Goal: Task Accomplishment & Management: Use online tool/utility

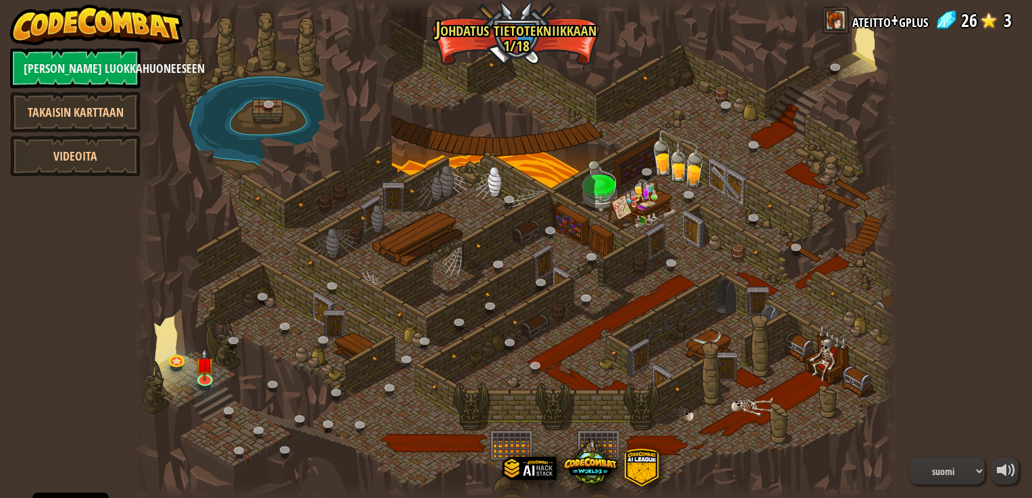
select select "fi"
click at [203, 378] on img at bounding box center [204, 357] width 19 height 44
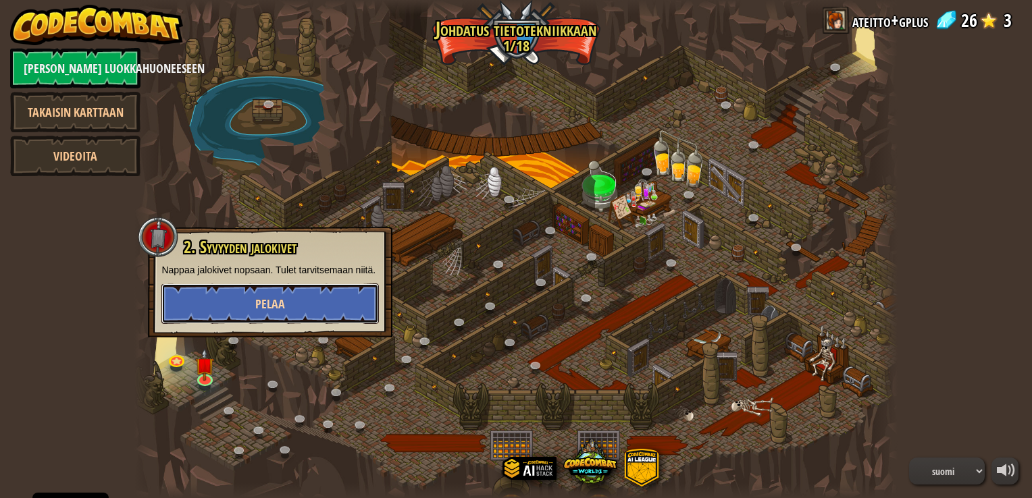
click at [308, 308] on button "Pelaa" at bounding box center [269, 304] width 217 height 41
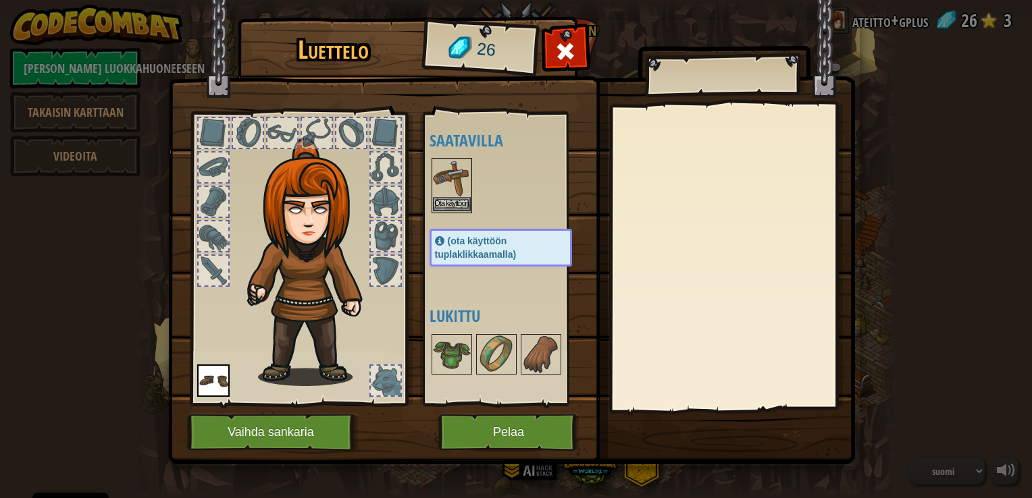
click at [462, 181] on img at bounding box center [452, 178] width 38 height 38
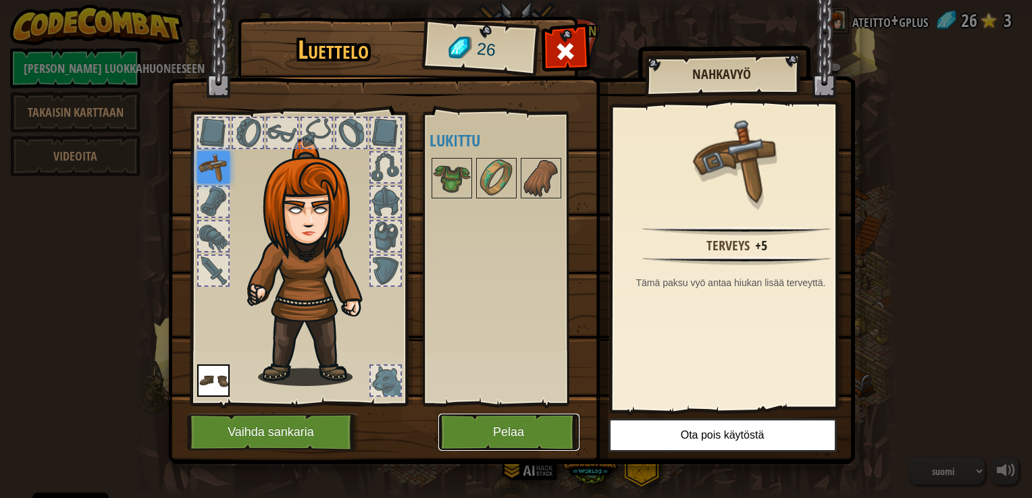
click at [516, 435] on button "Pelaa" at bounding box center [508, 432] width 141 height 37
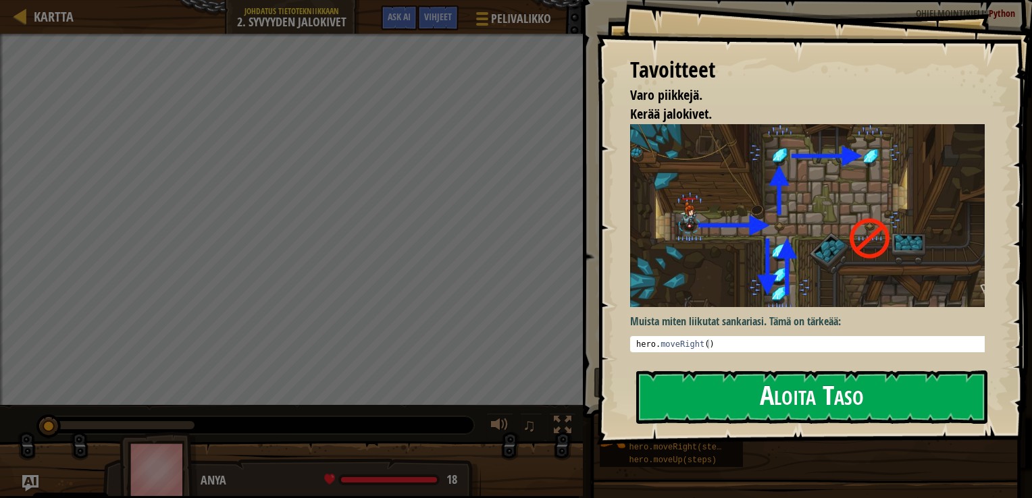
click at [760, 398] on button "Aloita Taso" at bounding box center [811, 397] width 351 height 53
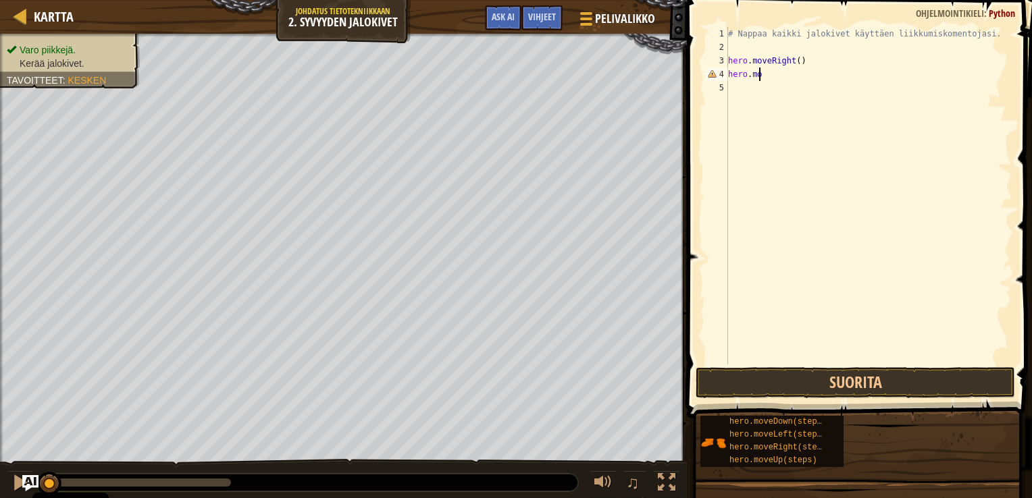
scroll to position [6, 2]
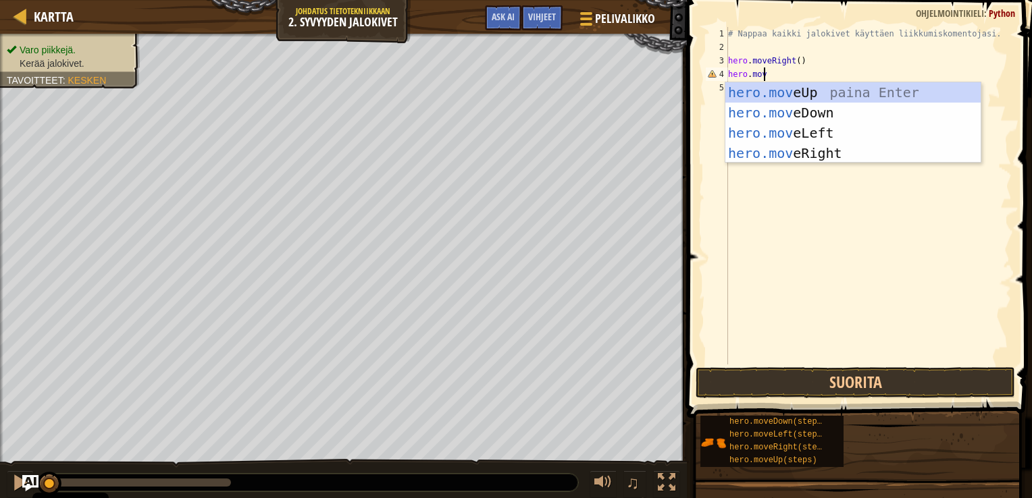
type textarea "hero.move"
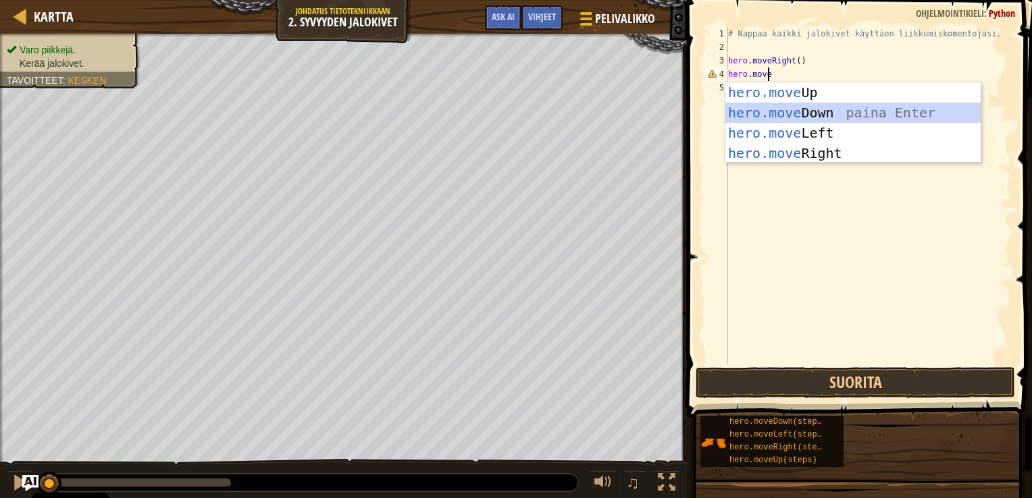
click at [784, 107] on div "hero.move Up paina Enter hero.move Down paina Enter hero.move Left paina Enter …" at bounding box center [852, 143] width 255 height 122
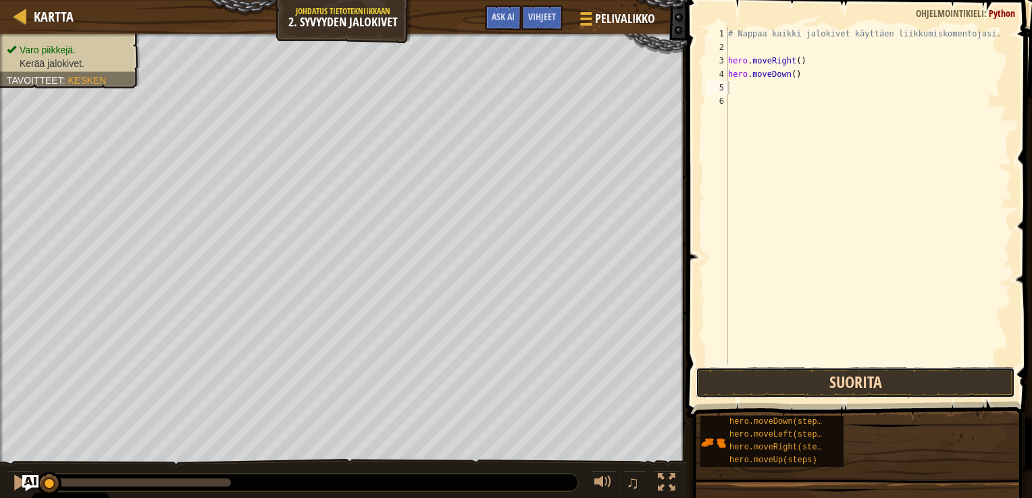
click at [883, 374] on button "Suorita" at bounding box center [855, 382] width 319 height 31
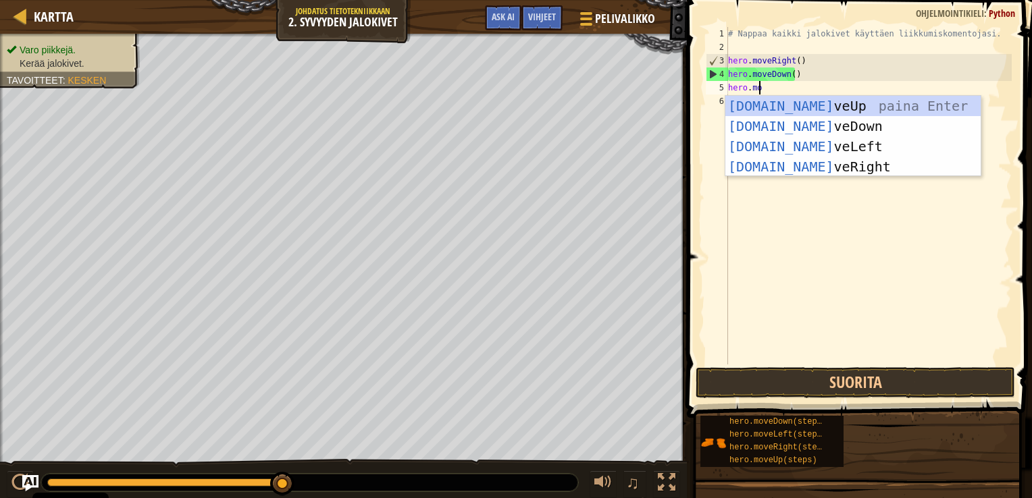
scroll to position [6, 2]
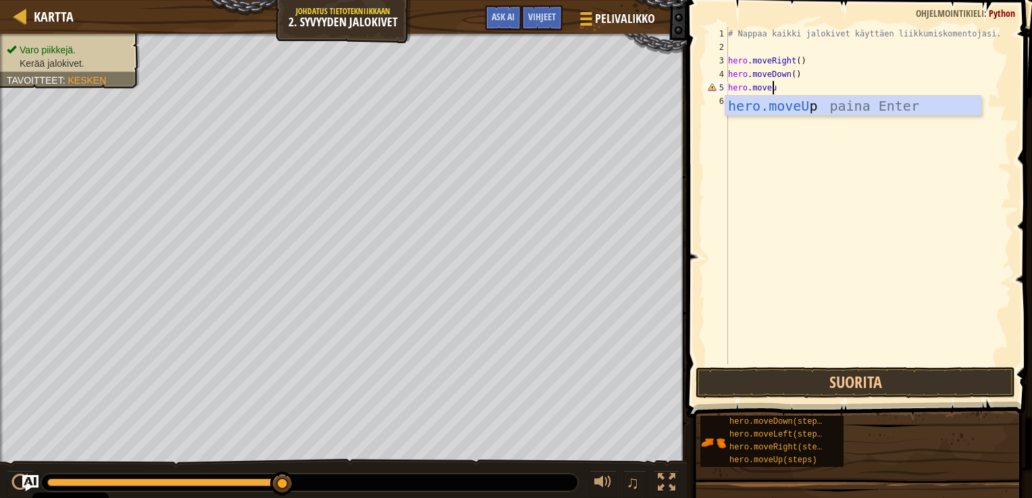
type textarea "hero.moveup"
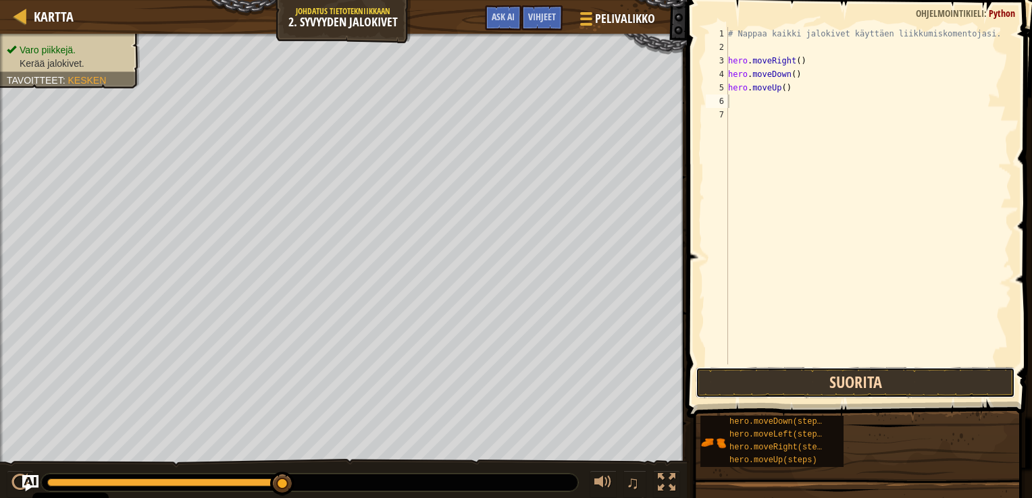
click at [921, 375] on button "Suorita" at bounding box center [855, 382] width 319 height 31
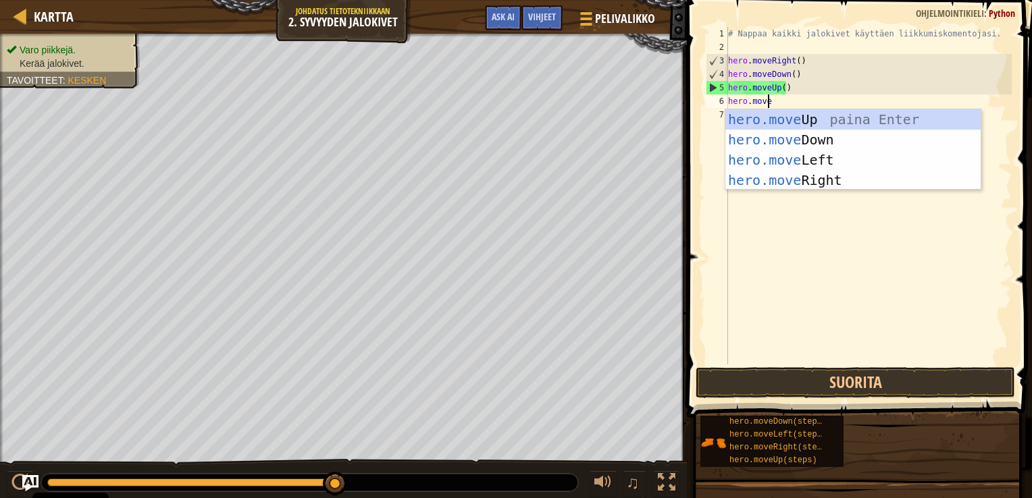
type textarea "hero.moveup"
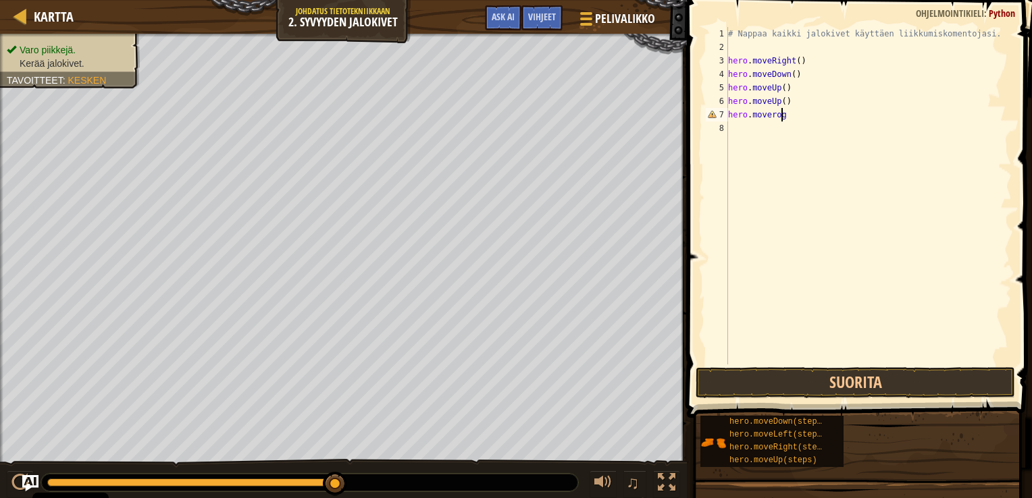
type textarea "hero.moveroght"
click at [773, 115] on div "# Nappaa kaikki jalokivet käyttäen liikkumiskomentojasi. hero . moveRight ( ) h…" at bounding box center [868, 209] width 286 height 365
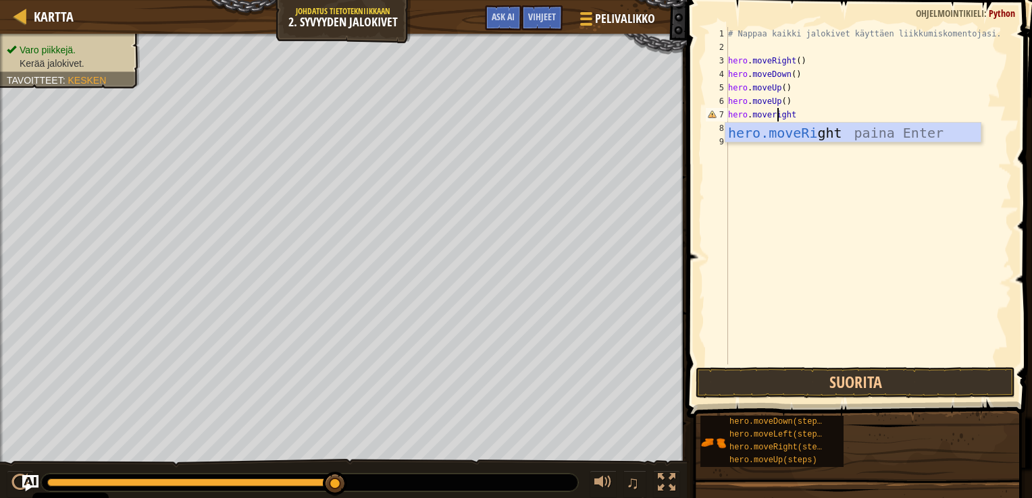
drag, startPoint x: 806, startPoint y: 132, endPoint x: 808, endPoint y: 140, distance: 8.2
click at [808, 140] on div "hero.moveRi ght paina Enter" at bounding box center [852, 153] width 255 height 61
type textarea "hero.moveRight()"
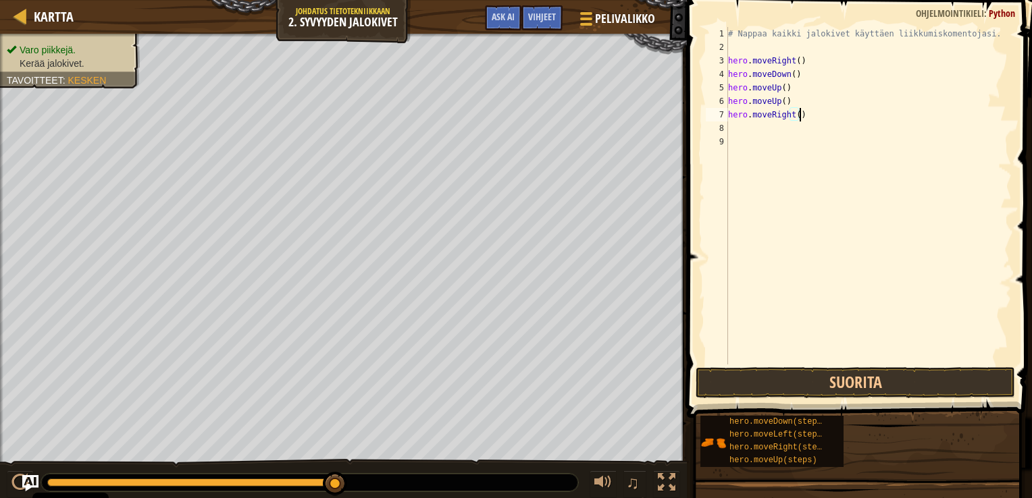
click at [741, 133] on div "# Nappaa kaikki jalokivet käyttäen liikkumiskomentojasi. hero . moveRight ( ) h…" at bounding box center [868, 209] width 286 height 365
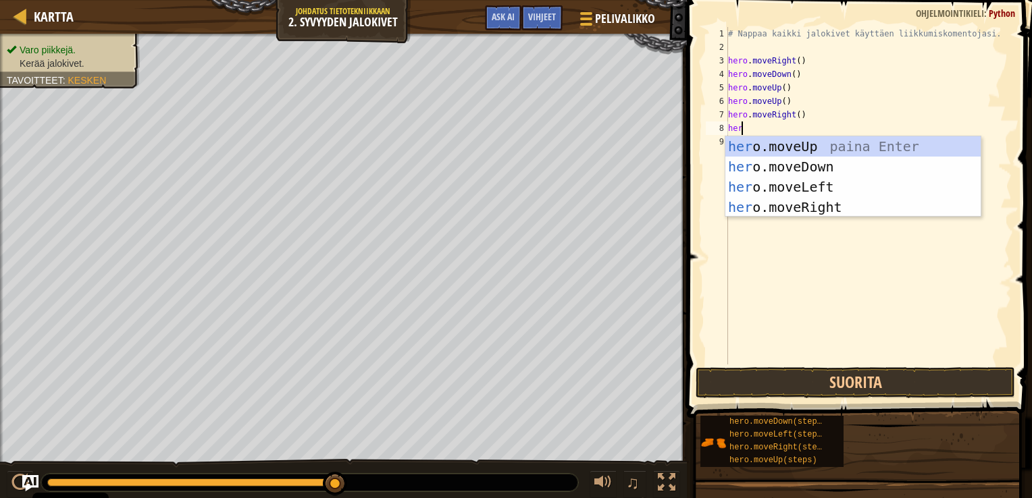
scroll to position [6, 0]
type textarea "hero."
click at [791, 172] on div "hero. moveUp paina Enter hero. moveDown paina Enter hero. moveLeft paina Enter …" at bounding box center [852, 197] width 255 height 122
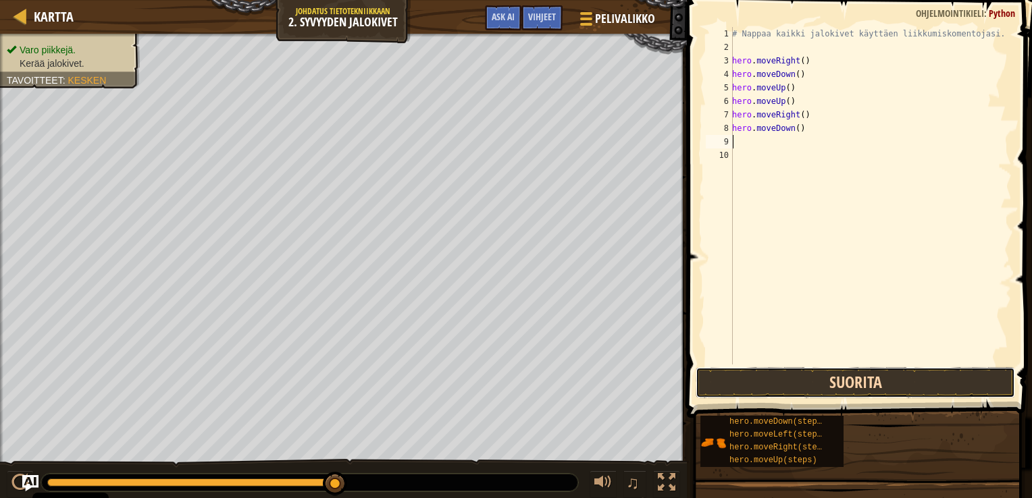
click at [808, 385] on button "Suorita" at bounding box center [855, 382] width 319 height 31
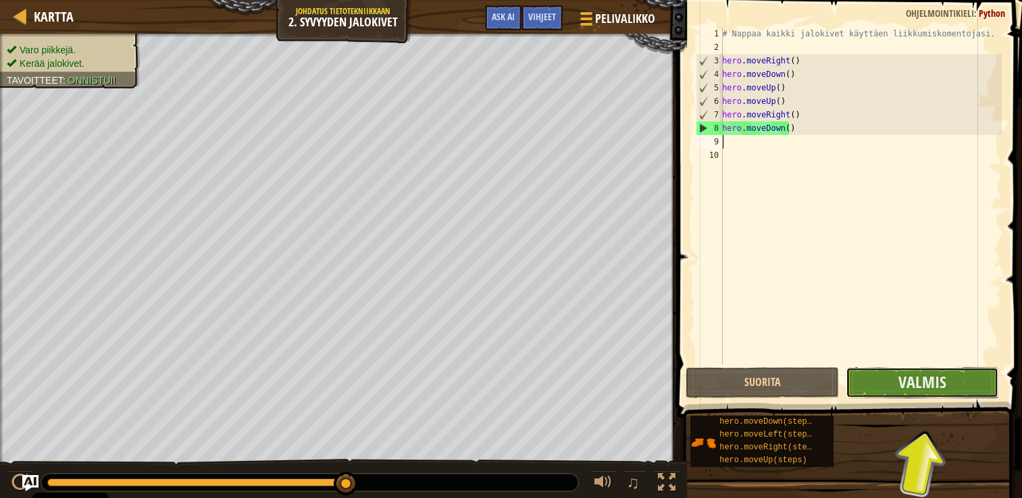
click at [889, 380] on button "Valmis" at bounding box center [921, 382] width 153 height 31
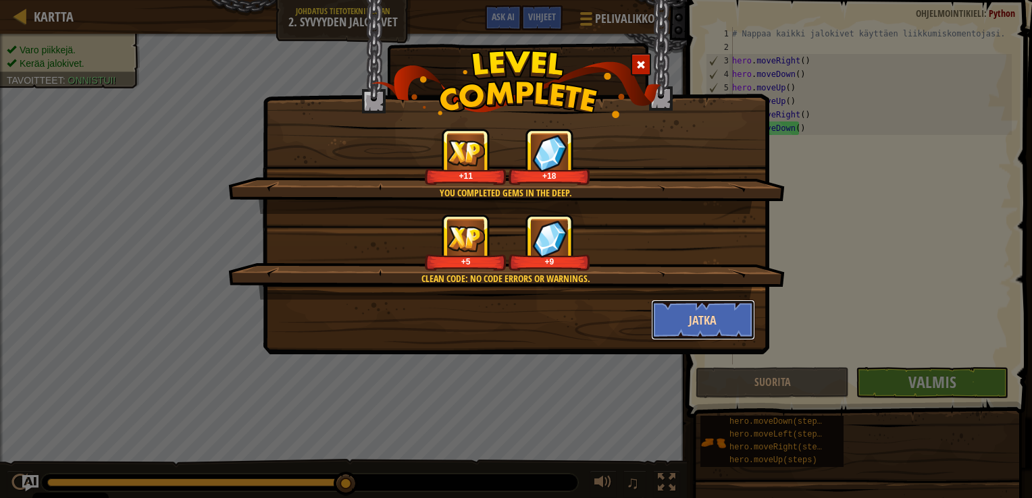
click at [681, 312] on button "Jatka" at bounding box center [703, 320] width 105 height 41
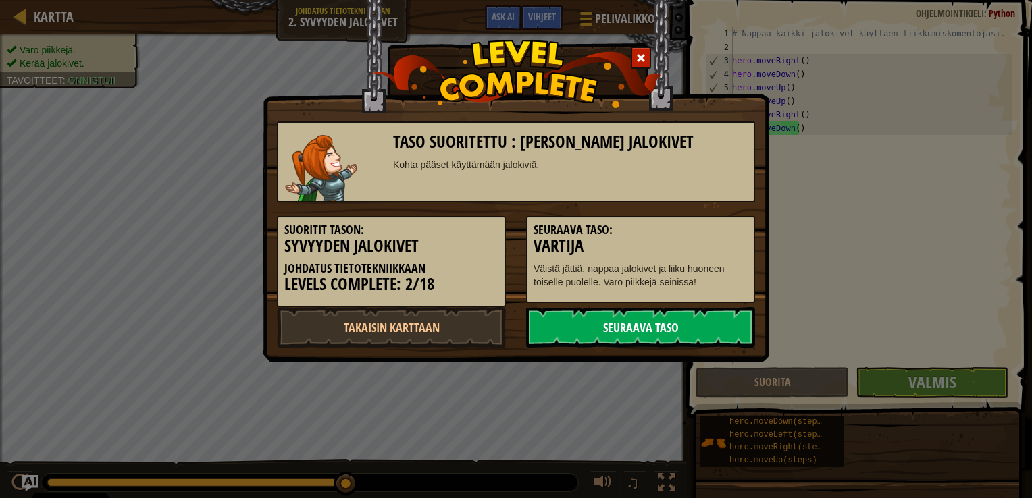
click at [624, 315] on link "Seuraava taso" at bounding box center [640, 327] width 229 height 41
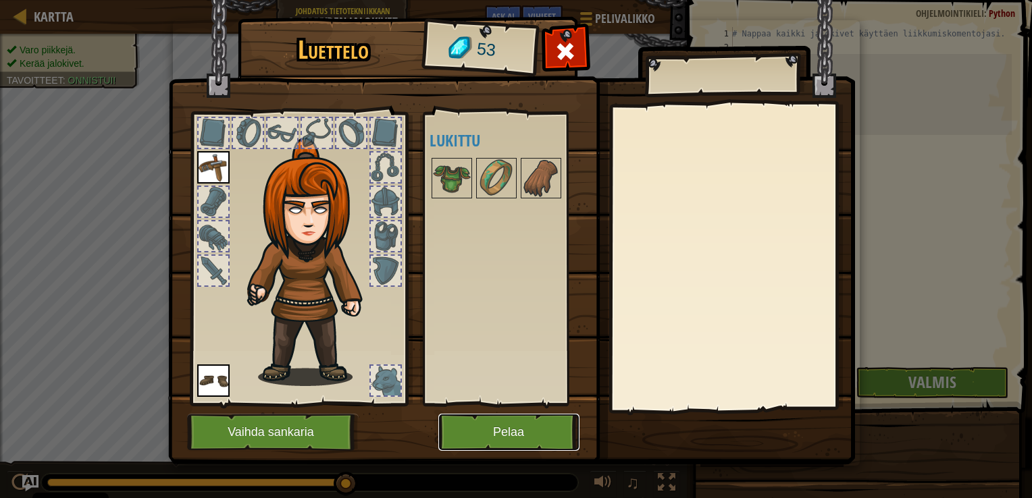
click at [510, 436] on button "Pelaa" at bounding box center [508, 432] width 141 height 37
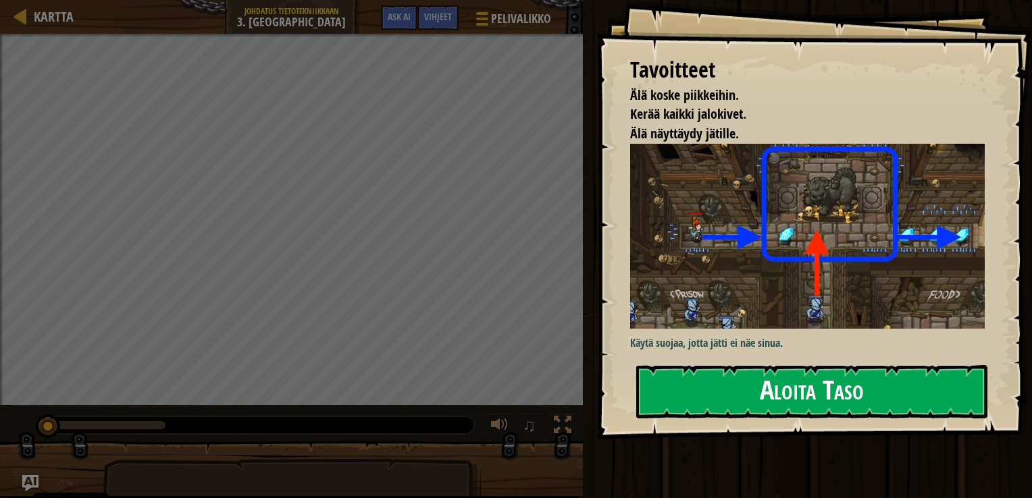
click at [754, 392] on button "Aloita Taso" at bounding box center [811, 391] width 351 height 53
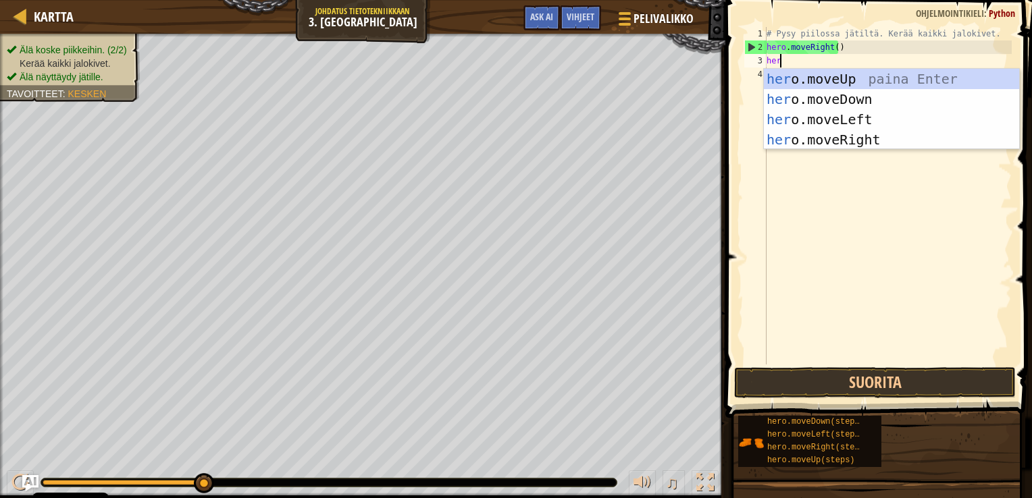
scroll to position [6, 0]
type textarea "hero."
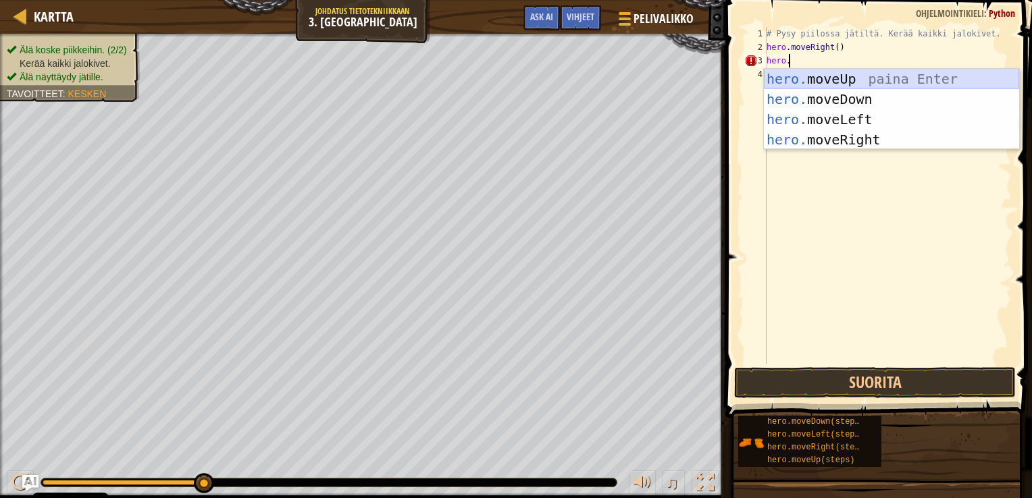
click at [868, 80] on div "hero. moveUp paina Enter hero. moveDown paina Enter hero. moveLeft paina Enter …" at bounding box center [891, 130] width 255 height 122
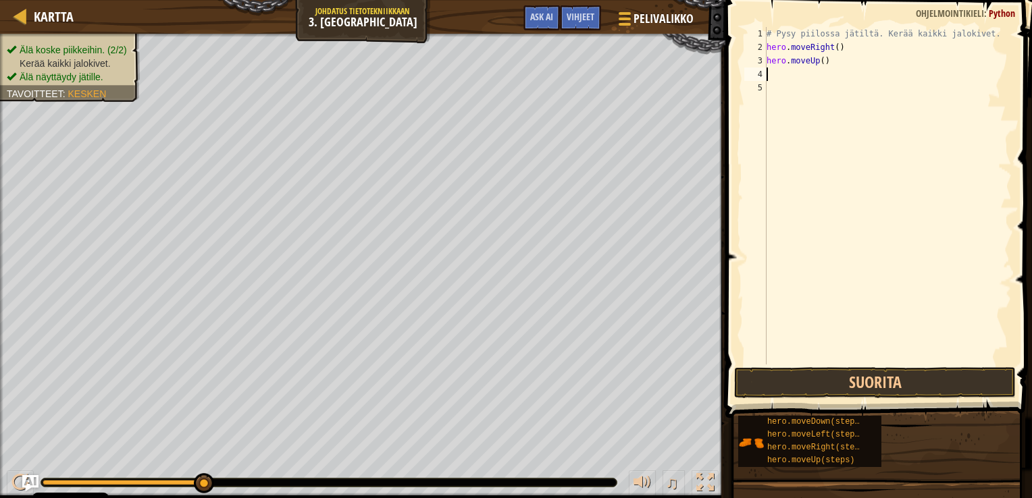
scroll to position [6, 0]
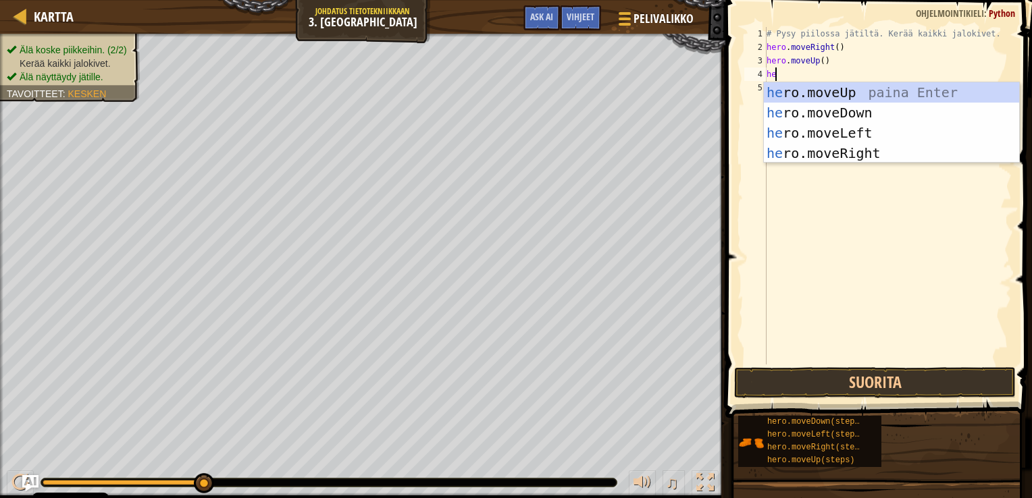
type textarea "her"
click at [854, 157] on div "her o.moveUp paina Enter her o.moveDown paina Enter her o.moveLeft paina Enter …" at bounding box center [891, 143] width 255 height 122
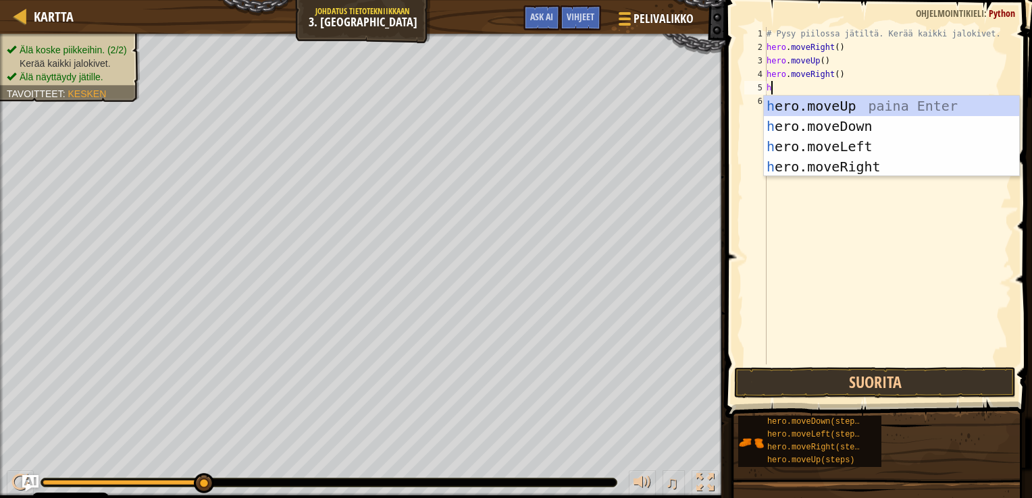
type textarea "her"
click at [846, 130] on div "her o.moveUp paina Enter her o.moveDown paina Enter her o.moveLeft paina Enter …" at bounding box center [891, 157] width 255 height 122
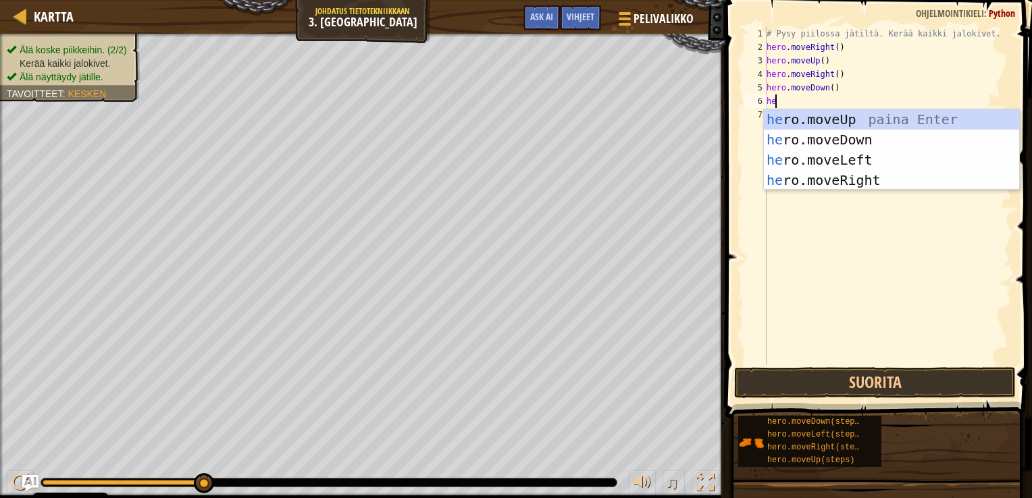
type textarea "her"
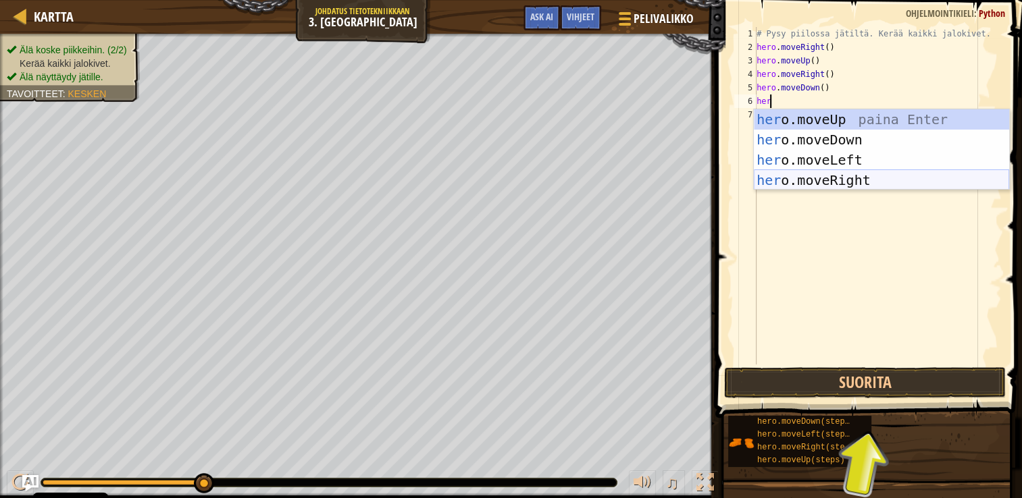
click at [843, 186] on div "her o.moveUp paina Enter her o.moveDown paina Enter her o.moveLeft paina Enter …" at bounding box center [881, 170] width 255 height 122
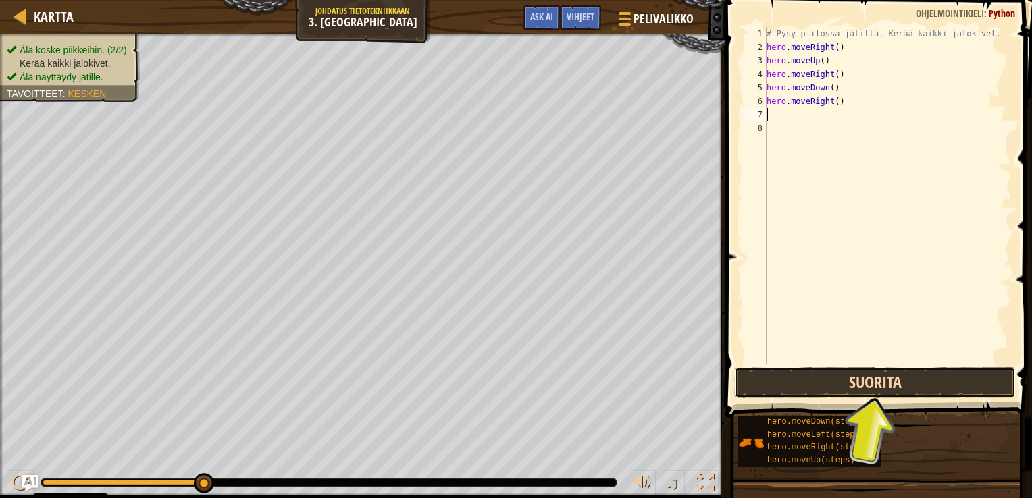
click at [889, 385] on button "Suorita" at bounding box center [875, 382] width 282 height 31
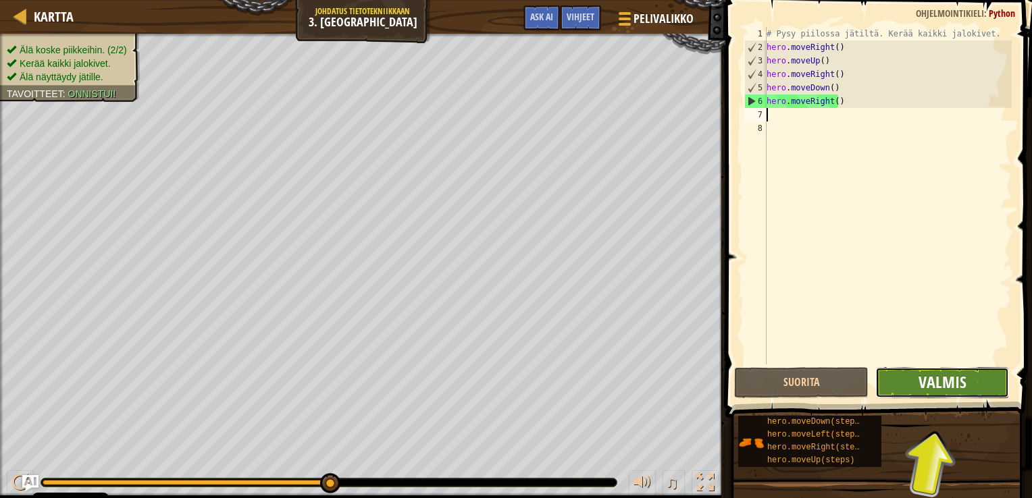
click at [937, 378] on span "Valmis" at bounding box center [942, 382] width 48 height 22
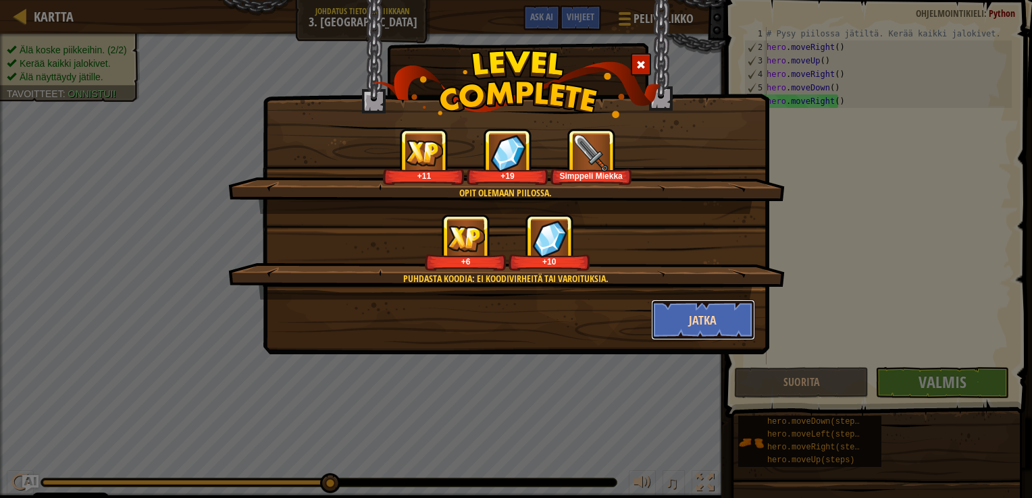
click at [700, 321] on button "Jatka" at bounding box center [703, 320] width 105 height 41
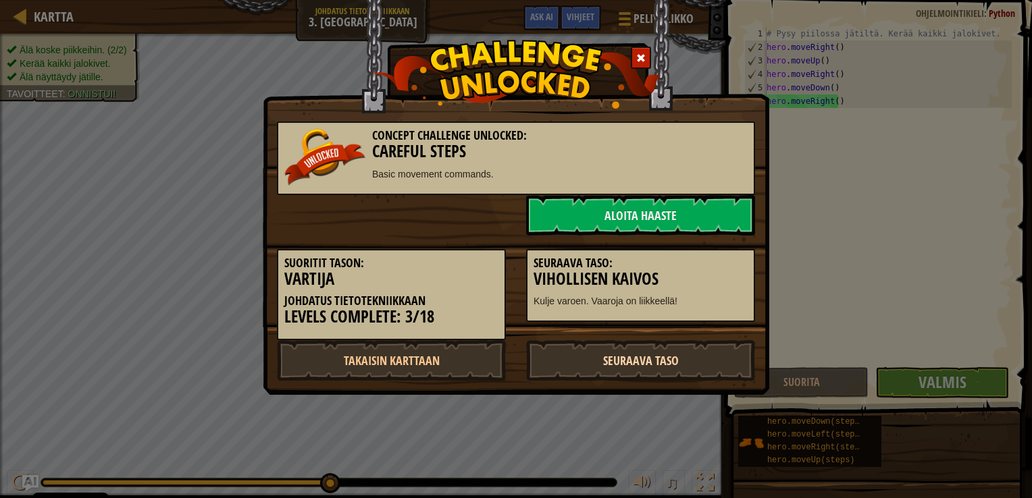
click at [642, 363] on link "Seuraava taso" at bounding box center [640, 360] width 229 height 41
click at [654, 361] on link "Seuraava taso" at bounding box center [640, 360] width 229 height 41
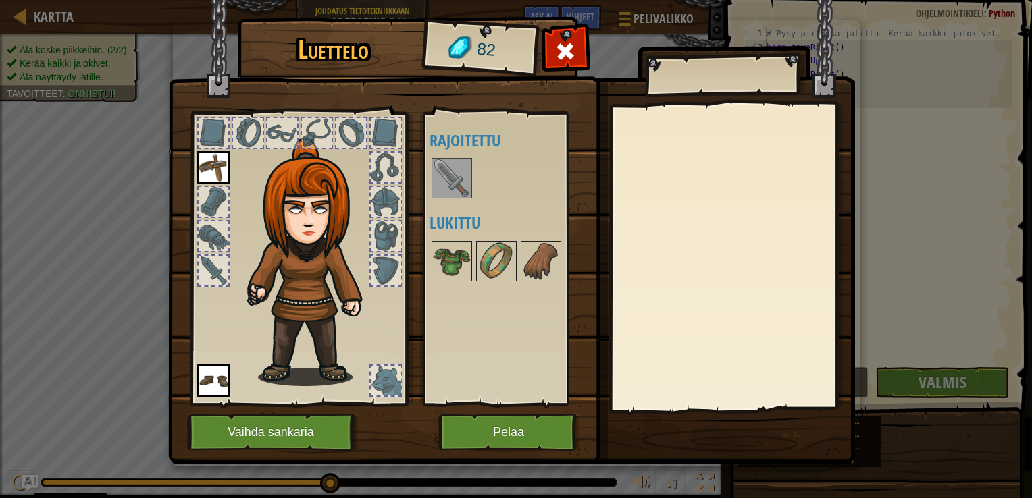
click at [459, 179] on img at bounding box center [452, 178] width 38 height 38
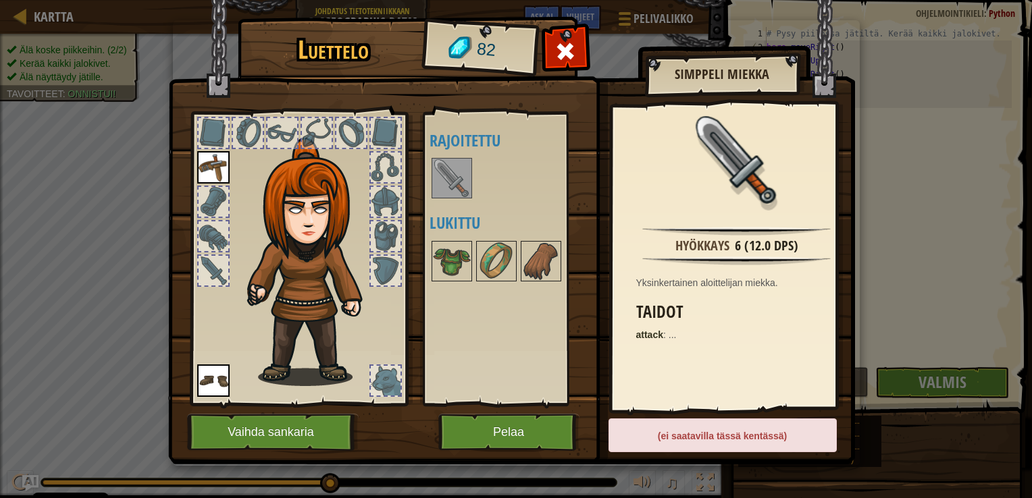
click at [459, 179] on img at bounding box center [452, 178] width 38 height 38
click at [463, 190] on img at bounding box center [452, 178] width 38 height 38
drag, startPoint x: 446, startPoint y: 185, endPoint x: 230, endPoint y: 275, distance: 234.0
click at [222, 275] on div "Luettelo 82 Saatavilla Ota käyttöön Ota käyttöön (ota käyttöön tuplaklikkaamall…" at bounding box center [516, 243] width 687 height 446
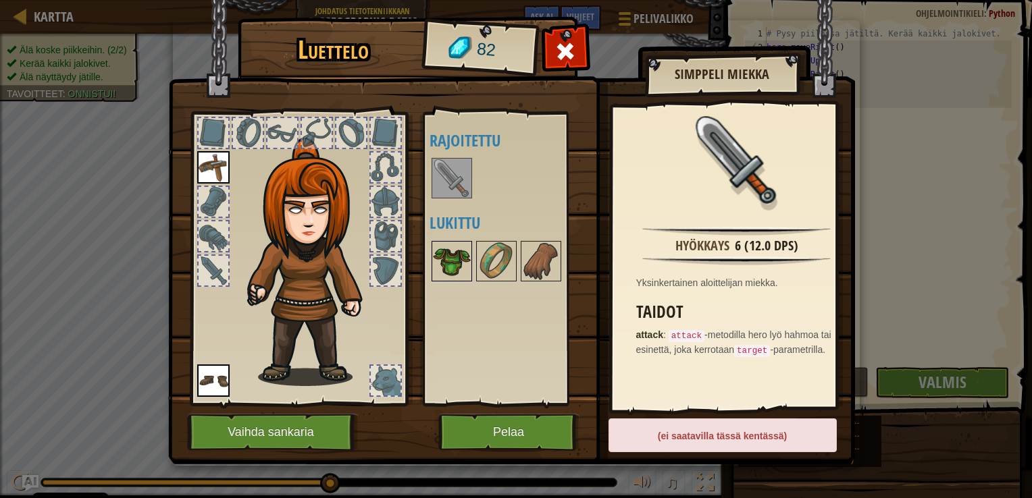
click at [449, 254] on img at bounding box center [452, 261] width 38 height 38
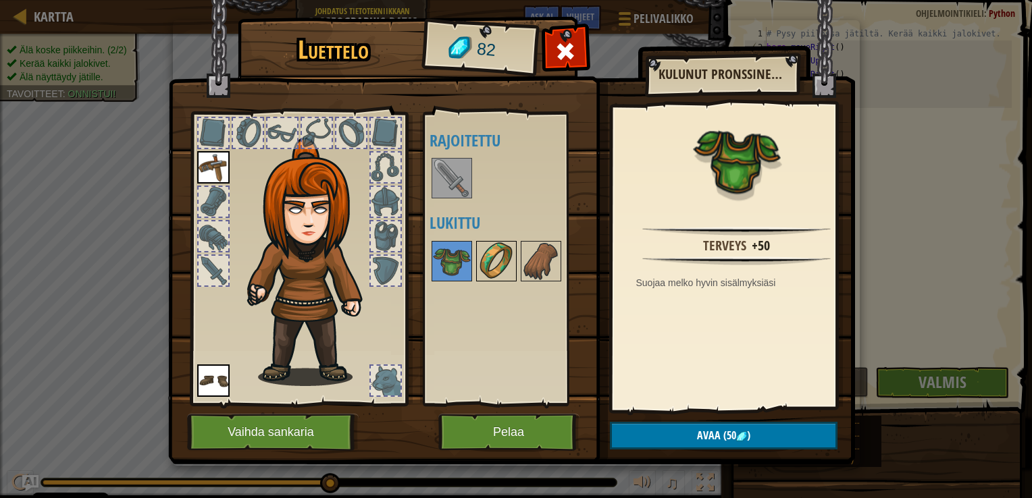
click at [500, 264] on img at bounding box center [496, 261] width 38 height 38
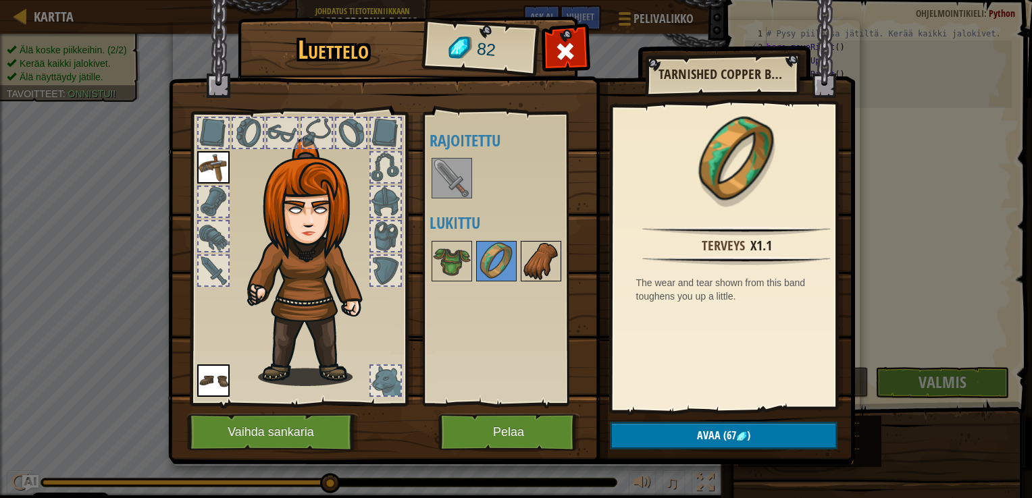
click at [541, 259] on img at bounding box center [541, 261] width 38 height 38
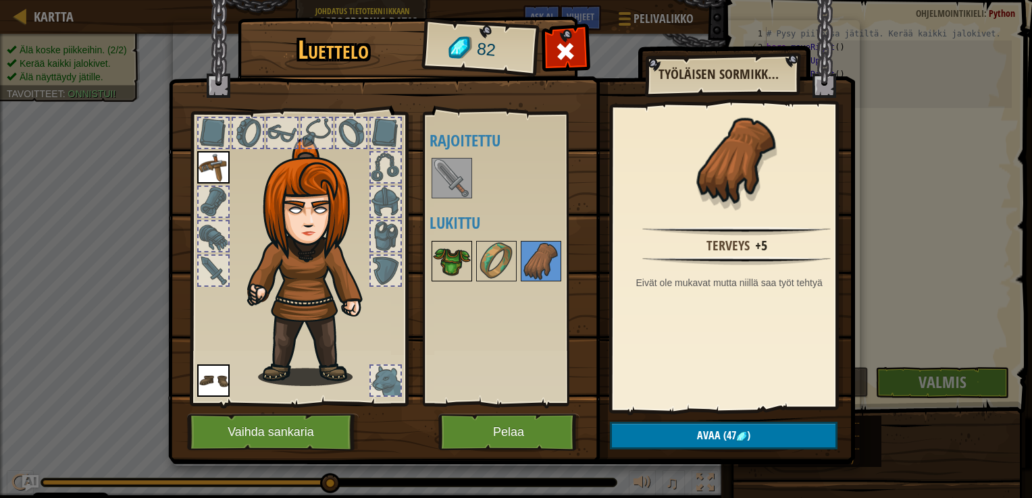
click at [457, 259] on img at bounding box center [452, 261] width 38 height 38
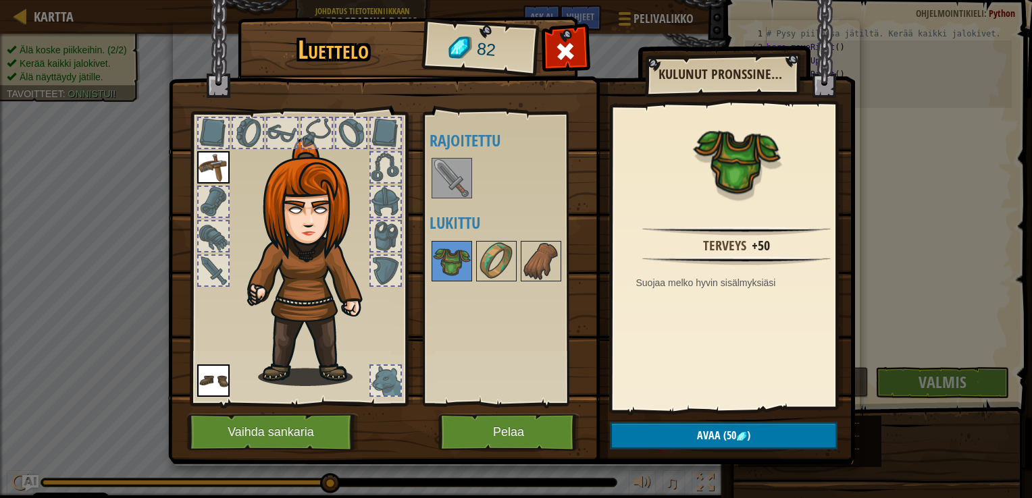
click at [440, 176] on img at bounding box center [452, 178] width 38 height 38
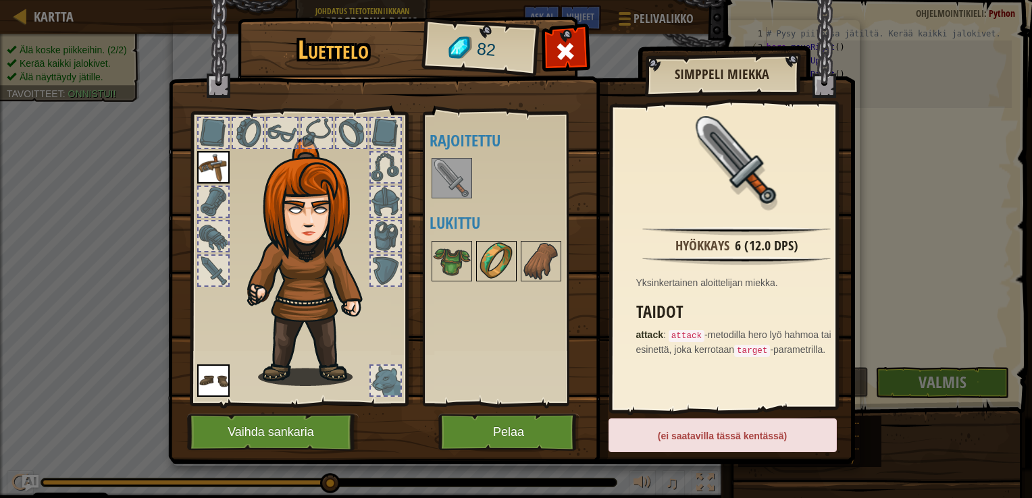
click at [510, 259] on img at bounding box center [496, 261] width 38 height 38
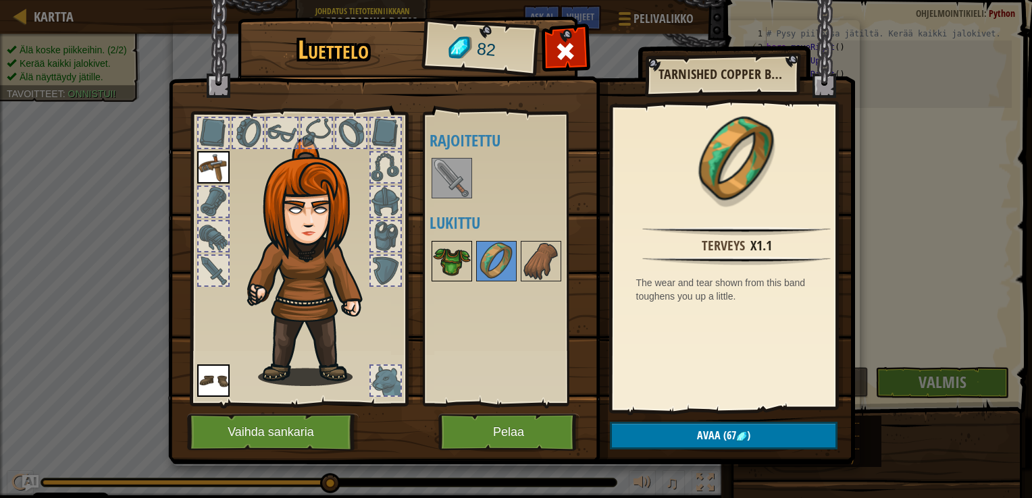
click at [462, 261] on img at bounding box center [452, 261] width 38 height 38
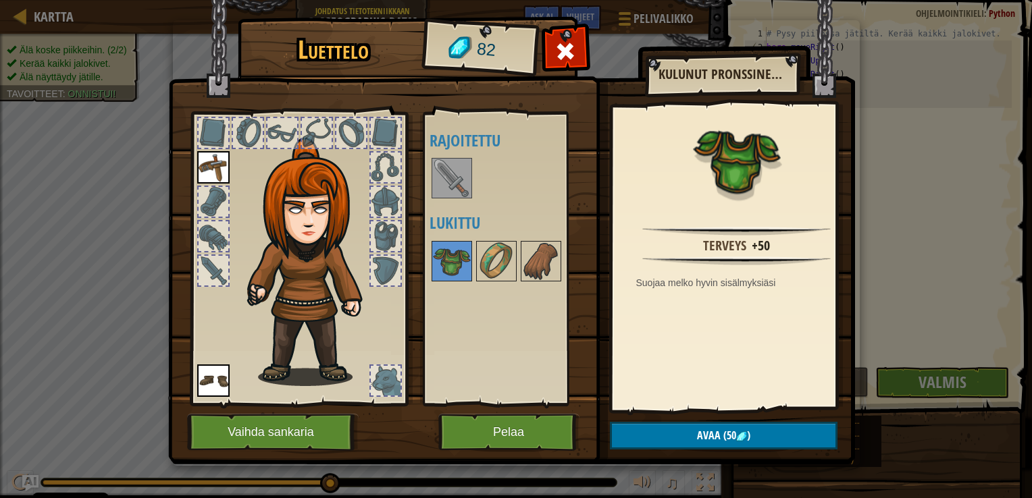
drag, startPoint x: 447, startPoint y: 200, endPoint x: 454, endPoint y: 196, distance: 7.9
click at [448, 200] on div at bounding box center [515, 178] width 170 height 45
click at [453, 176] on img at bounding box center [452, 178] width 38 height 38
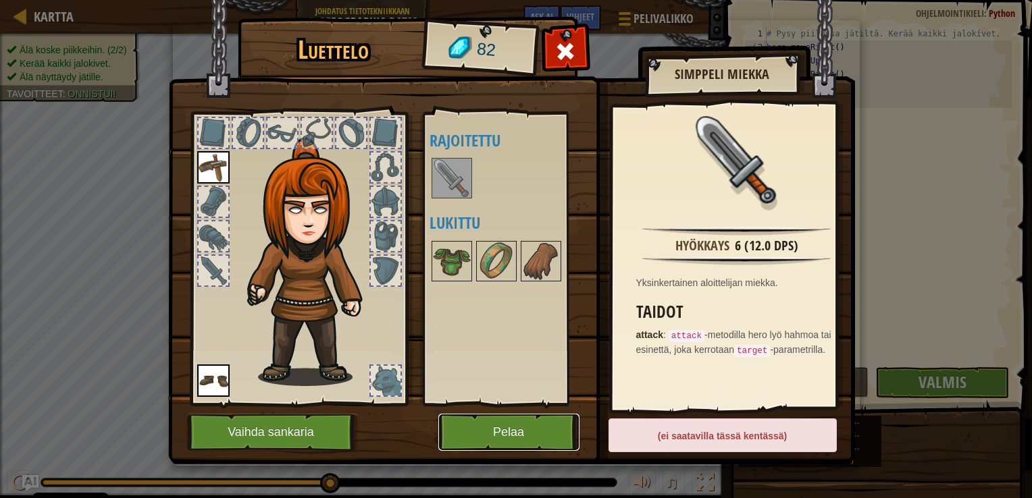
click at [517, 426] on button "Pelaa" at bounding box center [508, 432] width 141 height 37
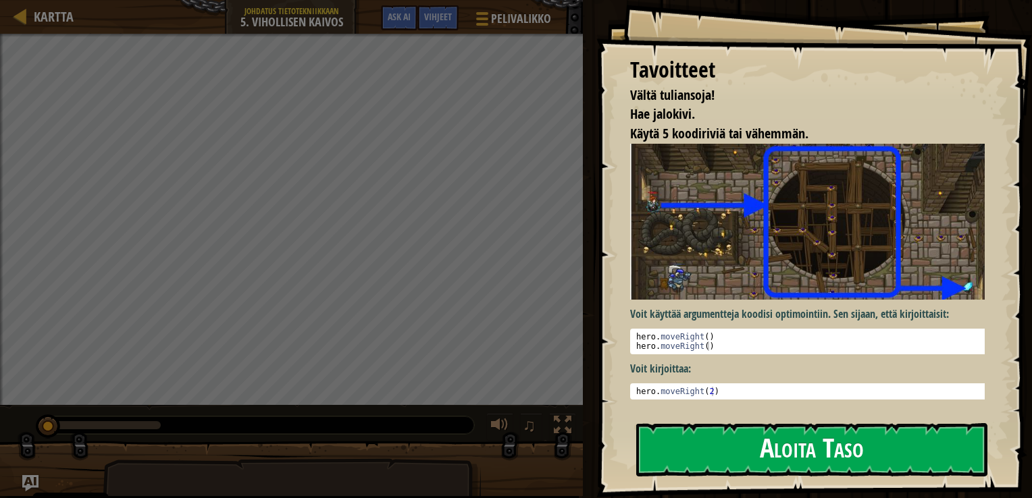
click at [804, 461] on button "Aloita Taso" at bounding box center [811, 449] width 351 height 53
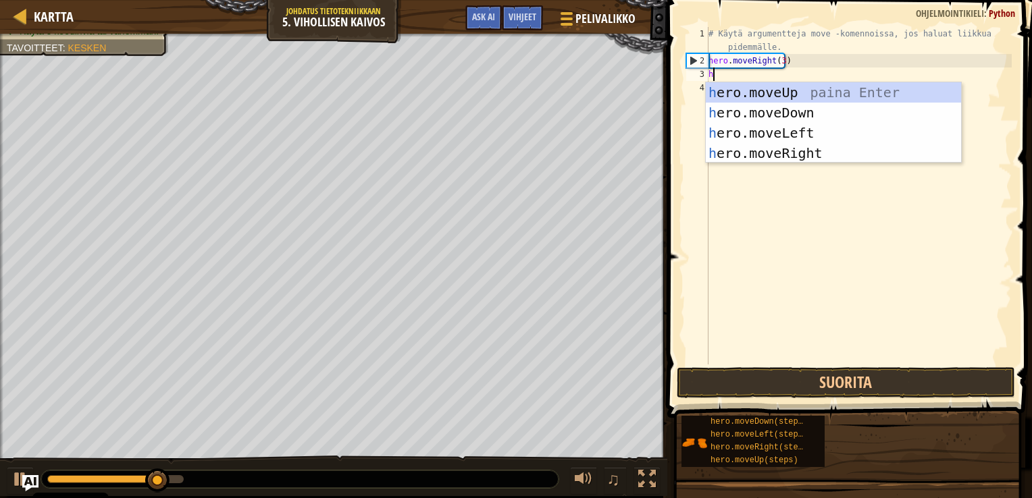
scroll to position [6, 0]
type textarea "her"
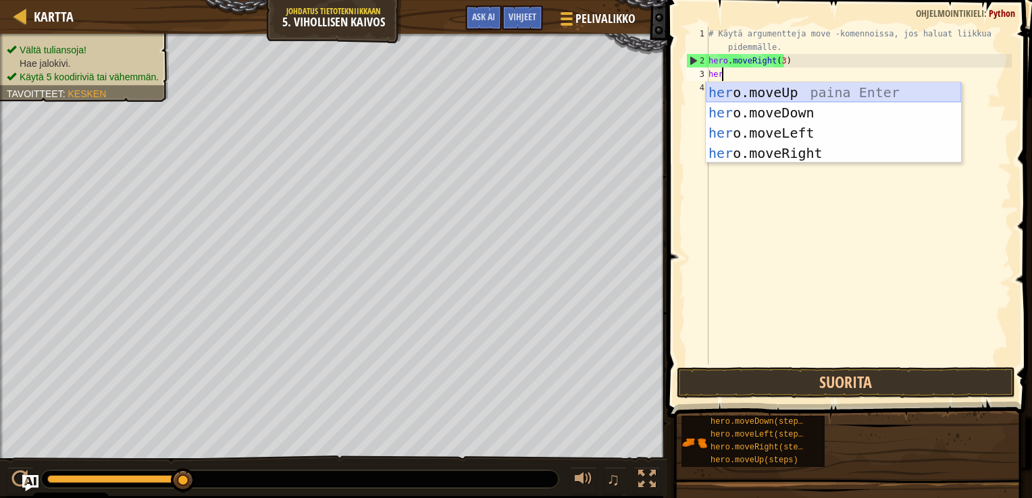
click at [764, 95] on div "her o.moveUp paina Enter her o.moveDown paina Enter her o.moveLeft paina Enter …" at bounding box center [833, 143] width 255 height 122
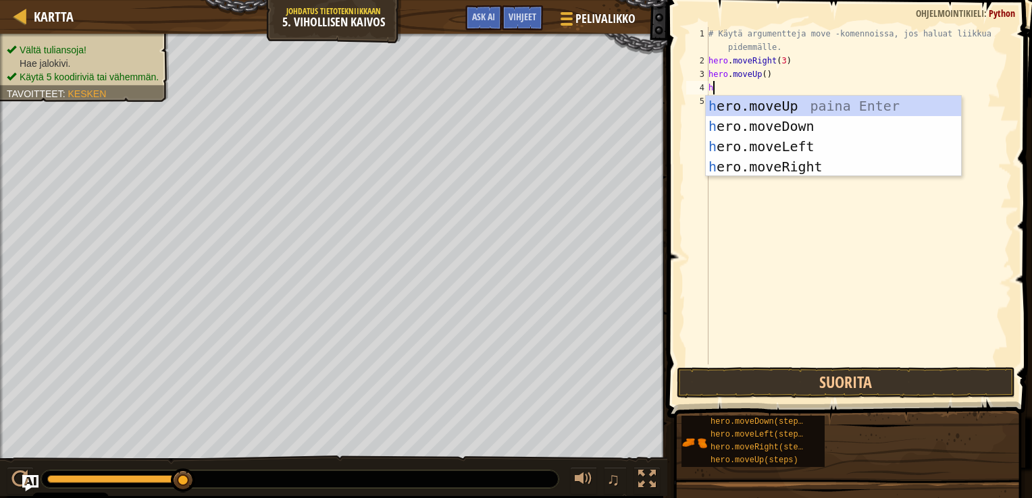
type textarea "he"
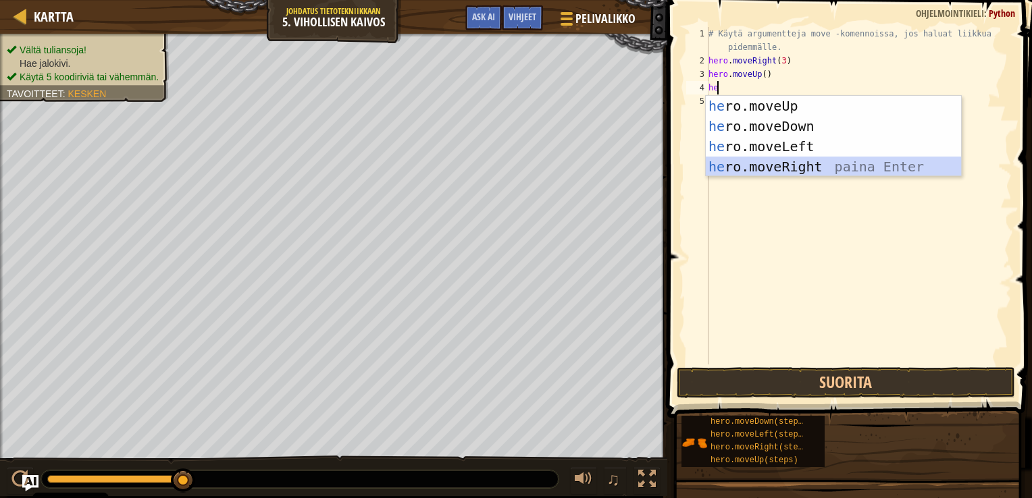
click at [794, 164] on div "he ro.moveUp paina Enter he ro.moveDown paina Enter he ro.moveLeft paina Enter …" at bounding box center [833, 157] width 255 height 122
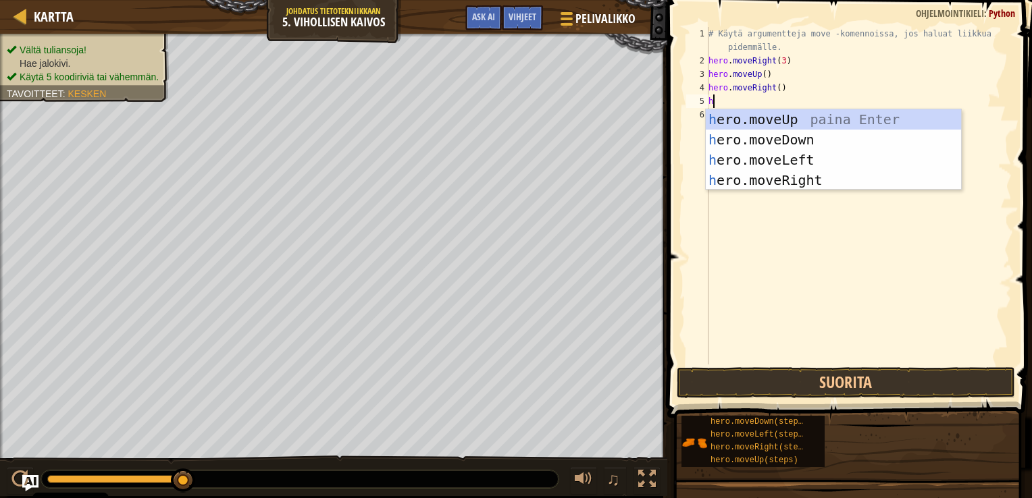
type textarea "he"
click at [770, 145] on div "he ro.moveUp paina Enter he ro.moveDown paina Enter he ro.moveLeft paina Enter …" at bounding box center [833, 170] width 255 height 122
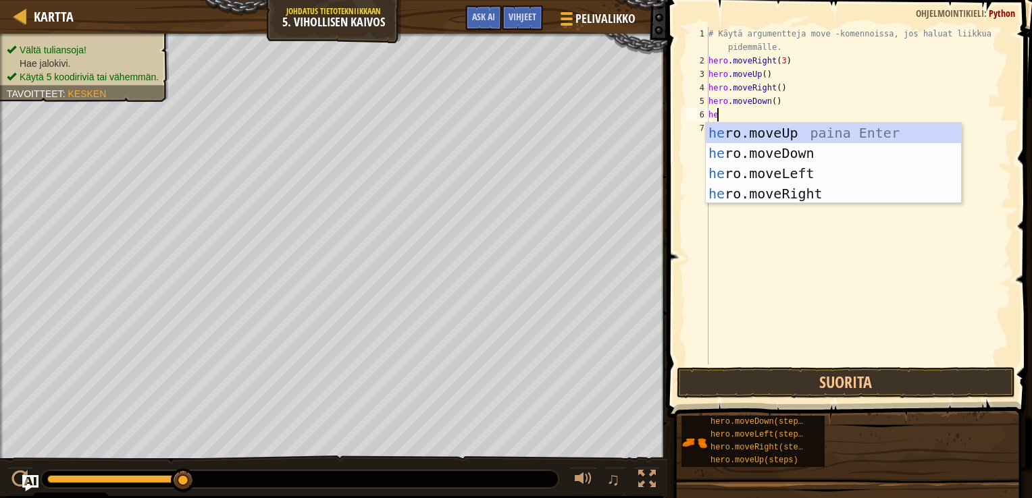
type textarea "her"
click at [805, 201] on div "her o.moveUp paina Enter her o.moveDown paina Enter her o.moveLeft paina Enter …" at bounding box center [833, 184] width 255 height 122
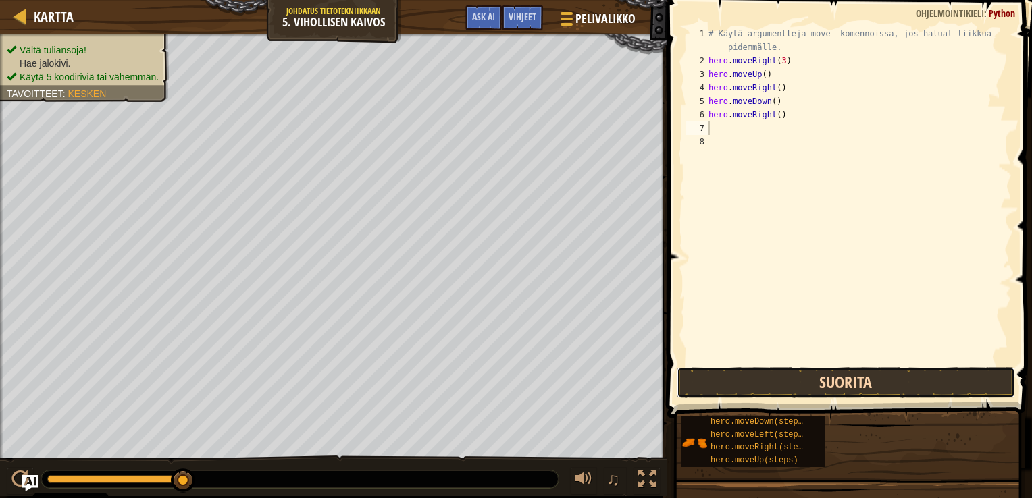
click at [854, 380] on button "Suorita" at bounding box center [846, 382] width 338 height 31
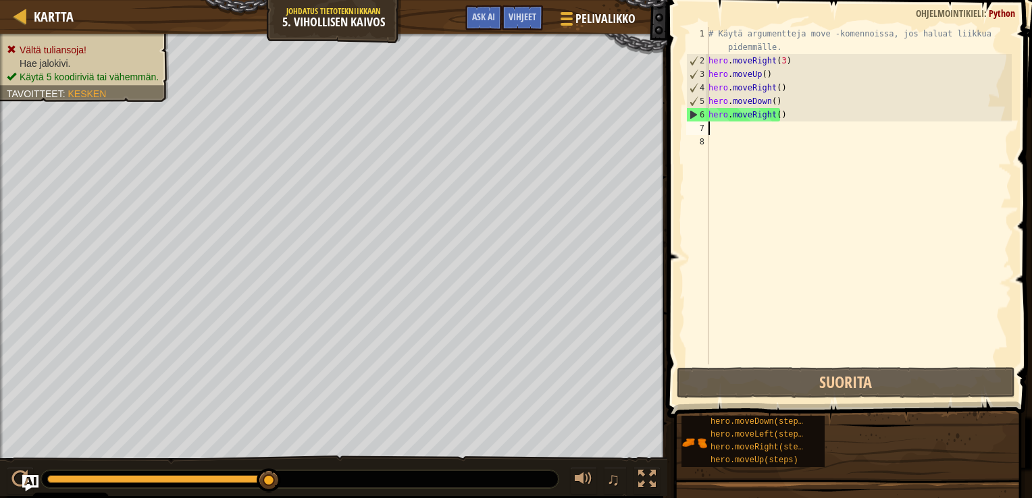
click at [808, 114] on div "# Käytä argumentteja move -komennoissa, [PERSON_NAME] haluat liikkua pidemmälle…" at bounding box center [859, 216] width 306 height 378
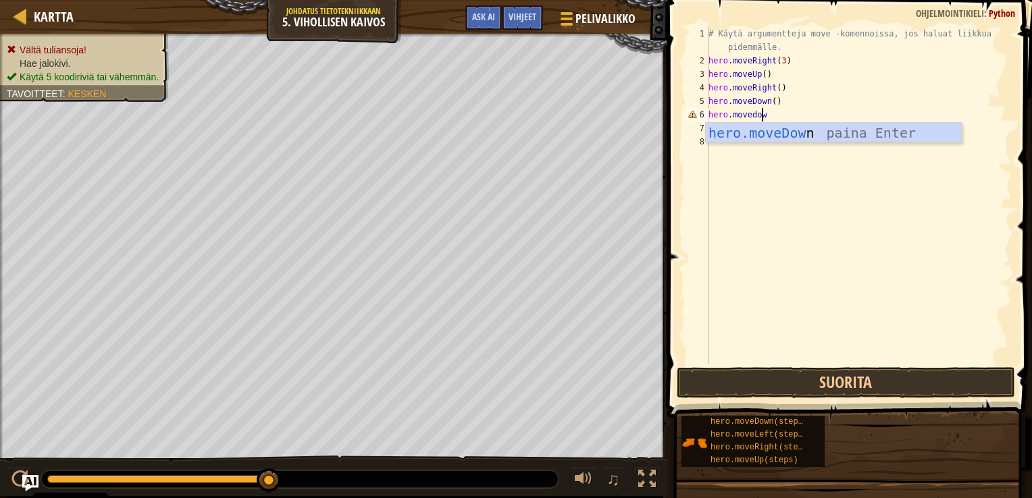
scroll to position [6, 3]
type textarea "hero.movedown"
click at [827, 139] on div "hero.moveDown paina Enter" at bounding box center [833, 153] width 255 height 61
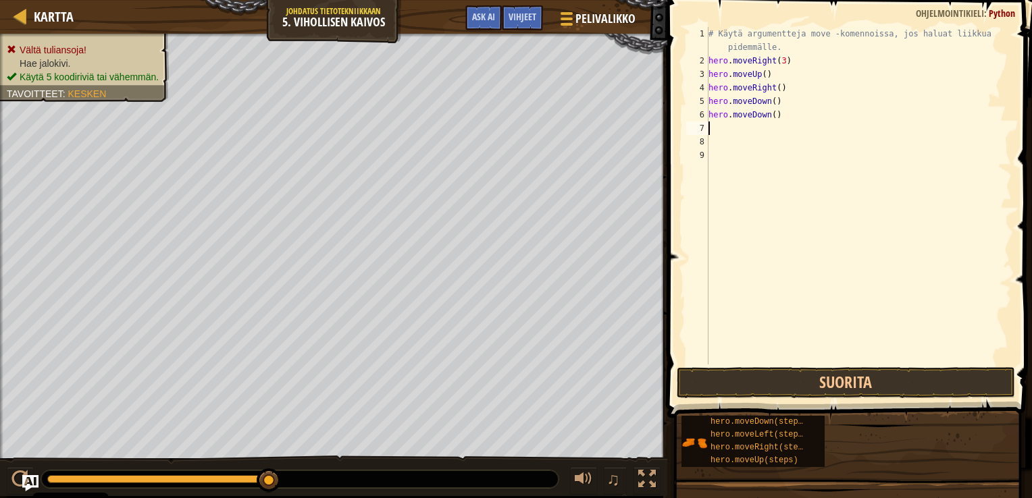
scroll to position [6, 0]
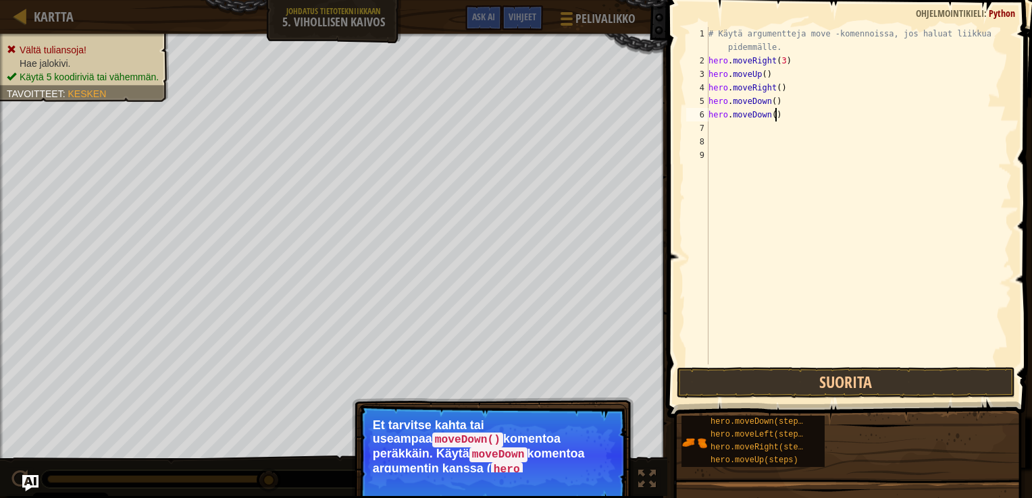
click at [789, 119] on div "# Käytä argumentteja move -komennoissa, [PERSON_NAME] haluat liikkua pidemmälle…" at bounding box center [859, 216] width 306 height 378
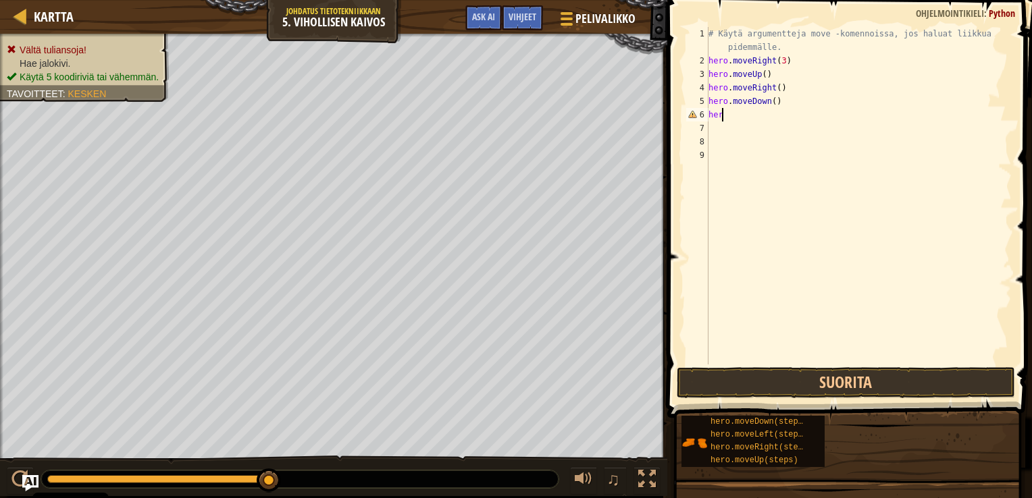
type textarea "h"
click at [770, 102] on div "# Käytä argumentteja move -komennoissa, jos haluat liikkua pidemmälle. hero . m…" at bounding box center [859, 216] width 306 height 378
type textarea "hero.moveDown(3)"
click at [741, 118] on div "# Käytä argumentteja move -komennoissa, jos haluat liikkua pidemmälle. hero . m…" at bounding box center [859, 216] width 306 height 378
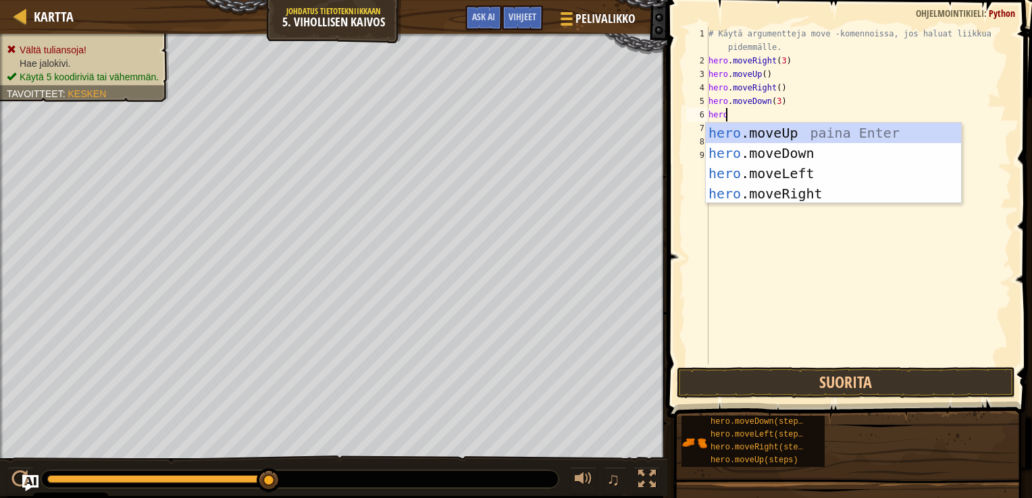
scroll to position [6, 1]
type textarea "hero.m"
click at [772, 196] on div "hero.m oveUp paina Enter hero.m oveDown paina Enter hero.m oveLeft paina Enter …" at bounding box center [833, 184] width 255 height 122
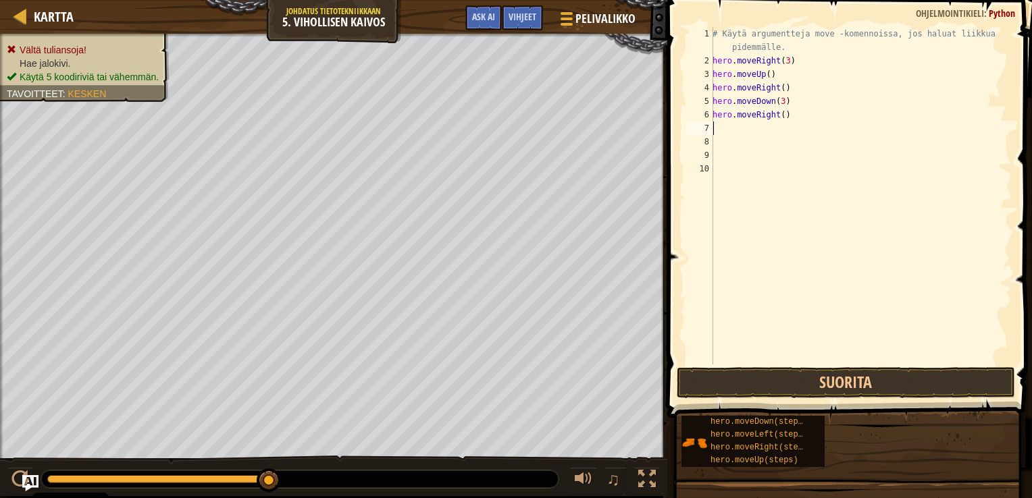
scroll to position [6, 0]
click at [781, 115] on div "# Käytä argumentteja move -komennoissa, jos haluat liikkua pidemmälle. hero . m…" at bounding box center [861, 216] width 302 height 378
type textarea "hero.moveRight(2)"
click at [860, 385] on button "Suorita" at bounding box center [846, 382] width 338 height 31
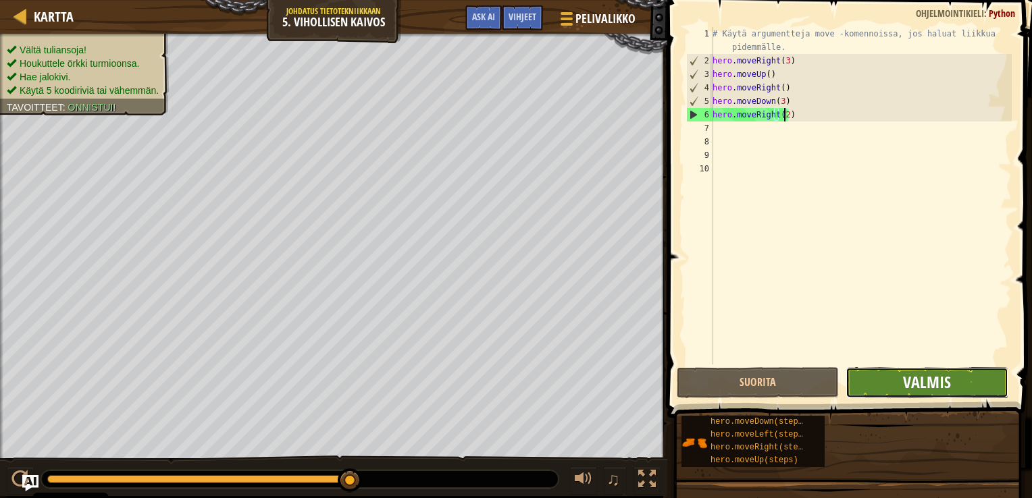
click at [937, 382] on span "Valmis" at bounding box center [927, 382] width 48 height 22
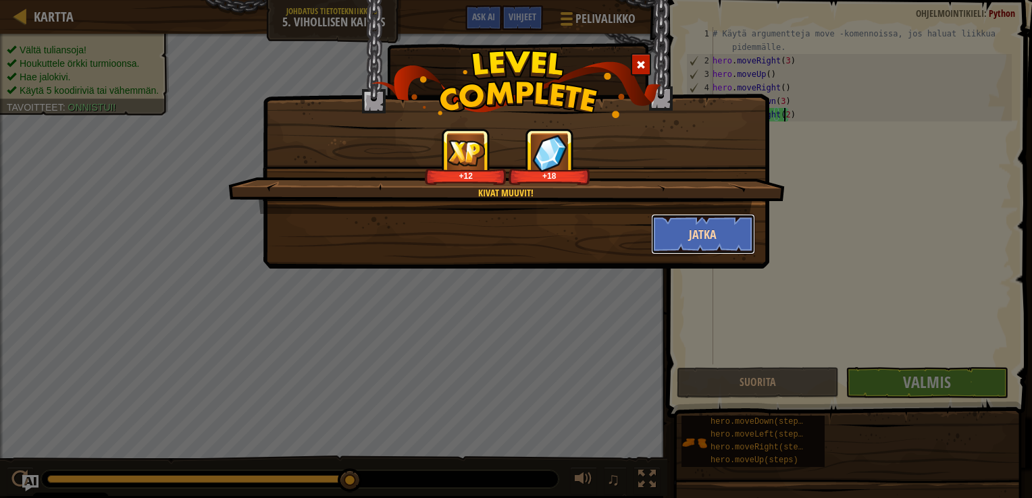
click at [695, 226] on button "Jatka" at bounding box center [703, 234] width 105 height 41
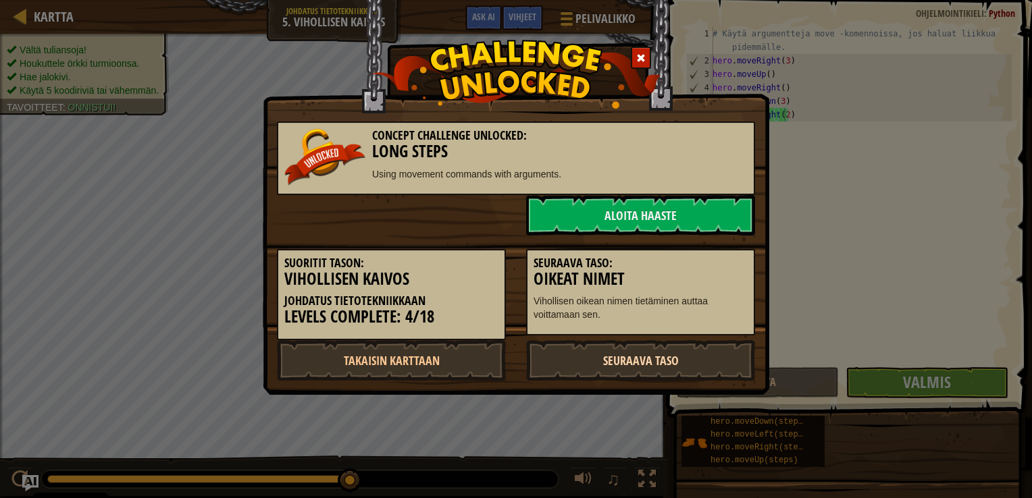
click at [635, 361] on link "Seuraava taso" at bounding box center [640, 360] width 229 height 41
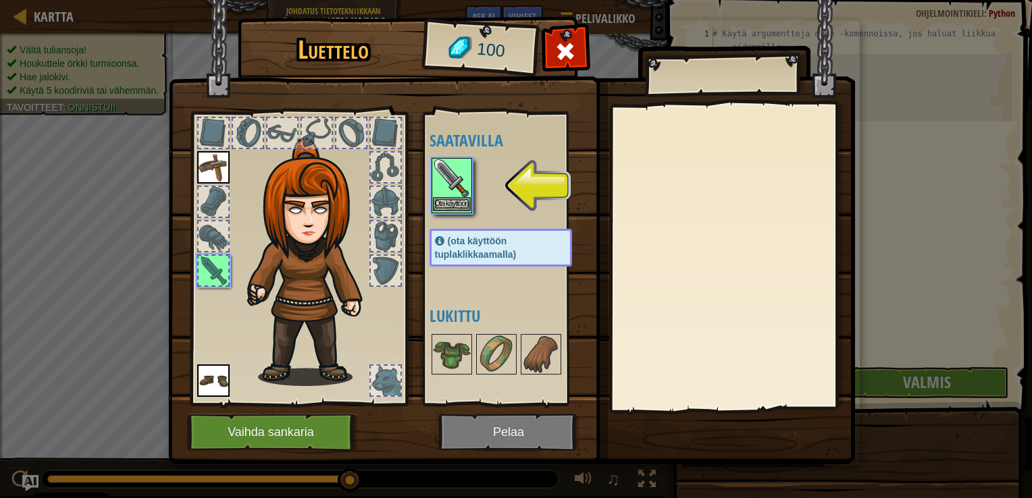
click at [454, 182] on img at bounding box center [452, 178] width 38 height 38
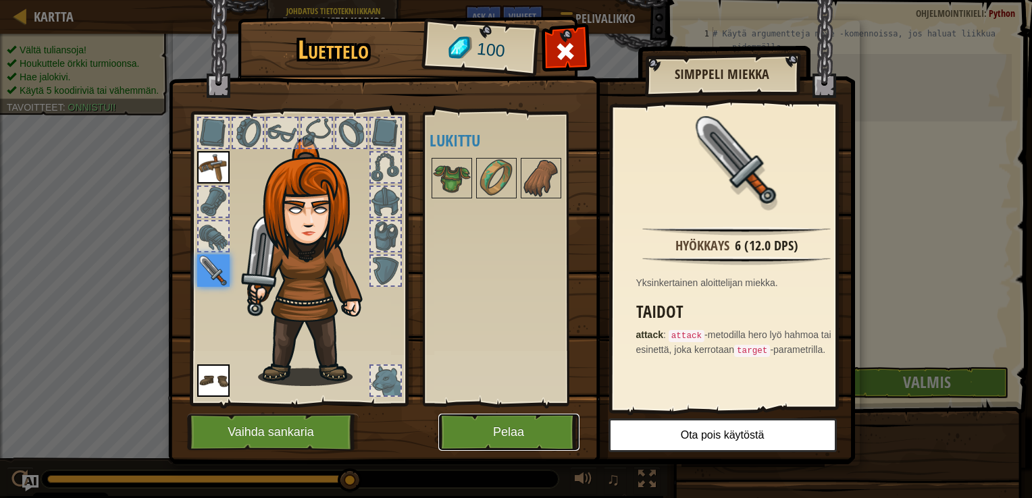
click at [508, 430] on button "Pelaa" at bounding box center [508, 432] width 141 height 37
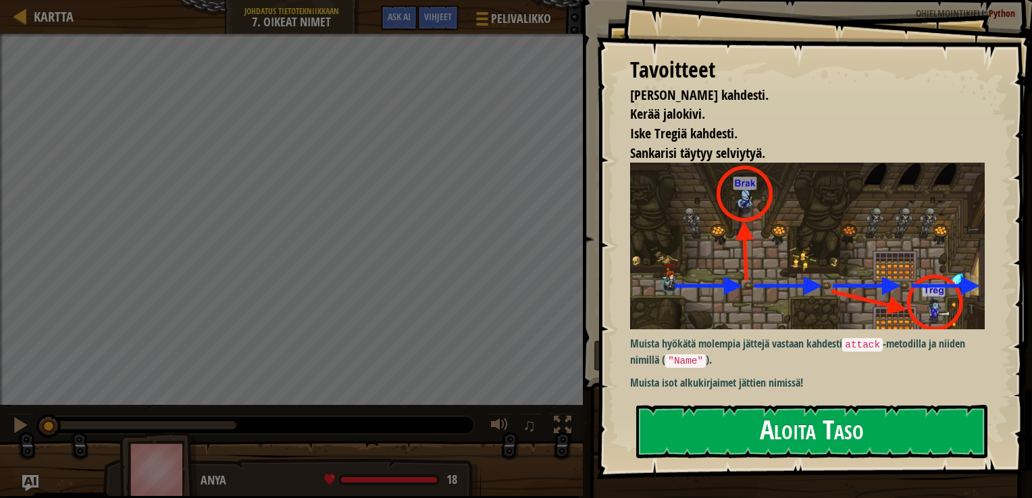
click at [767, 435] on button "Aloita Taso" at bounding box center [811, 431] width 351 height 53
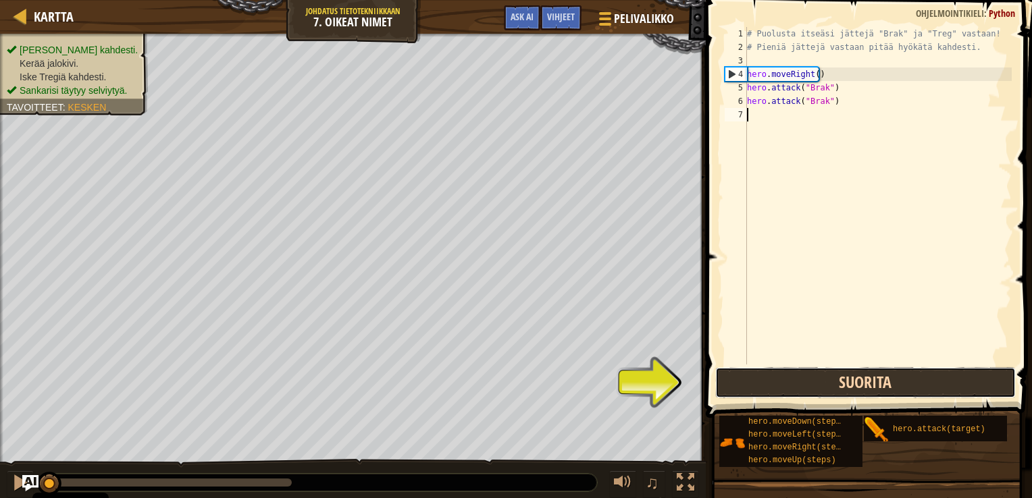
click at [827, 384] on button "Suorita" at bounding box center [865, 382] width 301 height 31
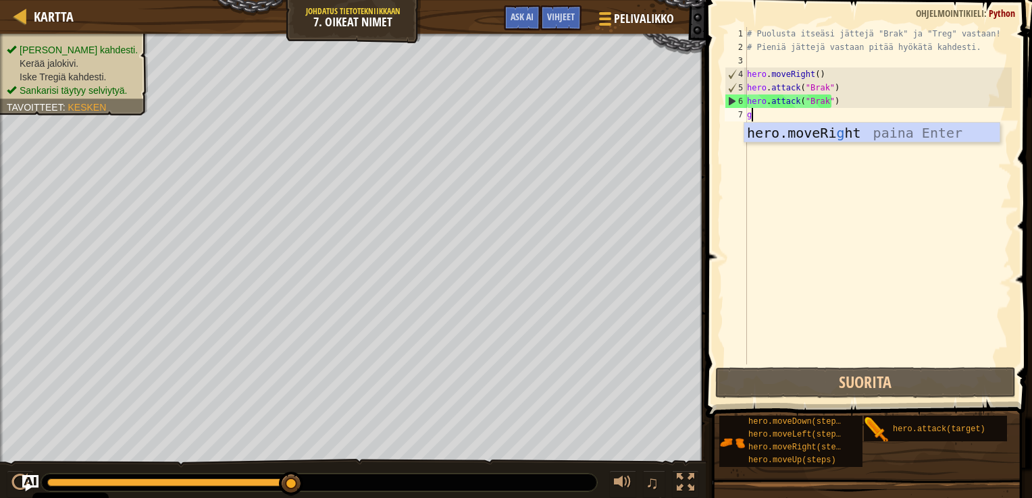
scroll to position [6, 0]
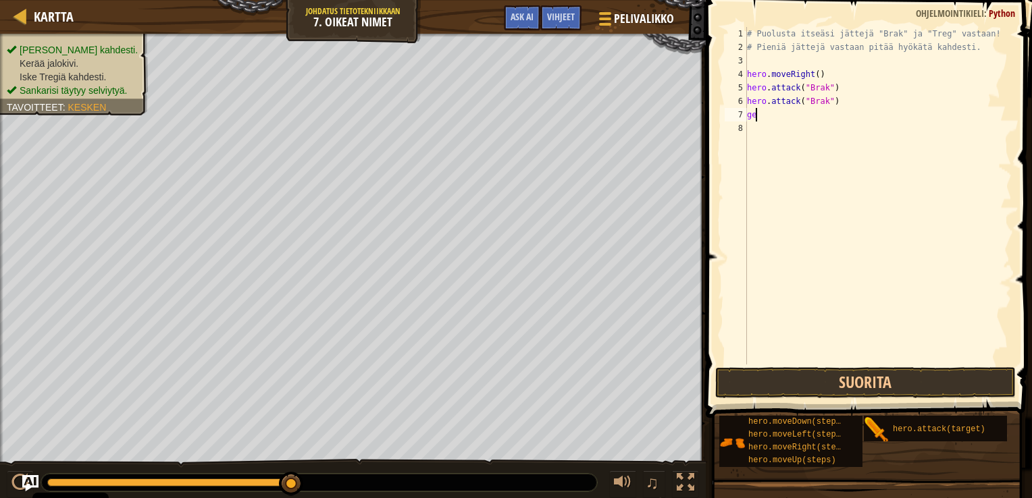
type textarea "g"
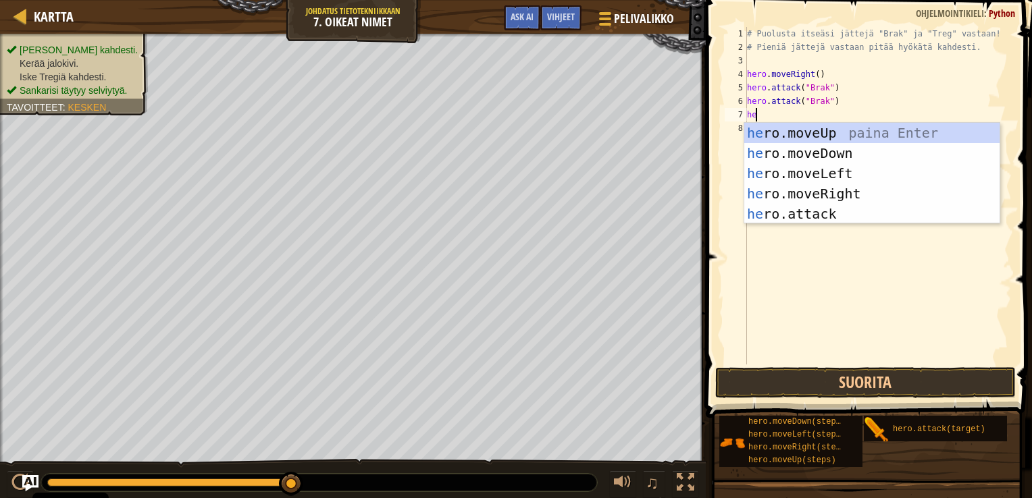
type textarea "her"
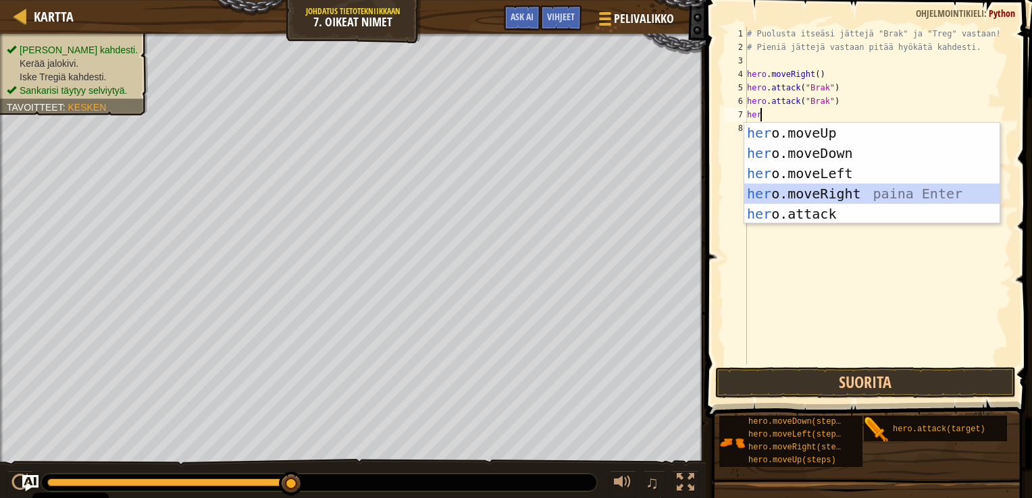
click at [823, 190] on div "her o.moveUp paina Enter her o.moveDown paina Enter her o.moveLeft paina Enter …" at bounding box center [871, 194] width 255 height 142
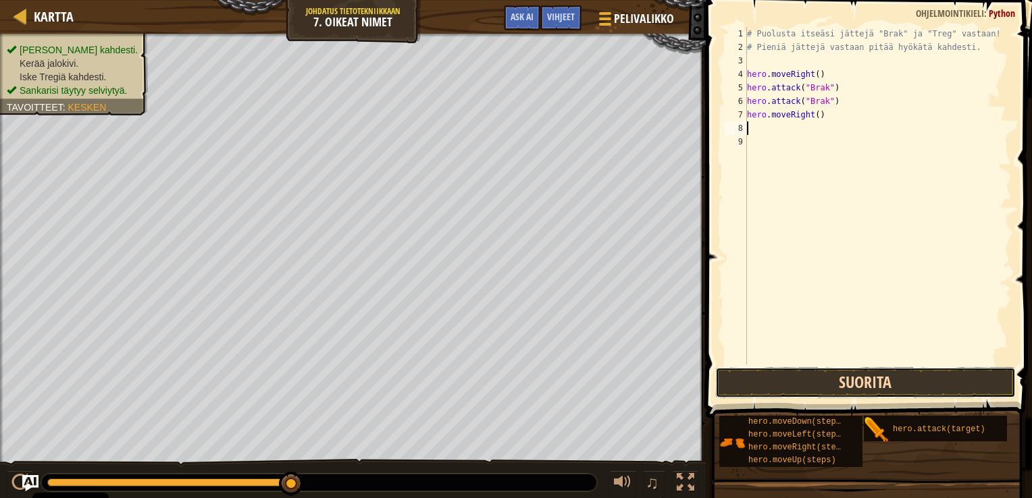
click at [843, 381] on button "Suorita" at bounding box center [865, 382] width 301 height 31
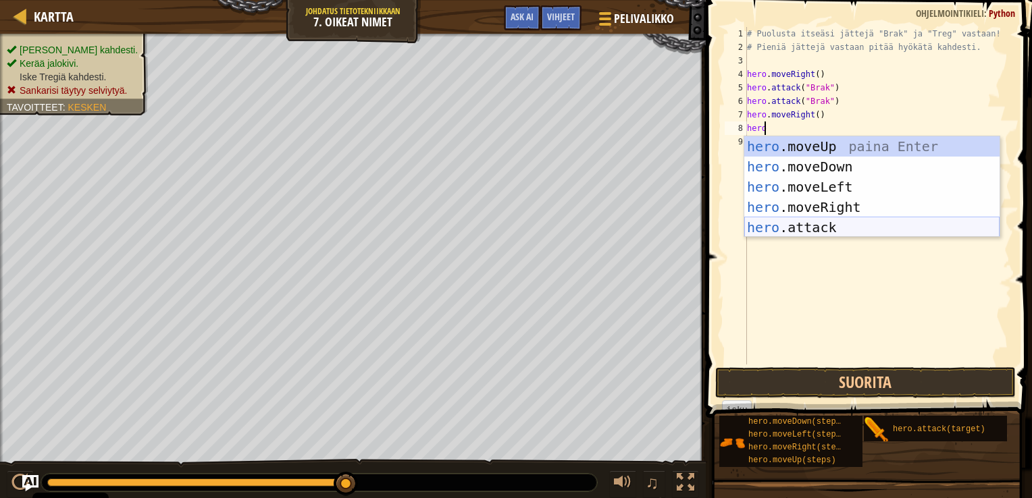
click at [821, 230] on div "hero .moveUp paina Enter hero .moveDown paina Enter hero .moveLeft paina Enter …" at bounding box center [871, 207] width 255 height 142
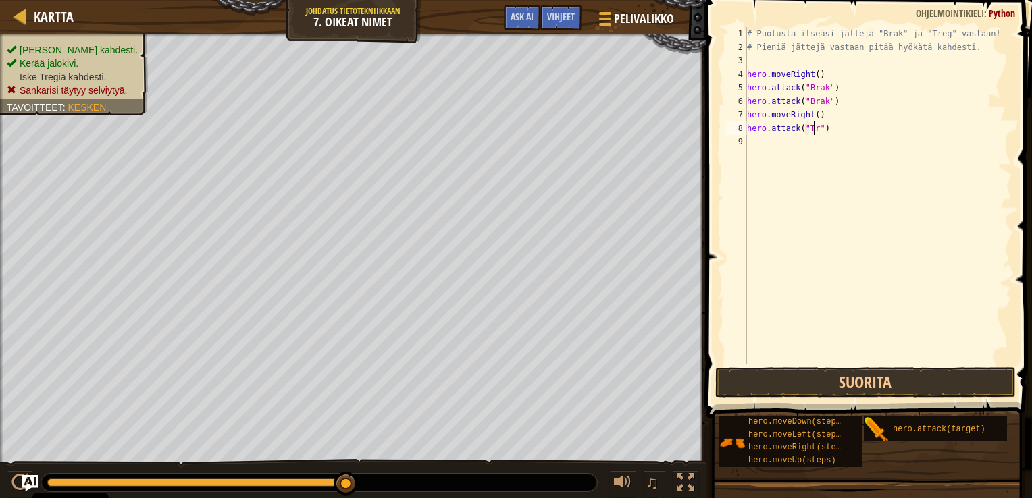
scroll to position [6, 5]
type textarea "hero.attack("Treg")"
click at [877, 381] on button "Suorita" at bounding box center [865, 382] width 301 height 31
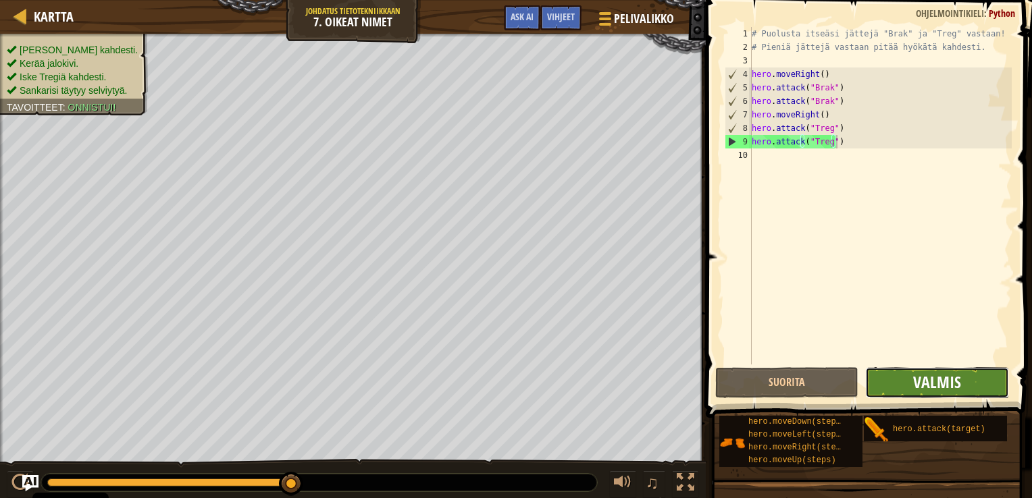
click at [942, 381] on span "Valmis" at bounding box center [937, 382] width 48 height 22
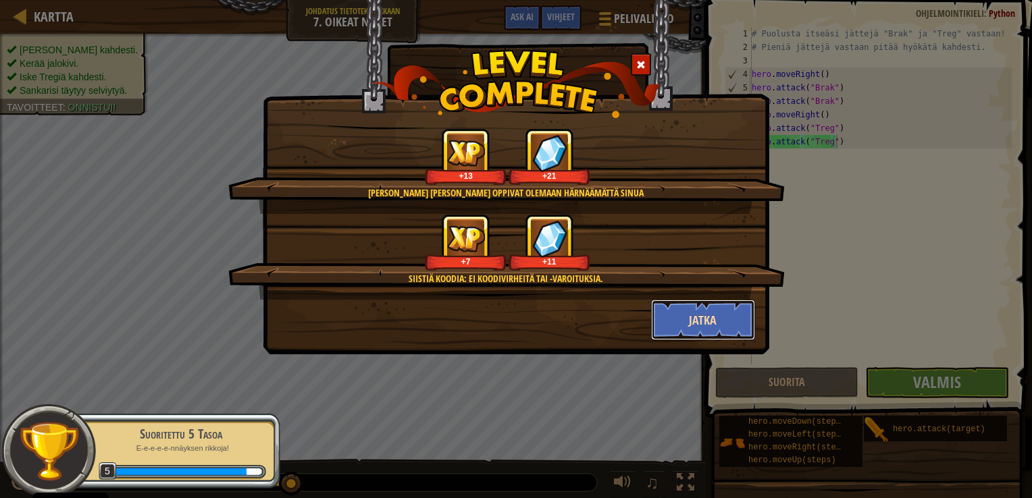
click at [694, 317] on button "Jatka" at bounding box center [703, 320] width 105 height 41
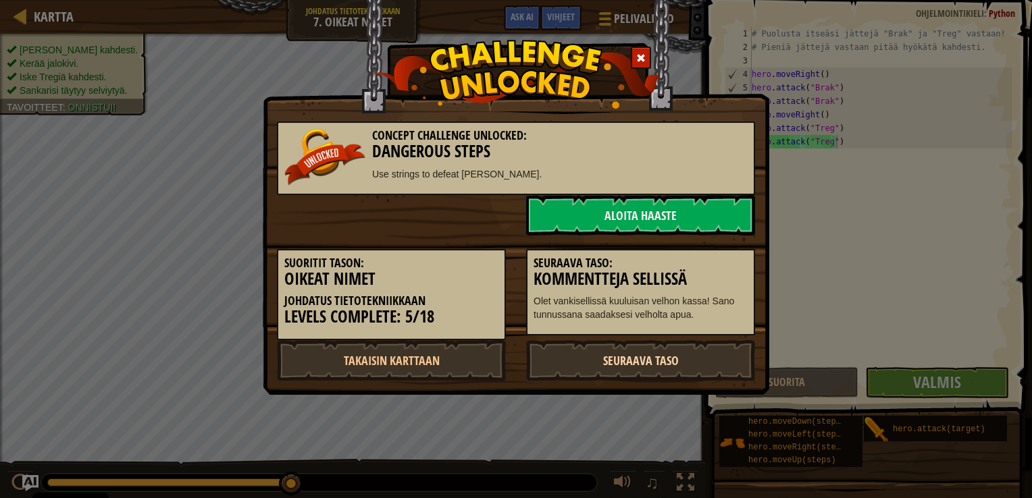
click at [657, 358] on link "Seuraava taso" at bounding box center [640, 360] width 229 height 41
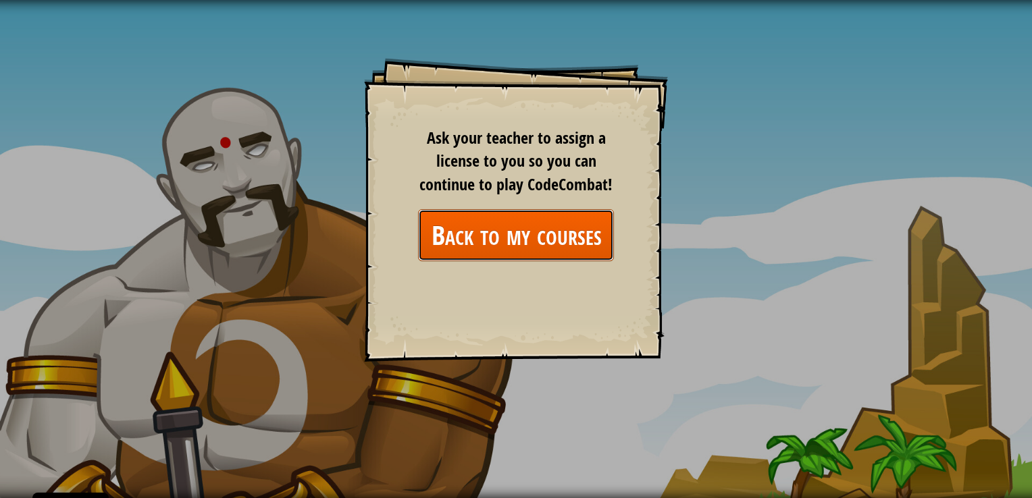
click at [525, 249] on link "Back to my courses" at bounding box center [516, 235] width 196 height 52
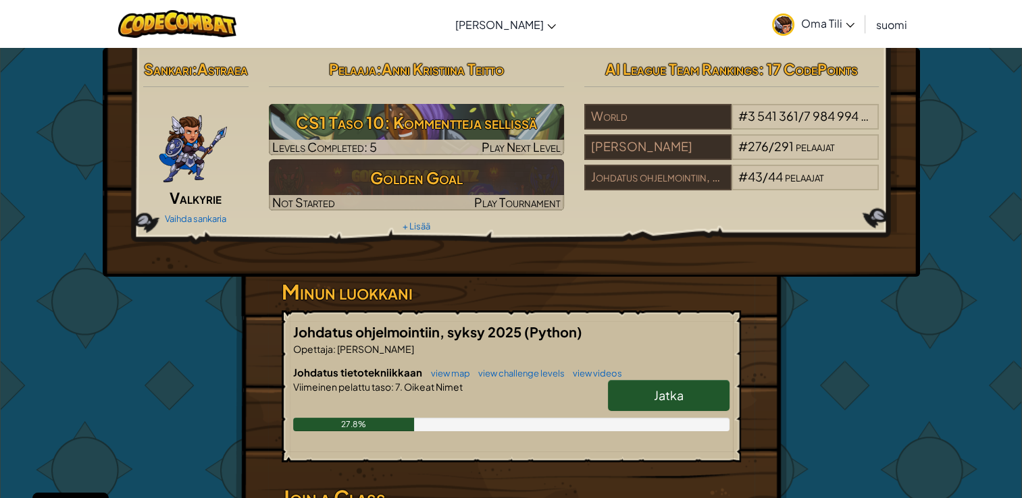
click at [682, 403] on span "Jatka" at bounding box center [669, 396] width 30 height 16
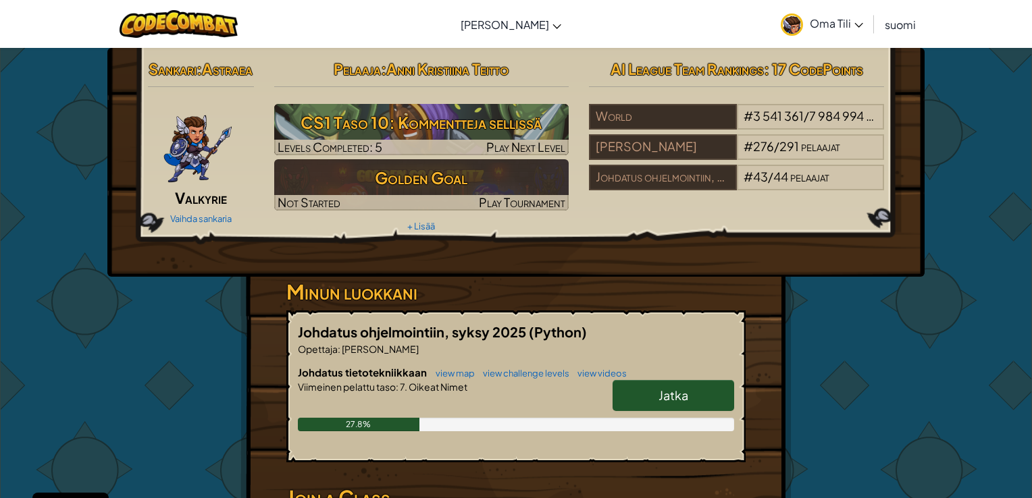
select select "fi"
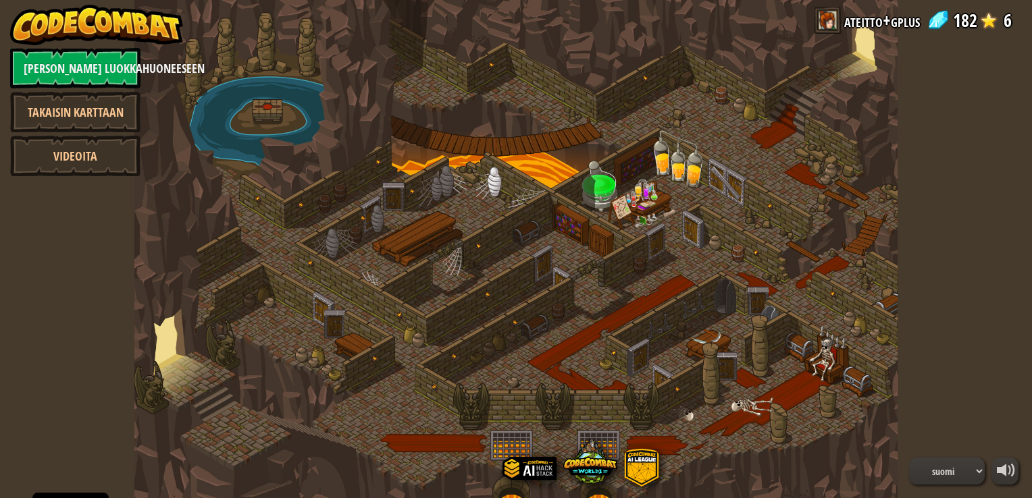
select select "fi"
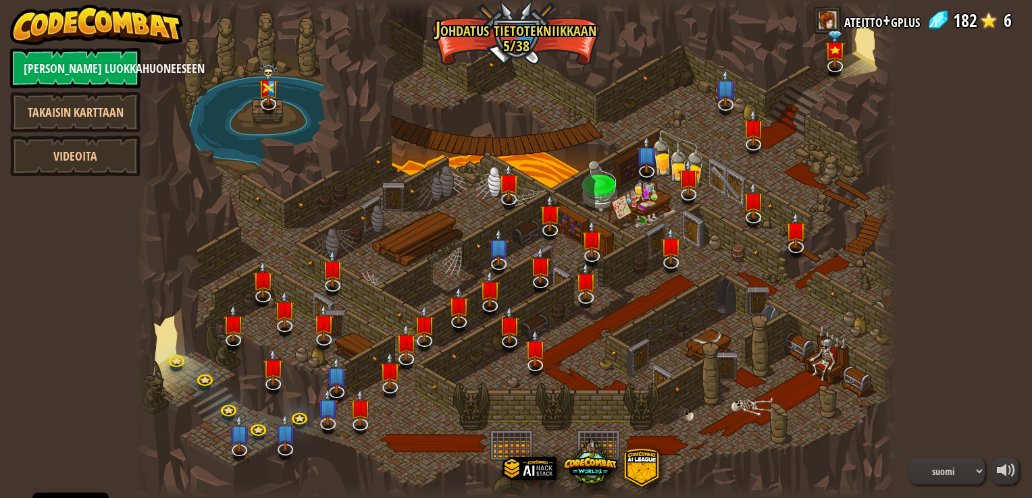
select select "fi"
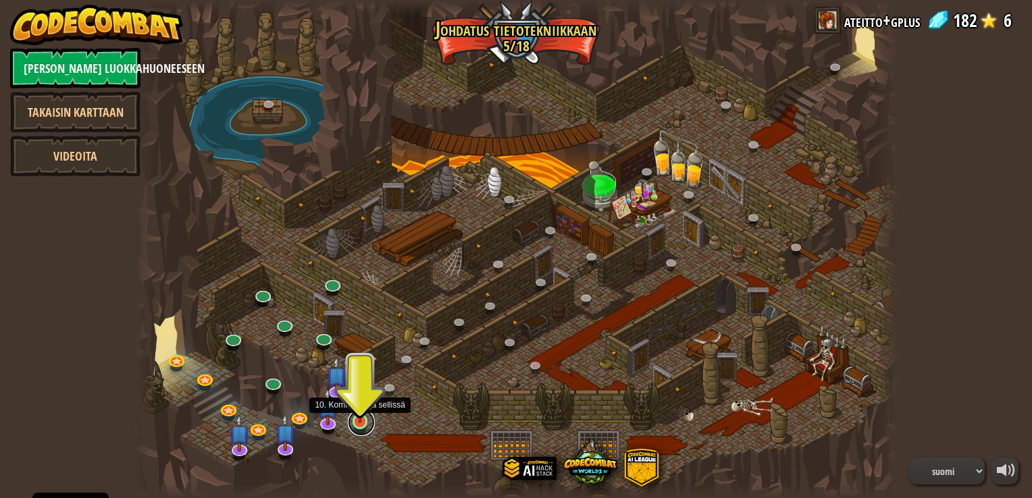
click at [365, 429] on link at bounding box center [361, 422] width 27 height 27
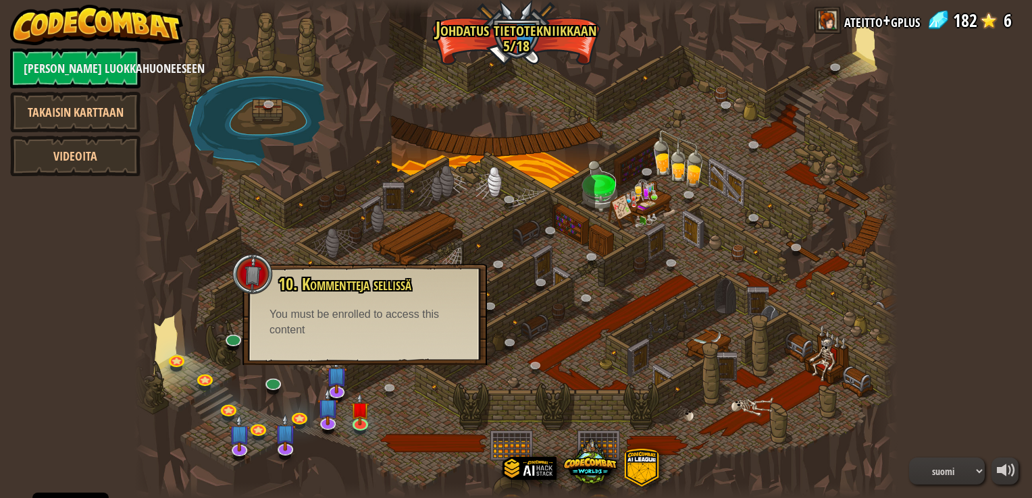
drag, startPoint x: 608, startPoint y: 368, endPoint x: 697, endPoint y: 320, distance: 101.2
click at [697, 320] on div at bounding box center [515, 249] width 762 height 498
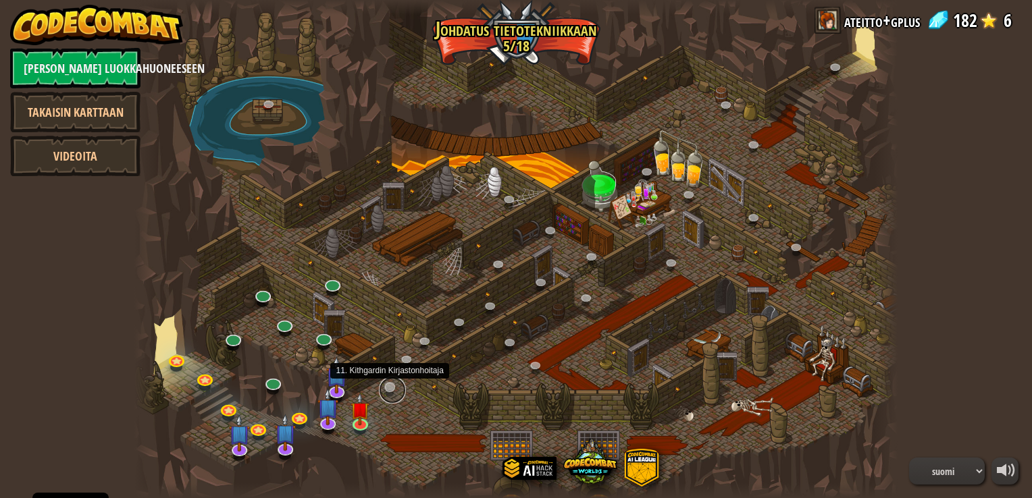
click at [393, 390] on link at bounding box center [392, 390] width 27 height 27
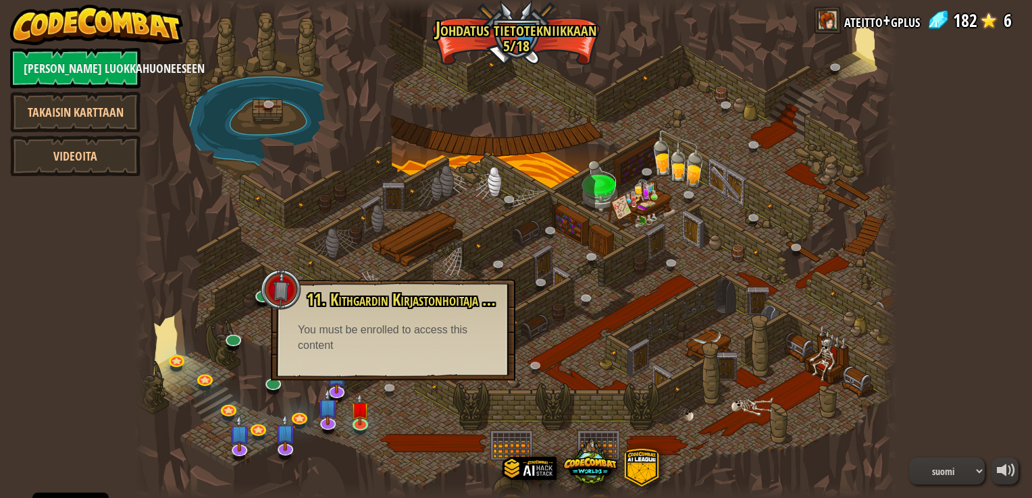
click at [422, 407] on div at bounding box center [515, 249] width 762 height 498
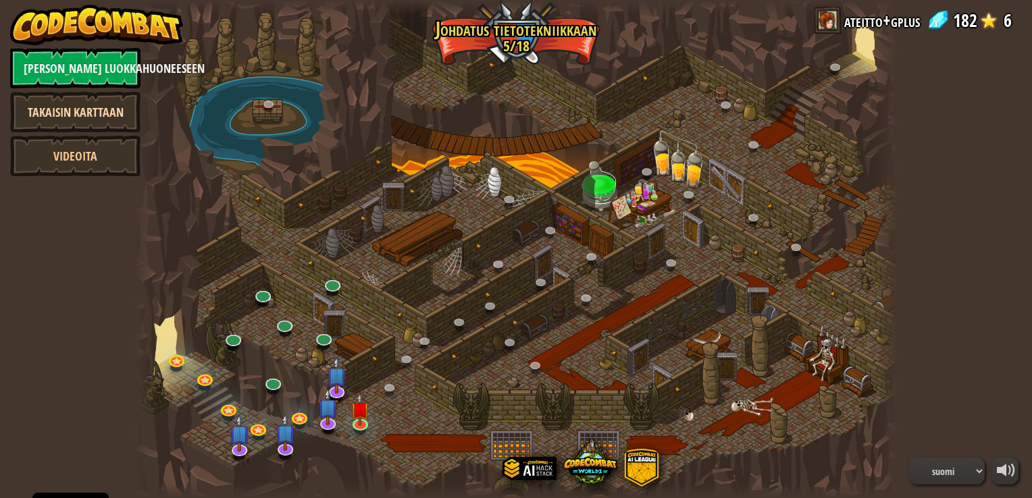
click at [76, 116] on link "Takaisin karttaan" at bounding box center [75, 112] width 130 height 41
select select "fi"
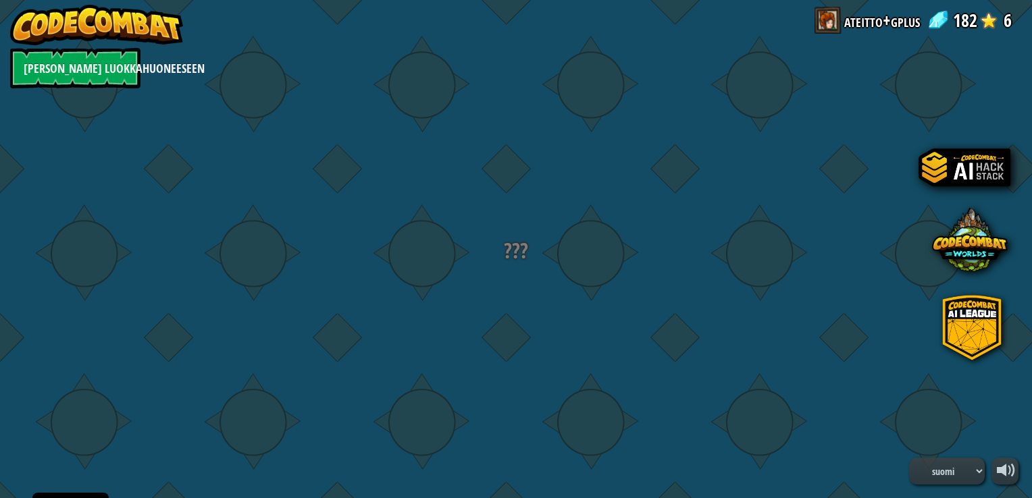
select select "fi"
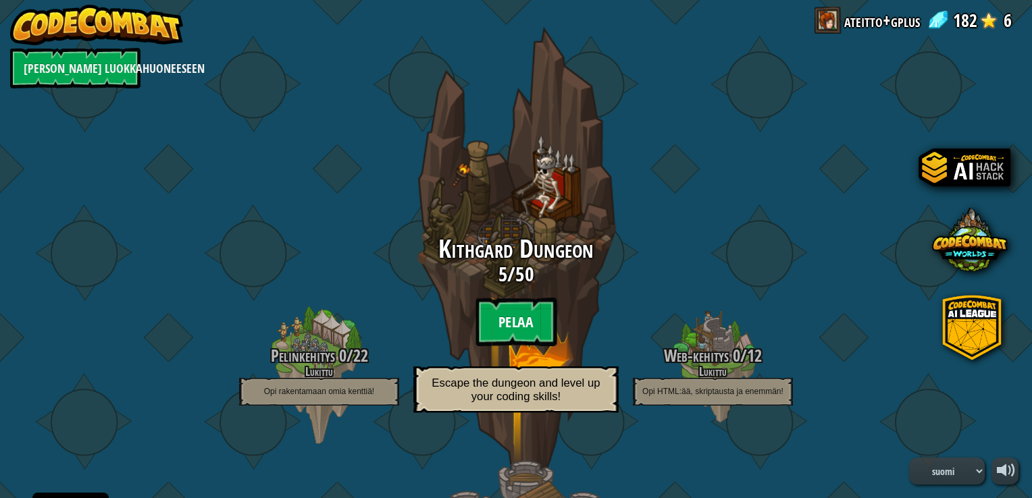
click at [522, 321] on btn "Pelaa" at bounding box center [515, 322] width 81 height 49
select select "fi"
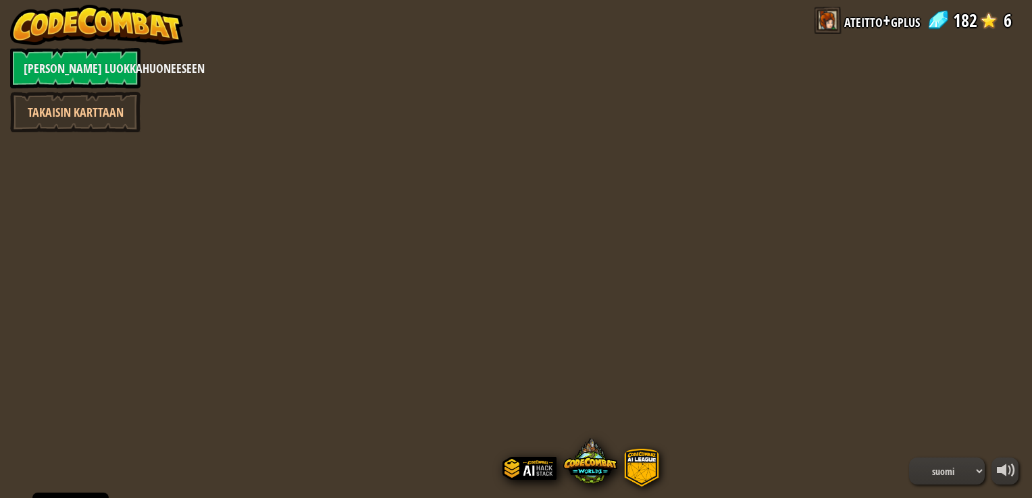
select select "fi"
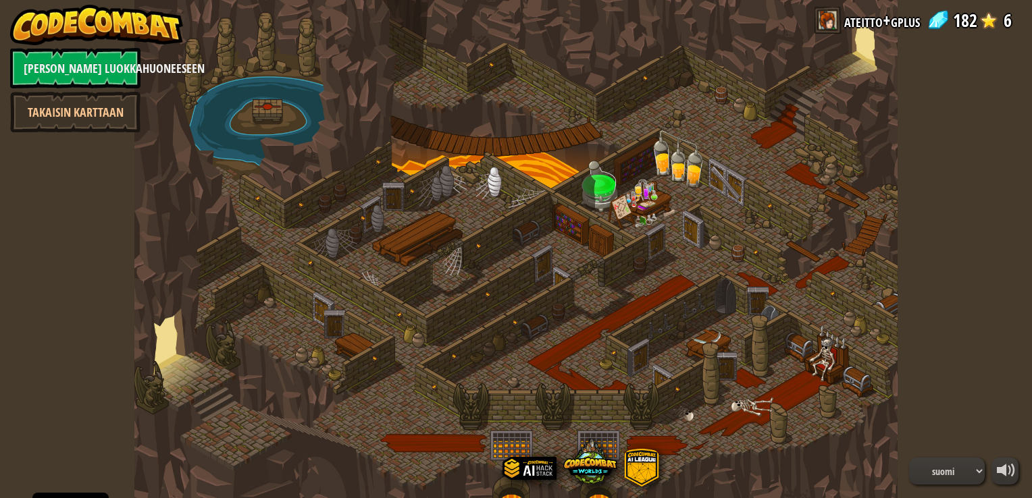
select select "fi"
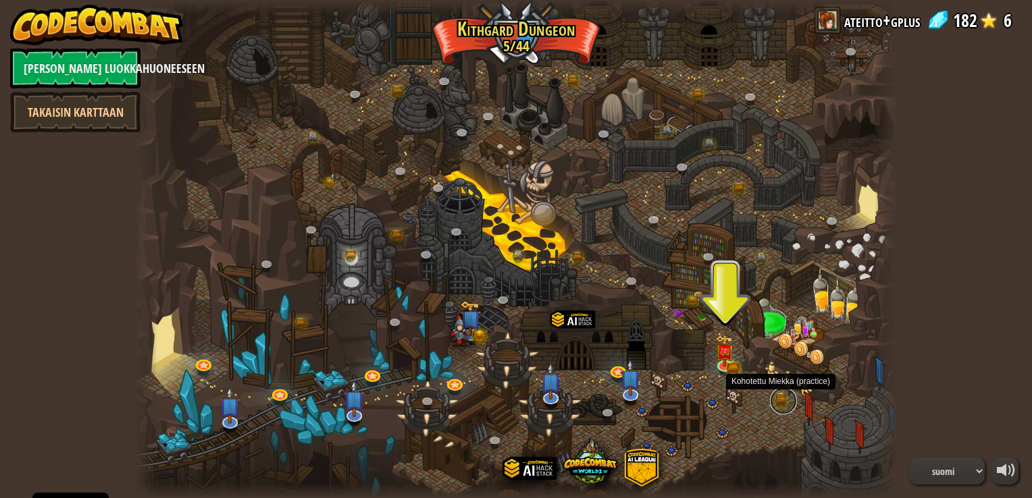
click at [783, 397] on link at bounding box center [783, 401] width 27 height 27
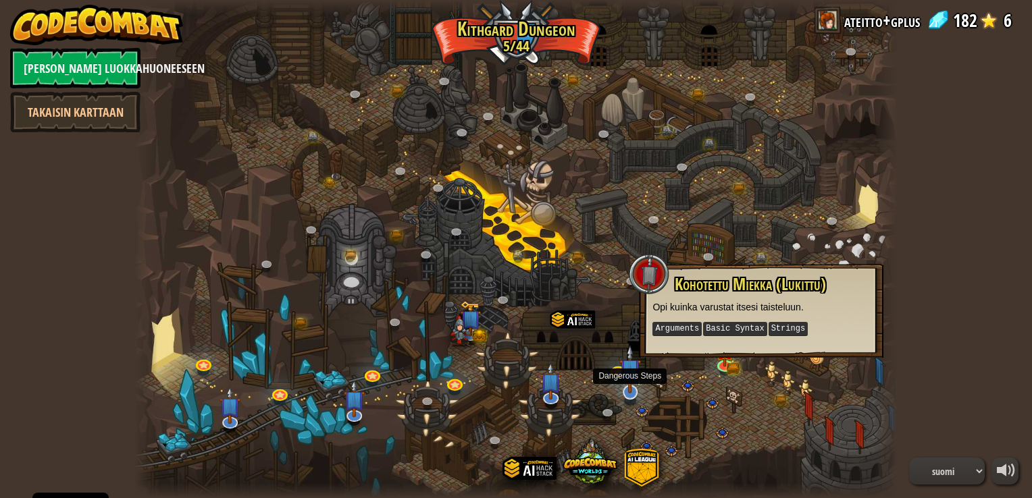
click at [630, 392] on img at bounding box center [630, 369] width 22 height 49
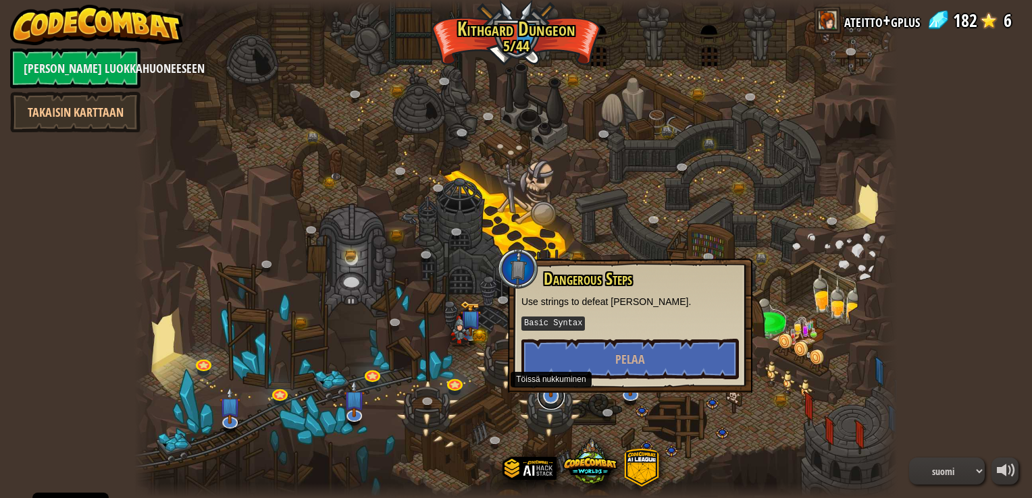
click at [552, 398] on link at bounding box center [551, 396] width 27 height 27
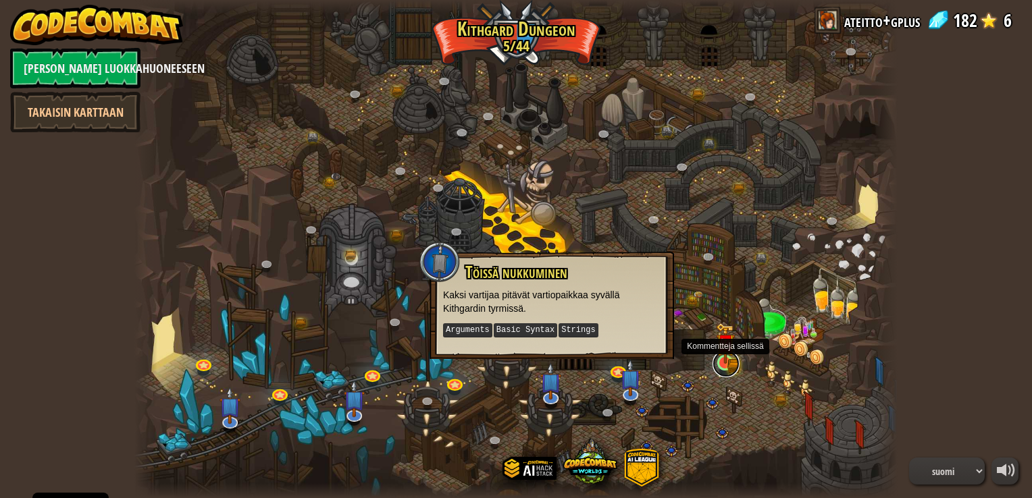
click at [727, 366] on link at bounding box center [725, 363] width 27 height 27
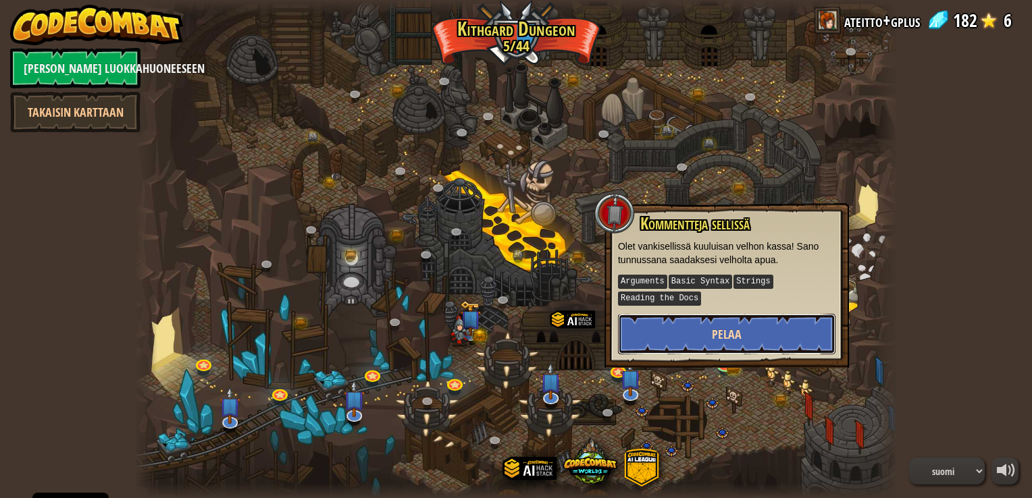
click at [724, 331] on span "Pelaa" at bounding box center [727, 334] width 30 height 17
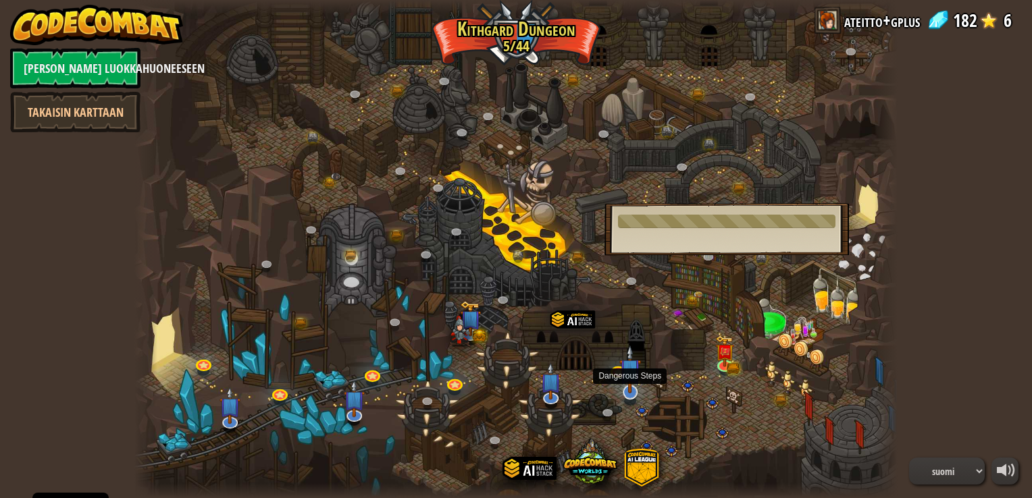
click at [633, 391] on img at bounding box center [630, 369] width 22 height 49
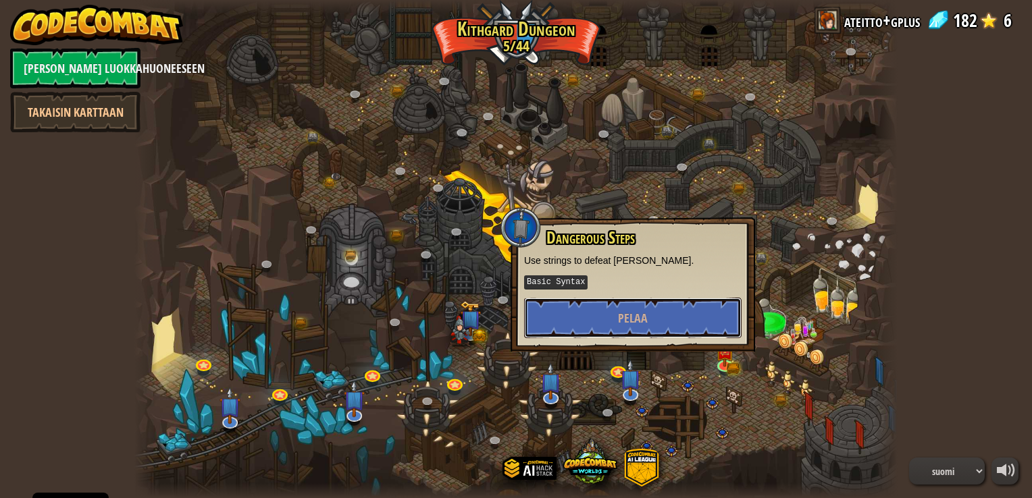
click at [617, 324] on button "Pelaa" at bounding box center [632, 318] width 217 height 41
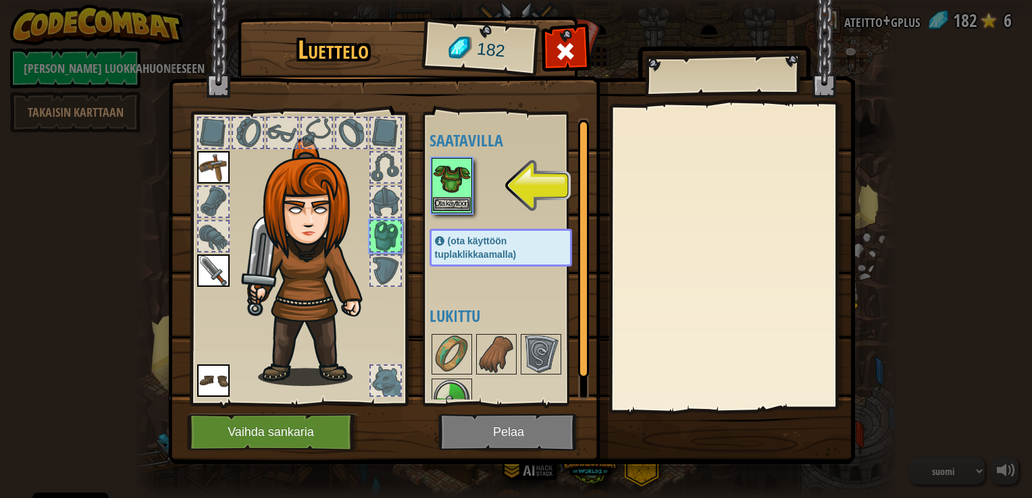
click at [448, 186] on img at bounding box center [452, 178] width 38 height 38
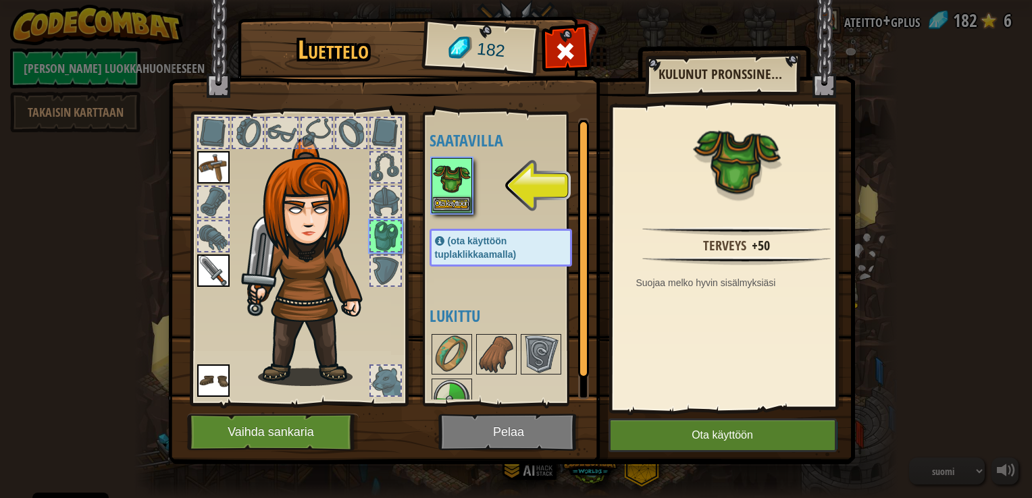
click at [448, 186] on img at bounding box center [452, 178] width 38 height 38
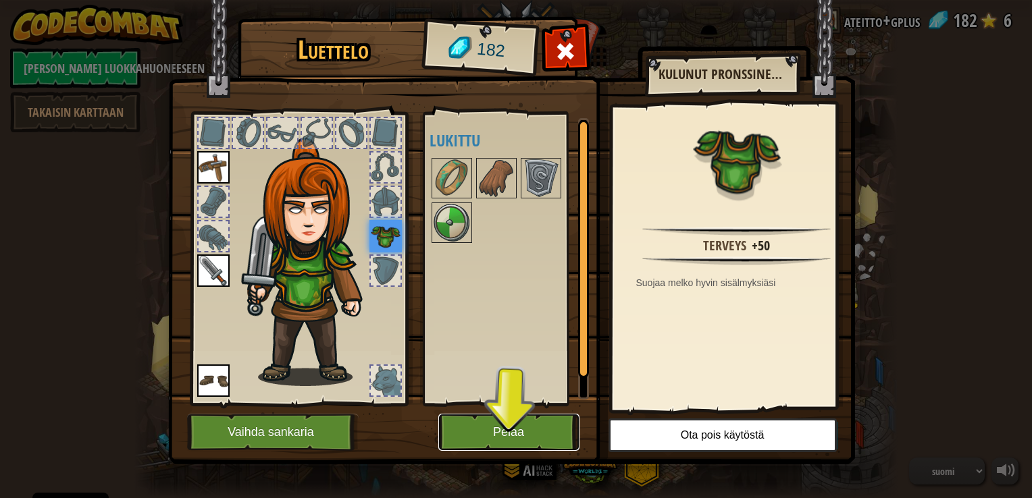
click at [500, 423] on button "Pelaa" at bounding box center [508, 432] width 141 height 37
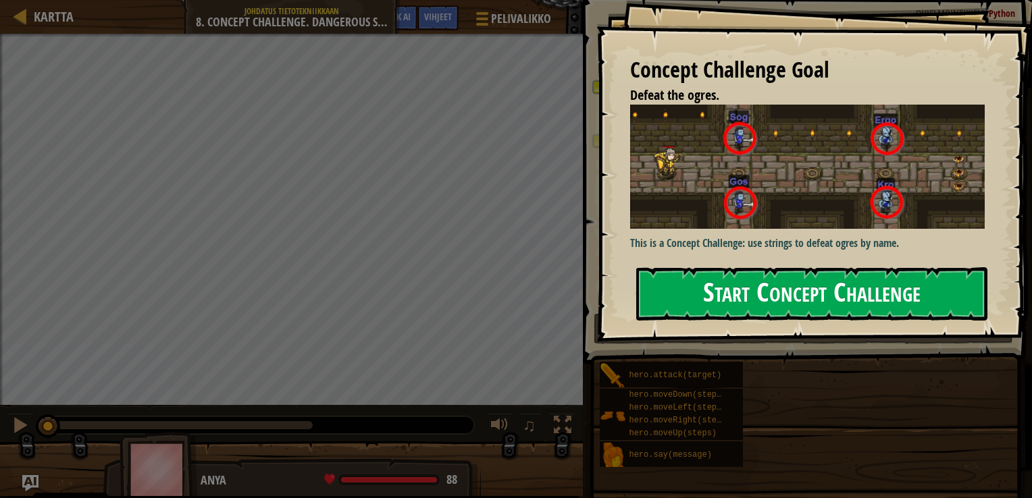
click at [788, 280] on button "Start Concept Challenge" at bounding box center [811, 293] width 351 height 53
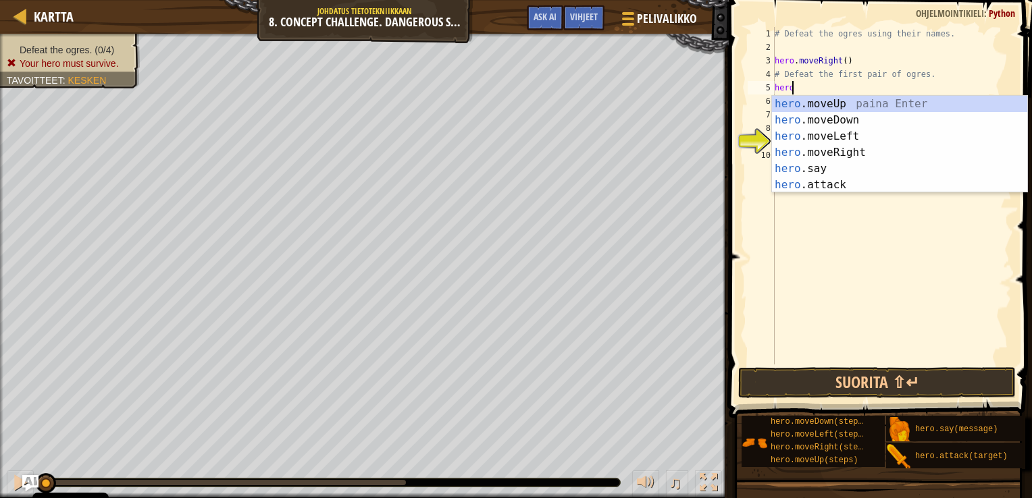
scroll to position [6, 0]
click at [814, 184] on div "hero .moveUp paina Enter hero .moveDown paina Enter hero .moveLeft paina Enter …" at bounding box center [899, 161] width 255 height 130
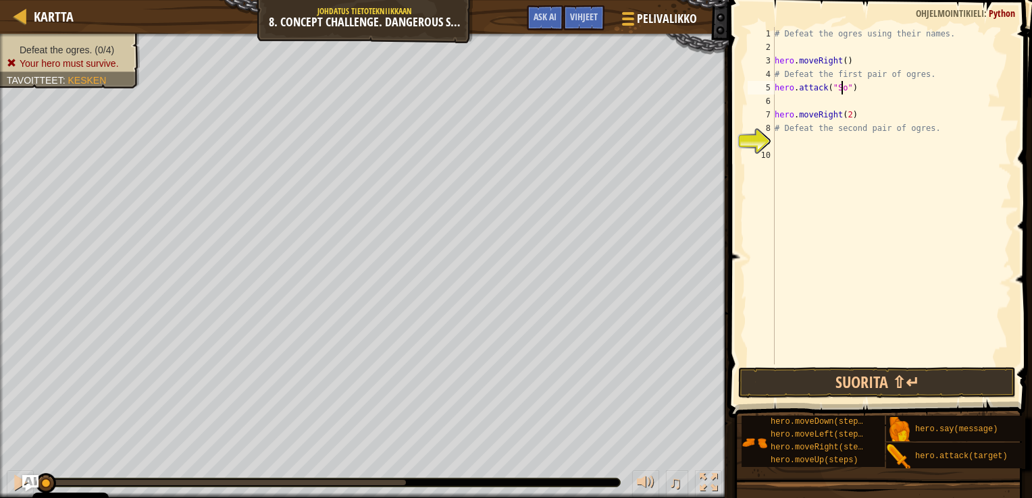
scroll to position [6, 5]
type textarea "hero.attack("Sog")"
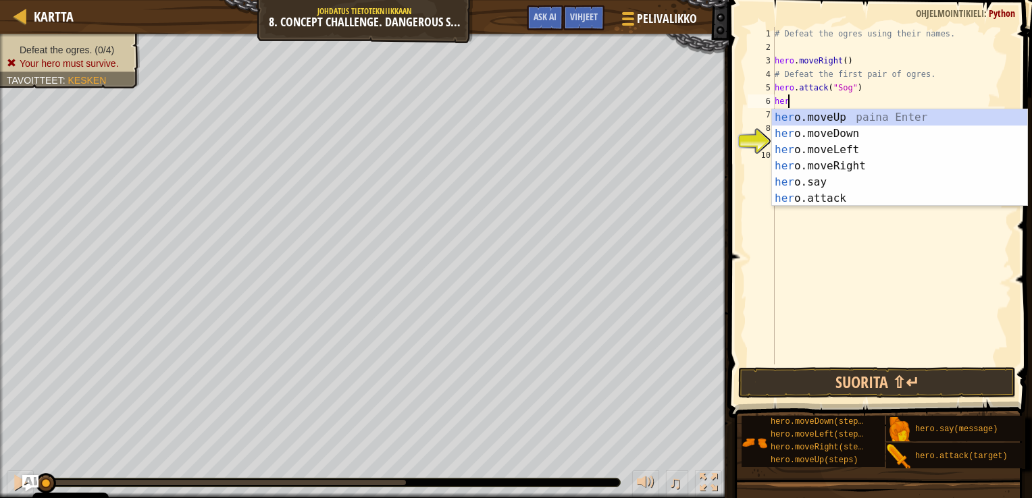
scroll to position [6, 0]
click at [819, 205] on div "hero .moveUp paina Enter hero .moveDown paina Enter hero .moveLeft paina Enter …" at bounding box center [899, 174] width 255 height 130
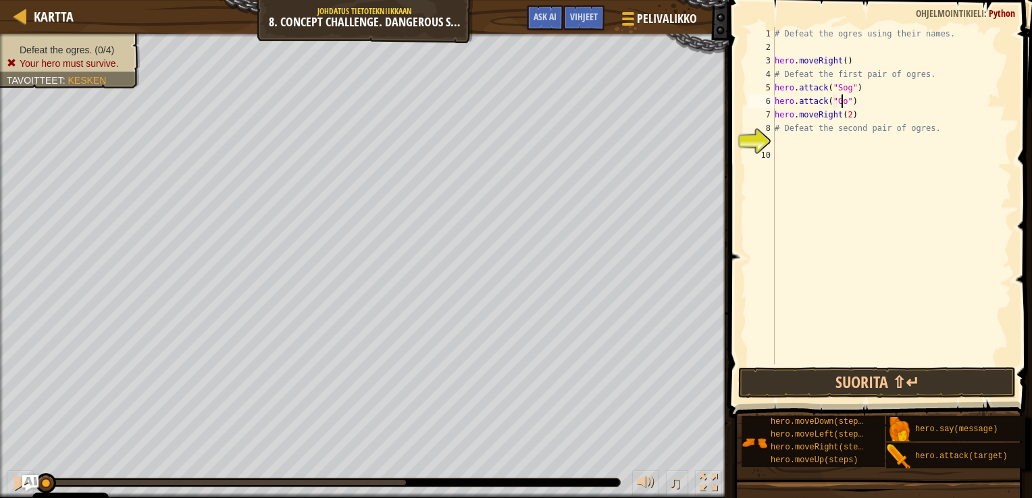
scroll to position [6, 5]
type textarea "hero.attack("Gos")"
click at [876, 383] on button "Suorita ⇧↵" at bounding box center [877, 382] width 278 height 31
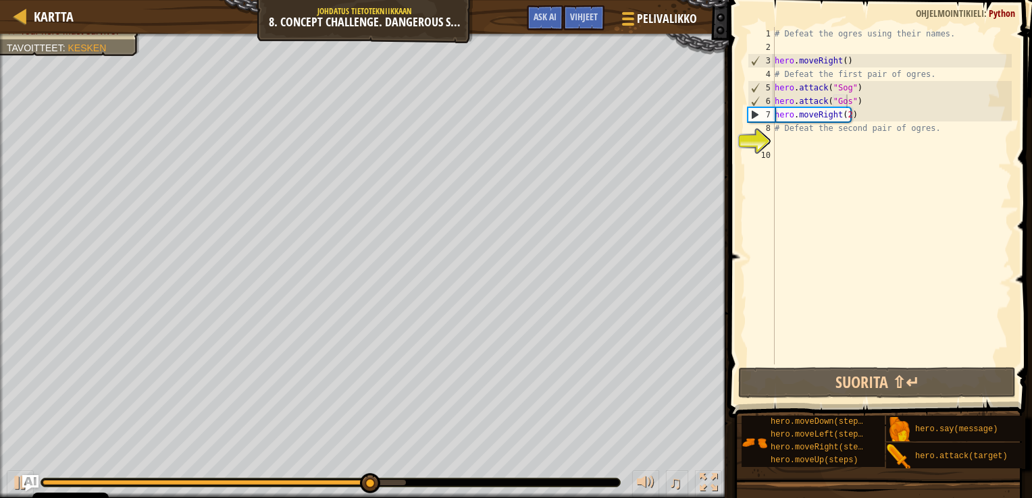
click at [843, 178] on div "# Defeat the ogres using their names. hero . moveRight ( ) # Defeat the first p…" at bounding box center [892, 209] width 240 height 365
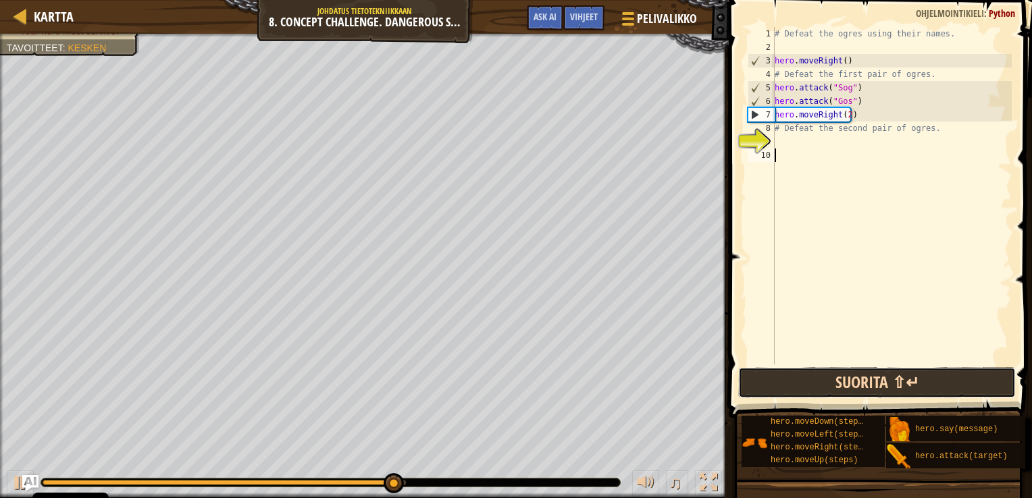
click at [891, 382] on button "Suorita ⇧↵" at bounding box center [877, 382] width 278 height 31
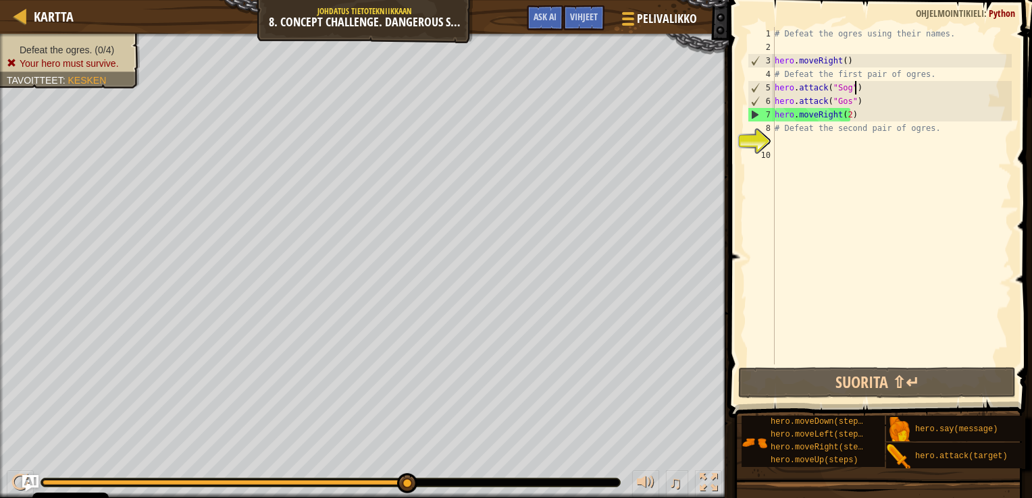
click at [858, 86] on div "# Defeat the ogres using their names. hero . moveRight ( ) # Defeat the first p…" at bounding box center [892, 209] width 240 height 365
drag, startPoint x: 843, startPoint y: 115, endPoint x: 764, endPoint y: 113, distance: 78.4
click at [764, 113] on div "hero.attack("Sog") 1 2 3 4 5 6 7 8 9 10 # Defeat the ogres using their names. h…" at bounding box center [878, 196] width 267 height 338
click at [862, 88] on div "# Defeat the ogres using their names. hero . moveRight ( ) # Defeat the first p…" at bounding box center [892, 209] width 240 height 365
type textarea "hero.attack("Sog")"
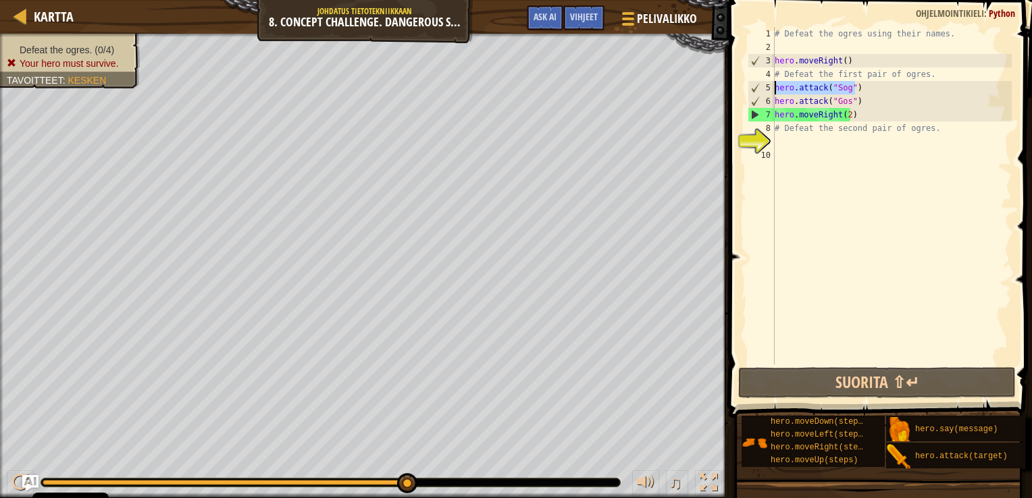
drag, startPoint x: 822, startPoint y: 87, endPoint x: 770, endPoint y: 88, distance: 52.0
click at [770, 88] on div "hero.attack("Sog") 1 2 3 4 5 6 7 8 9 10 # Defeat the ogres using their names. h…" at bounding box center [878, 196] width 267 height 338
click at [871, 89] on div "# Defeat the ogres using their names. hero . moveRight ( ) # Defeat the first p…" at bounding box center [892, 196] width 240 height 338
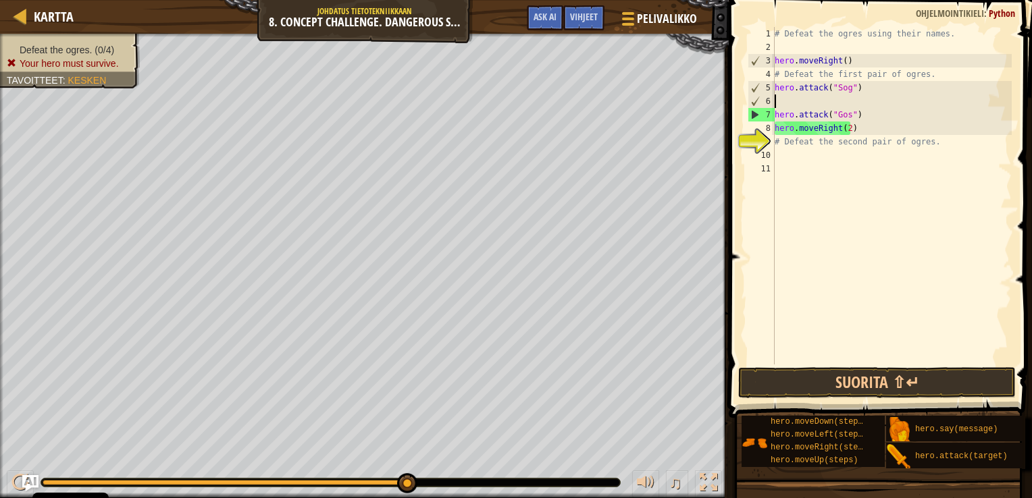
paste textarea "hero.attack("Sog")"
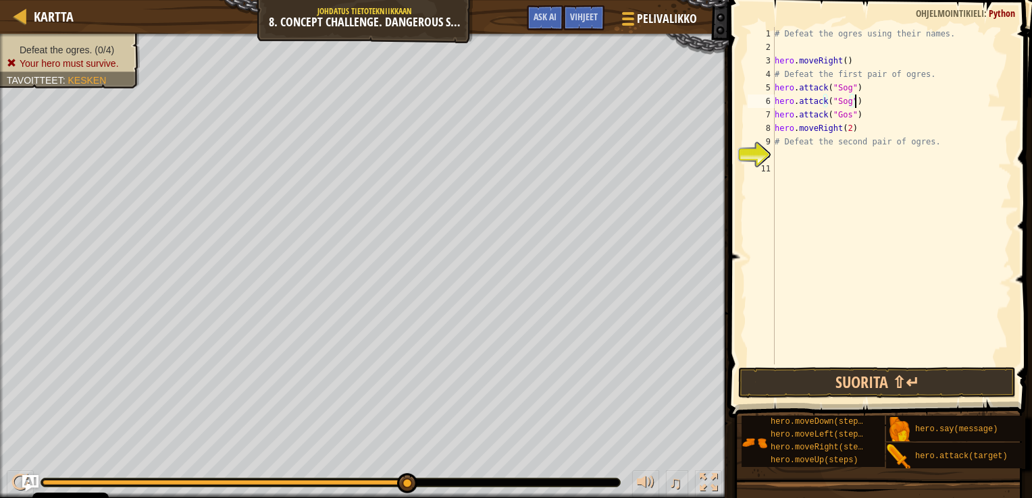
click at [865, 115] on div "# Defeat the ogres using their names. hero . moveRight ( ) # Defeat the first p…" at bounding box center [892, 209] width 240 height 365
type textarea "hero.attack("Gos")"
drag, startPoint x: 840, startPoint y: 120, endPoint x: 771, endPoint y: 115, distance: 69.8
click at [771, 115] on div "hero.attack("Gos") 1 2 3 4 5 6 7 8 9 10 11 # Defeat the ogres using their names…" at bounding box center [878, 196] width 267 height 338
click at [870, 115] on div "# Defeat the ogres using their names. hero . moveRight ( ) # Defeat the first p…" at bounding box center [892, 196] width 240 height 338
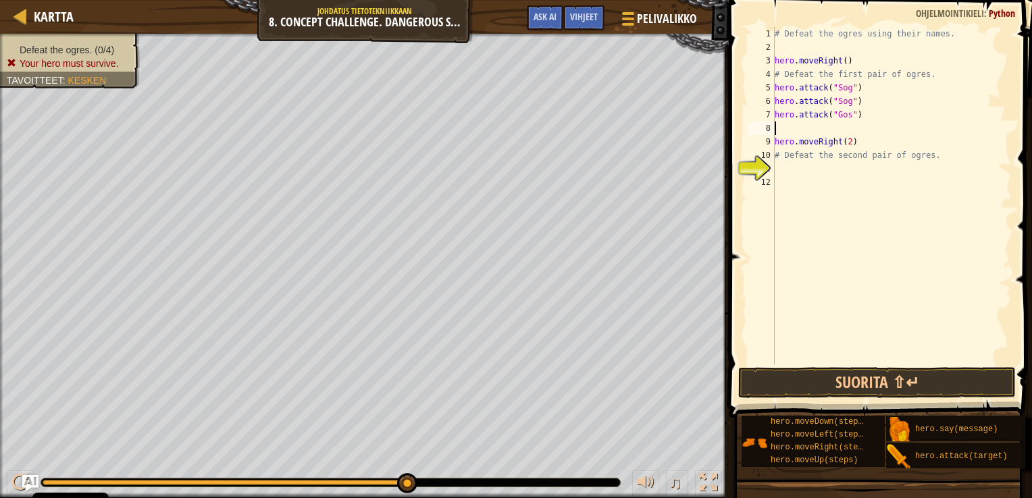
paste textarea "hero.attack("Gos")"
click at [843, 138] on div "# Defeat the ogres using their names. hero . moveRight ( ) # Defeat the first p…" at bounding box center [892, 209] width 240 height 365
click at [868, 377] on button "Suorita ⇧↵" at bounding box center [877, 382] width 278 height 31
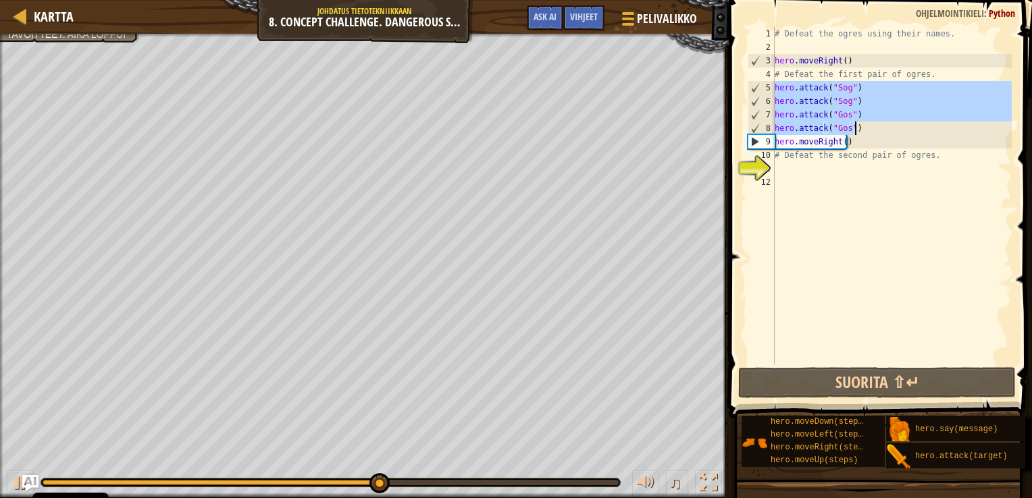
drag, startPoint x: 775, startPoint y: 88, endPoint x: 870, endPoint y: 132, distance: 104.2
click at [870, 132] on div "# Defeat the ogres using their names. hero . moveRight ( ) # Defeat the first p…" at bounding box center [892, 209] width 240 height 365
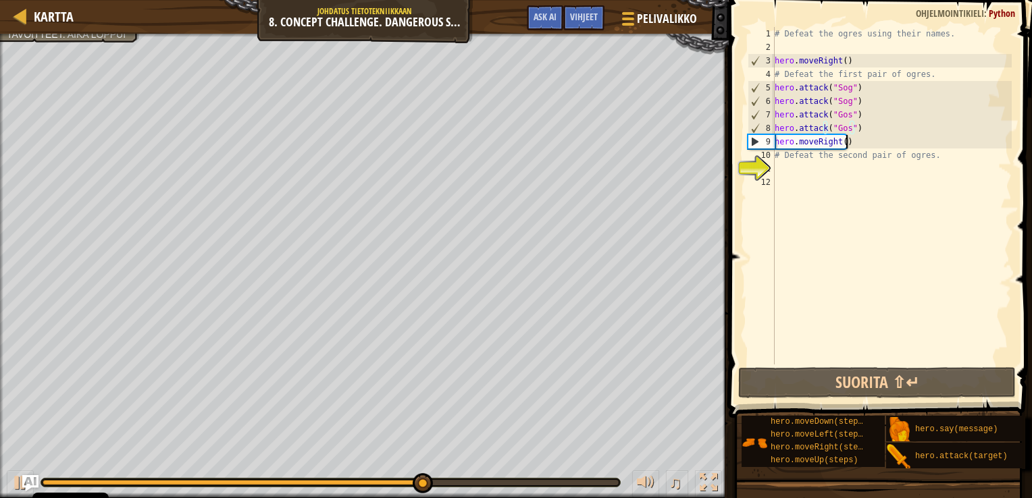
click at [861, 147] on div "# Defeat the ogres using their names. hero . moveRight ( ) # Defeat the first p…" at bounding box center [892, 209] width 240 height 365
type textarea "hero.moveRight()"
click at [786, 167] on div "# Defeat the ogres using their names. hero . moveRight ( ) # Defeat the first p…" at bounding box center [892, 209] width 240 height 365
paste textarea "hero.attack("Gos")"
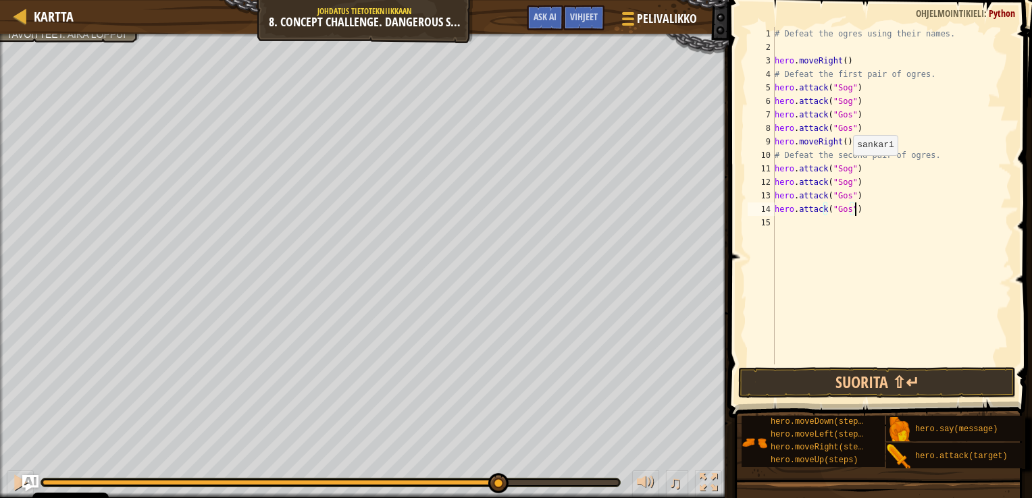
click at [851, 172] on div "# Defeat the ogres using their names. hero . moveRight ( ) # Defeat the first p…" at bounding box center [892, 209] width 240 height 365
type textarea "hero.attack("Kro")"
click at [873, 386] on button "Suorita ⇧↵" at bounding box center [877, 382] width 278 height 31
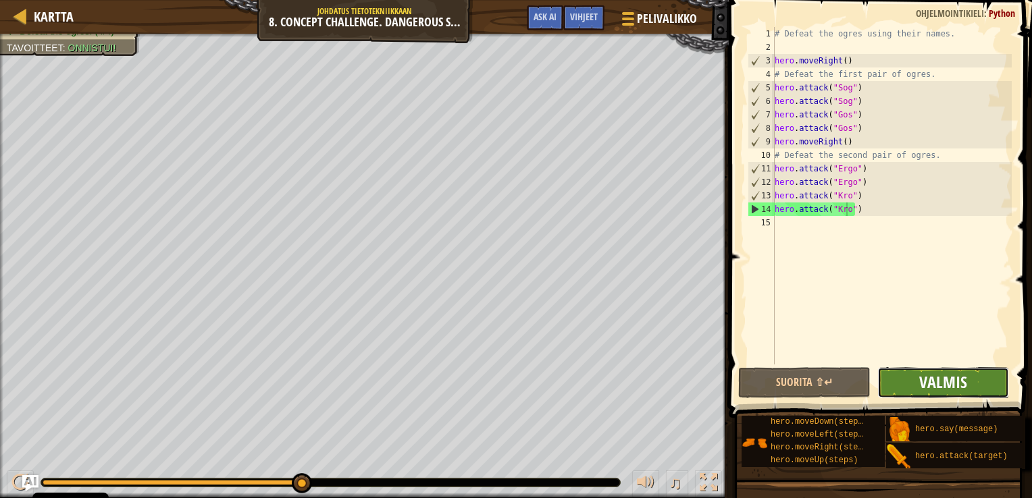
click at [958, 374] on span "Valmis" at bounding box center [943, 382] width 48 height 22
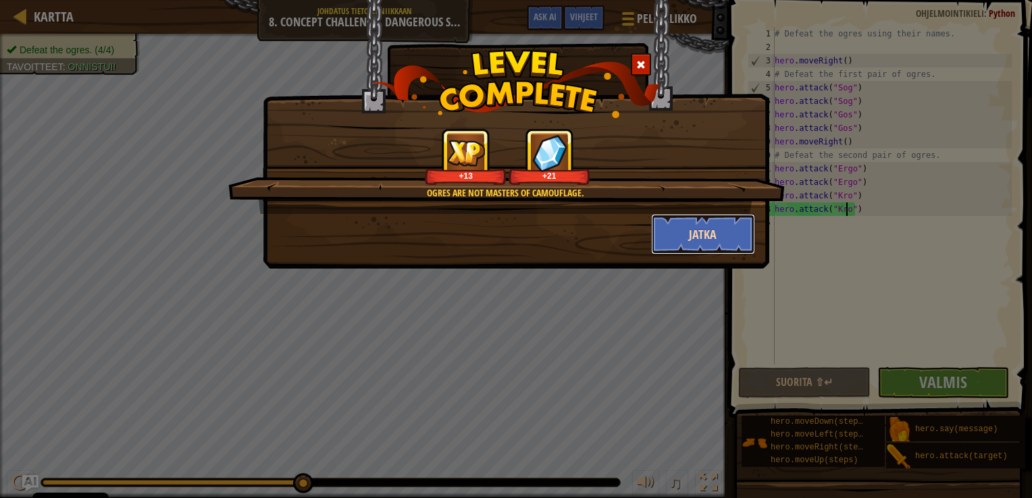
click at [710, 242] on button "Jatka" at bounding box center [703, 234] width 105 height 41
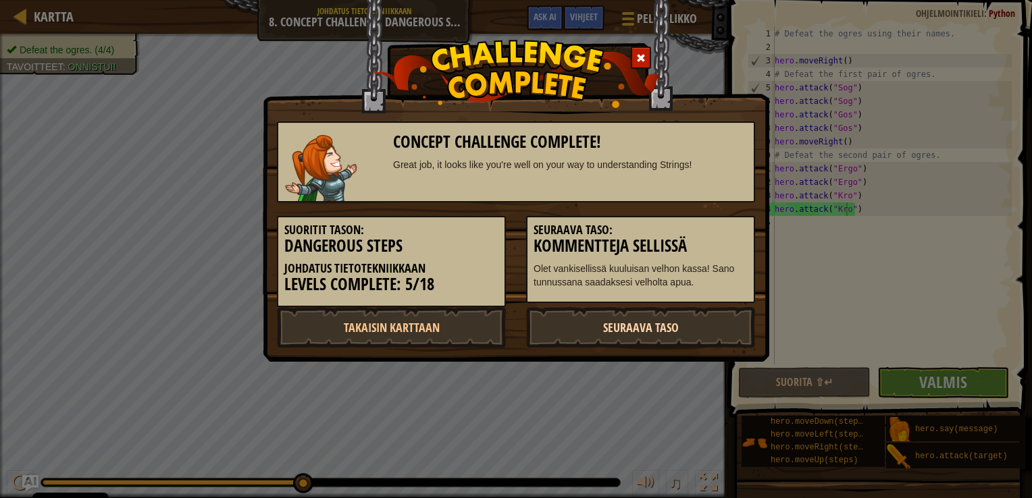
click at [633, 323] on link "Seuraava taso" at bounding box center [640, 327] width 229 height 41
click at [665, 328] on link "Seuraava taso" at bounding box center [640, 327] width 229 height 41
click at [443, 322] on link "Takaisin karttaan" at bounding box center [391, 327] width 229 height 41
select select "fi"
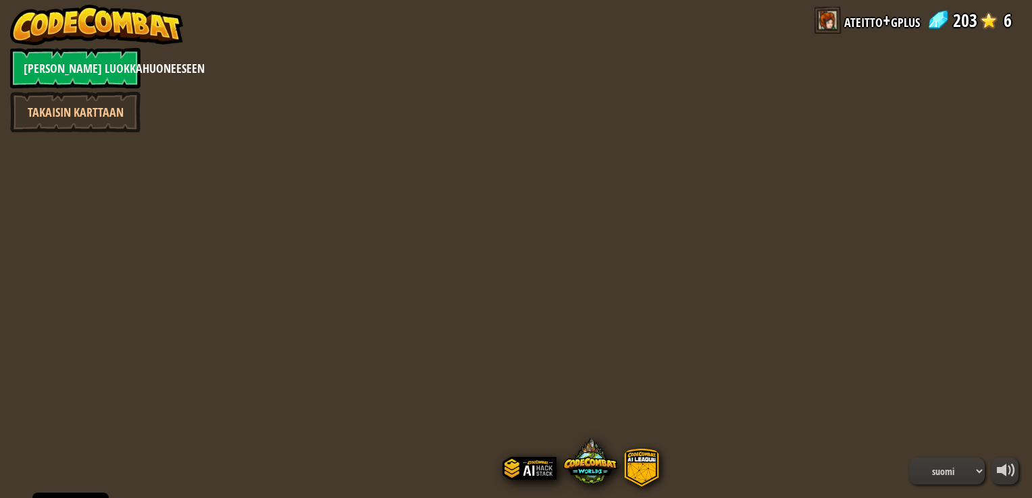
select select "fi"
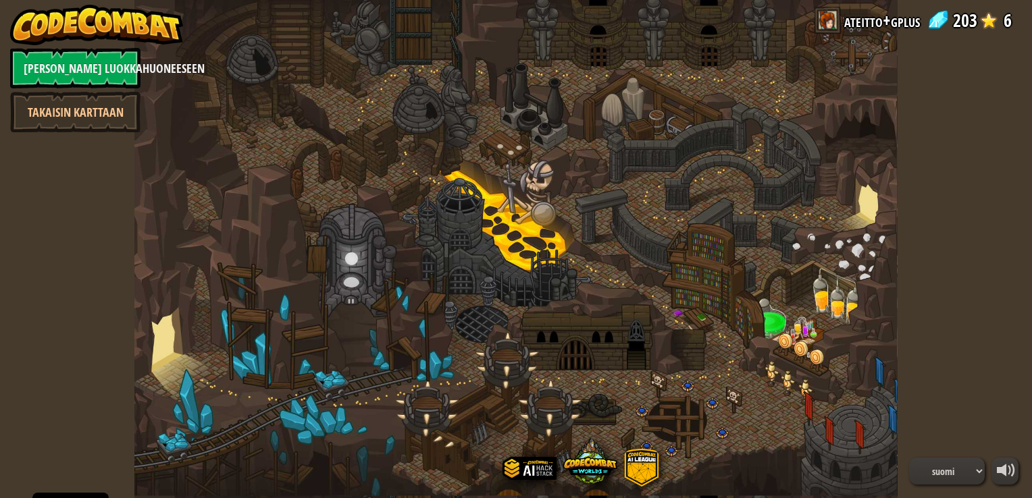
select select "fi"
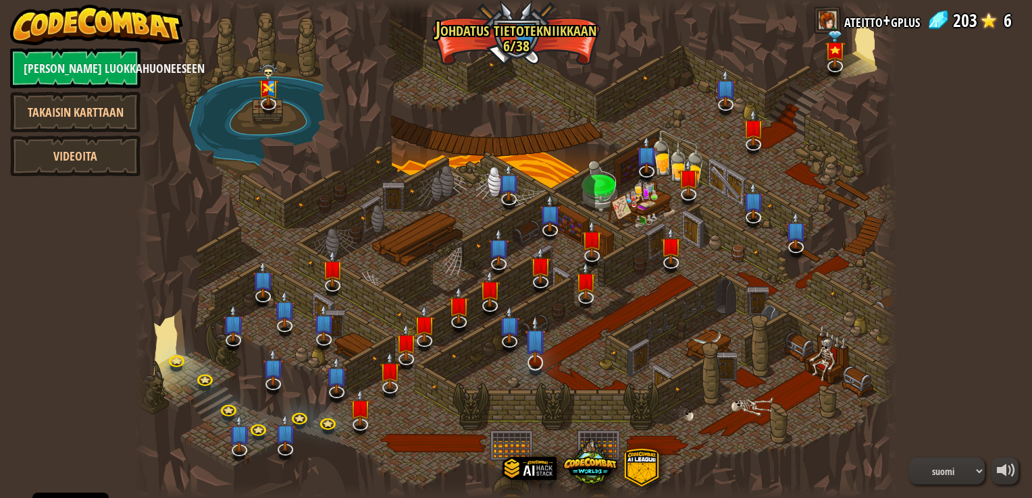
select select "fi"
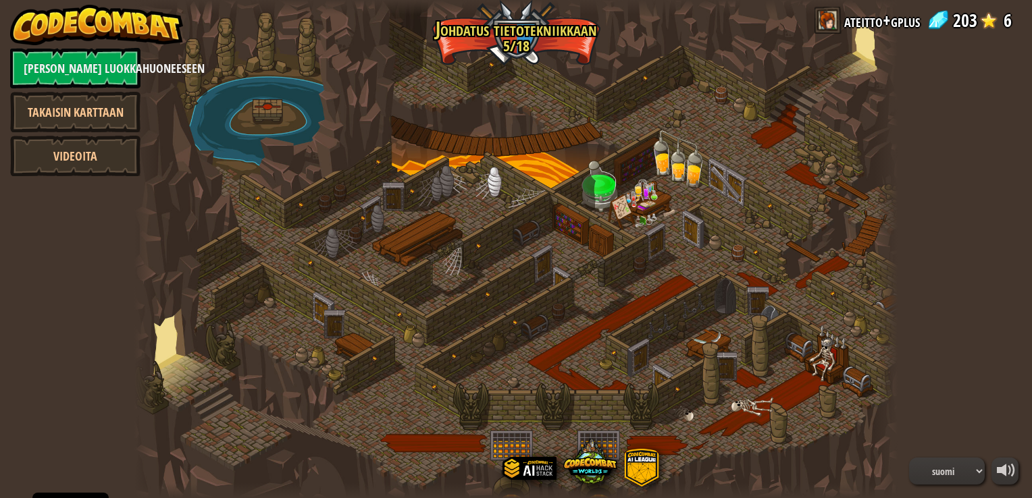
select select "fi"
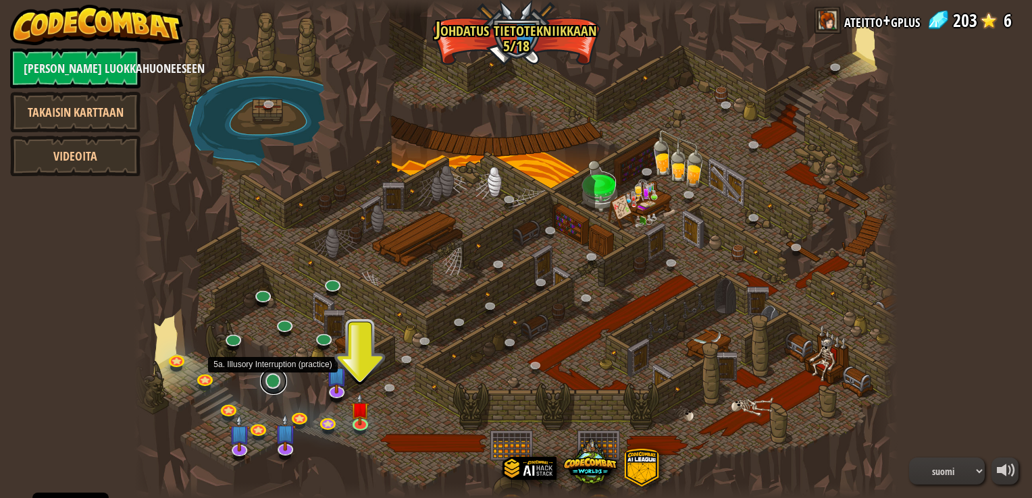
click at [274, 390] on link at bounding box center [273, 381] width 27 height 27
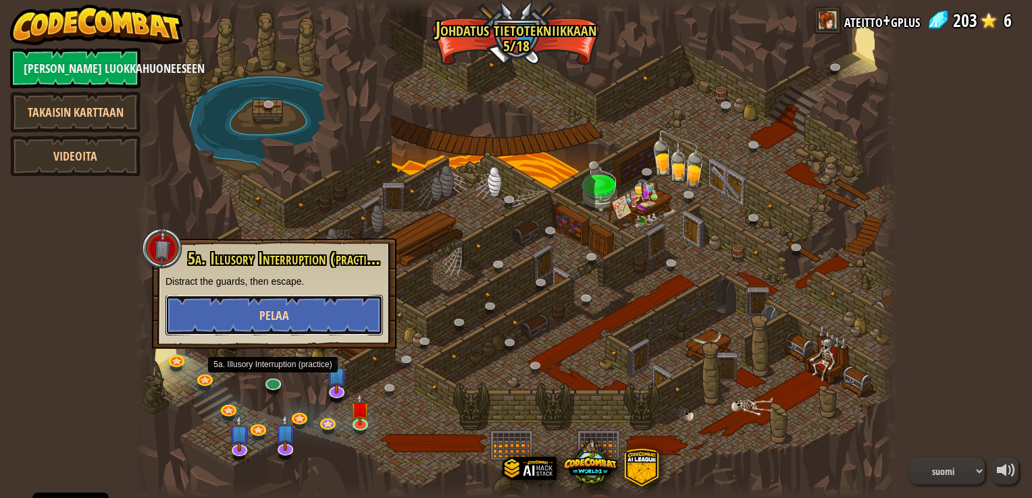
click at [261, 328] on button "Pelaa" at bounding box center [273, 315] width 217 height 41
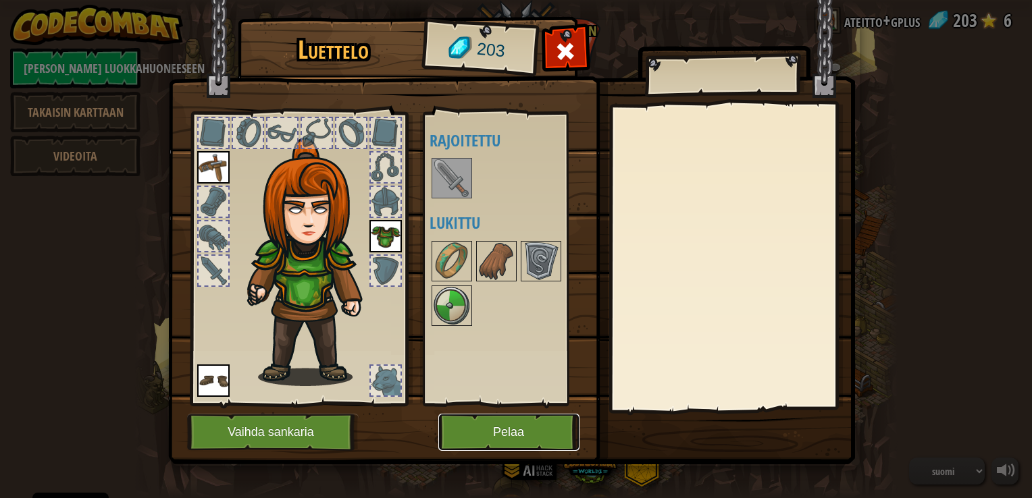
click at [475, 430] on button "Pelaa" at bounding box center [508, 432] width 141 height 37
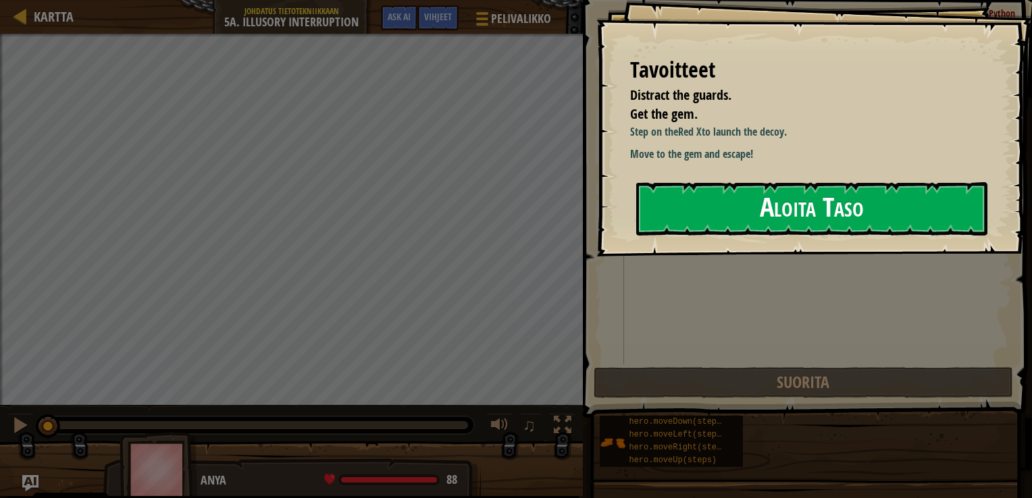
click at [827, 208] on button "Aloita Taso" at bounding box center [811, 208] width 351 height 53
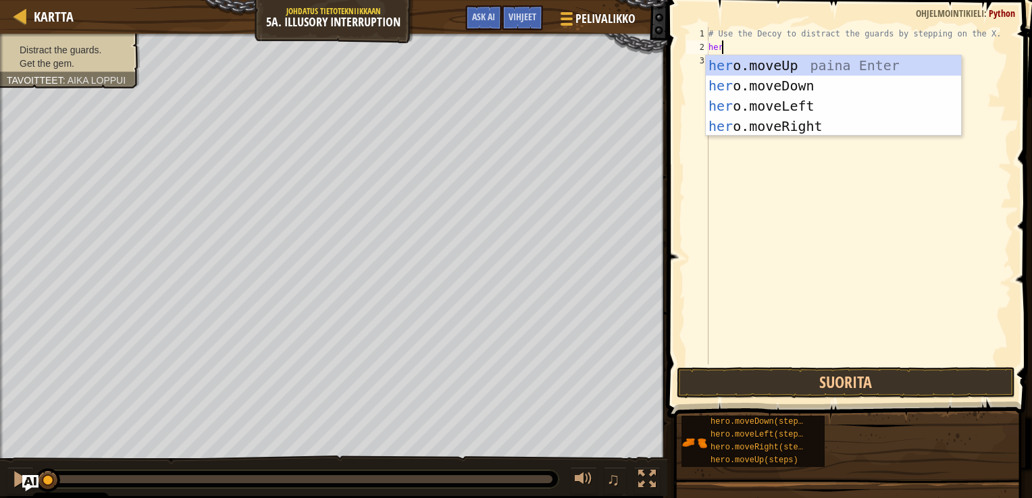
type textarea "hero"
click at [783, 125] on div "hero .moveUp paina Enter hero .moveDown paina Enter hero .moveLeft paina Enter …" at bounding box center [833, 116] width 255 height 122
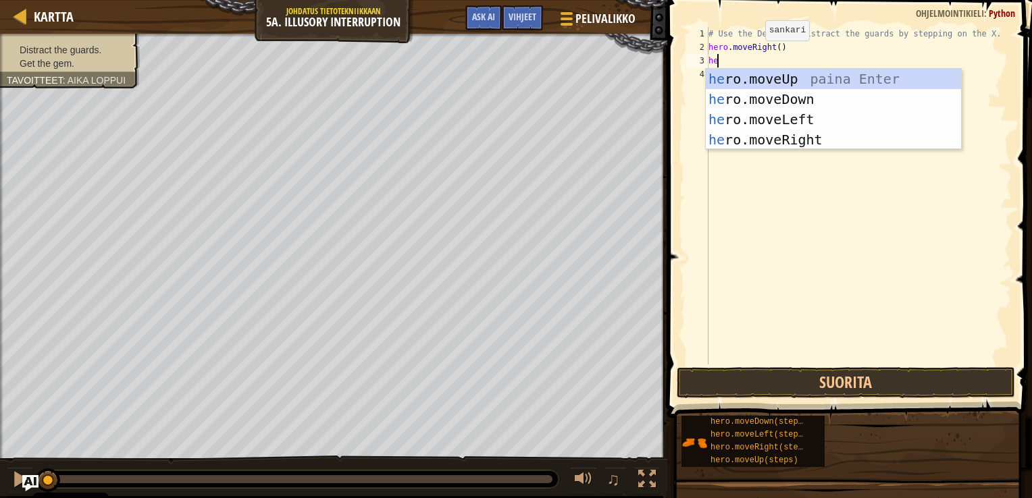
type textarea "hero"
click at [754, 97] on div "hero .moveUp paina Enter hero .moveDown paina Enter hero .moveLeft paina Enter …" at bounding box center [833, 130] width 255 height 122
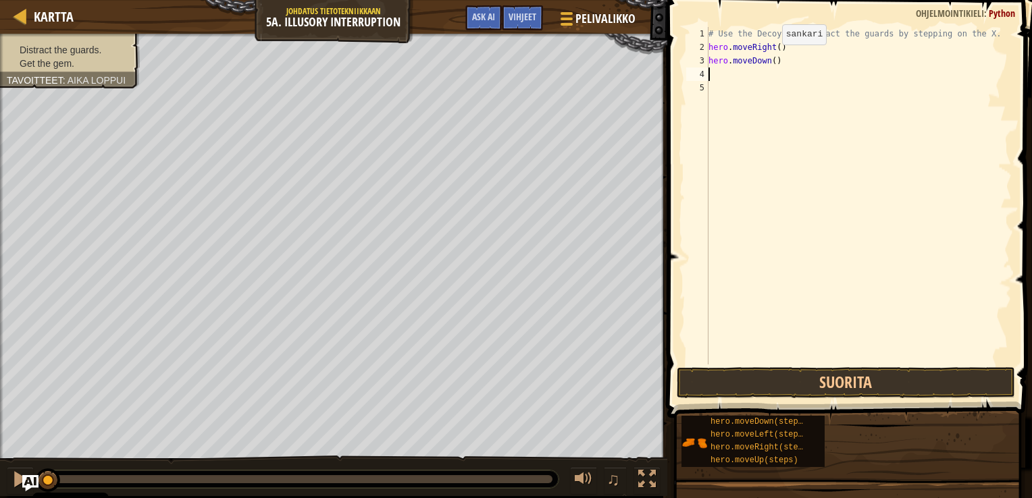
click at [771, 58] on div "# Use the Decoy to distract the guards by stepping on the X. hero . moveRight (…" at bounding box center [859, 209] width 306 height 365
type textarea "hero.moveDown(2)"
click at [756, 76] on div "# Use the Decoy to distract the guards by stepping on the X. hero . moveRight (…" at bounding box center [859, 209] width 306 height 365
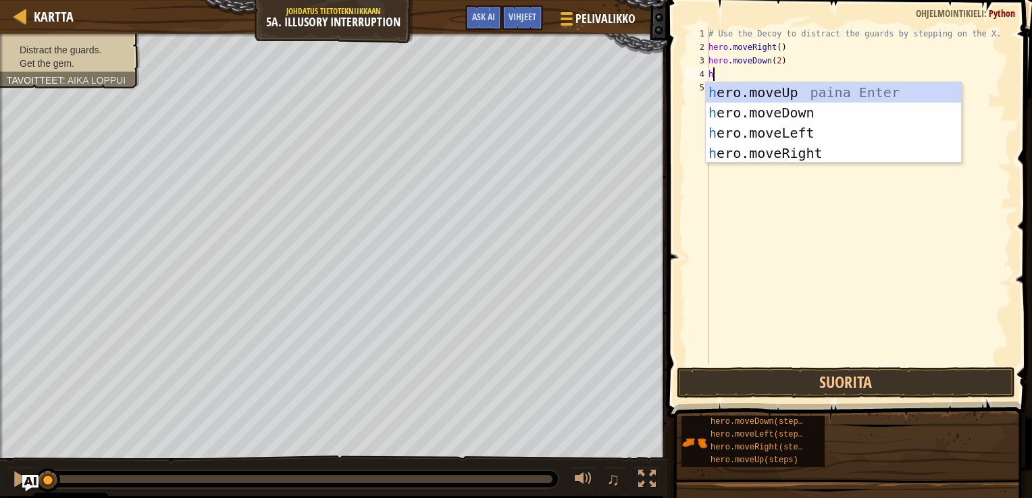
type textarea "her"
click at [758, 90] on div "her o.moveUp paina Enter her o.moveDown paina Enter her o.moveLeft paina Enter …" at bounding box center [833, 143] width 255 height 122
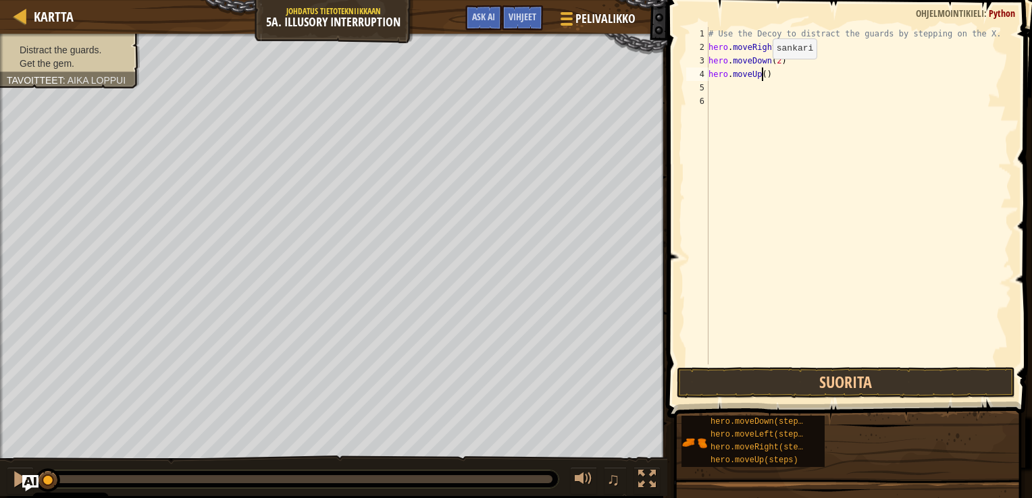
click at [761, 71] on div "# Use the Decoy to distract the guards by stepping on the X. hero . moveRight (…" at bounding box center [859, 209] width 306 height 365
type textarea "hero.moveUp(2)"
click at [748, 89] on div "# Use the Decoy to distract the guards by stepping on the X. hero . moveRight (…" at bounding box center [859, 209] width 306 height 365
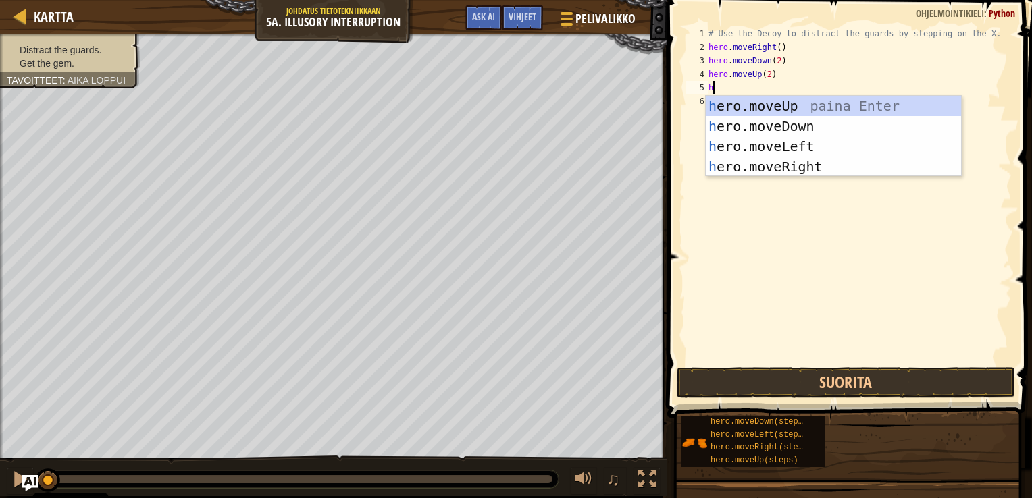
type textarea "her"
click at [773, 167] on div "her o.moveUp paina Enter her o.moveDown paina Enter her o.moveLeft paina Enter …" at bounding box center [833, 157] width 255 height 122
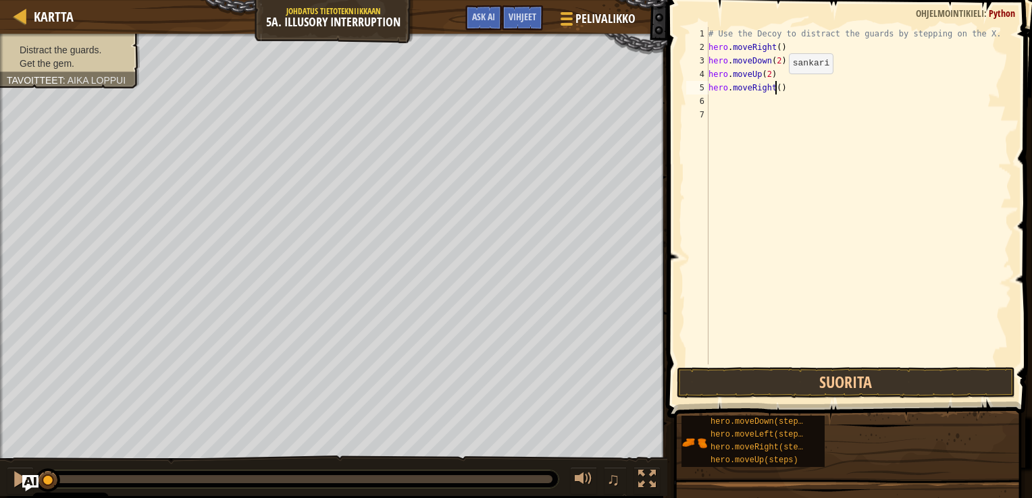
click at [777, 87] on div "# Use the Decoy to distract the guards by stepping on the X. hero . moveRight (…" at bounding box center [859, 209] width 306 height 365
type textarea "hero.moveRight(3)"
click at [840, 378] on button "Suorita" at bounding box center [846, 382] width 338 height 31
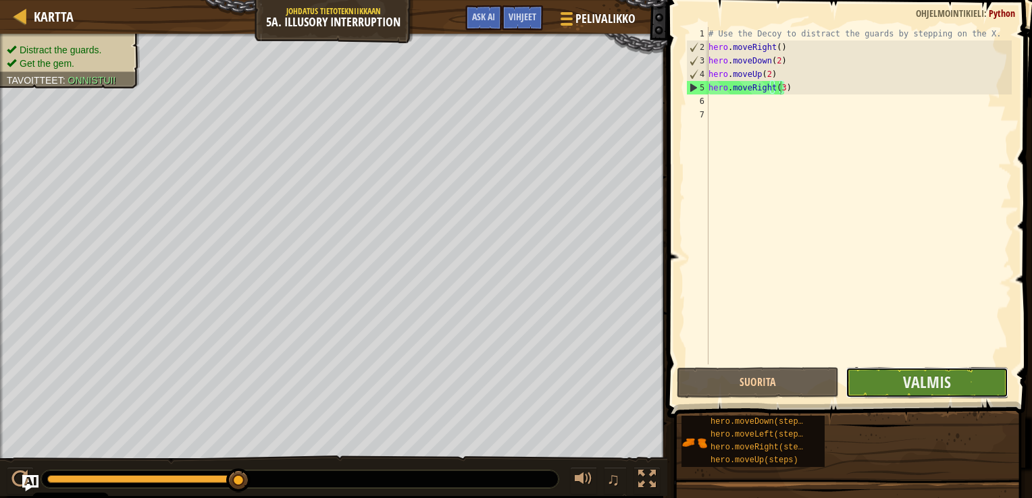
click at [883, 376] on button "Valmis" at bounding box center [926, 382] width 162 height 31
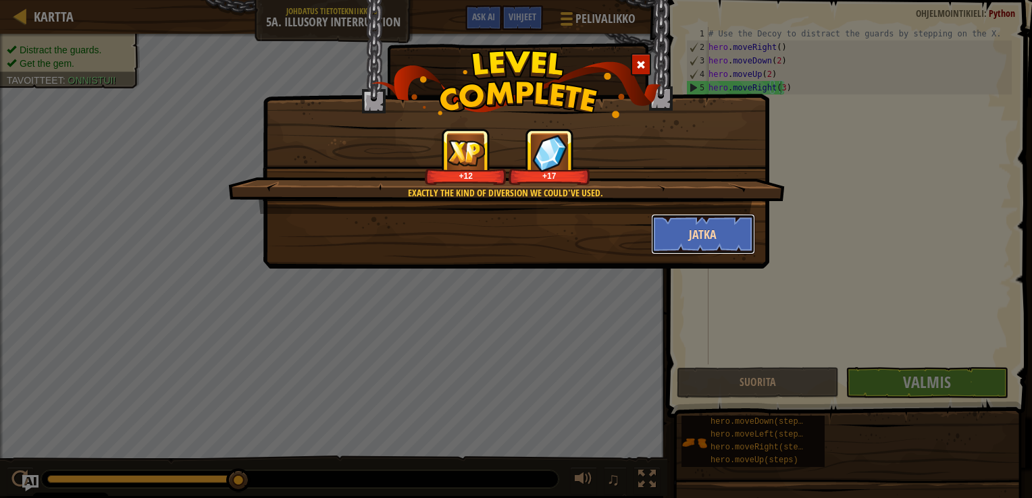
click at [681, 238] on button "Jatka" at bounding box center [703, 234] width 105 height 41
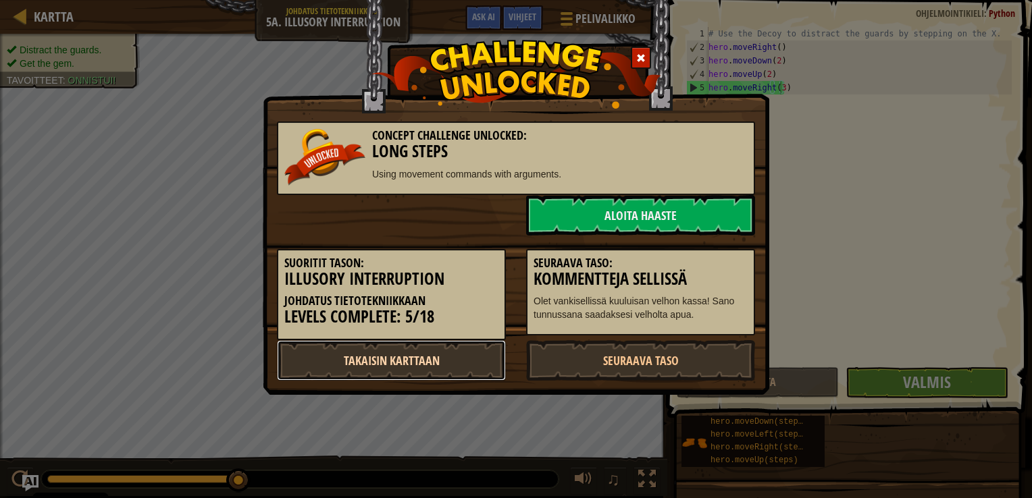
click at [451, 361] on link "Takaisin karttaan" at bounding box center [391, 360] width 229 height 41
select select "fi"
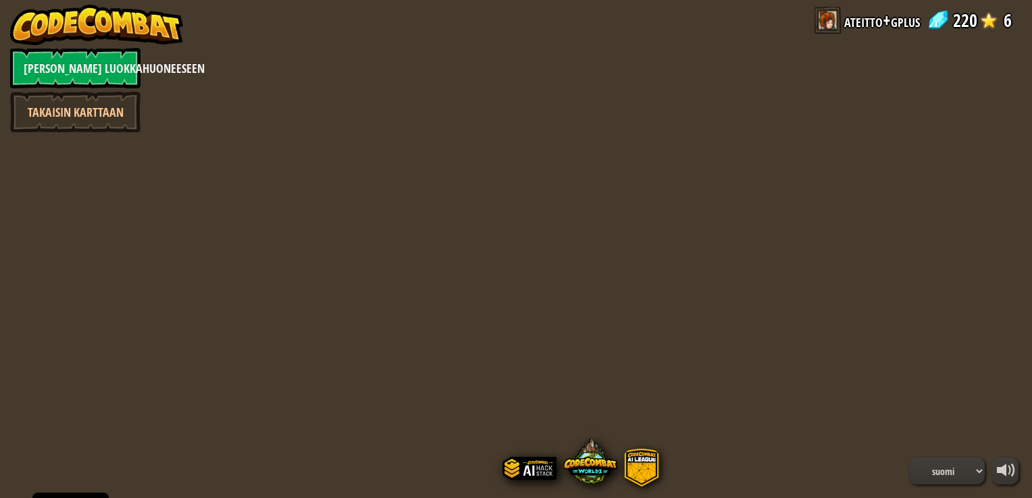
select select "fi"
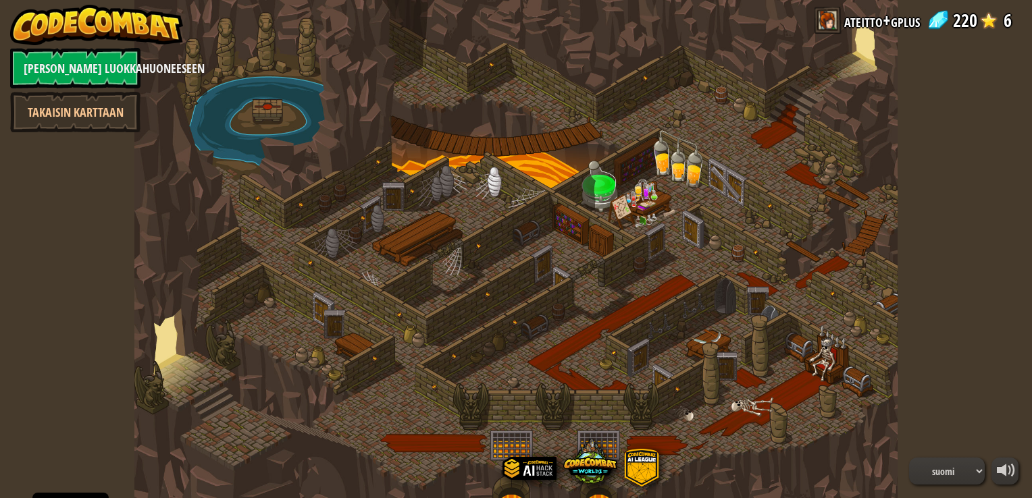
select select "fi"
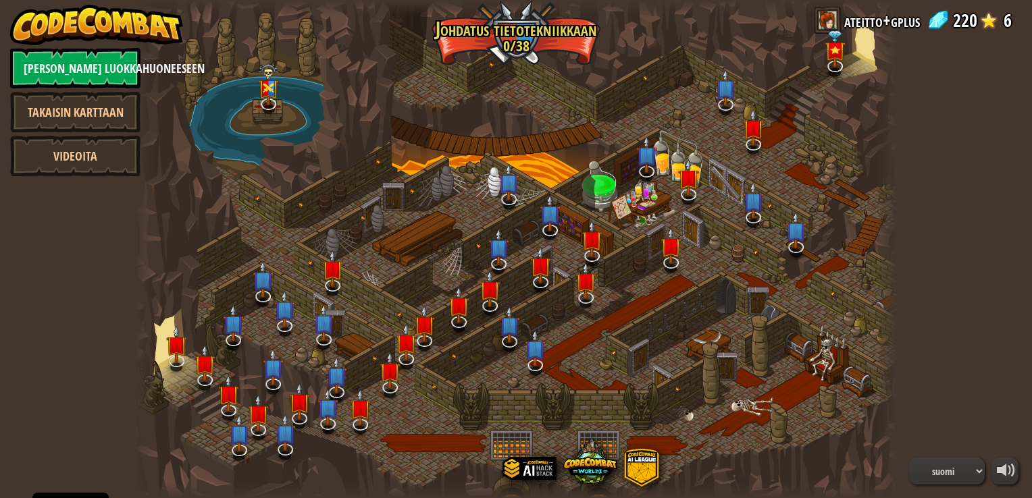
select select "fi"
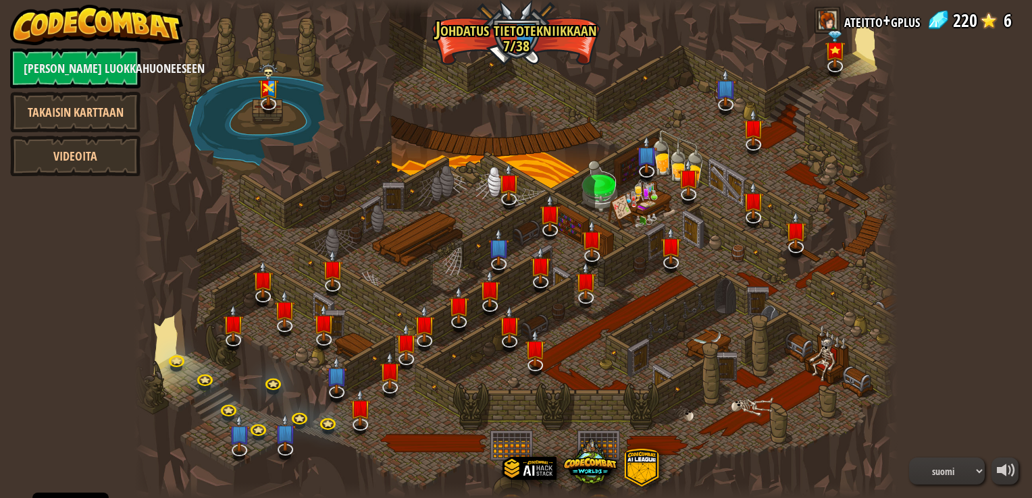
select select "fi"
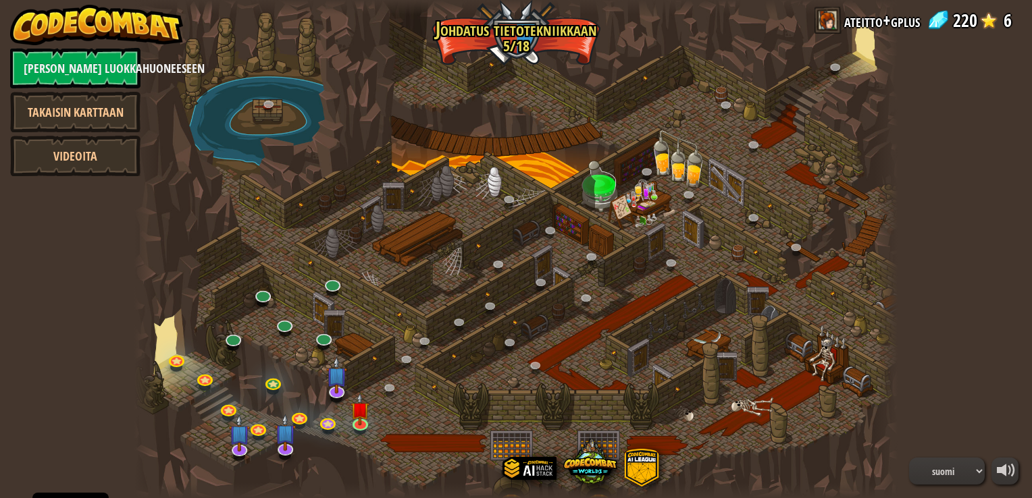
select select "fi"
click at [359, 423] on img at bounding box center [359, 402] width 19 height 44
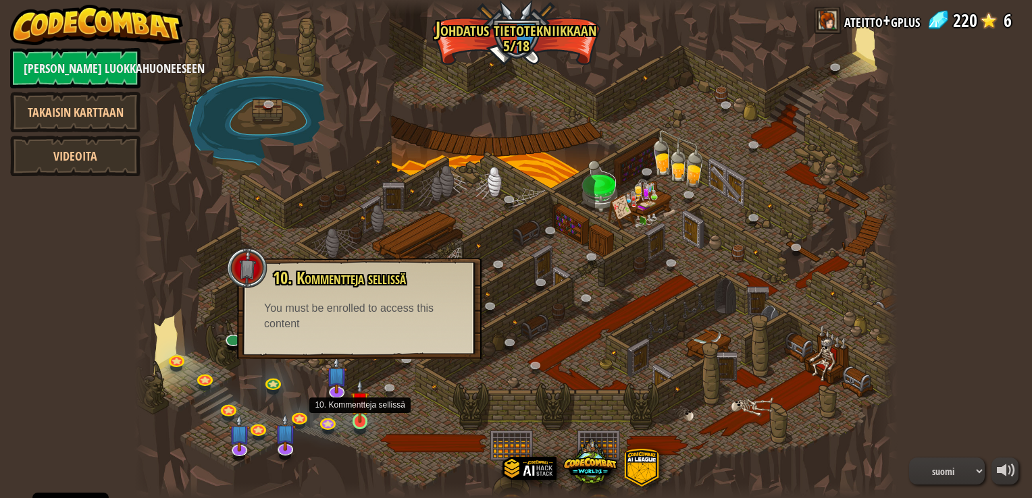
click at [354, 417] on img at bounding box center [359, 402] width 19 height 44
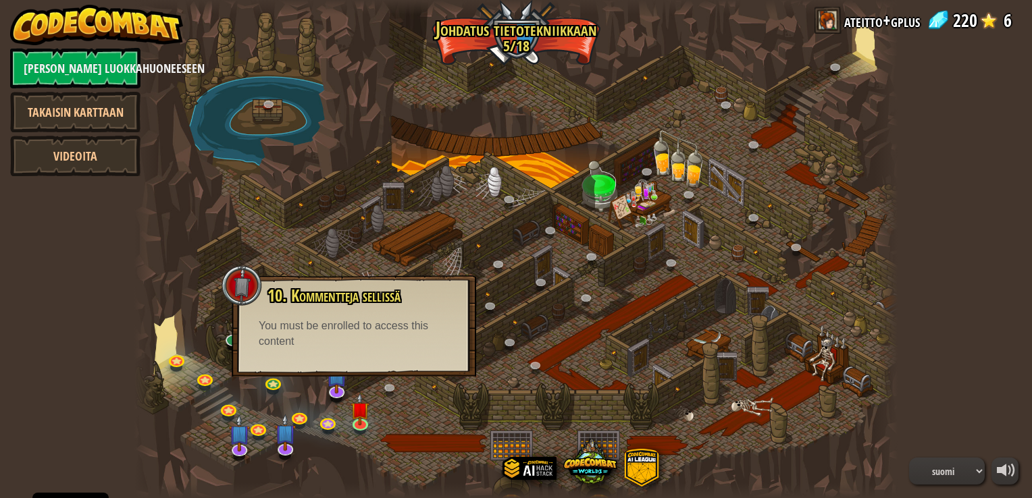
click at [416, 408] on div at bounding box center [515, 249] width 762 height 498
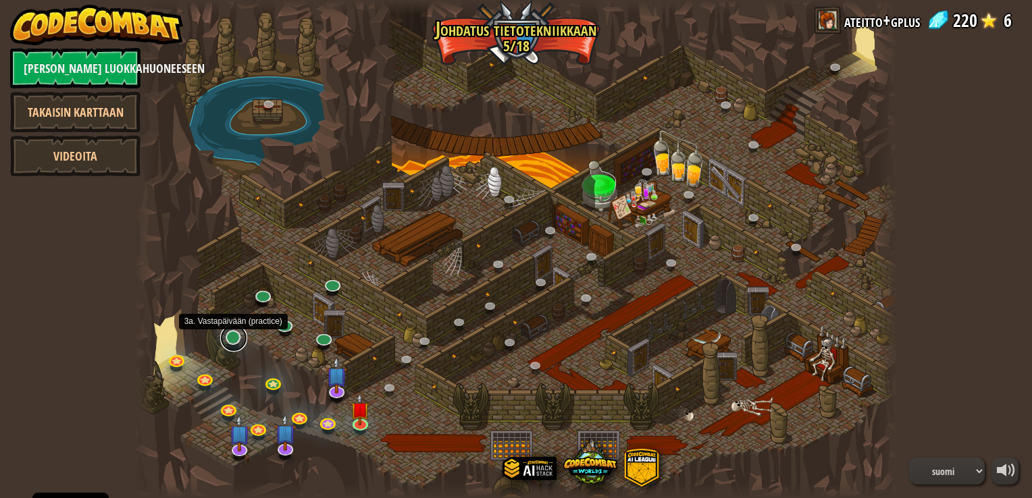
click at [232, 338] on link at bounding box center [233, 338] width 27 height 27
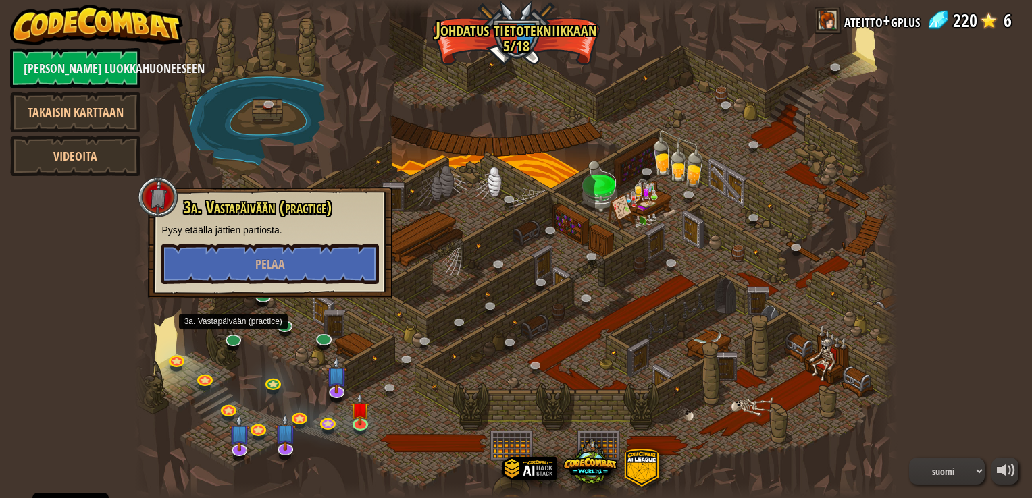
click at [269, 360] on div at bounding box center [515, 249] width 762 height 498
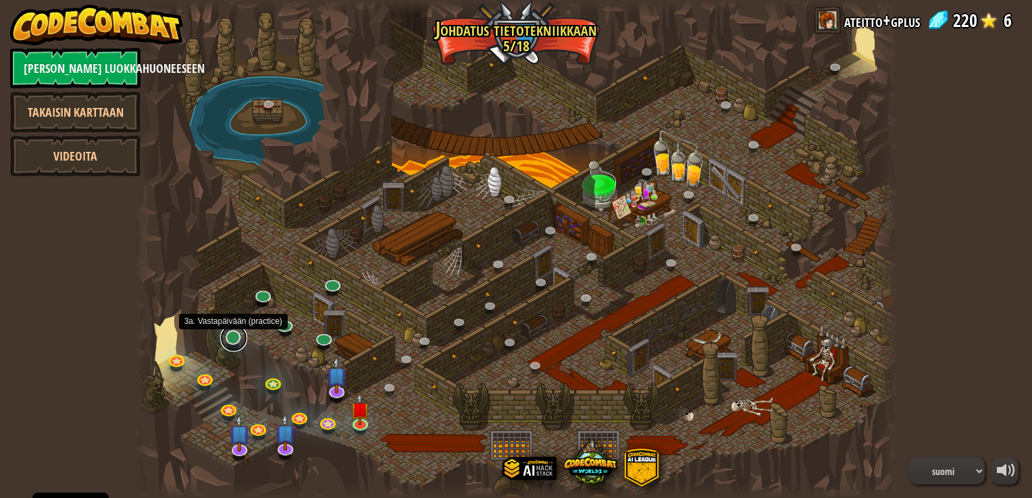
click at [234, 343] on link at bounding box center [233, 338] width 27 height 27
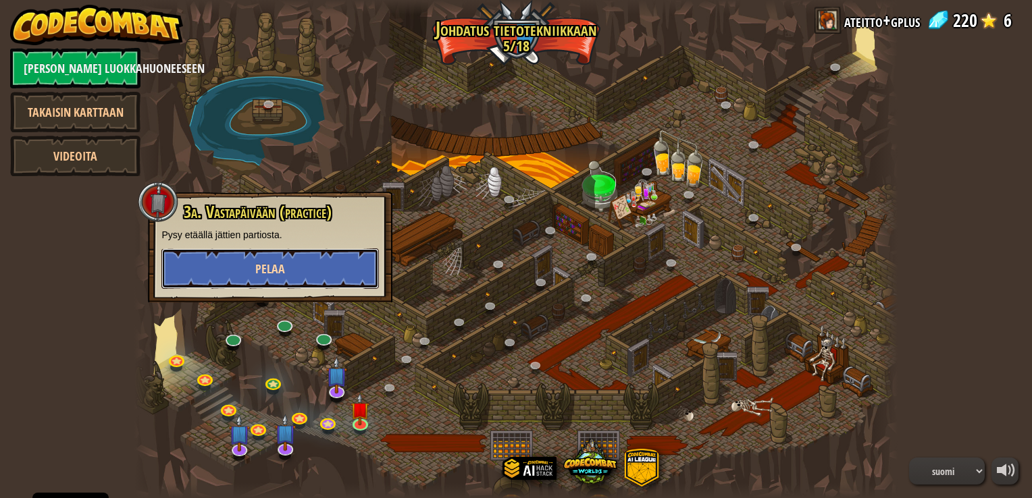
click at [274, 280] on button "Pelaa" at bounding box center [269, 269] width 217 height 41
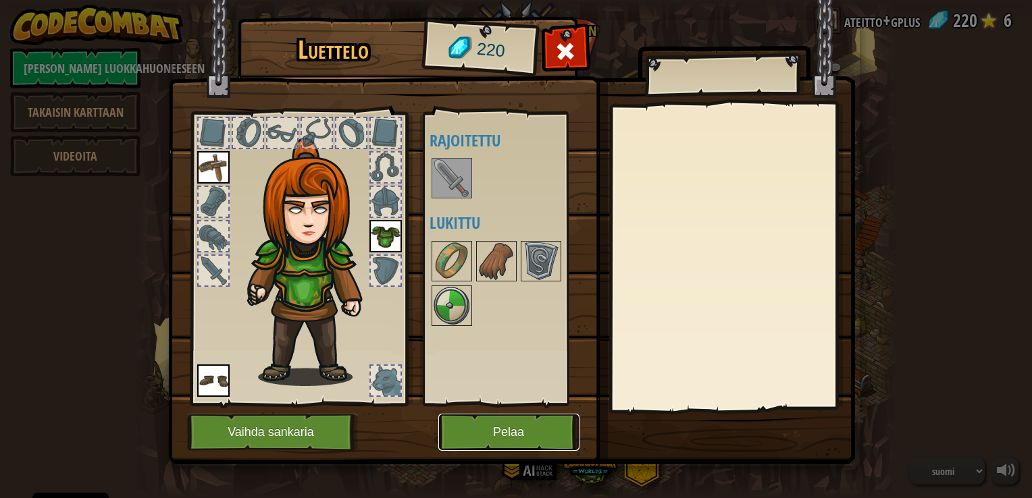
click at [519, 430] on button "Pelaa" at bounding box center [508, 432] width 141 height 37
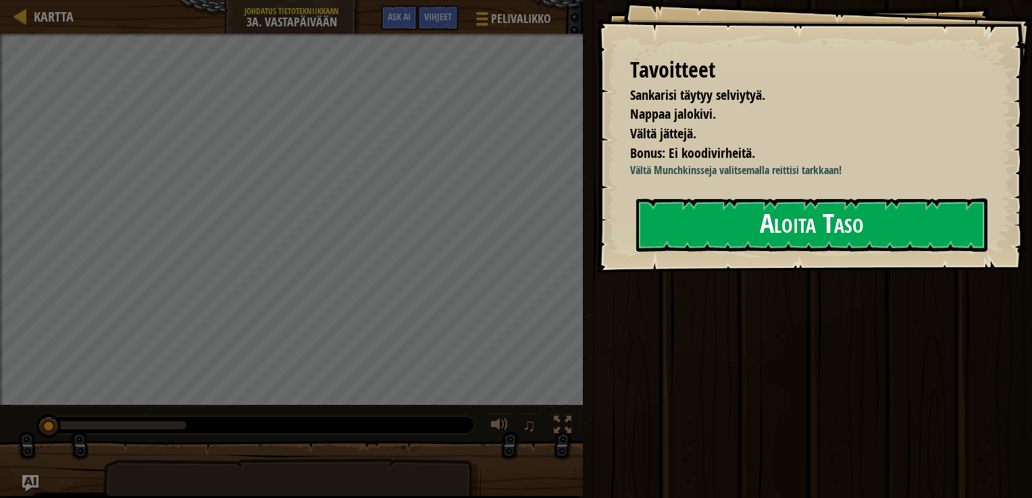
click at [833, 218] on button "Aloita Taso" at bounding box center [811, 225] width 351 height 53
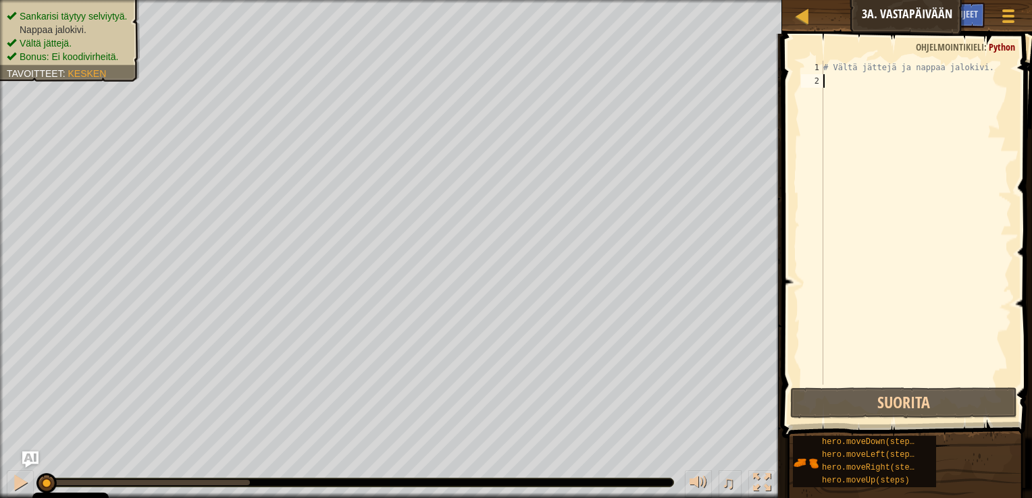
type textarea "h"
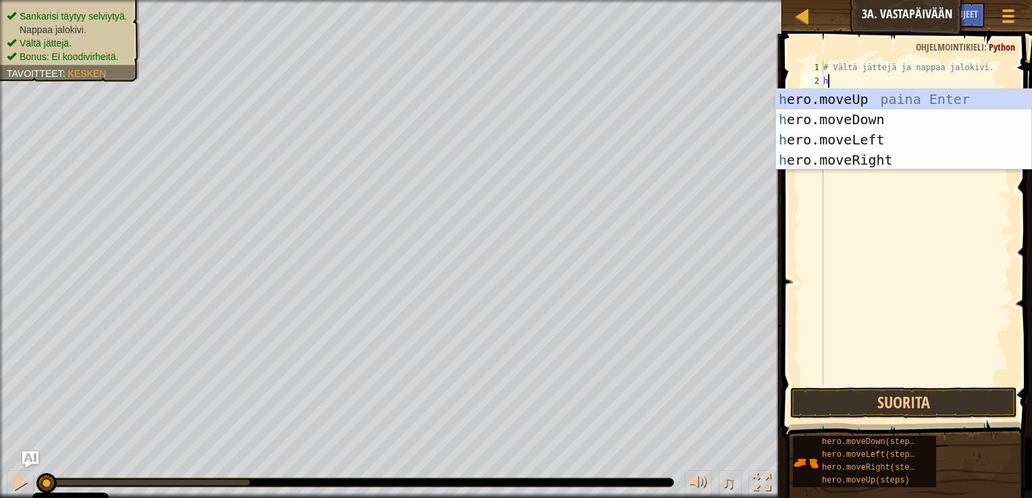
scroll to position [6, 0]
click at [851, 120] on div "h ero.moveUp paina Enter h ero.moveDown paina Enter h ero.moveLeft paina Enter …" at bounding box center [903, 150] width 255 height 122
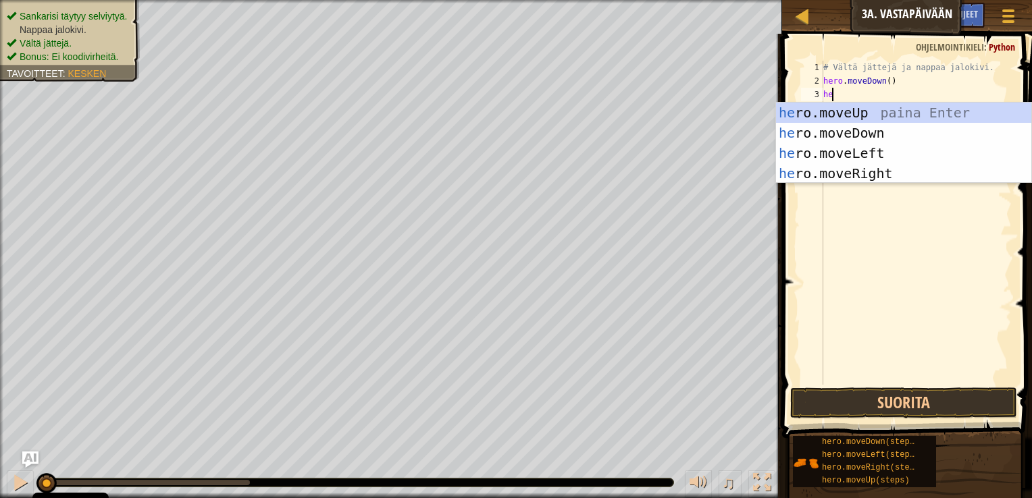
type textarea "her"
click at [858, 150] on div "her o.moveUp paina Enter her o.moveDown paina Enter her o.moveLeft paina Enter …" at bounding box center [903, 164] width 255 height 122
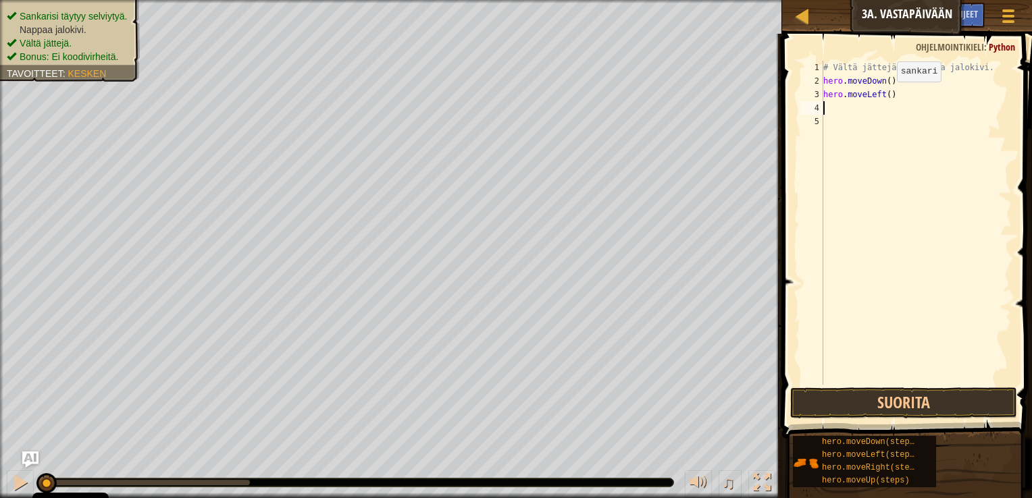
click at [885, 95] on div "# Vältä jättejä ja nappaa jalokivi. hero . moveDown ( ) hero . moveLeft ( )" at bounding box center [916, 236] width 191 height 351
type textarea "hero.moveLeft(2)"
click at [900, 395] on button "Suorita" at bounding box center [903, 403] width 227 height 31
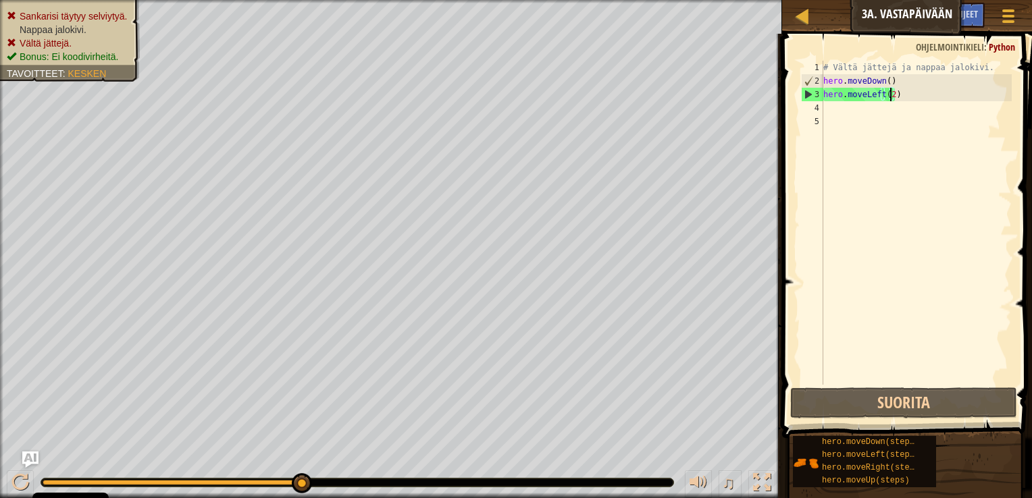
click at [839, 111] on div "# Vältä jättejä ja nappaa jalokivi. hero . moveDown ( ) hero . moveLeft ( 2 )" at bounding box center [916, 236] width 191 height 351
drag, startPoint x: 900, startPoint y: 95, endPoint x: 806, endPoint y: 88, distance: 94.8
click at [806, 88] on div "1 2 3 4 5 # Vältä jättejä ja nappaa jalokivi. hero . moveDown ( ) hero . moveLe…" at bounding box center [904, 223] width 213 height 324
type textarea "hero.moveLeft(2)"
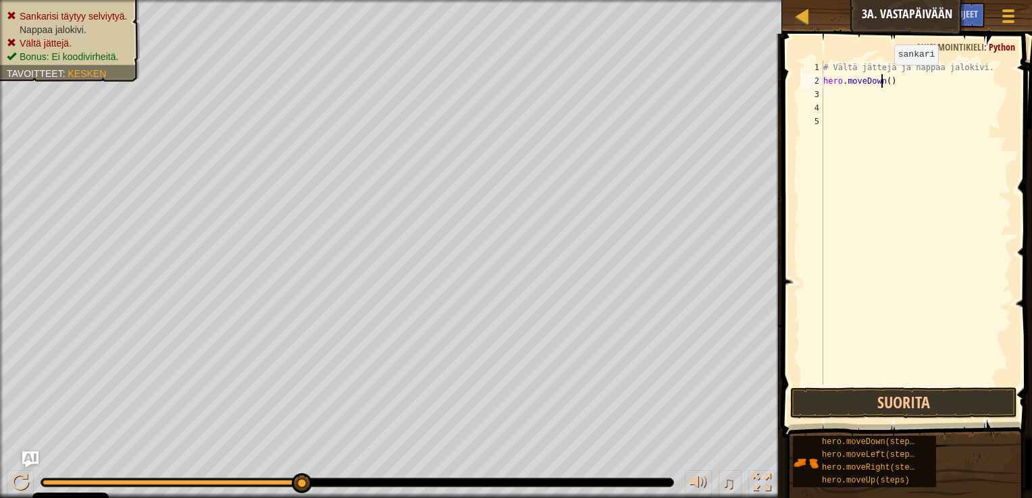
click at [882, 78] on div "# Vältä jättejä ja nappaa jalokivi. hero . moveDown ( )" at bounding box center [916, 236] width 191 height 351
click at [883, 77] on div "# Vältä jättejä ja nappaa jalokivi. hero . moveDown ( )" at bounding box center [916, 236] width 191 height 351
type textarea "hero.moveDown(2)"
click at [865, 93] on div "# Vältä jättejä ja nappaa jalokivi. hero . moveDown ( 2 )" at bounding box center [916, 236] width 191 height 351
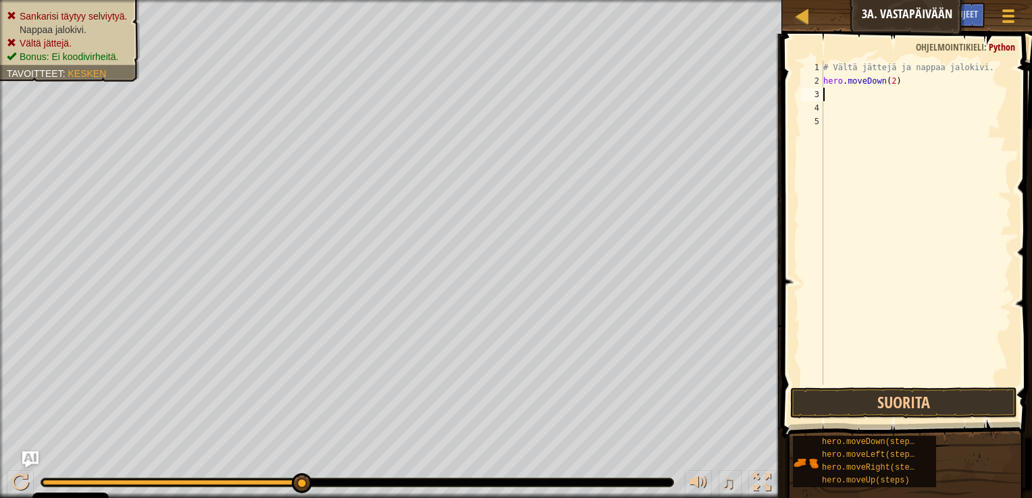
scroll to position [6, 0]
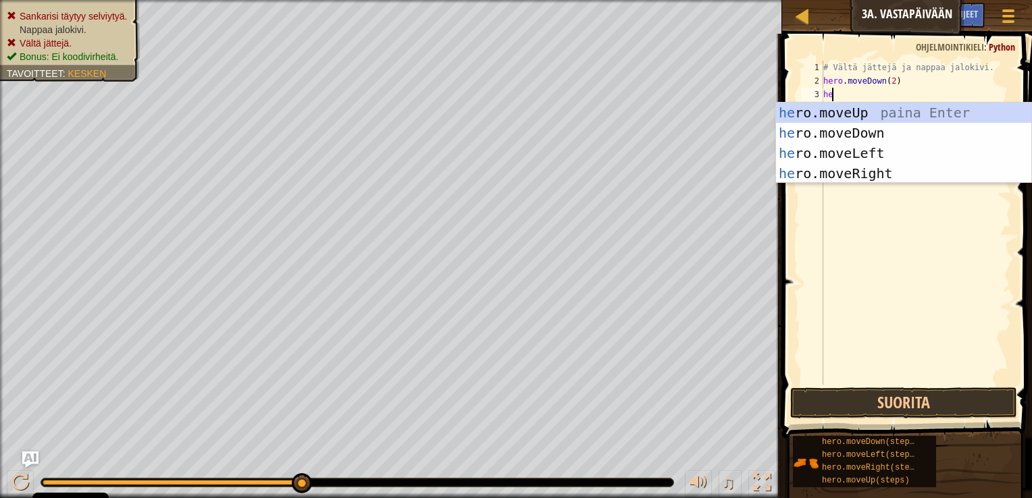
type textarea "her"
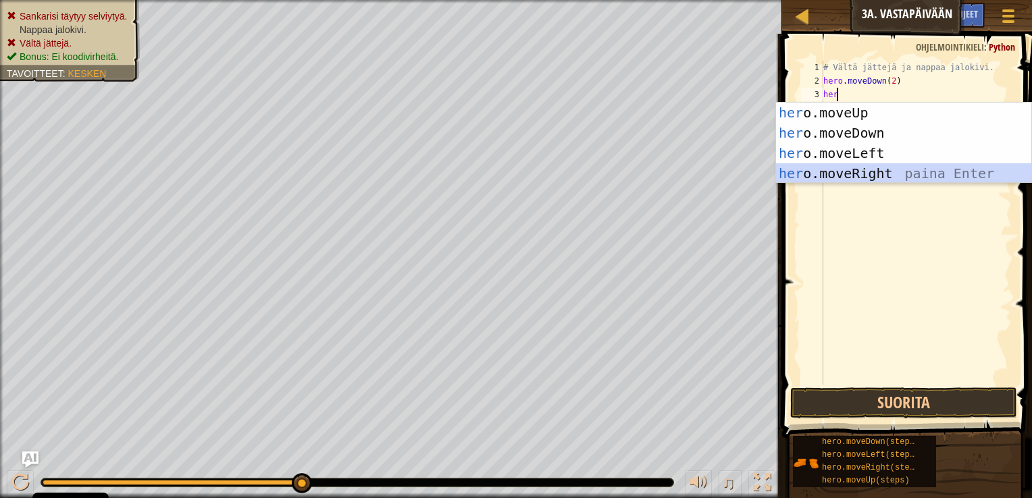
click at [857, 169] on div "her o.moveUp paina Enter her o.moveDown paina Enter her o.moveLeft paina Enter …" at bounding box center [903, 164] width 255 height 122
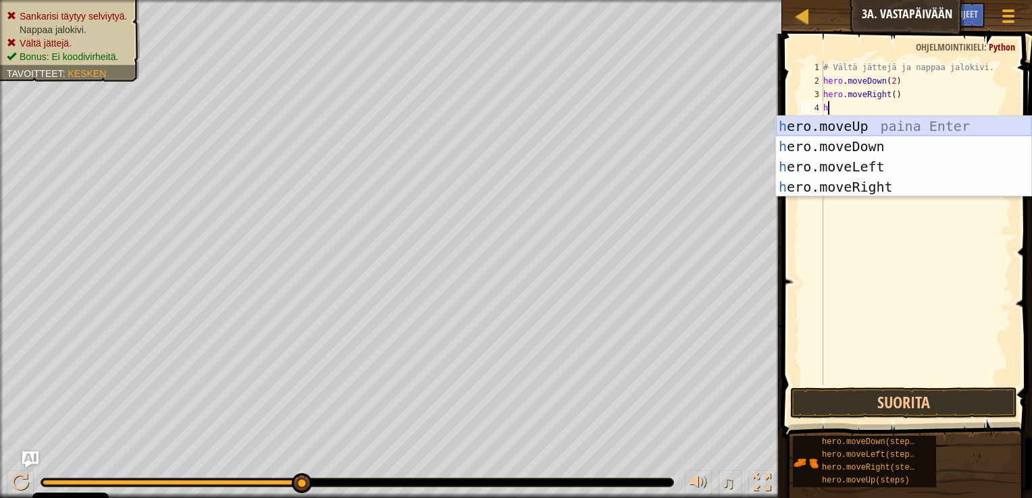
type textarea "her"
click at [865, 126] on div "her o.moveUp paina Enter her o.moveDown paina Enter her o.moveLeft paina Enter …" at bounding box center [903, 177] width 255 height 122
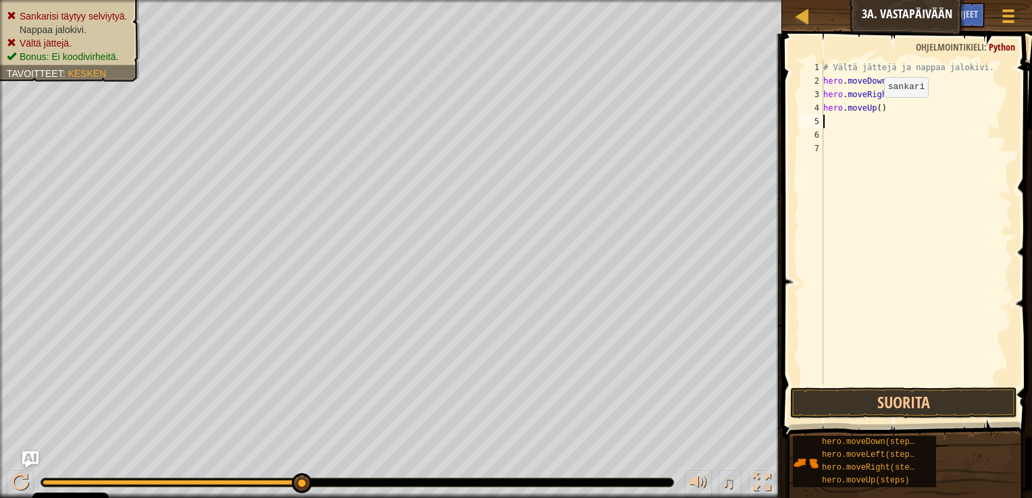
click at [873, 110] on div "# Vältä jättejä ja nappaa jalokivi. hero . moveDown ( 2 ) hero . moveRight ( ) …" at bounding box center [916, 236] width 191 height 351
type textarea "hero.moveUp()"
click at [869, 105] on div "# Vältä jättejä ja nappaa jalokivi. hero . moveDown ( 2 ) hero . moveRight ( ) …" at bounding box center [916, 236] width 191 height 351
click at [850, 123] on div "# Vältä jättejä ja nappaa jalokivi. hero . moveDown ( 2 ) hero . moveRight ( ) …" at bounding box center [916, 236] width 191 height 351
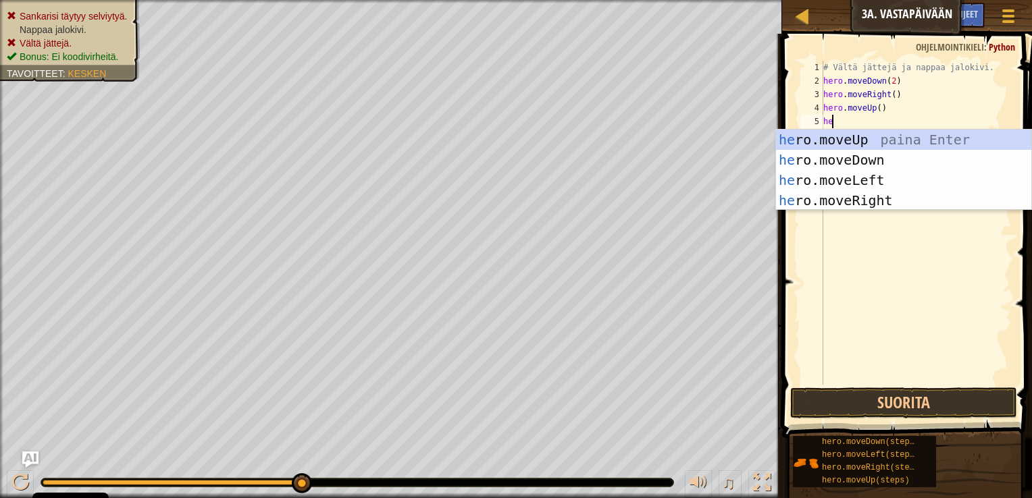
type textarea "her"
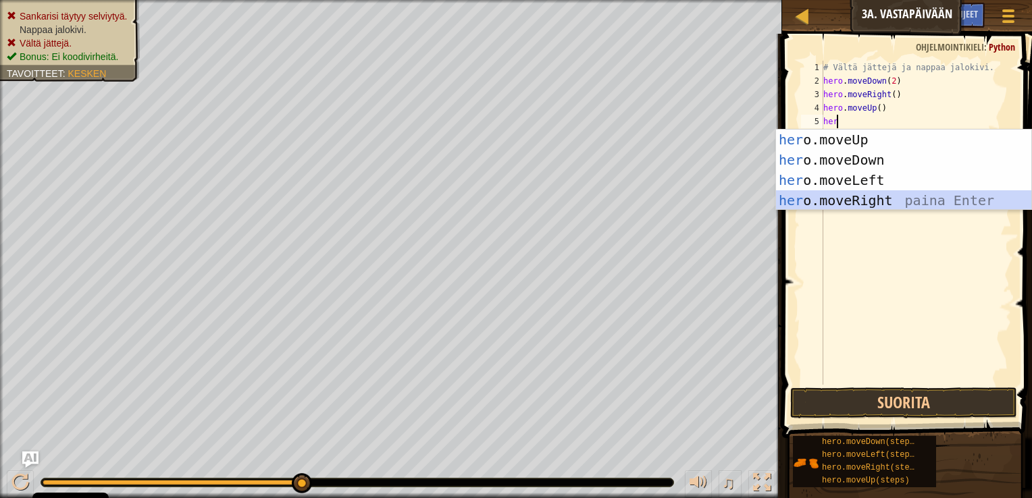
click at [859, 196] on div "her o.moveUp paina Enter her o.moveDown paina Enter her o.moveLeft paina Enter …" at bounding box center [903, 191] width 255 height 122
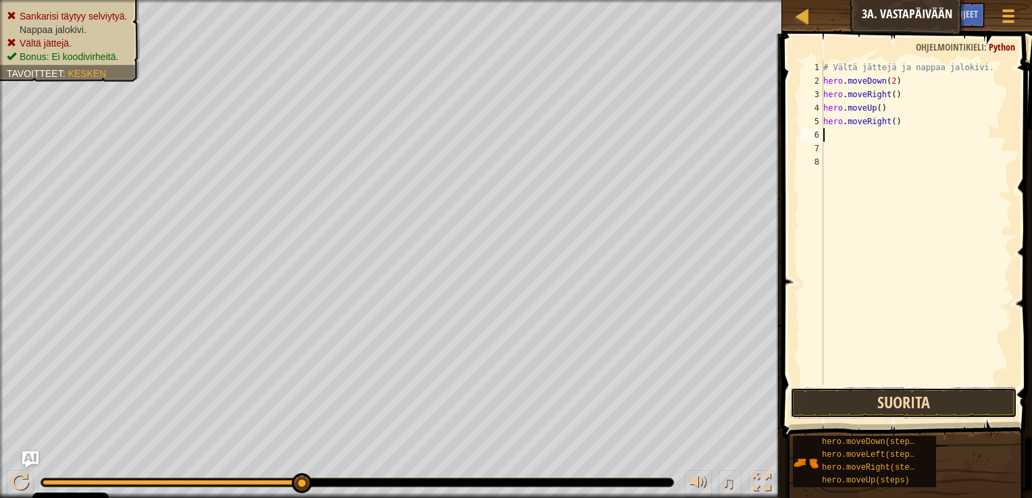
click at [892, 405] on button "Suorita" at bounding box center [903, 403] width 227 height 31
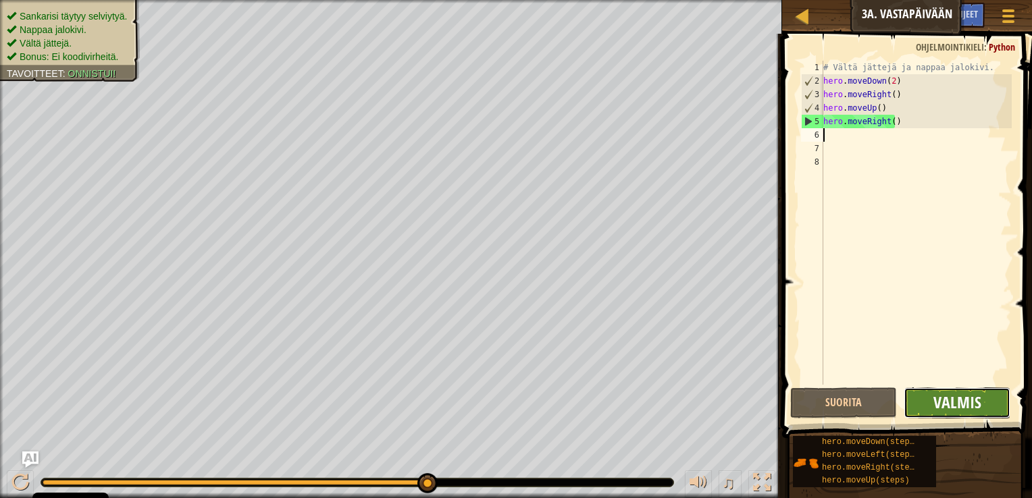
click at [958, 396] on span "Valmis" at bounding box center [957, 403] width 48 height 22
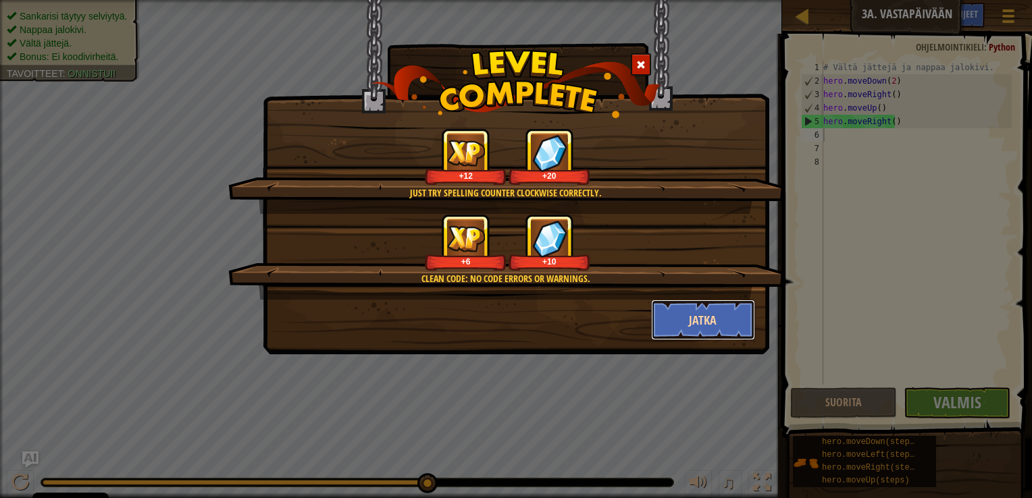
click at [712, 323] on button "Jatka" at bounding box center [703, 320] width 105 height 41
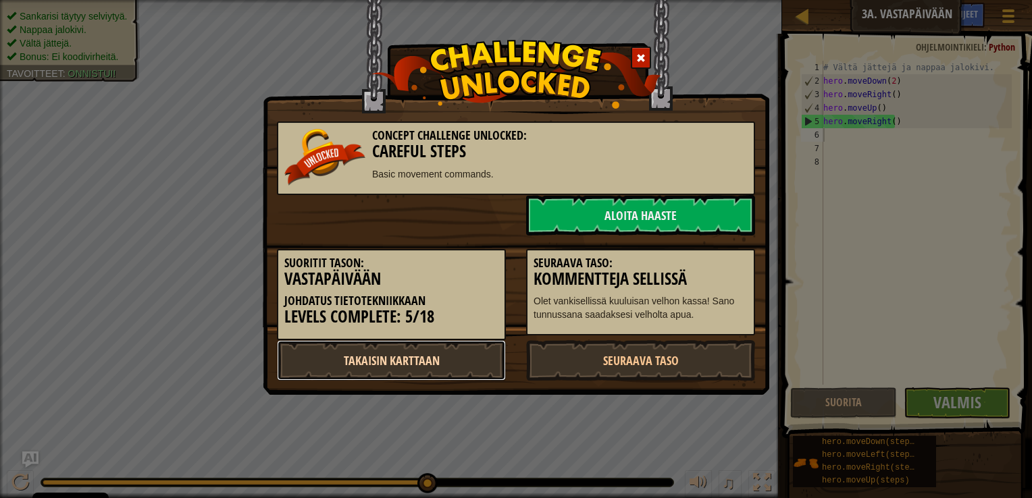
click at [473, 364] on link "Takaisin karttaan" at bounding box center [391, 360] width 229 height 41
select select "fi"
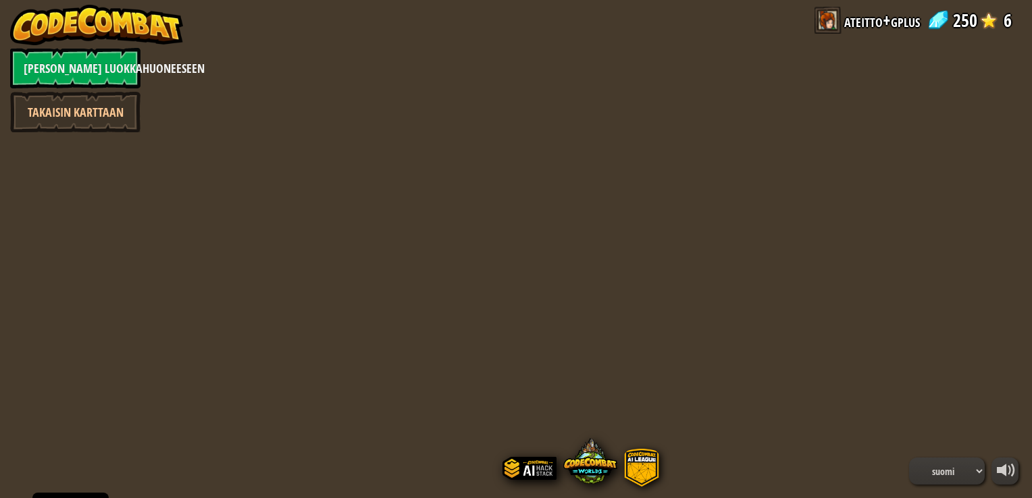
select select "fi"
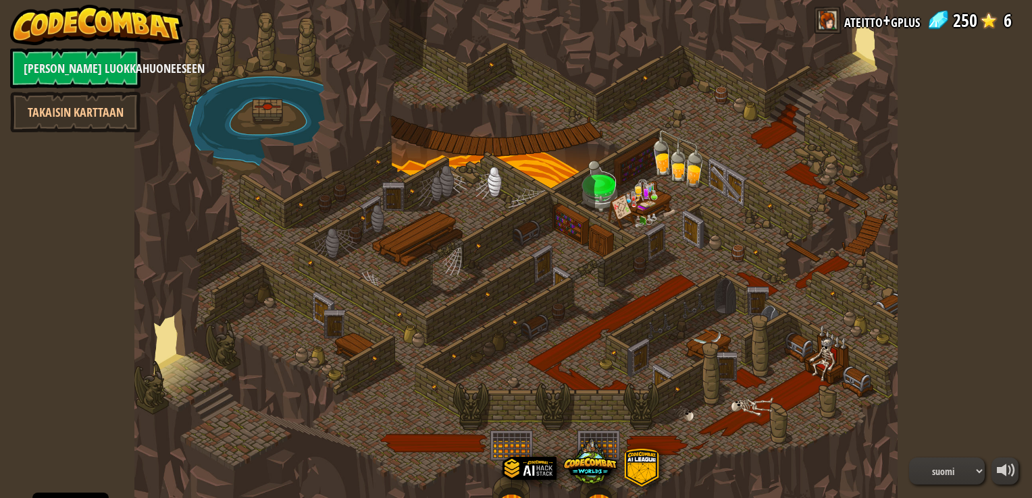
select select "fi"
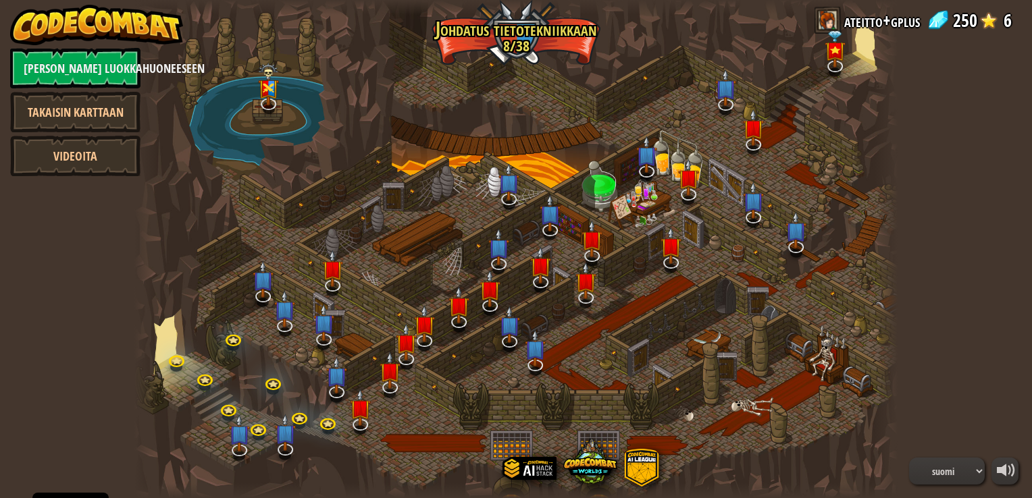
select select "fi"
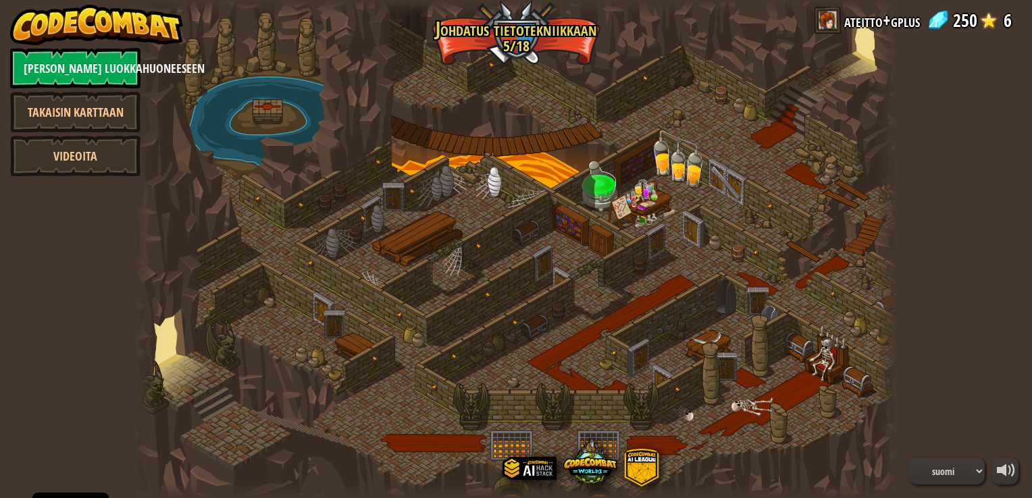
select select "fi"
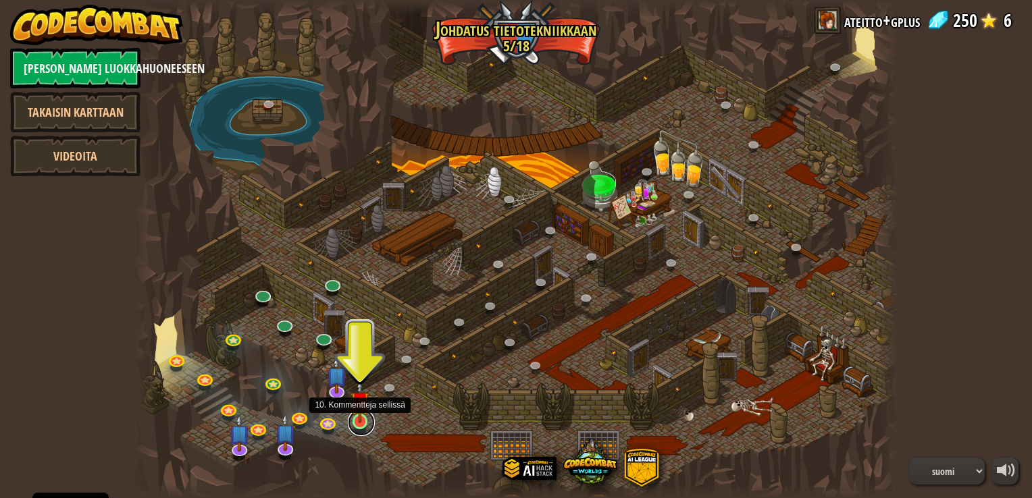
click at [360, 427] on link at bounding box center [361, 422] width 27 height 27
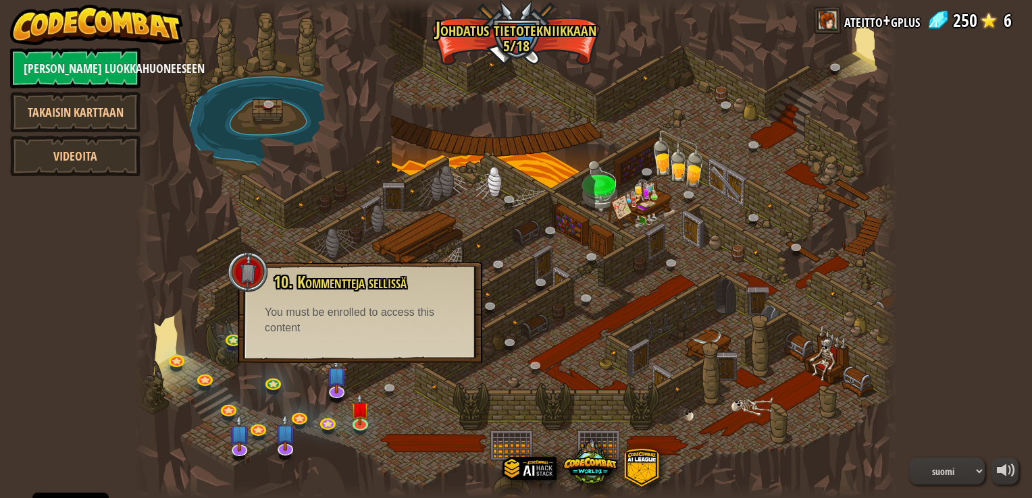
click at [366, 352] on div "10. Kommentteja sellissä [PERSON_NAME] vankisellissä kuuluisan velhon [PERSON_N…" at bounding box center [360, 312] width 244 height 101
click at [358, 423] on img at bounding box center [359, 402] width 19 height 44
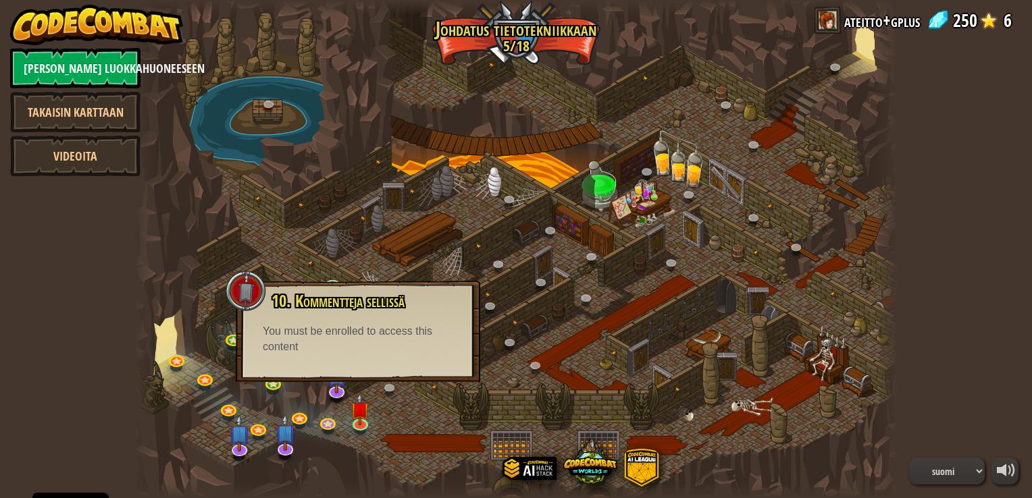
click at [102, 264] on div "powered by Takaisin luokkahuoneeseen Takaisin karttaan Videoita 25. Kithgardin …" at bounding box center [516, 249] width 1032 height 498
click at [390, 420] on div at bounding box center [515, 249] width 762 height 498
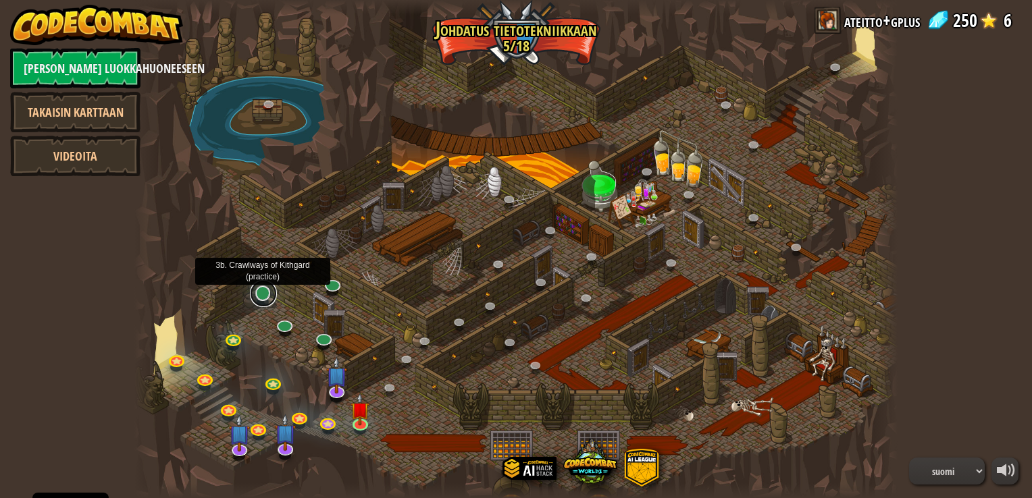
click at [259, 292] on link at bounding box center [263, 293] width 27 height 27
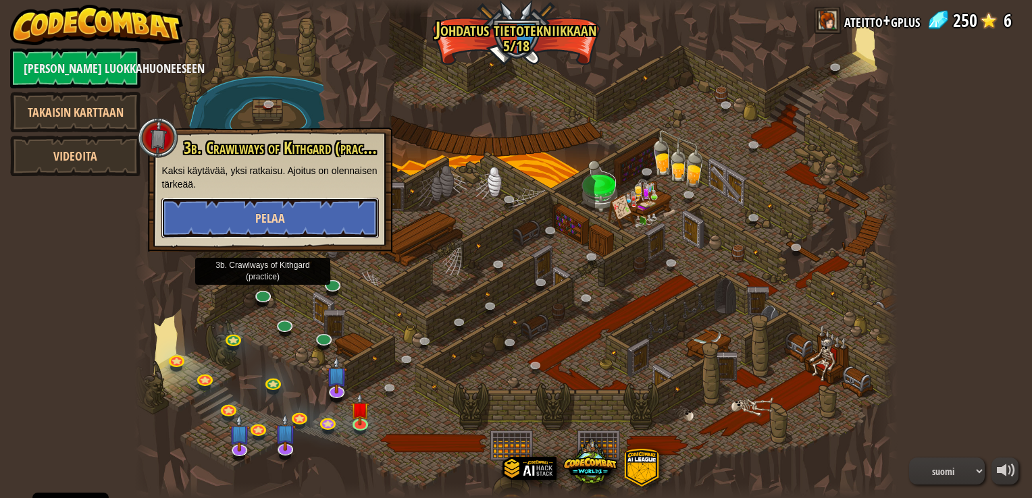
click at [293, 218] on button "Pelaa" at bounding box center [269, 218] width 217 height 41
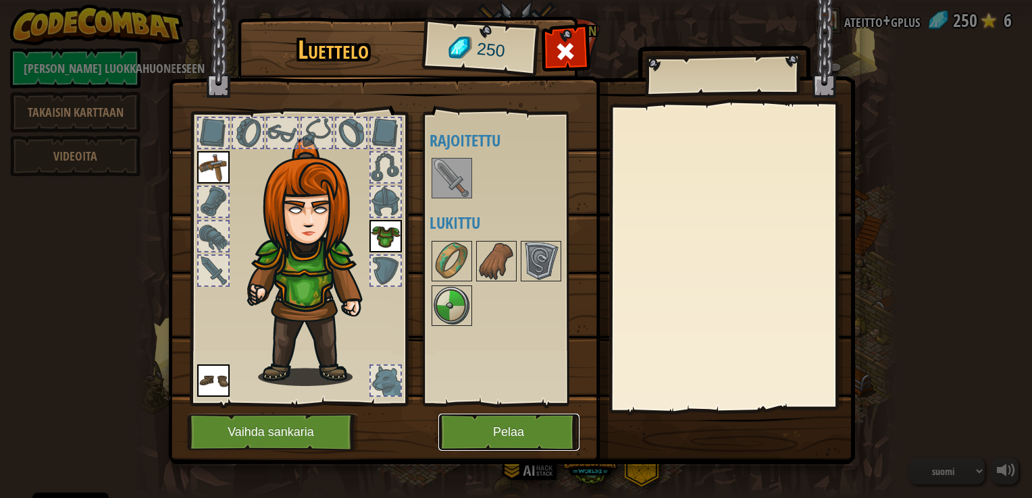
click at [529, 433] on button "Pelaa" at bounding box center [508, 432] width 141 height 37
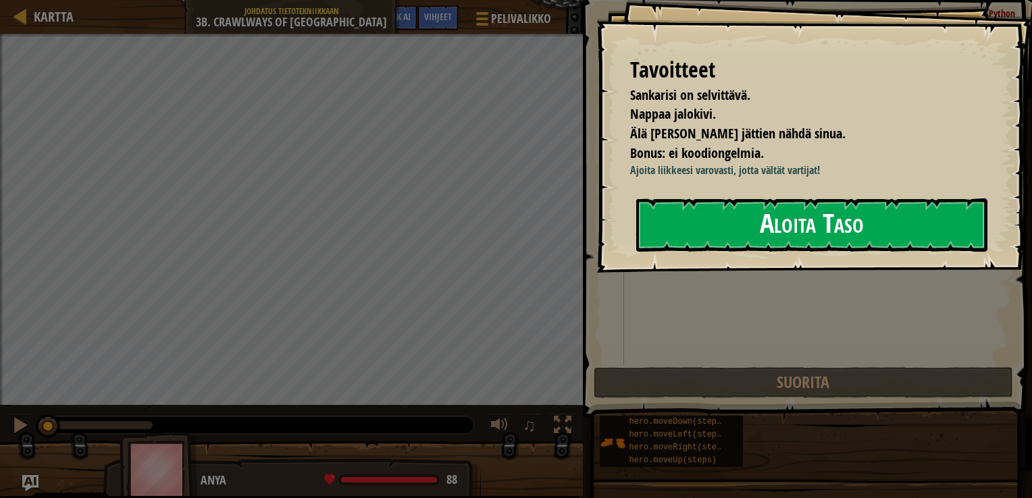
click at [732, 212] on button "Aloita Taso" at bounding box center [811, 225] width 351 height 53
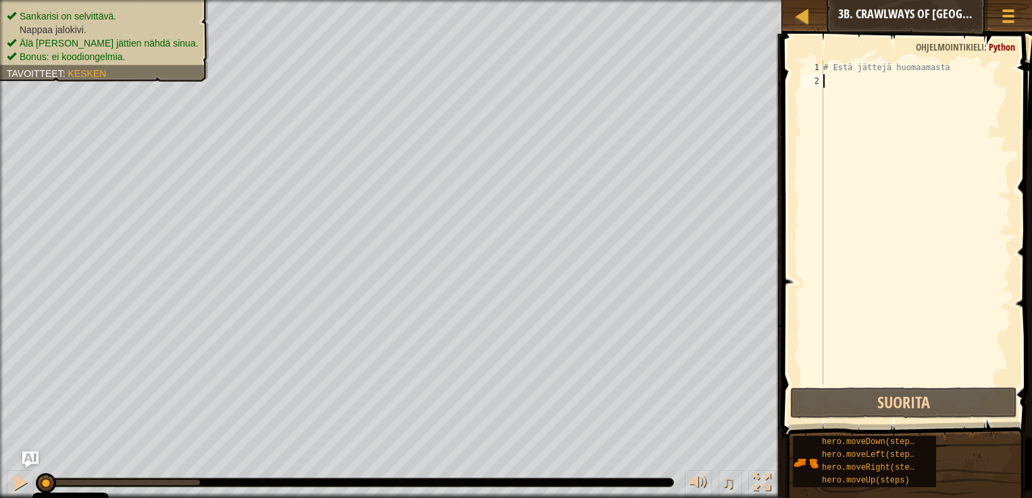
type textarea "h"
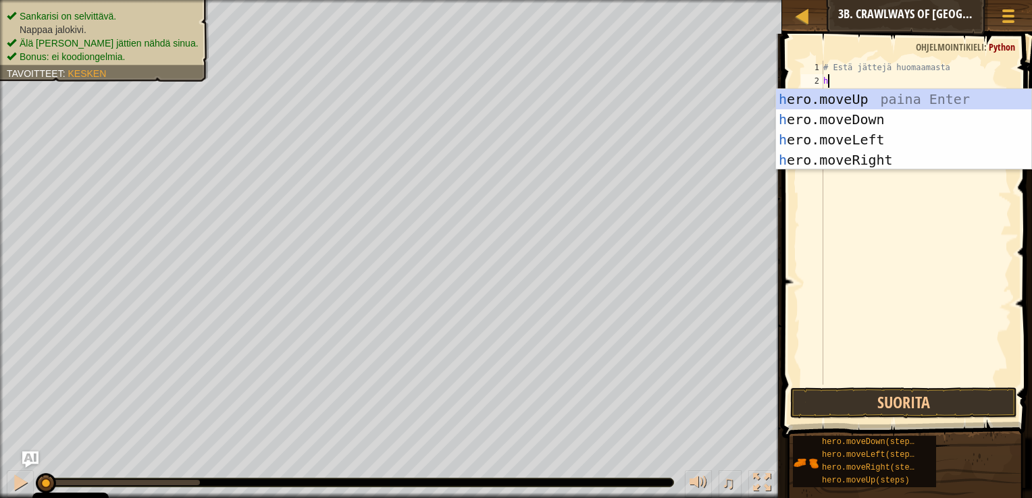
scroll to position [6, 0]
click at [858, 158] on div "h ero.moveUp paina Enter h ero.moveDown paina Enter h ero.moveLeft paina Enter …" at bounding box center [903, 150] width 255 height 122
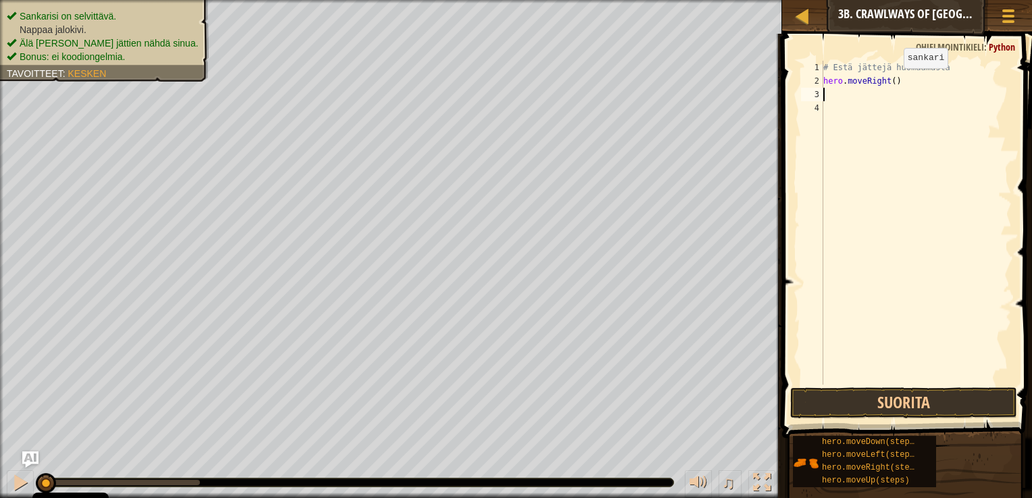
click at [890, 80] on div "# Estä jättejä huomaamasta hero . moveRight ( )" at bounding box center [916, 236] width 191 height 351
click at [914, 400] on button "Suorita" at bounding box center [903, 403] width 227 height 31
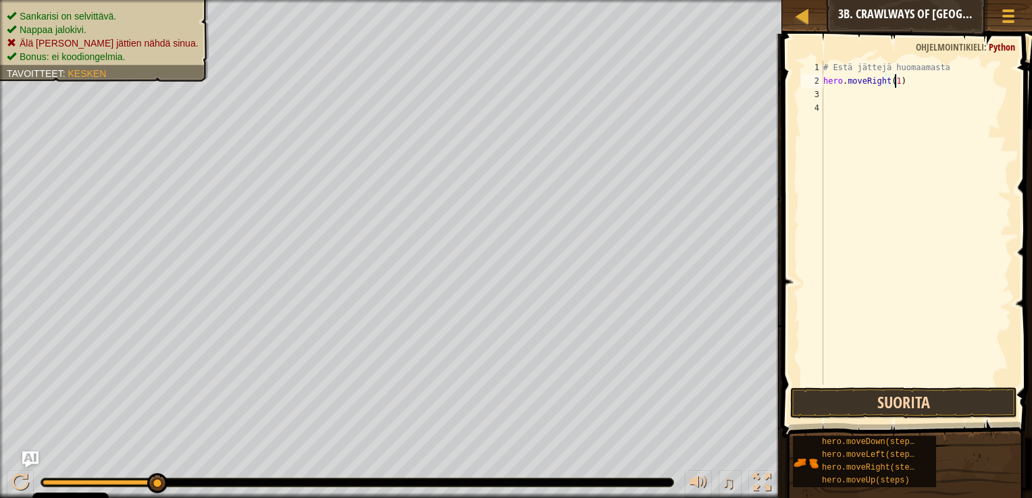
type textarea "hero.moveRight(1)"
click at [896, 403] on button "Suorita" at bounding box center [903, 403] width 227 height 31
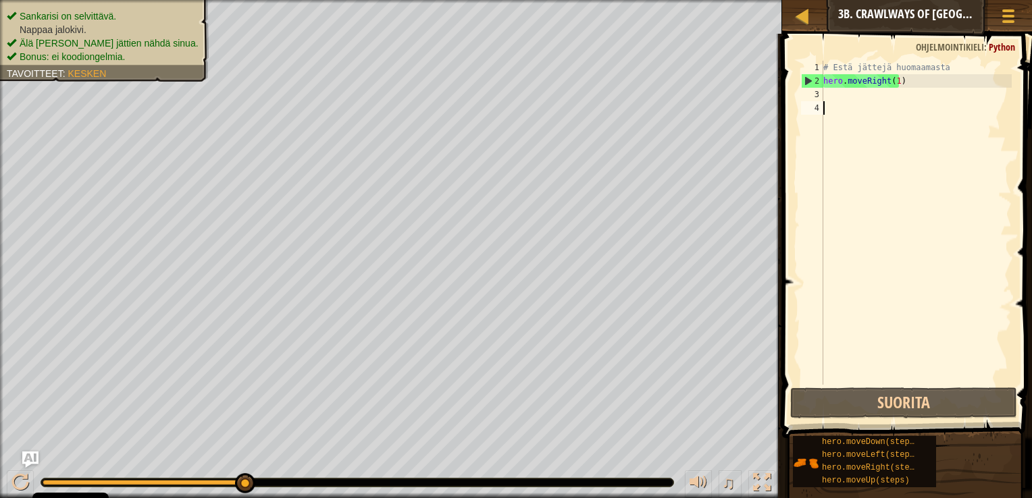
click at [853, 106] on div "# Estä jättejä huomaamasta hero . moveRight ( 1 )" at bounding box center [916, 236] width 191 height 351
click at [856, 100] on div "# Estä jättejä huomaamasta hero . moveRight ( 1 )" at bounding box center [916, 236] width 191 height 351
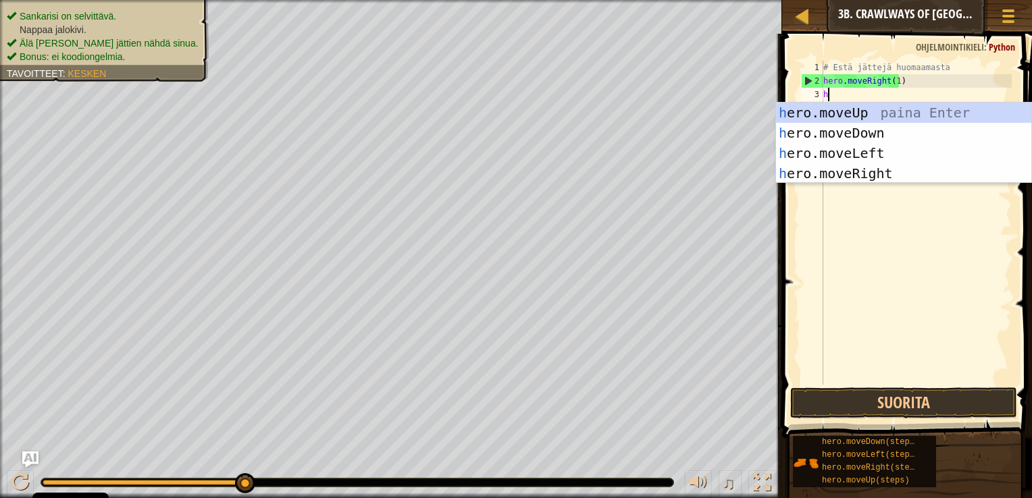
type textarea "her"
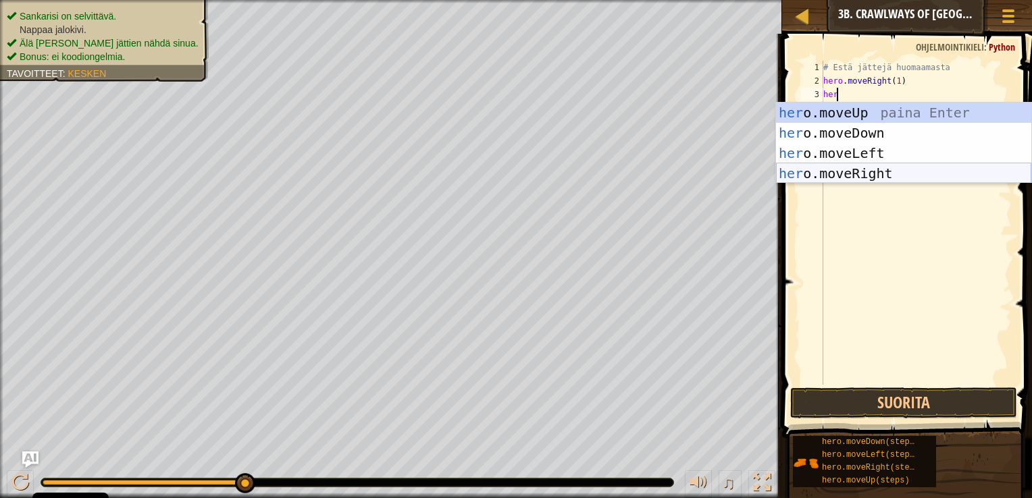
click at [863, 176] on div "her o.moveUp paina Enter her o.moveDown paina Enter her o.moveLeft paina Enter …" at bounding box center [903, 164] width 255 height 122
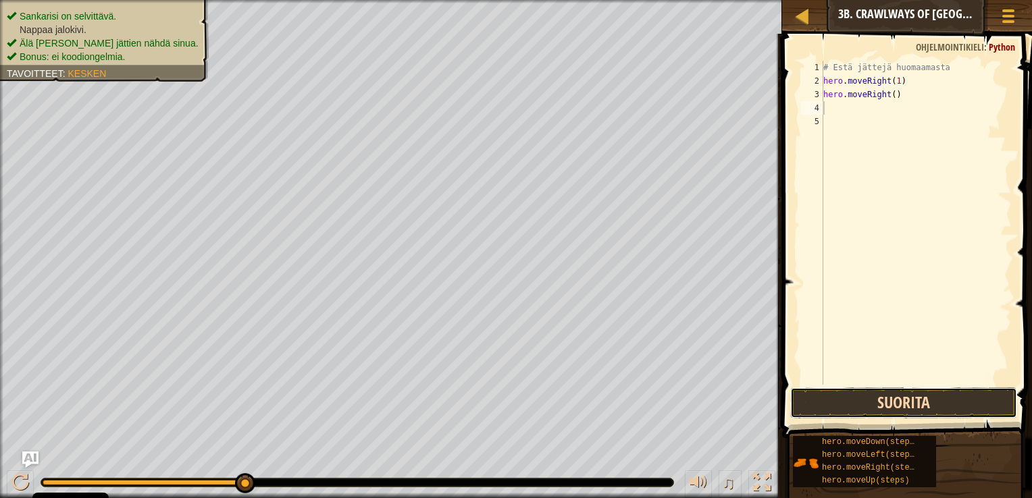
click at [900, 391] on button "Suorita" at bounding box center [903, 403] width 227 height 31
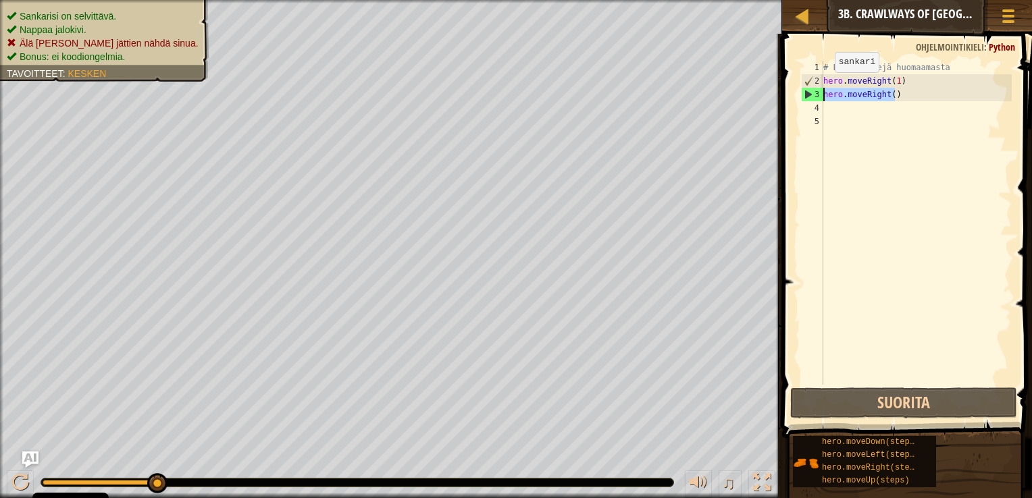
drag, startPoint x: 902, startPoint y: 97, endPoint x: 813, endPoint y: 88, distance: 88.9
click at [813, 88] on div "1 2 3 4 5 # Estä jättejä huomaamasta hero . moveRight ( 1 ) hero . moveRight ( …" at bounding box center [904, 223] width 213 height 324
type textarea "hero.moveRight()"
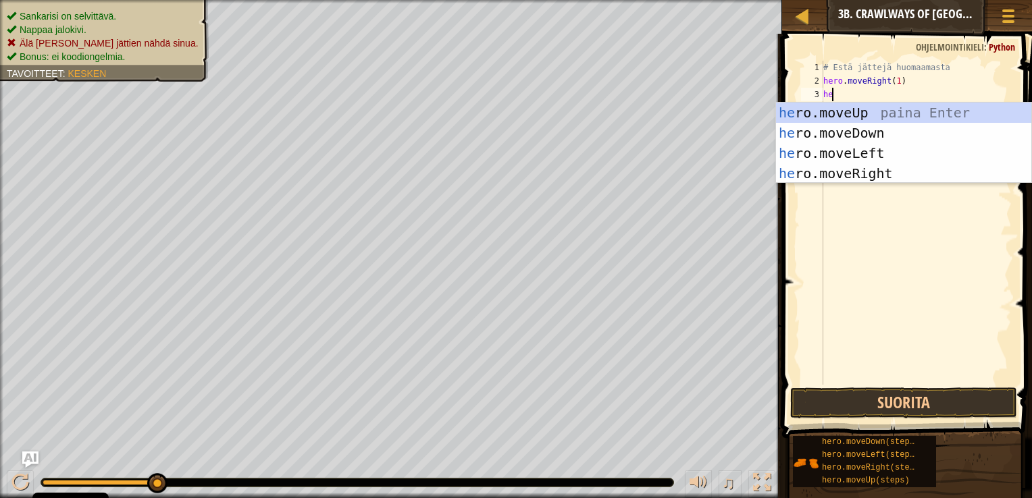
type textarea "her"
click at [871, 155] on div "her o.moveUp paina Enter her o.moveDown paina Enter her o.moveLeft paina Enter …" at bounding box center [903, 164] width 255 height 122
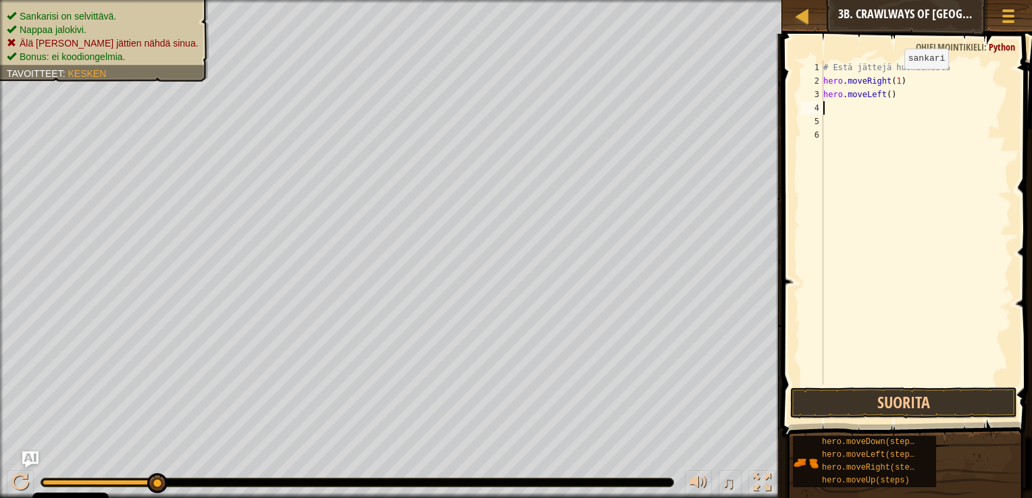
click at [892, 82] on div "# Estä jättejä huomaamasta hero . moveRight ( 1 ) hero . moveLeft ( )" at bounding box center [916, 236] width 191 height 351
type textarea "hero.moveLeft()"
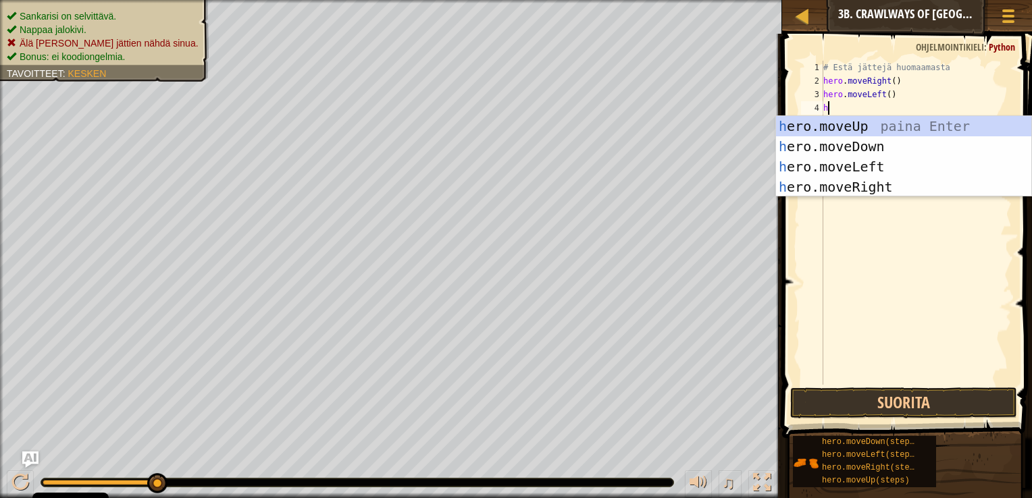
type textarea "her"
click at [875, 185] on div "her o.moveUp paina Enter her o.moveDown paina Enter her o.moveLeft paina Enter …" at bounding box center [903, 177] width 255 height 122
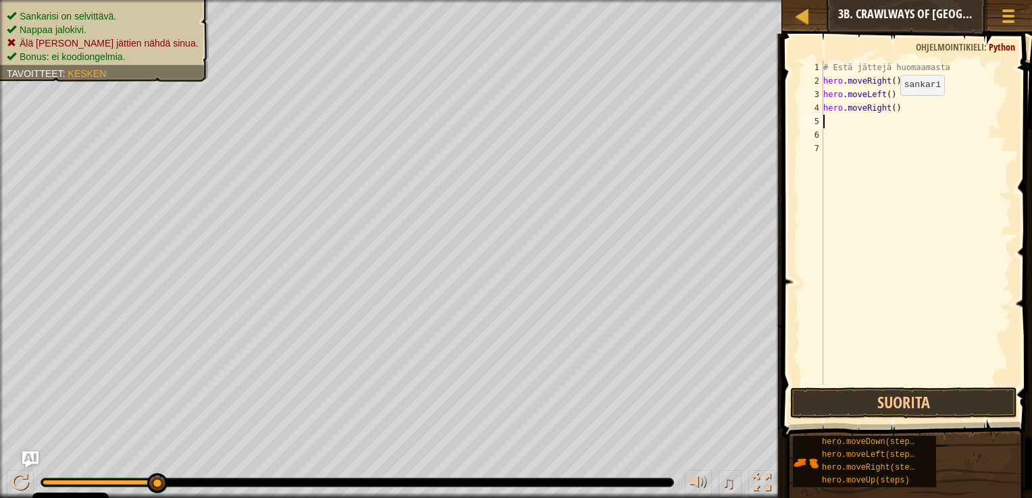
click at [889, 109] on div "# Estä jättejä huomaamasta hero . moveRight ( ) hero . moveLeft ( ) hero . move…" at bounding box center [916, 236] width 191 height 351
type textarea "hero.moveRight(2)"
click at [891, 408] on button "Suorita" at bounding box center [903, 403] width 227 height 31
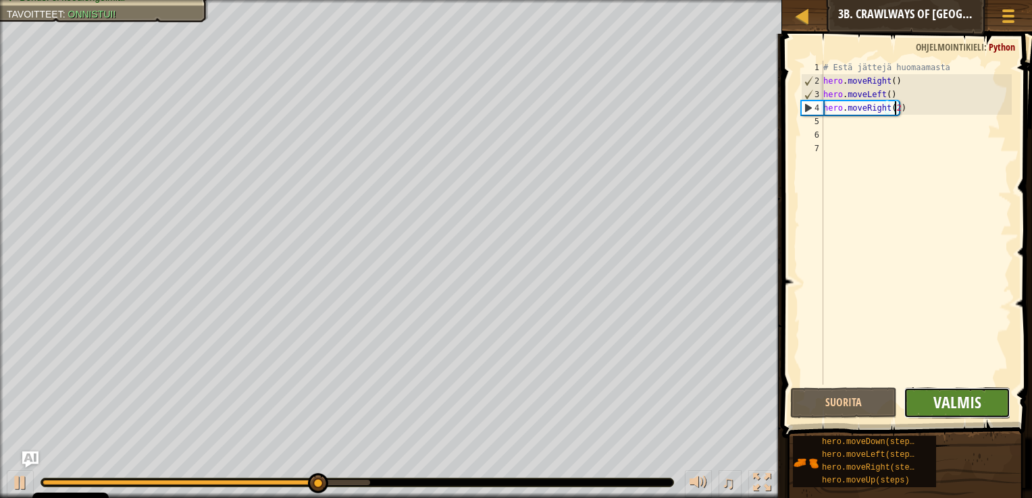
click at [960, 398] on span "Valmis" at bounding box center [957, 403] width 48 height 22
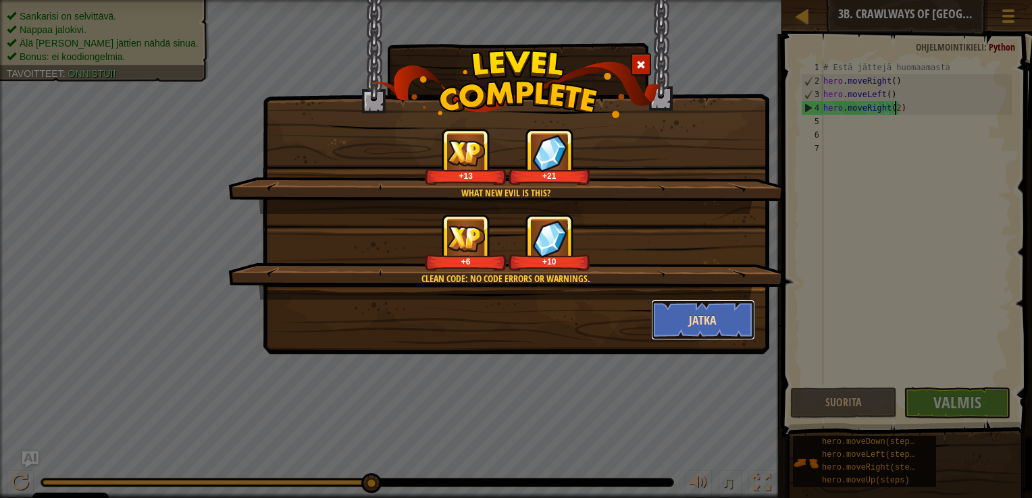
click at [716, 312] on button "Jatka" at bounding box center [703, 320] width 105 height 41
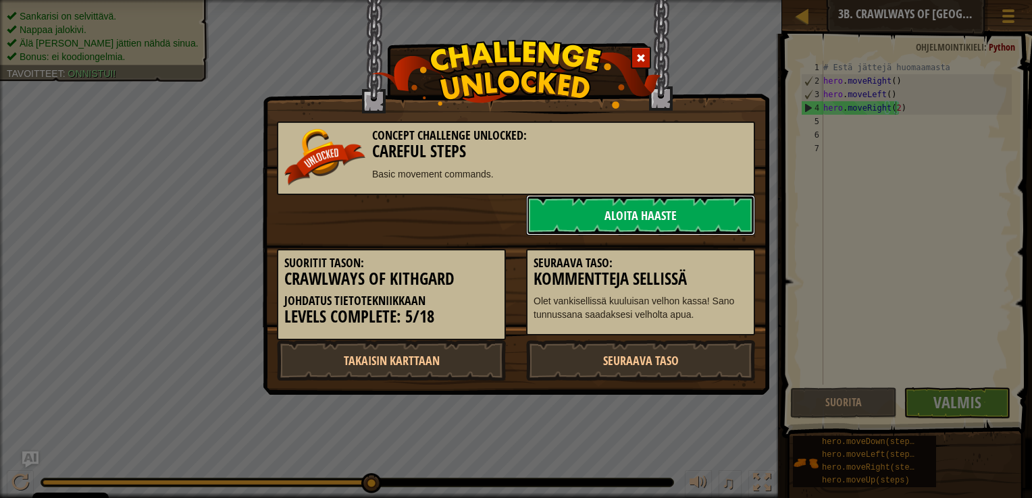
click at [667, 203] on link "Aloita haaste" at bounding box center [640, 215] width 229 height 41
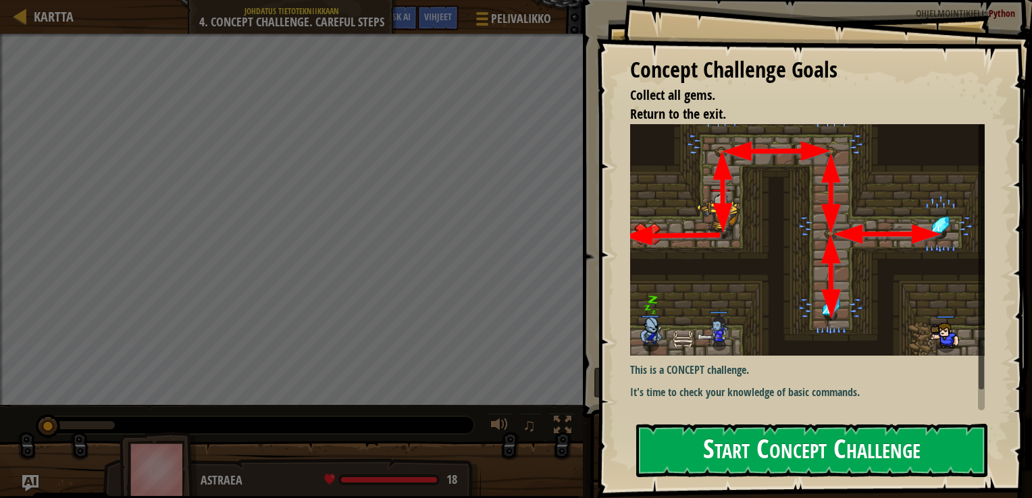
click at [883, 451] on button "Start Concept Challenge" at bounding box center [811, 450] width 351 height 53
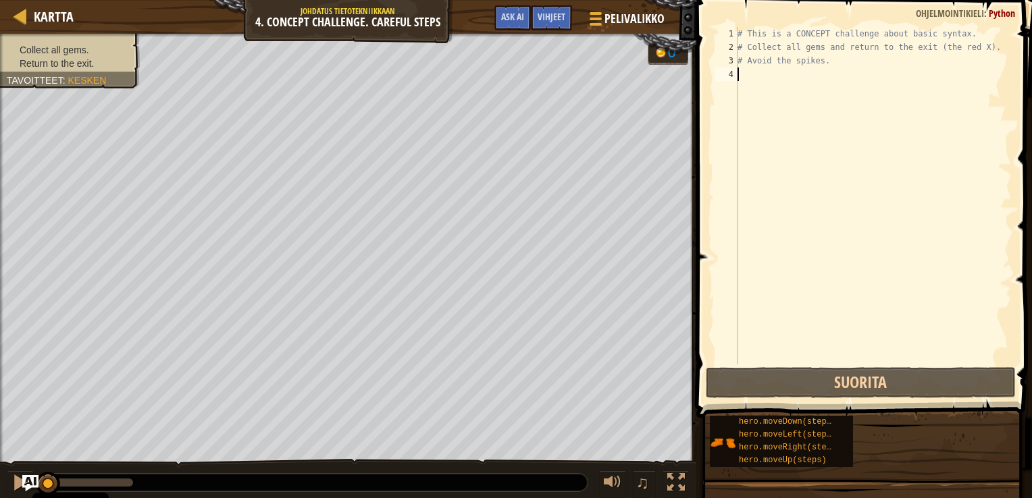
type textarea "h"
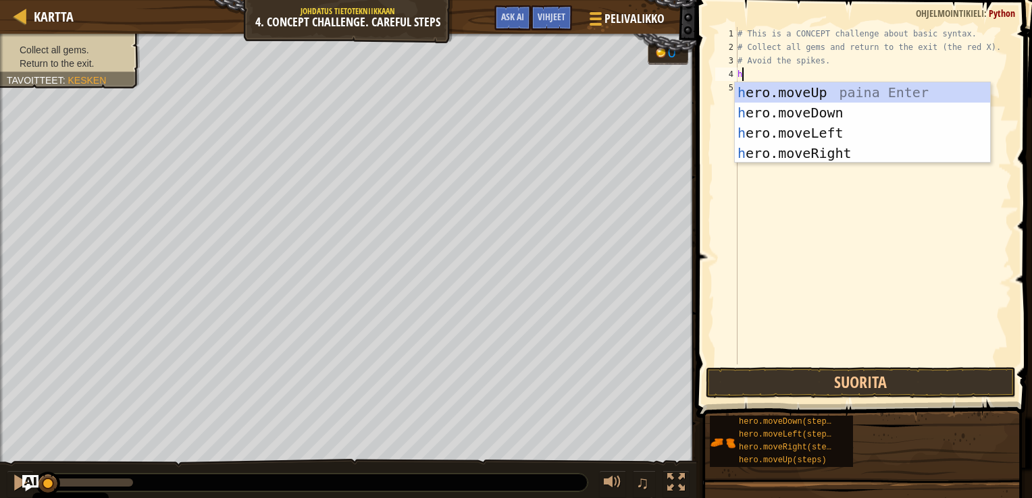
scroll to position [6, 0]
click at [798, 95] on div "h ero.moveUp paina Enter h ero.moveDown paina Enter h ero.moveLeft paina Enter …" at bounding box center [862, 143] width 255 height 122
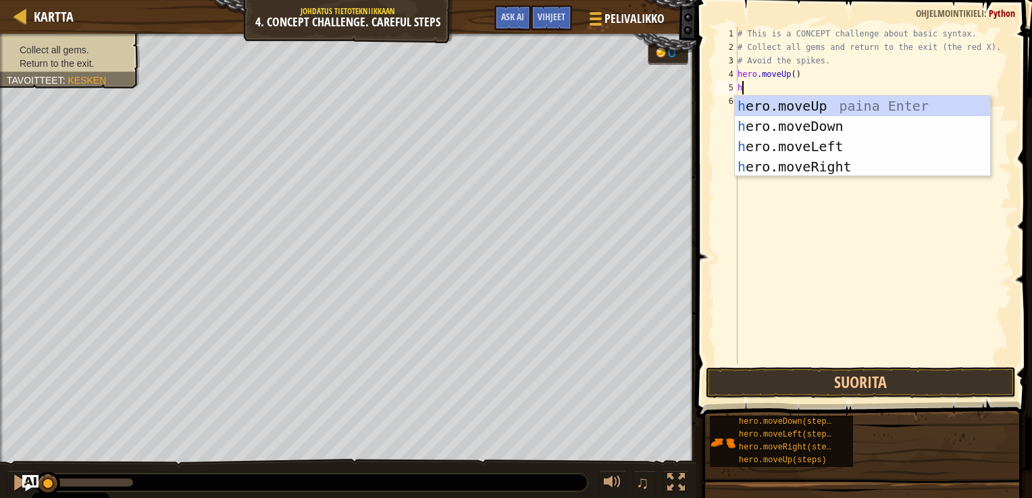
type textarea "her"
click at [816, 158] on div "her o.moveUp paina Enter her o.moveDown paina Enter her o.moveLeft paina Enter …" at bounding box center [862, 157] width 255 height 122
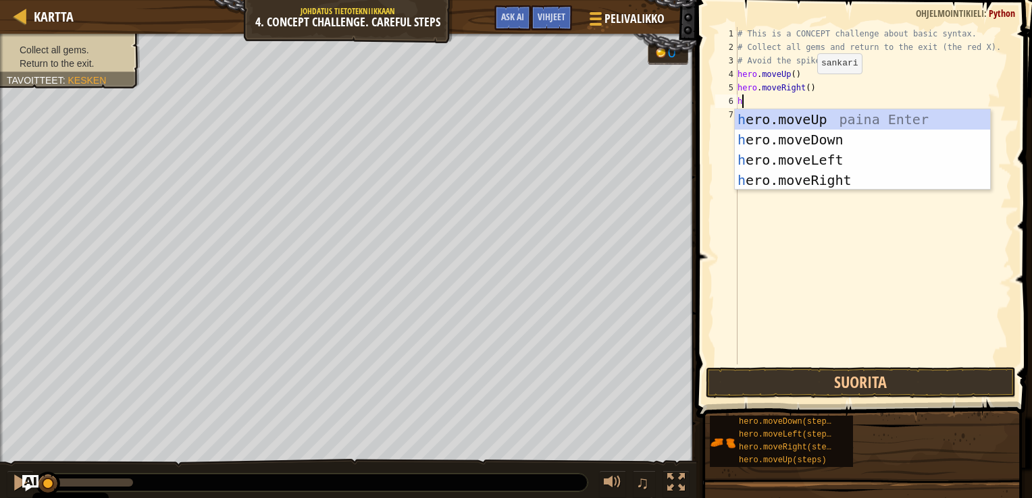
click at [805, 85] on div "# This is a CONCEPT challenge about basic syntax. # Collect all gems and return…" at bounding box center [873, 209] width 277 height 365
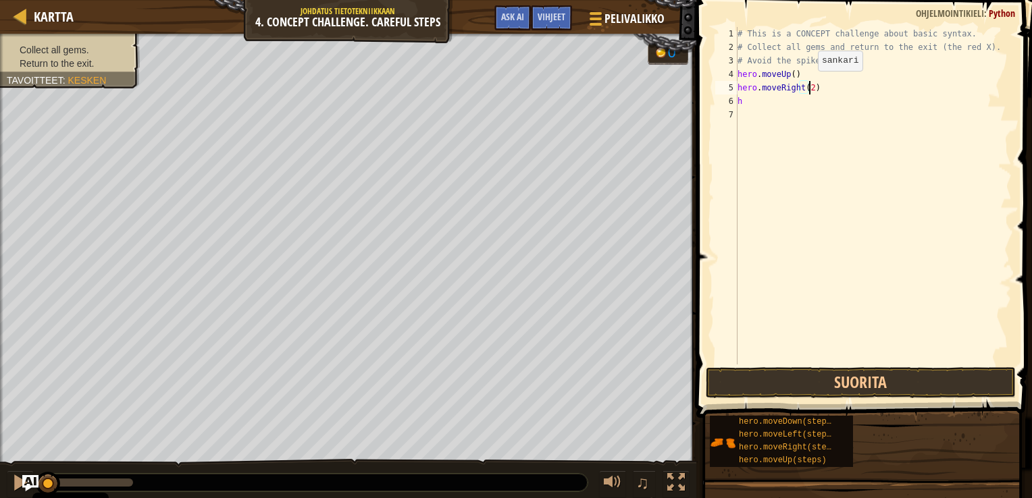
scroll to position [6, 5]
click at [788, 98] on div "# This is a CONCEPT challenge about basic syntax. # Collect all gems and return…" at bounding box center [873, 209] width 277 height 365
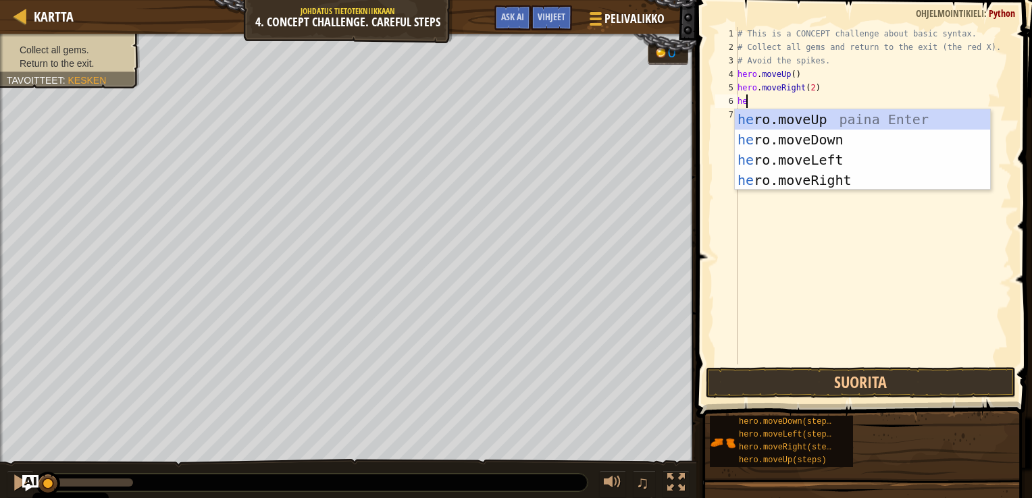
type textarea "her"
click at [818, 124] on div "her o.moveUp paina Enter her o.moveDown paina Enter her o.moveLeft paina Enter …" at bounding box center [862, 170] width 255 height 122
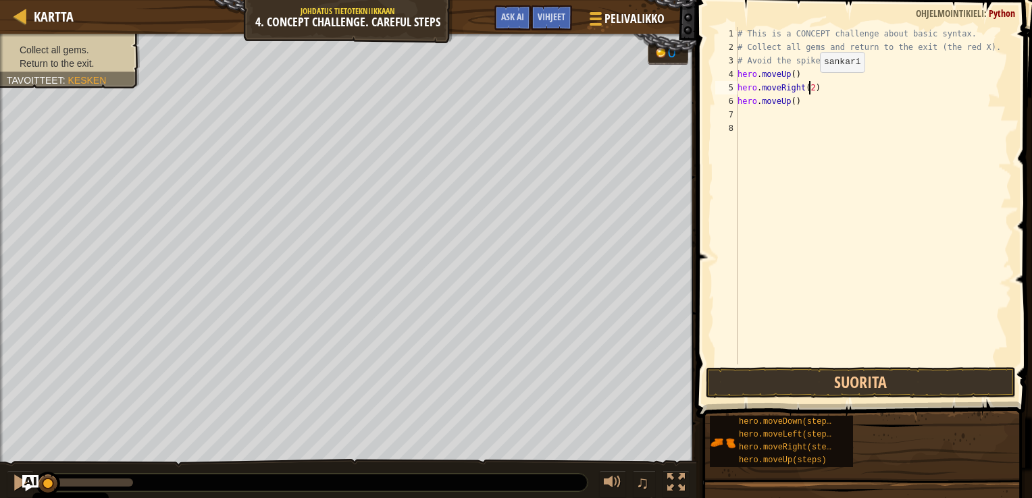
click at [808, 85] on div "# This is a CONCEPT challenge about basic syntax. # Collect all gems and return…" at bounding box center [873, 209] width 277 height 365
click at [810, 99] on div "# This is a CONCEPT challenge about basic syntax. # Collect all gems and return…" at bounding box center [873, 209] width 277 height 365
click at [769, 106] on div "# This is a CONCEPT challenge about basic syntax. # Collect all gems and return…" at bounding box center [873, 209] width 277 height 365
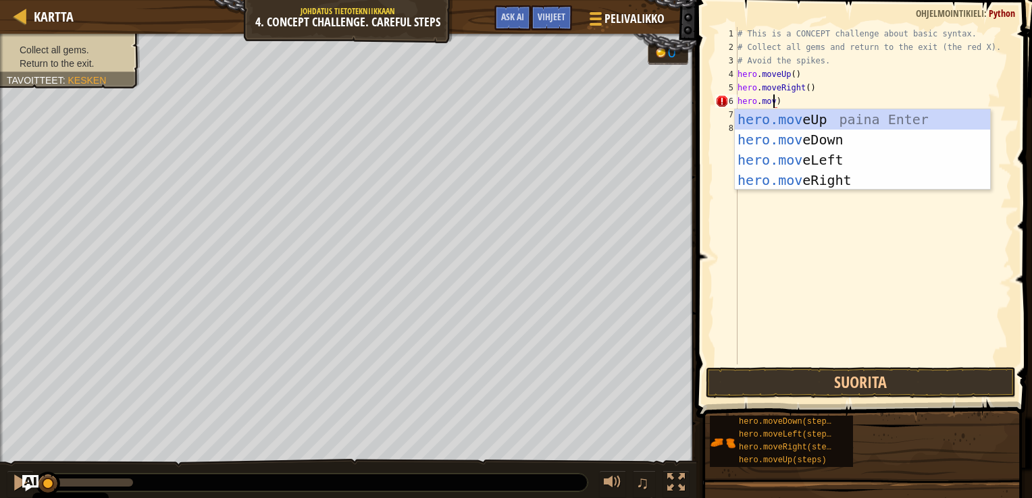
scroll to position [6, 2]
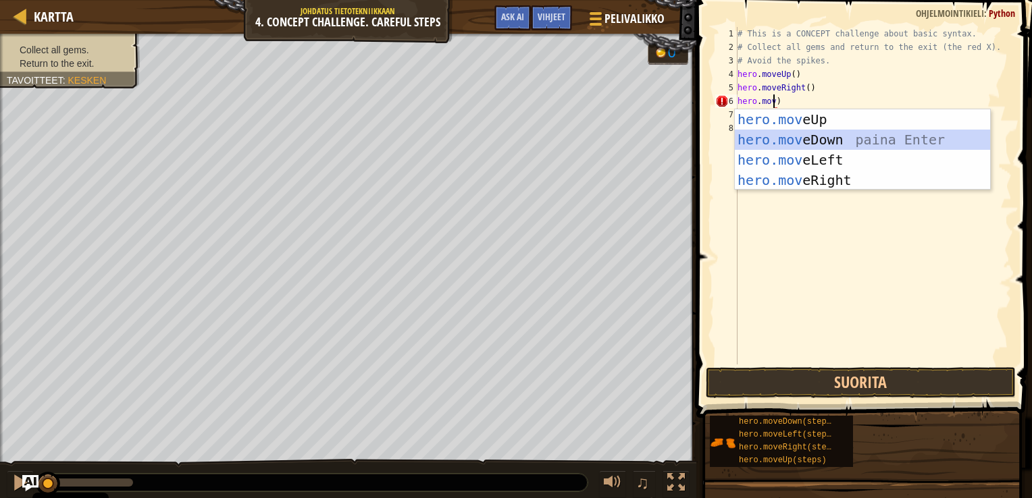
drag, startPoint x: 814, startPoint y: 139, endPoint x: 800, endPoint y: 122, distance: 22.5
click at [813, 139] on div "hero.mov eUp paina Enter hero.mov eDown paina Enter hero.mov eLeft paina Enter …" at bounding box center [862, 170] width 255 height 122
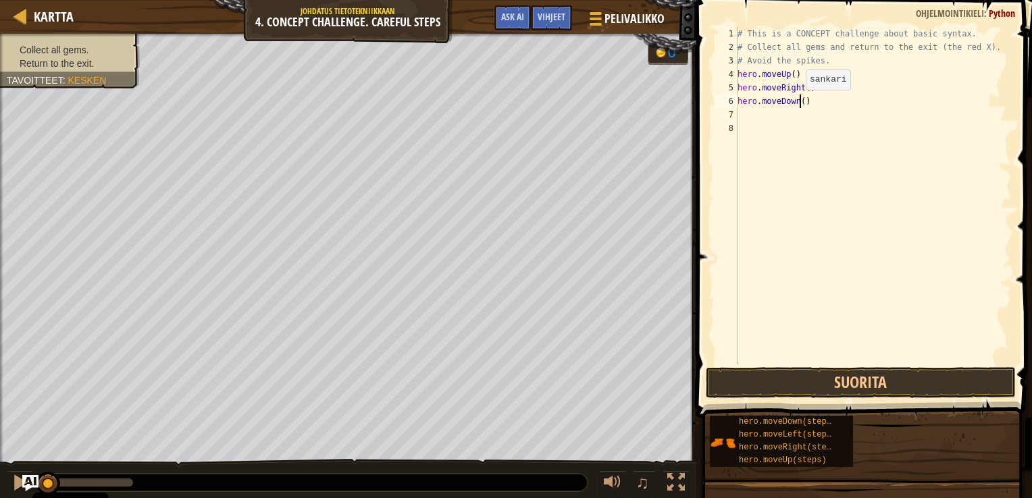
type textarea "hero.moveDown(2)"
click at [783, 112] on div "# This is a CONCEPT challenge about basic syntax. # Collect all gems and return…" at bounding box center [873, 209] width 277 height 365
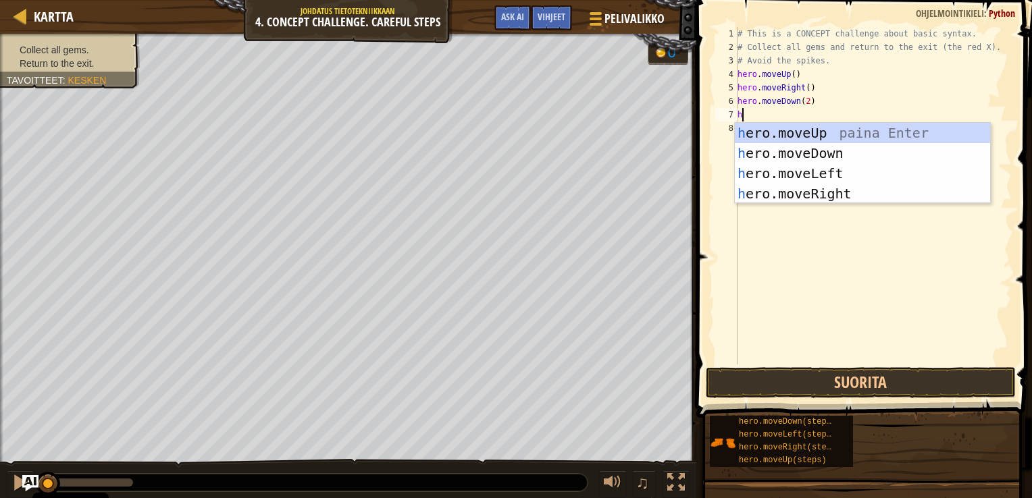
type textarea "her"
click at [791, 130] on div "her o.moveUp paina Enter her o.moveDown paina Enter her o.moveLeft paina Enter …" at bounding box center [862, 184] width 255 height 122
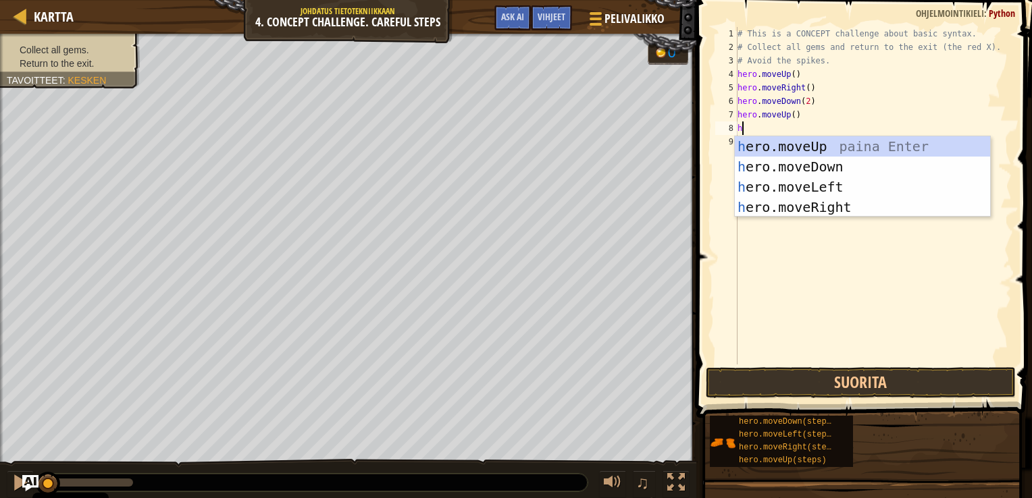
type textarea "her"
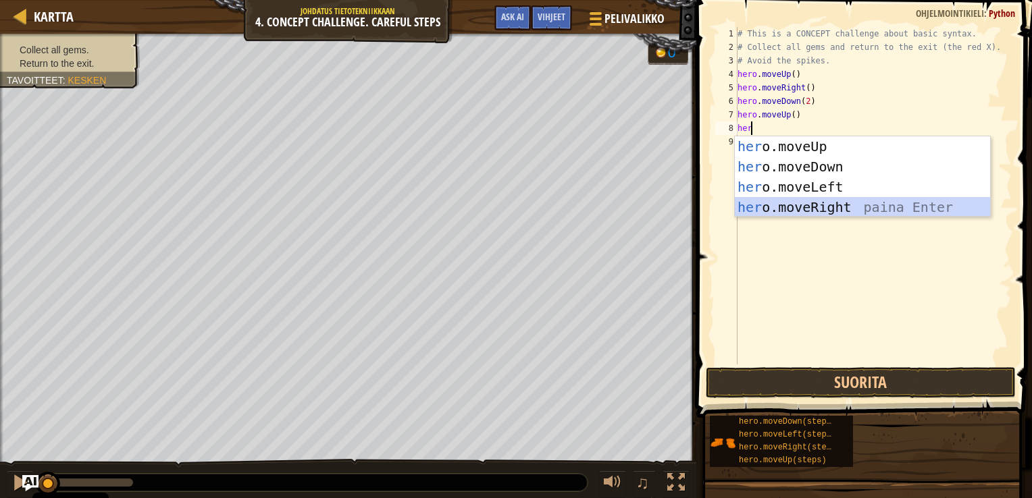
click at [810, 205] on div "her o.moveUp paina Enter her o.moveDown paina Enter her o.moveLeft paina Enter …" at bounding box center [862, 197] width 255 height 122
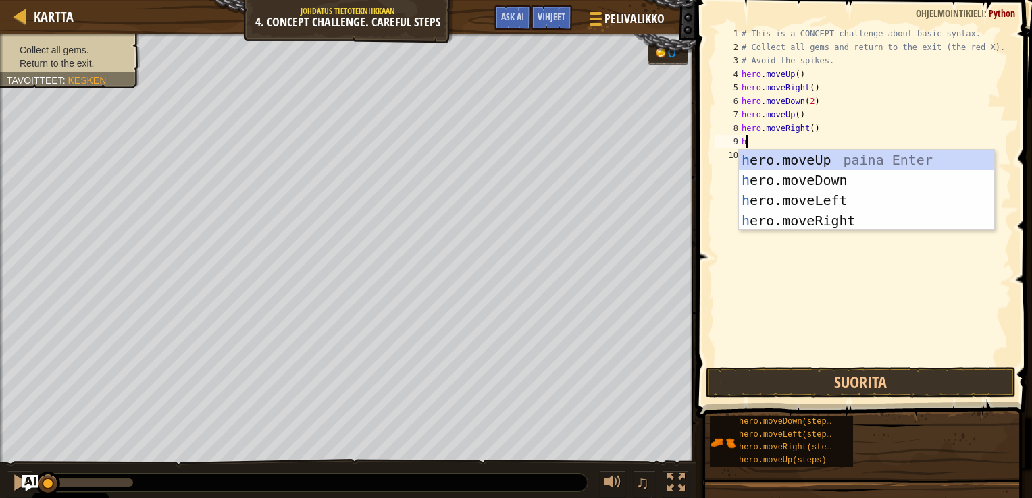
type textarea "her"
click at [794, 199] on div "her o.moveUp paina Enter her o.moveDown paina Enter her o.moveLeft paina Enter …" at bounding box center [866, 211] width 255 height 122
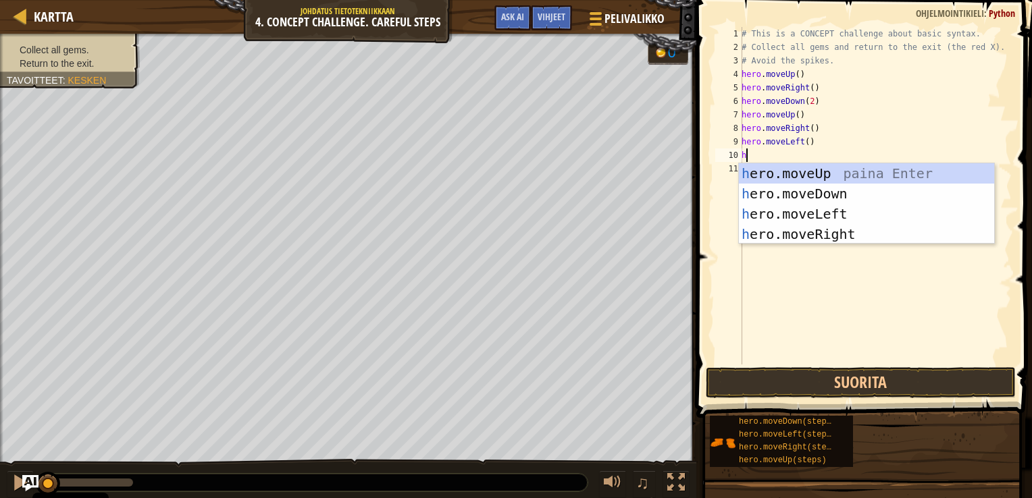
type textarea "her"
click at [816, 175] on div "her o.moveUp paina Enter her o.moveDown paina Enter her o.moveLeft paina Enter …" at bounding box center [866, 224] width 255 height 122
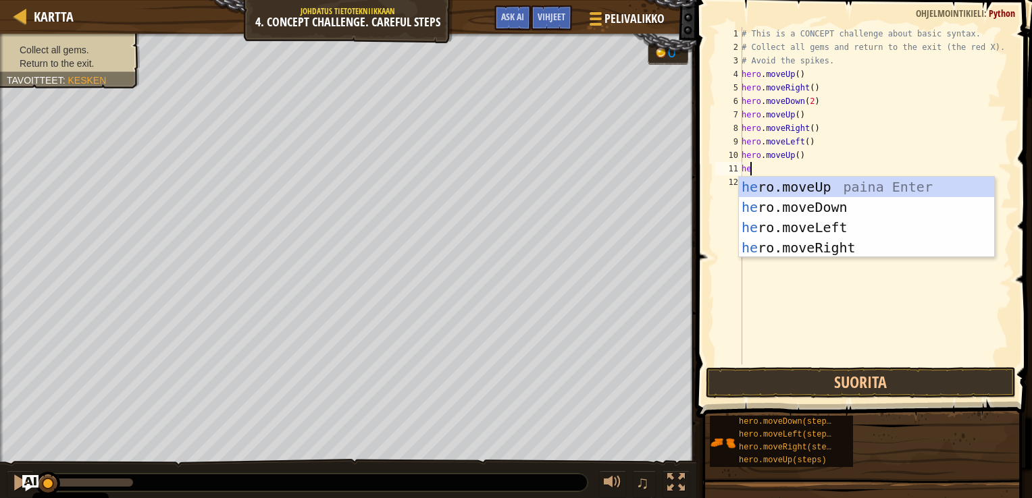
type textarea "her"
click at [808, 234] on div "her o.moveUp paina Enter her o.moveDown paina Enter her o.moveLeft paina Enter …" at bounding box center [866, 238] width 255 height 122
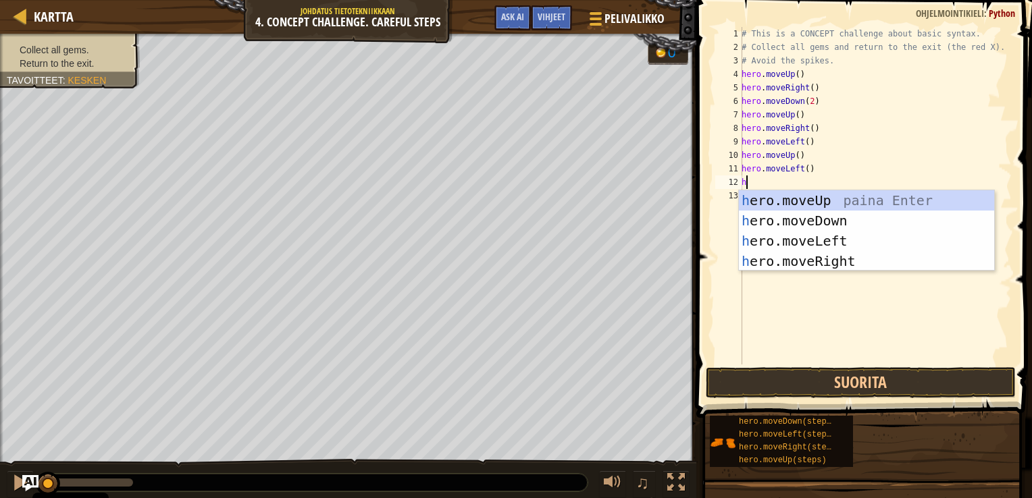
type textarea "her"
click at [813, 217] on div "her o.moveUp paina Enter her o.moveDown paina Enter her o.moveLeft paina Enter …" at bounding box center [866, 251] width 255 height 122
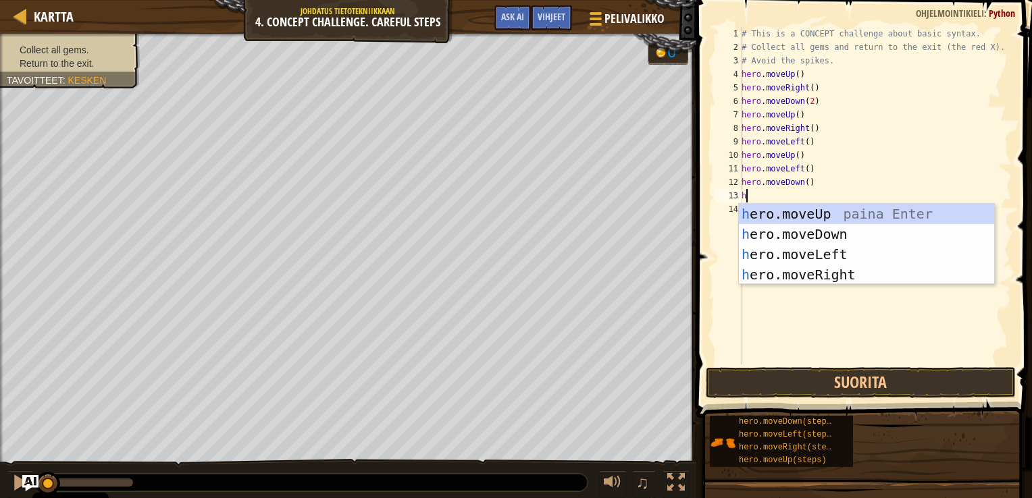
type textarea "her"
click at [823, 253] on div "her o.moveUp paina Enter her o.moveDown paina Enter her o.moveLeft paina Enter …" at bounding box center [866, 265] width 255 height 122
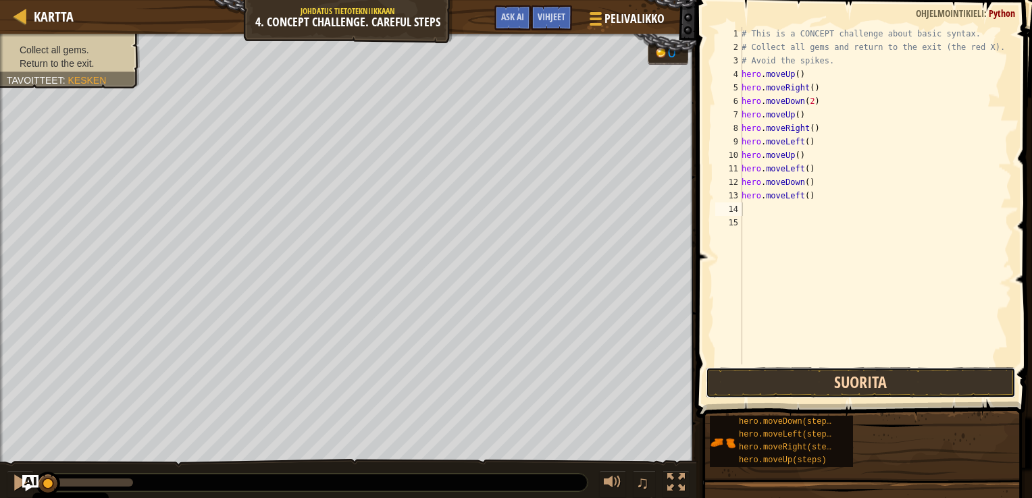
click at [858, 380] on button "Suorita" at bounding box center [861, 382] width 310 height 31
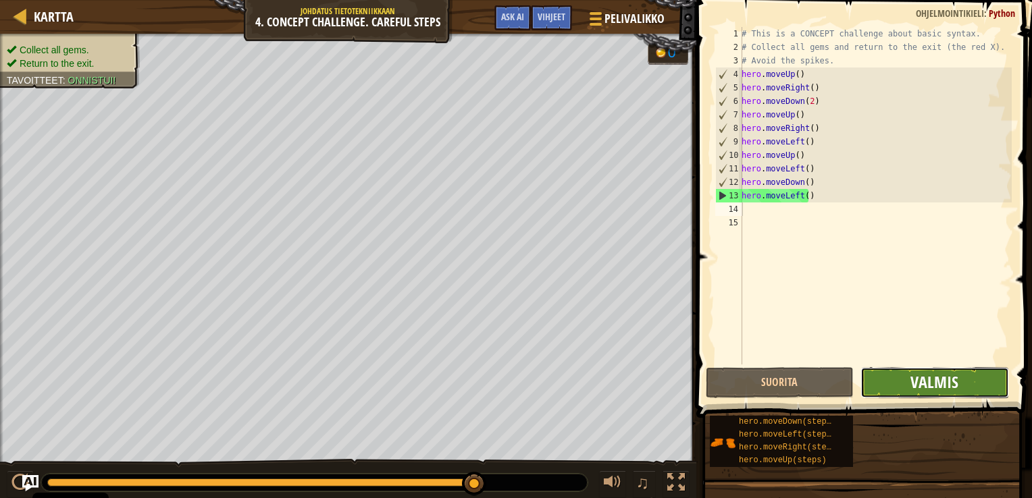
click at [934, 377] on span "Valmis" at bounding box center [934, 382] width 48 height 22
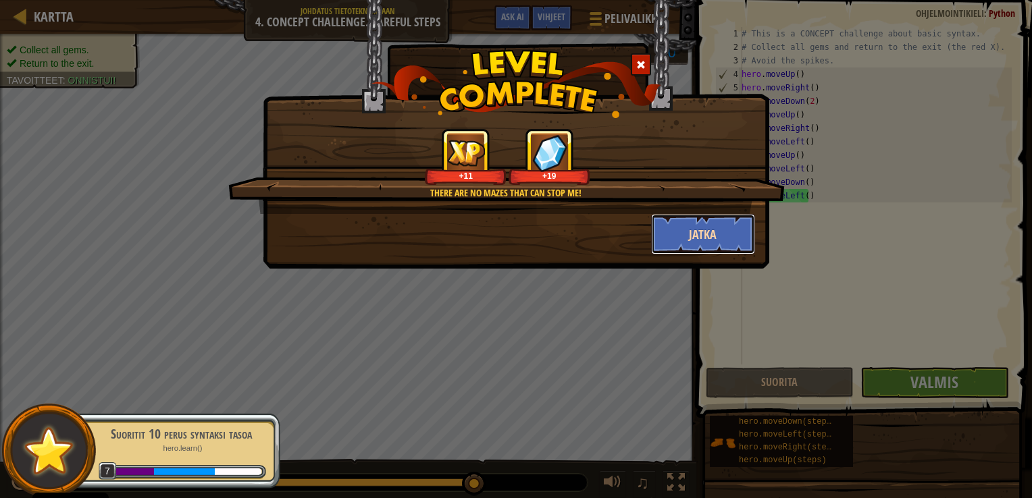
click at [708, 234] on button "Jatka" at bounding box center [703, 234] width 105 height 41
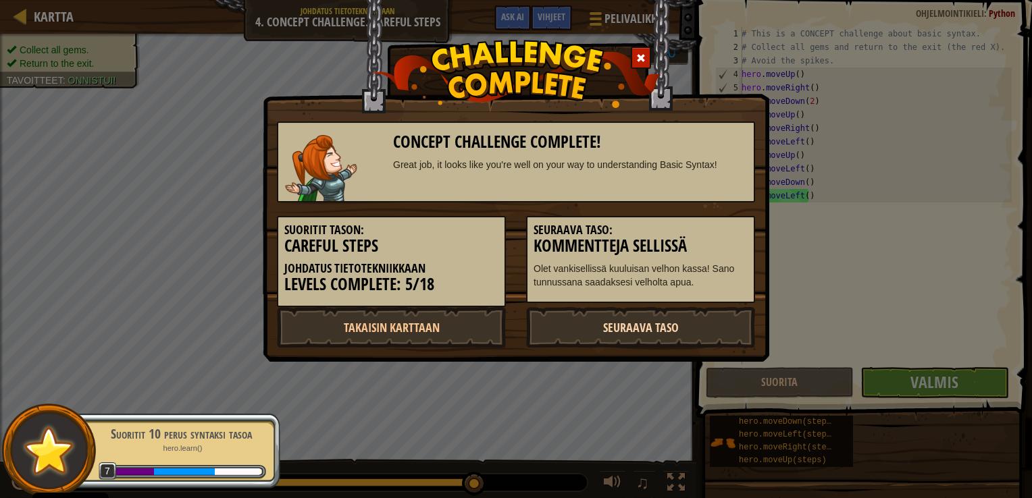
click at [660, 322] on link "Seuraava taso" at bounding box center [640, 327] width 229 height 41
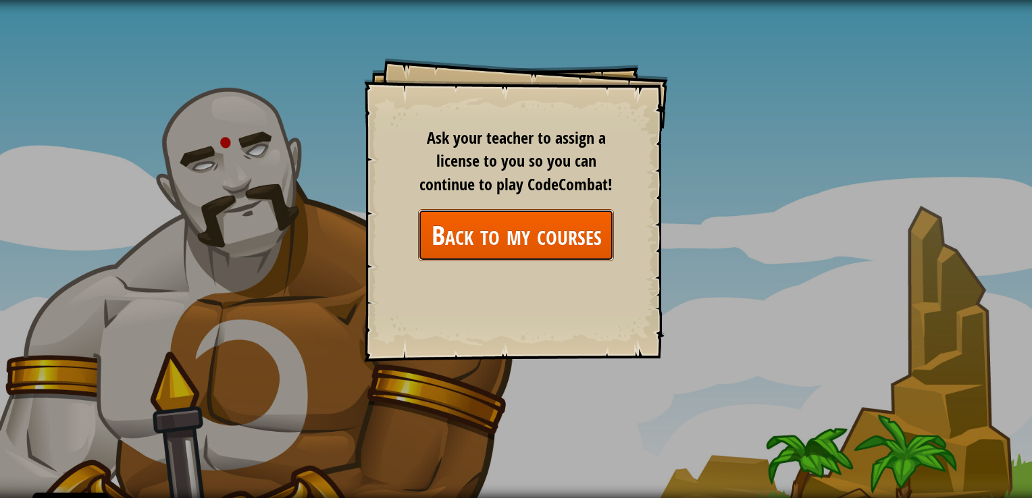
click at [502, 223] on link "Back to my courses" at bounding box center [516, 235] width 196 height 52
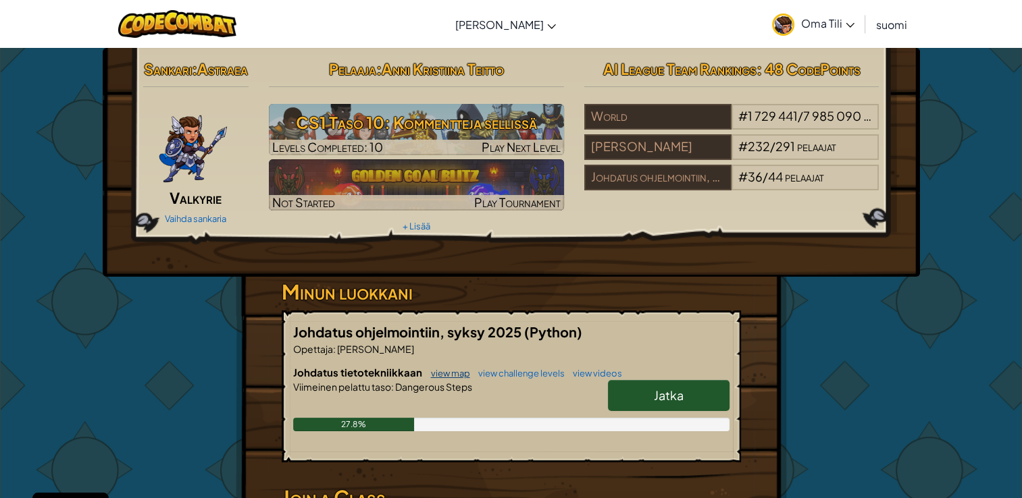
click at [446, 379] on link "view map" at bounding box center [447, 373] width 46 height 11
select select "fi"
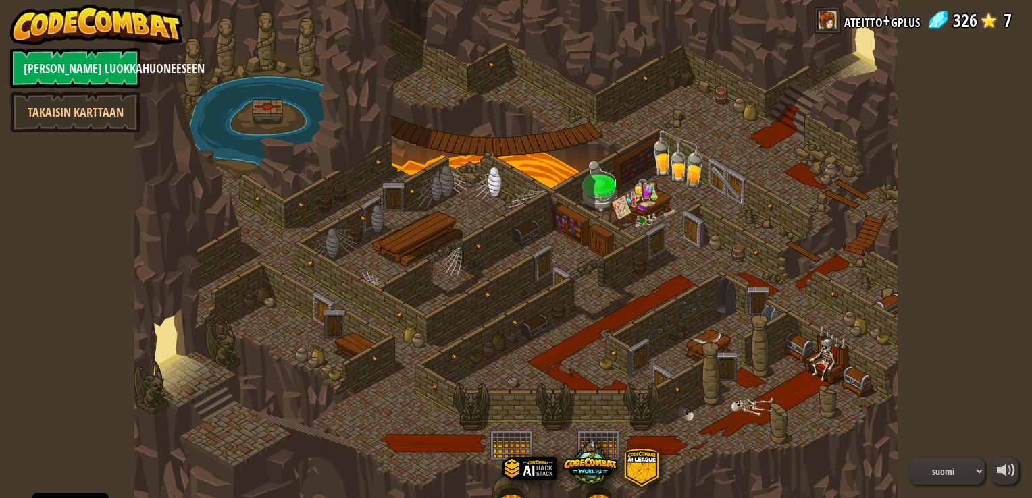
select select "fi"
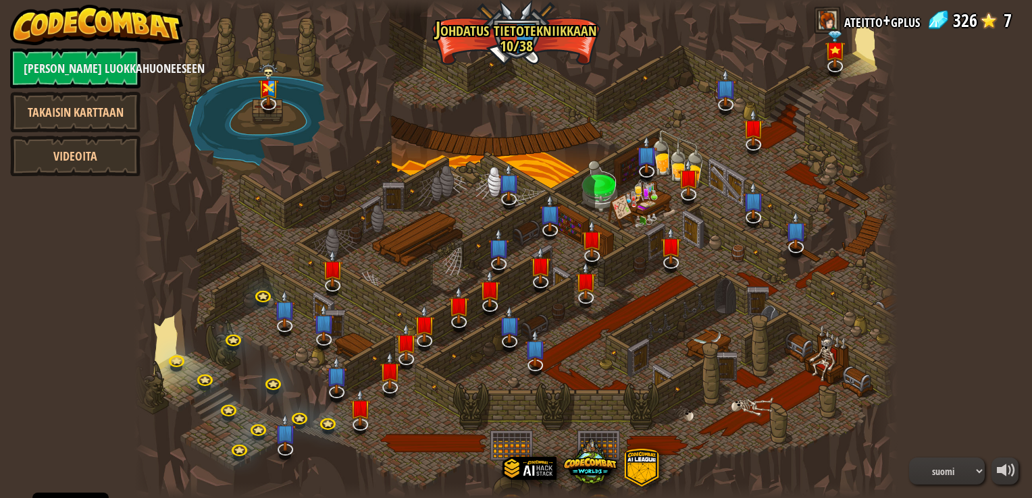
select select "fi"
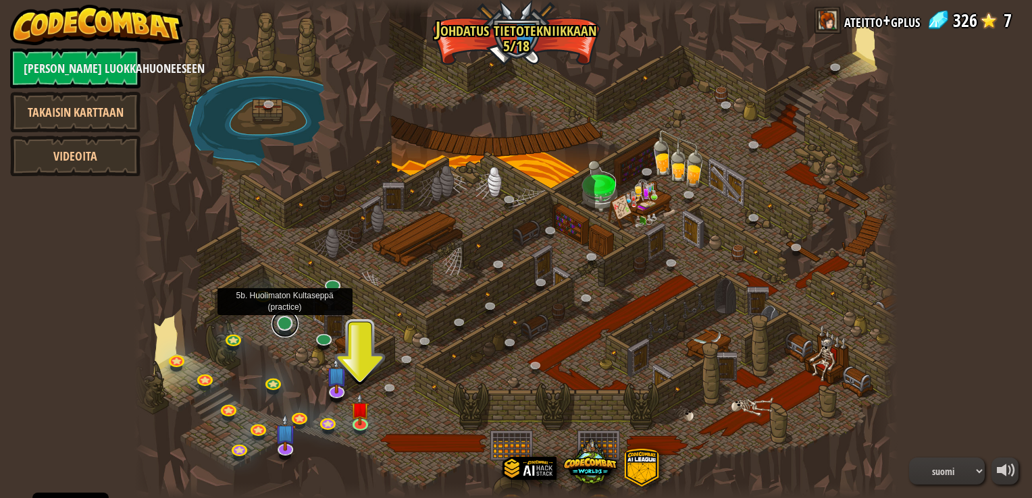
click at [289, 321] on link at bounding box center [284, 324] width 27 height 27
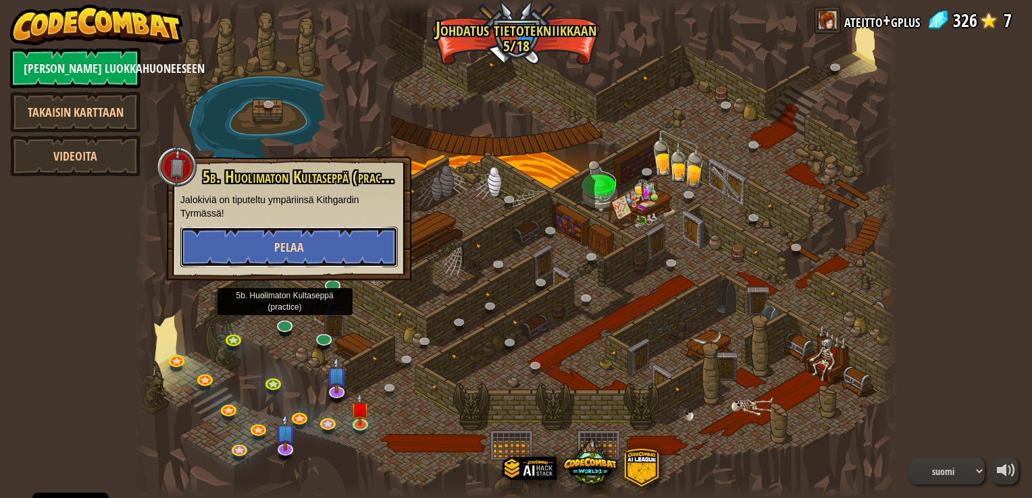
click at [305, 255] on button "Pelaa" at bounding box center [288, 247] width 217 height 41
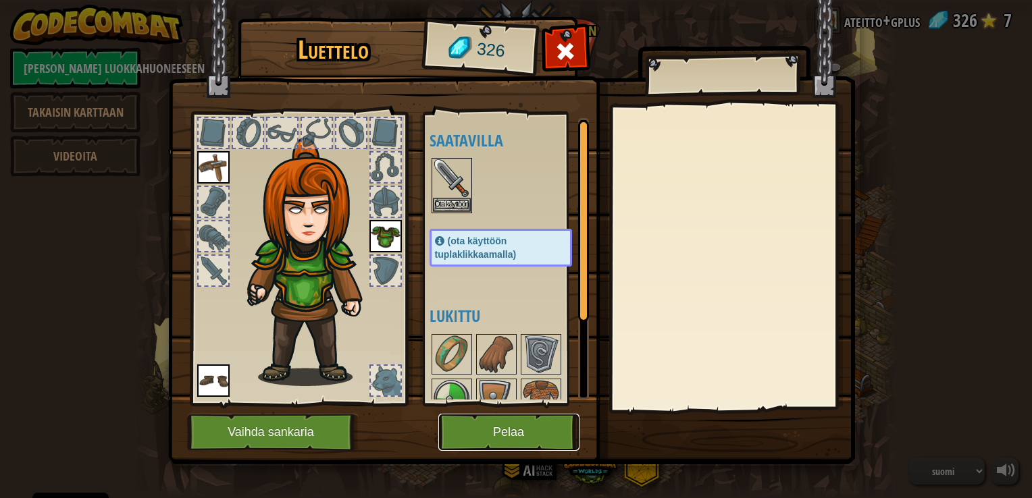
click at [537, 434] on button "Pelaa" at bounding box center [508, 432] width 141 height 37
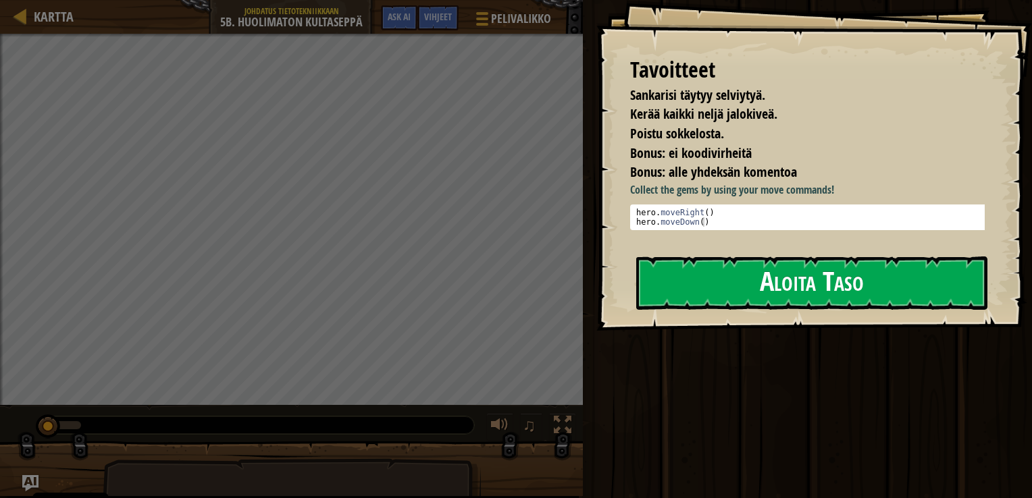
click at [794, 293] on button "Aloita Taso" at bounding box center [811, 283] width 351 height 53
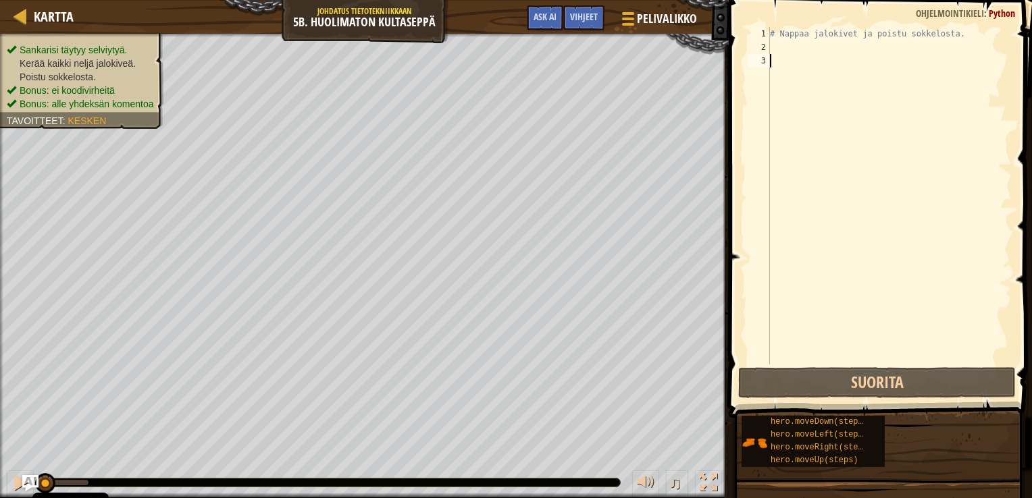
click at [793, 47] on div "# Nappaa jalokivet ja poistu sokkelosta." at bounding box center [889, 209] width 244 height 365
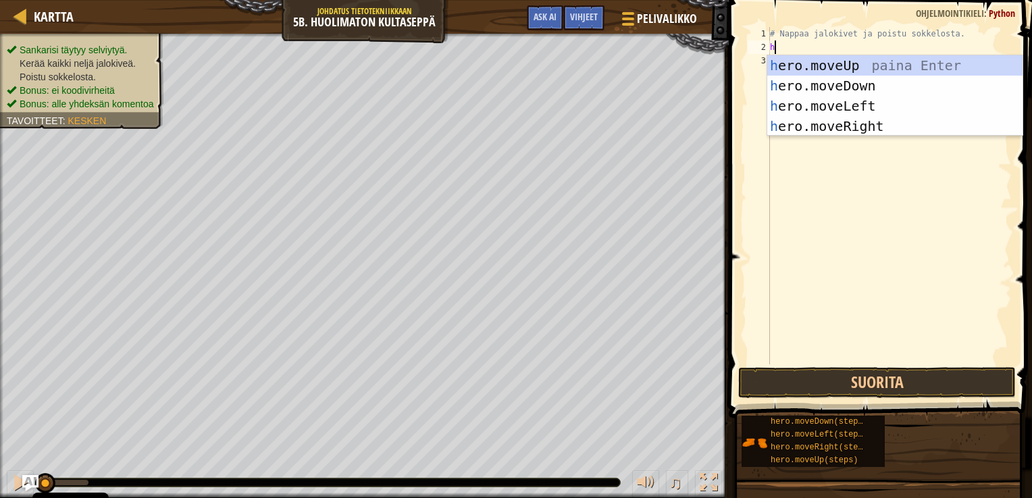
type textarea "her"
click at [829, 130] on div "her o.moveUp paina Enter her o.moveDown paina Enter her o.moveLeft paina Enter …" at bounding box center [894, 116] width 255 height 122
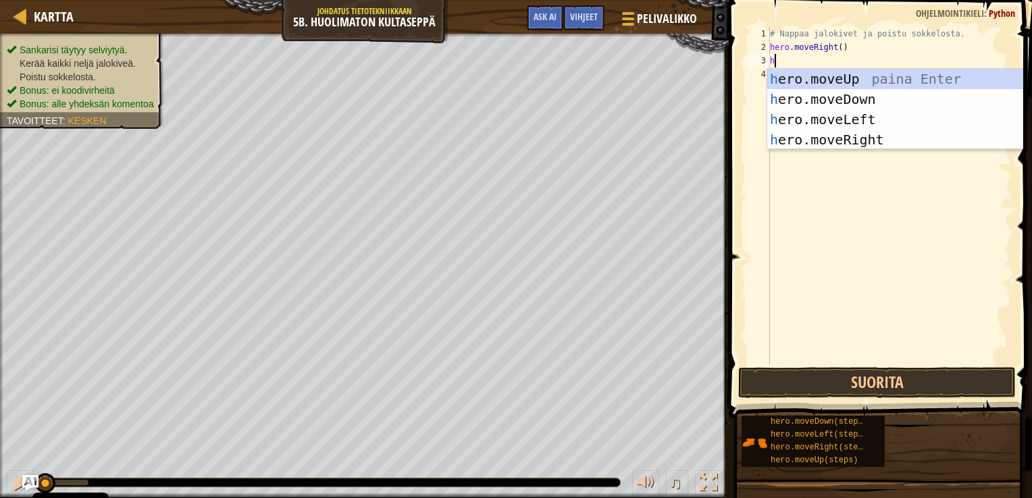
type textarea "her"
click at [800, 99] on div "her o.moveUp paina Enter her o.moveDown paina Enter her o.moveLeft paina Enter …" at bounding box center [894, 130] width 255 height 122
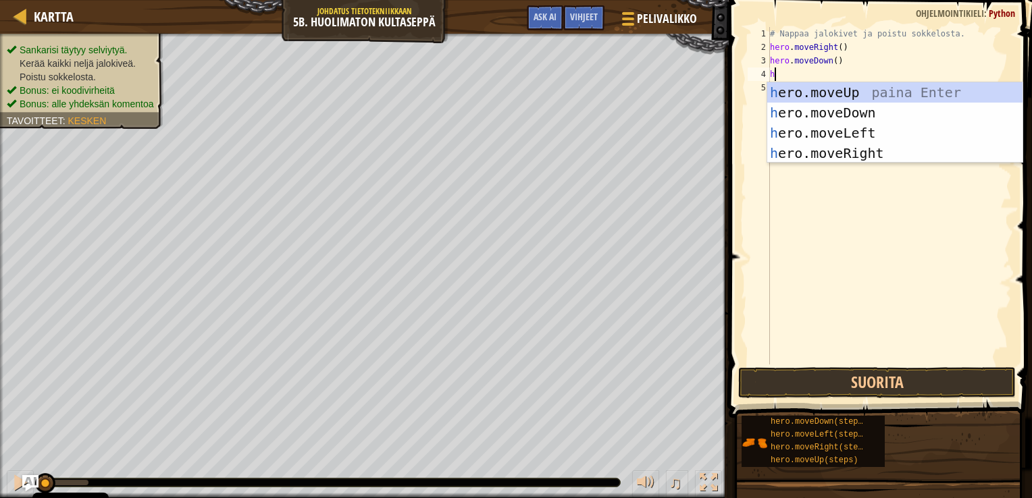
type textarea "her"
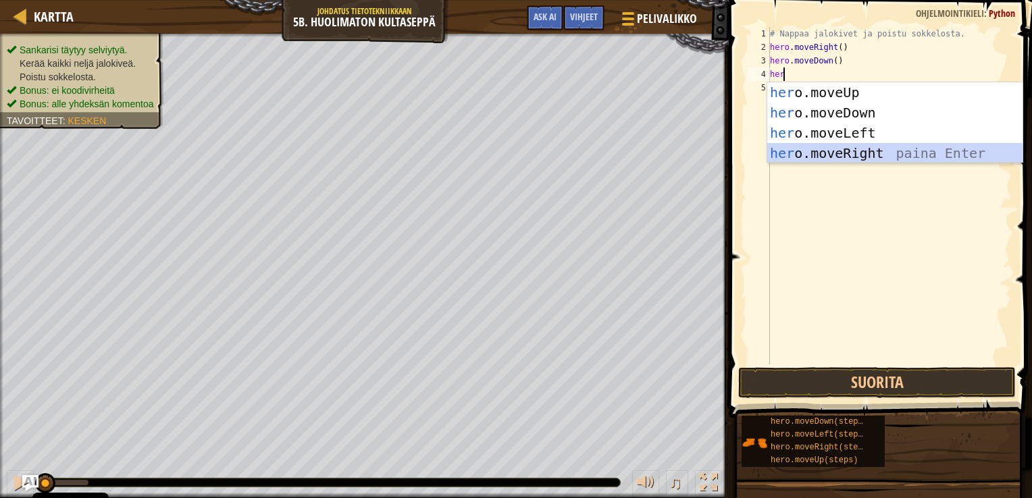
click at [852, 147] on div "her o.moveUp paina Enter her o.moveDown paina Enter her o.moveLeft paina Enter …" at bounding box center [894, 143] width 255 height 122
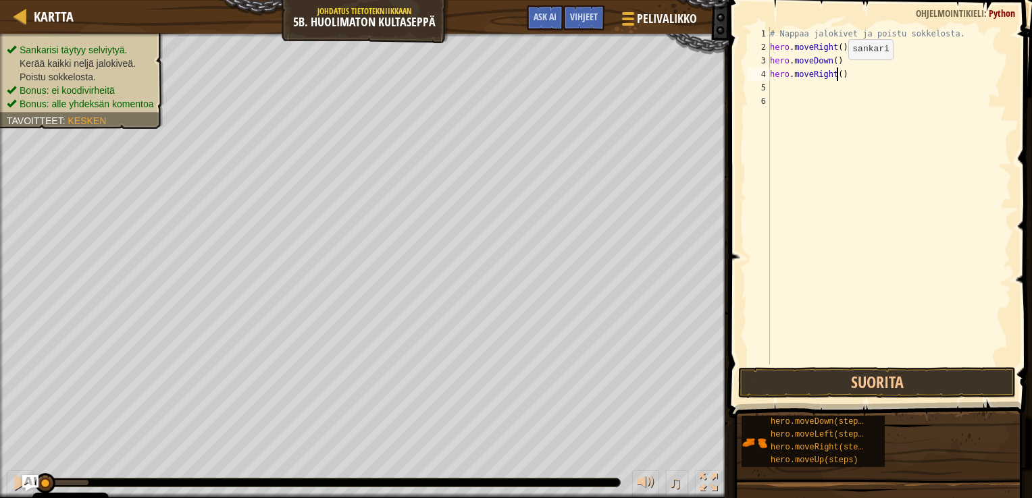
click at [837, 72] on div "# Nappaa jalokivet ja poistu sokkelosta. hero . moveRight ( ) hero . moveDown (…" at bounding box center [889, 209] width 244 height 365
type textarea "hero.moveRight(2)"
click at [815, 85] on div "# Nappaa jalokivet ja poistu sokkelosta. hero . moveRight ( ) hero . moveDown (…" at bounding box center [889, 209] width 244 height 365
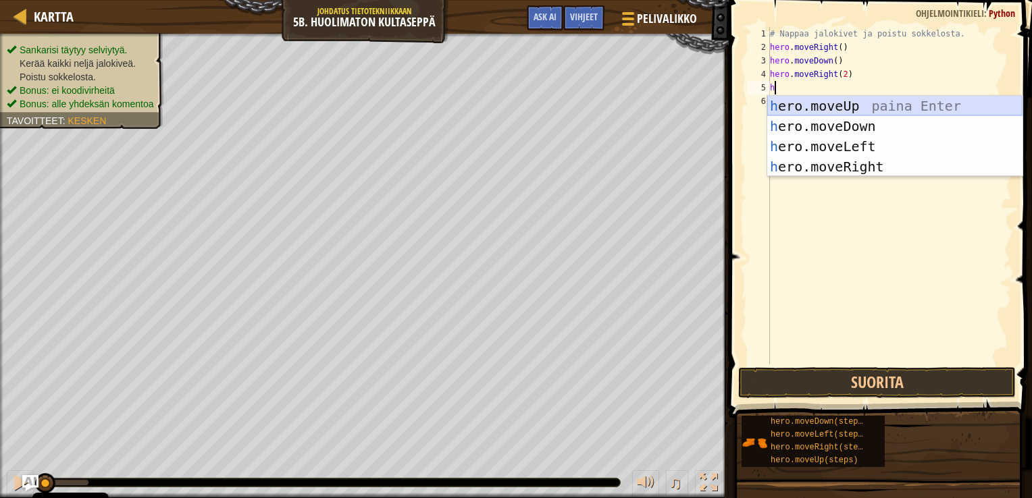
type textarea "her"
click at [828, 110] on div "her o.moveUp paina Enter her o.moveDown paina Enter her o.moveLeft paina Enter …" at bounding box center [894, 157] width 255 height 122
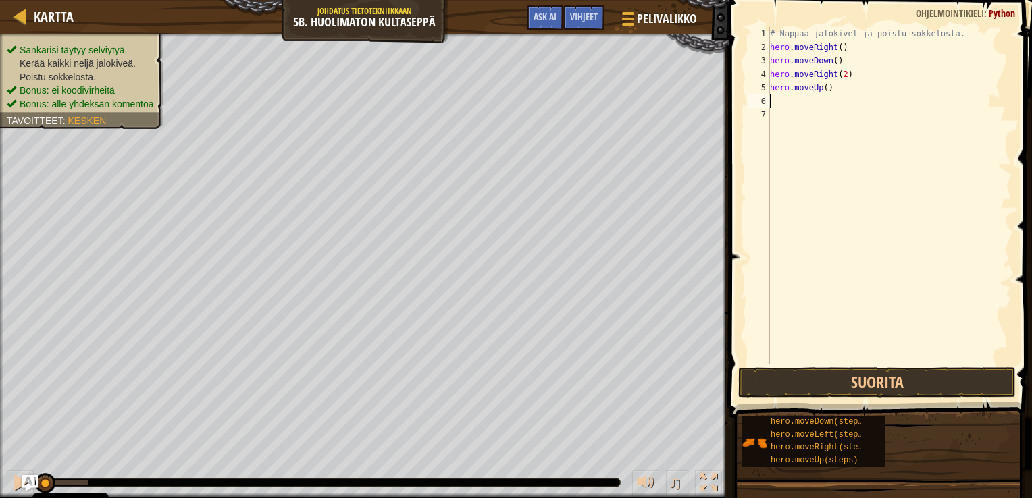
click at [803, 99] on div "# Nappaa jalokivet ja poistu sokkelosta. hero . moveRight ( ) hero . moveDown (…" at bounding box center [889, 209] width 244 height 365
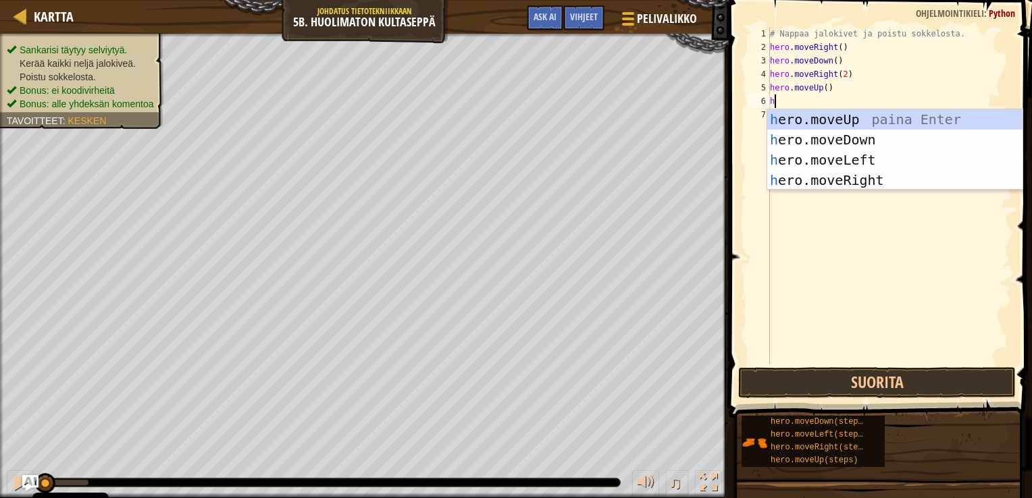
type textarea "her"
click at [843, 186] on div "her o.moveUp paina Enter her o.moveDown paina Enter her o.moveLeft paina Enter …" at bounding box center [894, 170] width 255 height 122
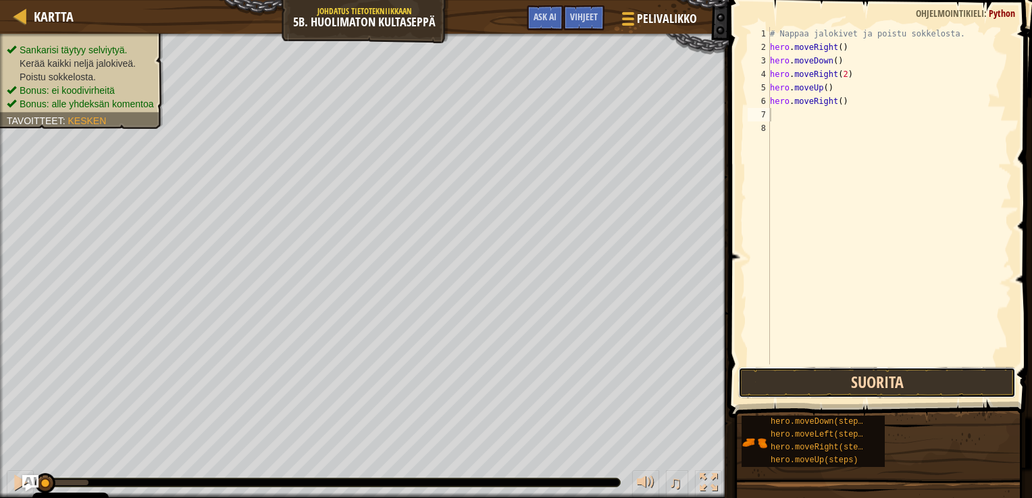
click at [879, 380] on button "Suorita" at bounding box center [877, 382] width 278 height 31
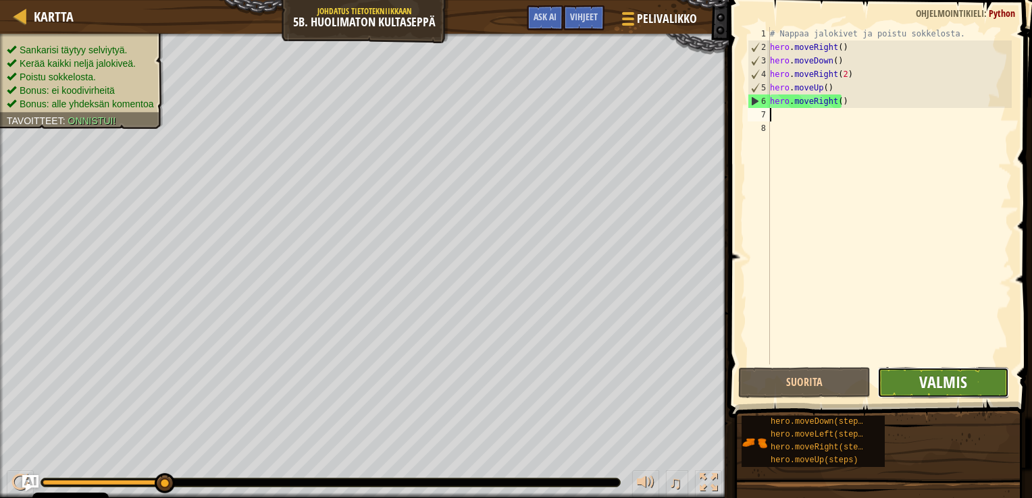
click at [937, 382] on span "Valmis" at bounding box center [943, 382] width 48 height 22
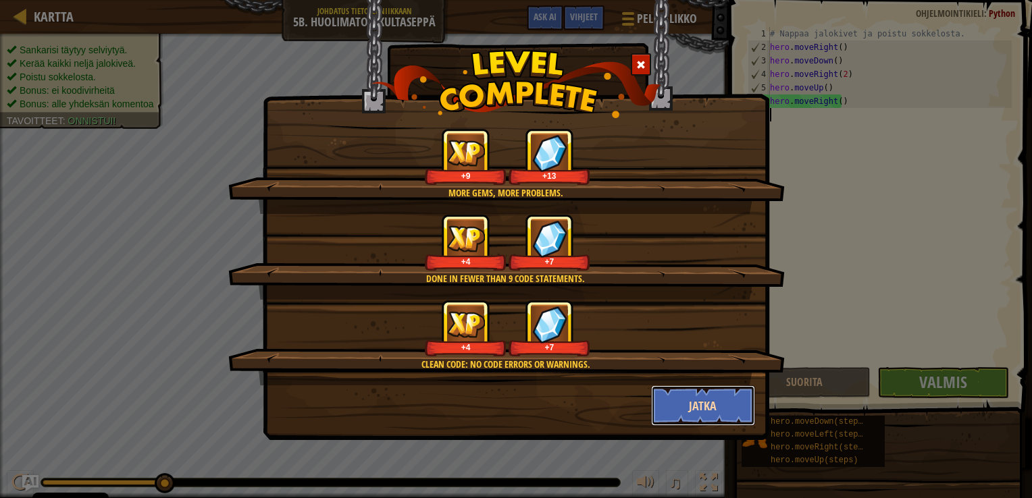
click at [708, 401] on button "Jatka" at bounding box center [703, 406] width 105 height 41
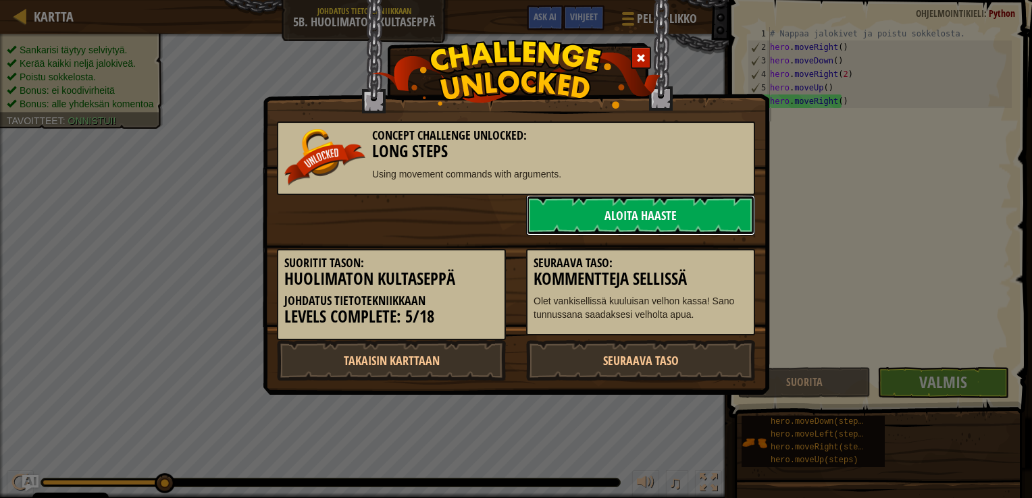
click at [629, 210] on link "Aloita haaste" at bounding box center [640, 215] width 229 height 41
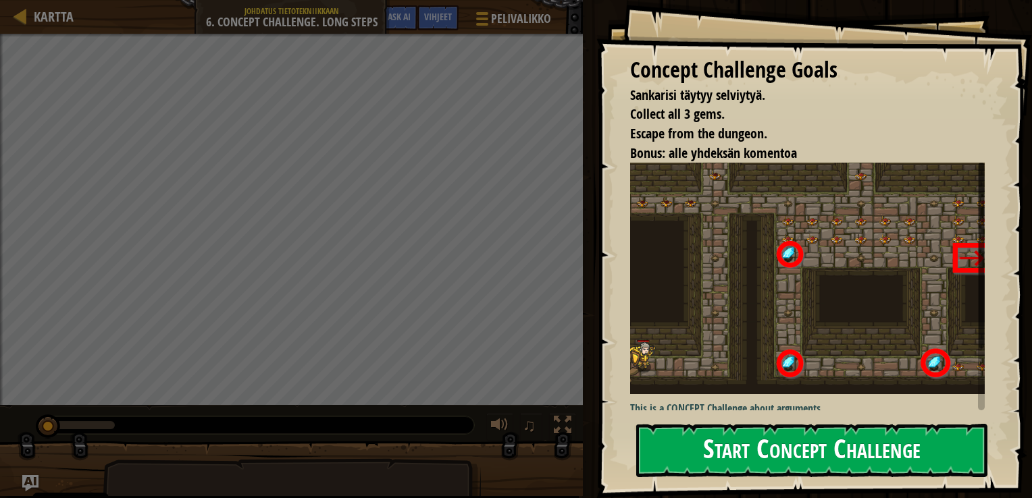
click at [781, 444] on button "Start Concept Challenge" at bounding box center [811, 450] width 351 height 53
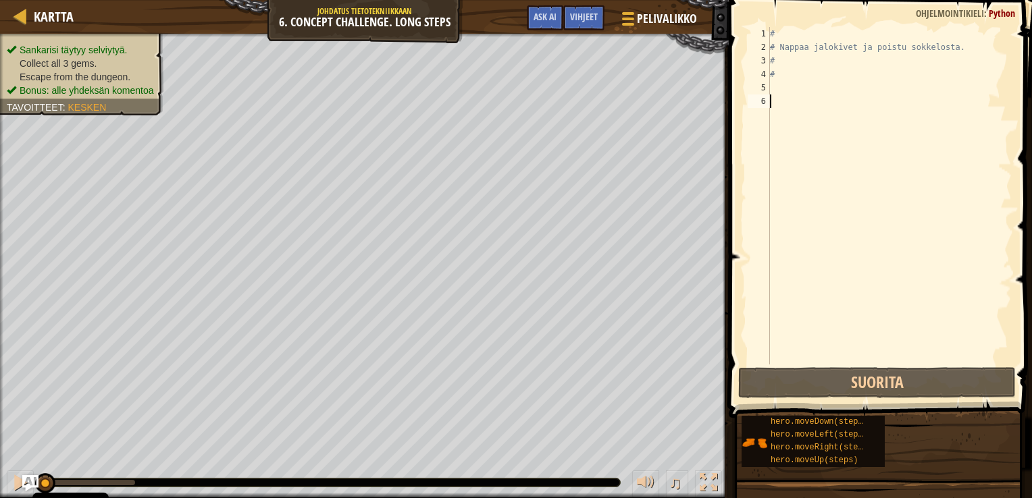
click at [783, 85] on div "# # Nappaa jalokivet ja poistu sokkelosta. # #" at bounding box center [889, 209] width 244 height 365
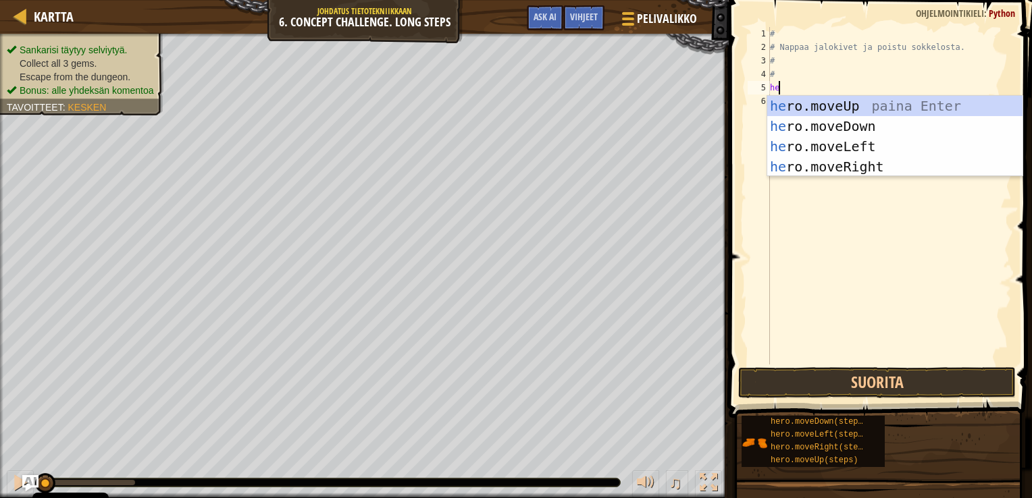
type textarea "her"
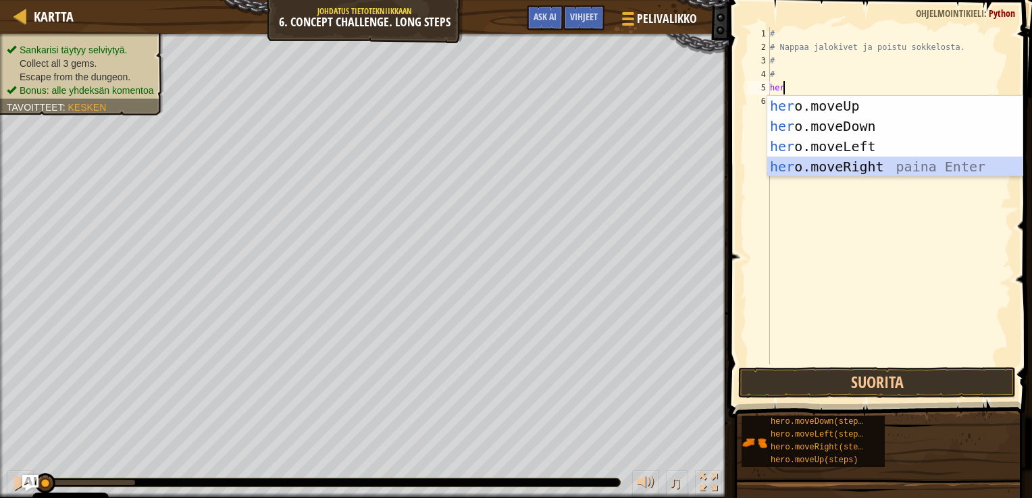
click at [843, 167] on div "her o.moveUp paina Enter her o.moveDown paina Enter her o.moveLeft paina Enter …" at bounding box center [894, 157] width 255 height 122
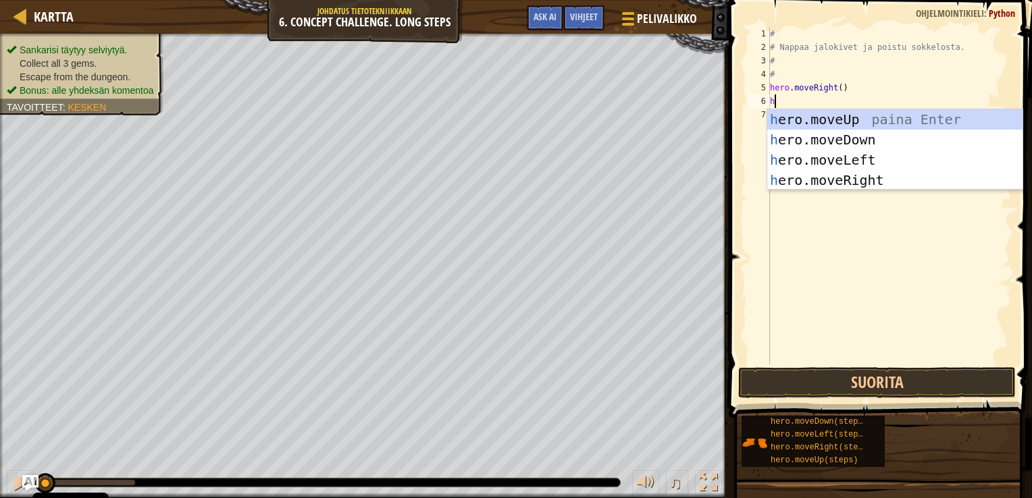
type textarea "her"
click at [841, 114] on div "her o.moveUp paina Enter her o.moveDown paina Enter her o.moveLeft paina Enter …" at bounding box center [894, 170] width 255 height 122
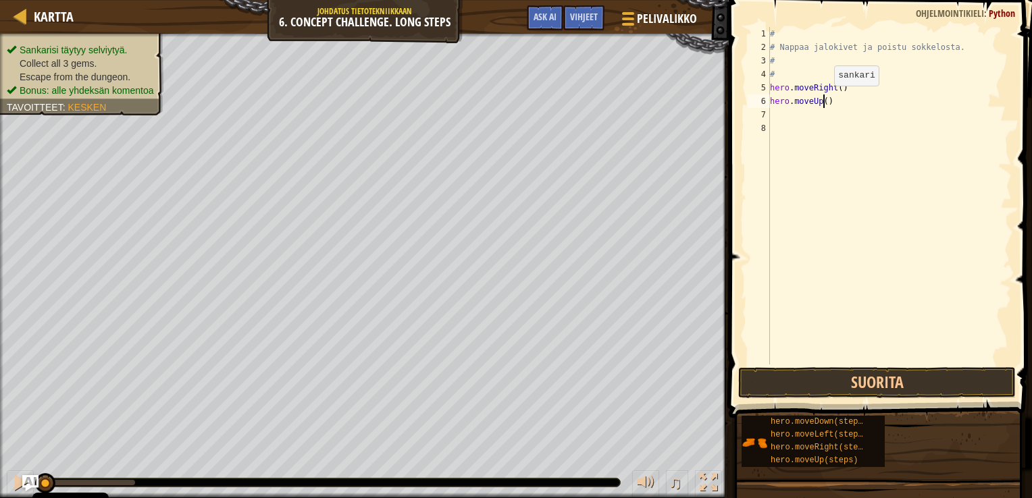
click at [823, 99] on div "# # Nappaa jalokivet ja poistu sokkelosta. # # hero . moveRight ( ) hero . move…" at bounding box center [889, 209] width 244 height 365
type textarea "hero.moveUp(3)"
click at [808, 122] on div "# # Nappaa jalokivet ja poistu sokkelosta. # # hero . moveRight ( ) hero . move…" at bounding box center [889, 209] width 244 height 365
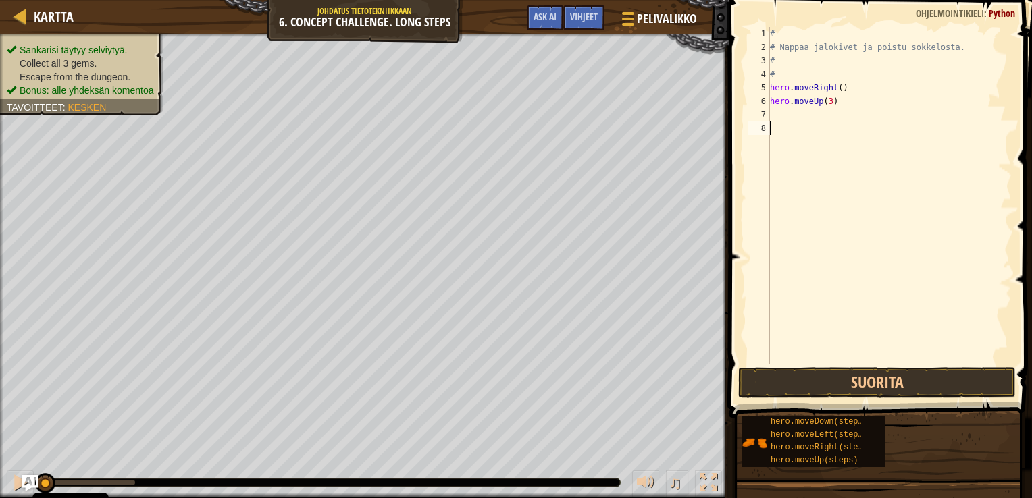
type textarea "h"
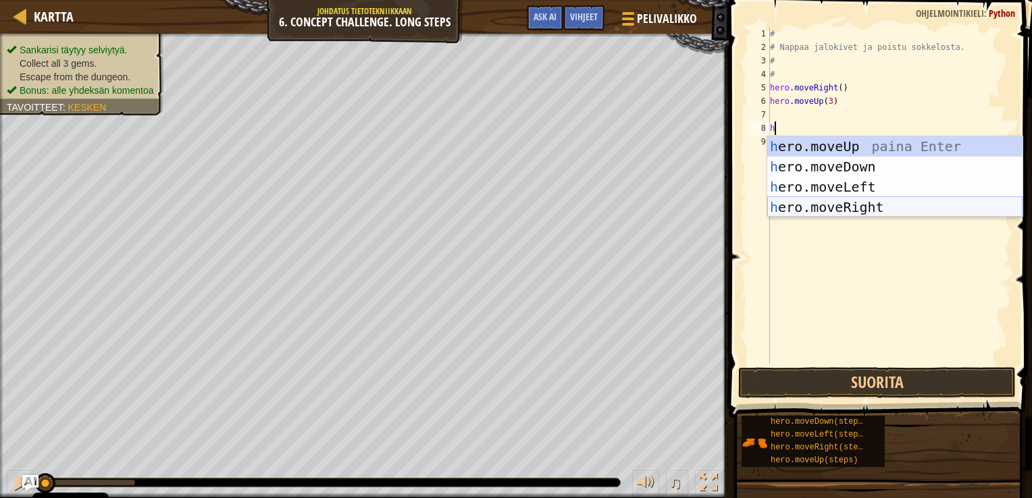
click at [828, 209] on div "h ero.moveUp paina Enter h ero.moveDown paina Enter h ero.moveLeft paina Enter …" at bounding box center [894, 197] width 255 height 122
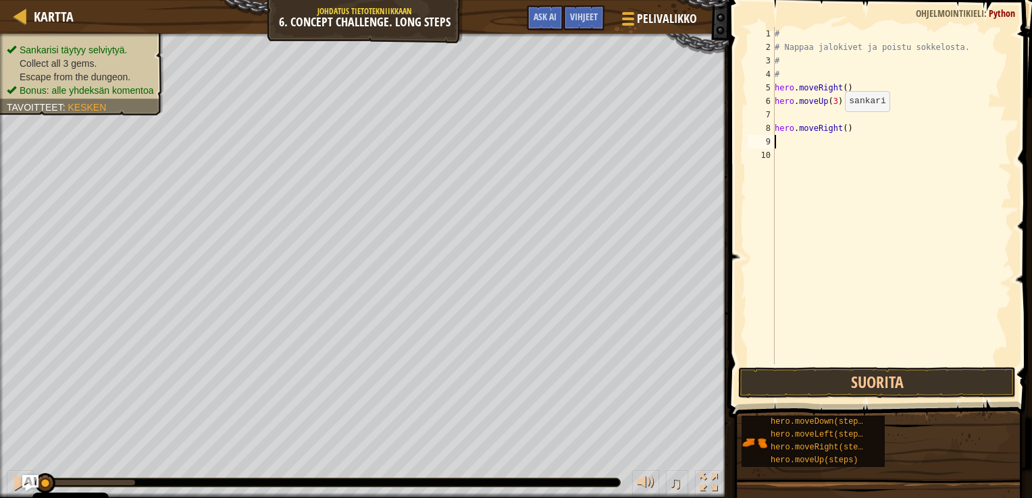
click at [837, 125] on div "# # Nappaa jalokivet ja poistu sokkelosta. # # hero . moveRight ( ) hero . move…" at bounding box center [892, 209] width 240 height 365
click at [839, 126] on div "# # Nappaa jalokivet ja poistu sokkelosta. # # hero . moveRight ( ) hero . move…" at bounding box center [892, 209] width 240 height 365
type textarea "hero.moveRight(2)"
click at [775, 126] on div "# # Nappaa jalokivet ja poistu sokkelosta. # # hero . moveRight ( ) hero . move…" at bounding box center [892, 209] width 240 height 365
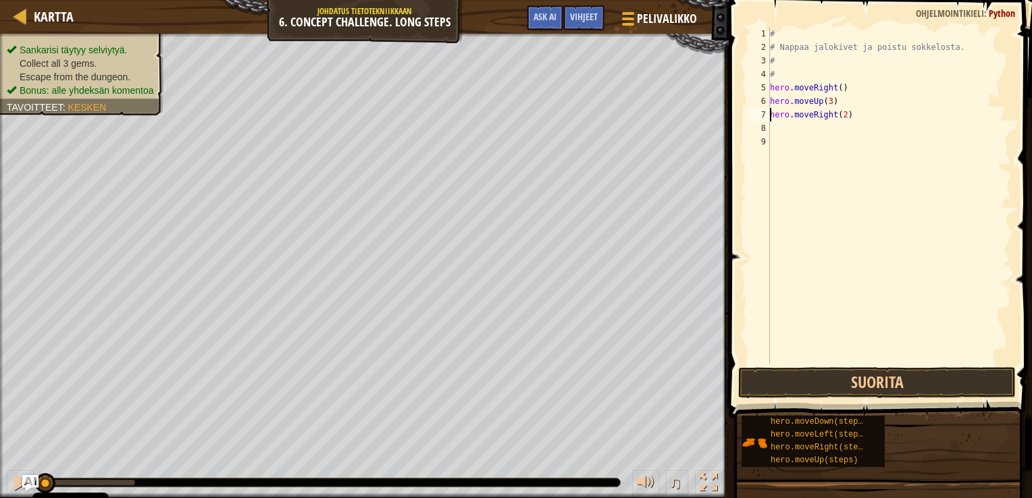
click at [776, 126] on div "# # Nappaa jalokivet ja poistu sokkelosta. # # hero . moveRight ( ) hero . move…" at bounding box center [889, 209] width 244 height 365
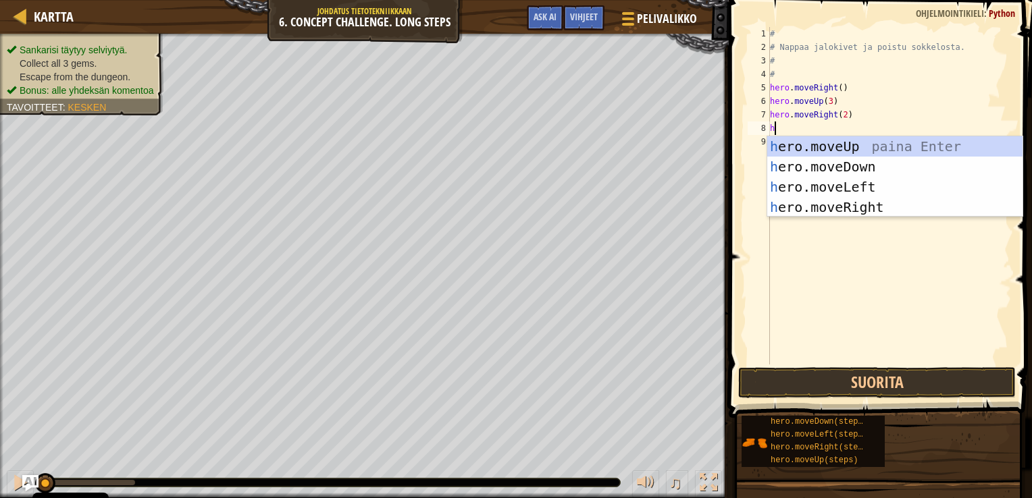
type textarea "her"
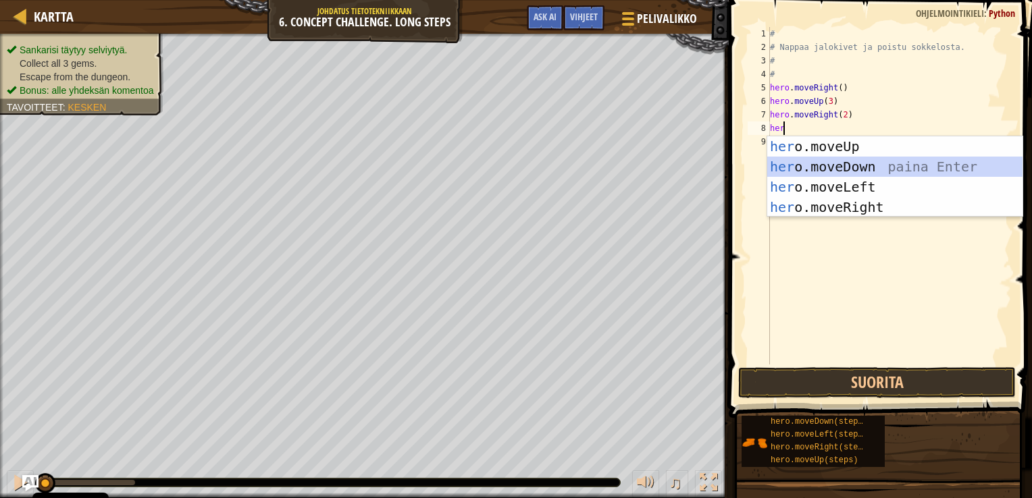
click at [821, 166] on div "her o.moveUp paina Enter her o.moveDown paina Enter her o.moveLeft paina Enter …" at bounding box center [894, 197] width 255 height 122
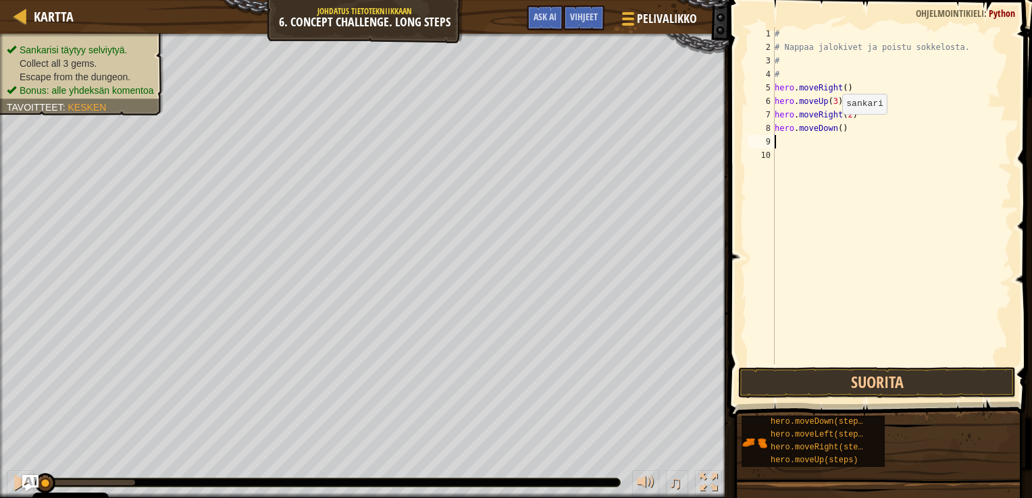
click at [835, 128] on div "# # Nappaa jalokivet ja poistu sokkelosta. # # hero . moveRight ( ) hero . move…" at bounding box center [892, 209] width 240 height 365
type textarea "hero.moveDown(3)"
click at [781, 145] on div "# # Nappaa jalokivet ja poistu sokkelosta. # # hero . moveRight ( ) hero . move…" at bounding box center [892, 209] width 240 height 365
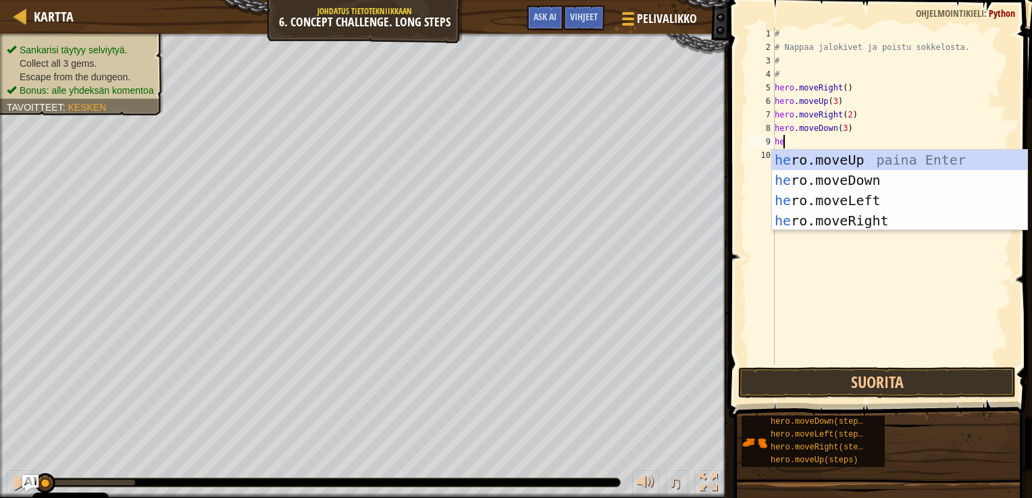
type textarea "her"
click at [828, 199] on div "her o.moveUp paina Enter her o.moveDown paina Enter her o.moveLeft paina Enter …" at bounding box center [899, 211] width 255 height 122
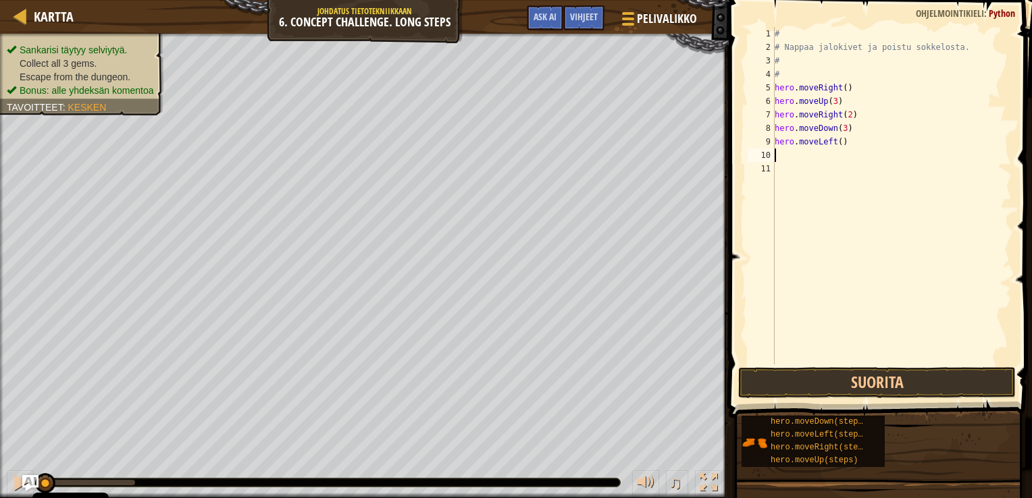
click at [793, 154] on div "# # Nappaa jalokivet ja poistu sokkelosta. # # hero . moveRight ( ) hero . move…" at bounding box center [892, 209] width 240 height 365
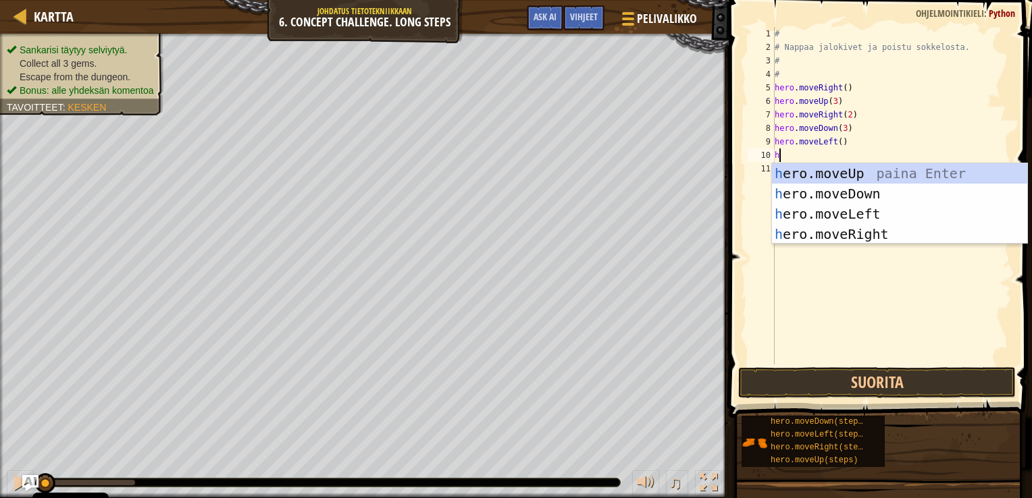
type textarea "her"
click at [833, 174] on div "her o.moveUp paina Enter her o.moveDown paina Enter her o.moveLeft paina Enter …" at bounding box center [899, 224] width 255 height 122
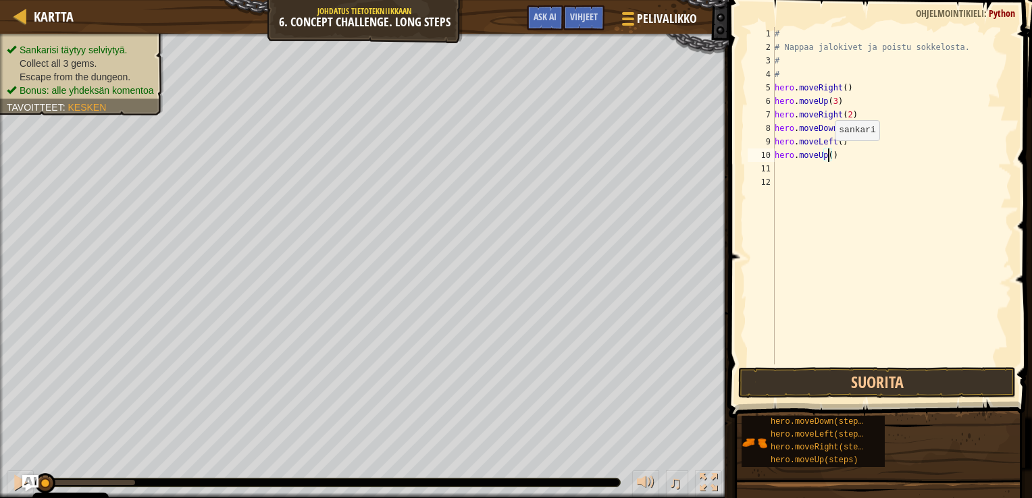
click at [827, 153] on div "# # Nappaa jalokivet ja poistu sokkelosta. # # hero . moveRight ( ) hero . move…" at bounding box center [892, 209] width 240 height 365
type textarea "hero.moveUp(2)"
click at [781, 165] on div "# # Nappaa jalokivet ja poistu sokkelosta. # # hero . moveRight ( ) hero . move…" at bounding box center [892, 209] width 240 height 365
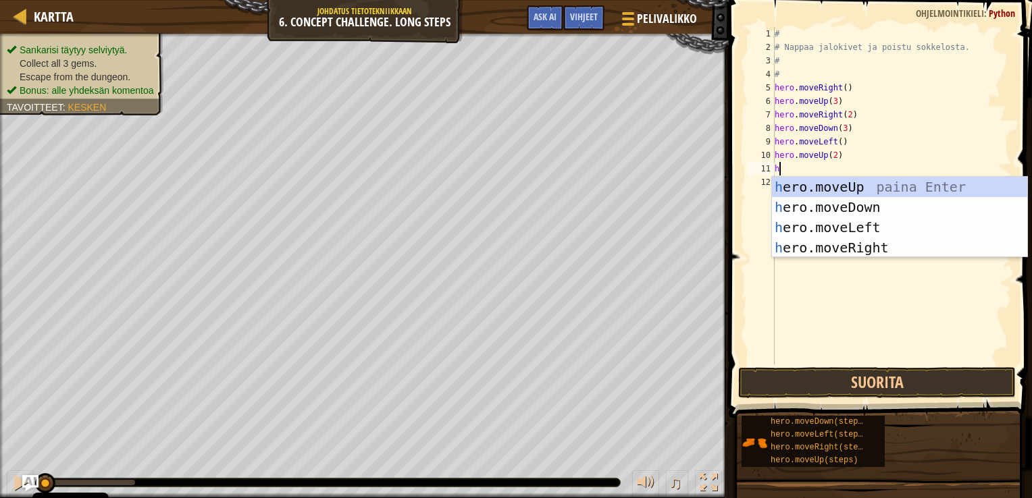
type textarea "her"
click at [835, 242] on div "her o.moveUp paina Enter her o.moveDown paina Enter her o.moveLeft paina Enter …" at bounding box center [899, 238] width 255 height 122
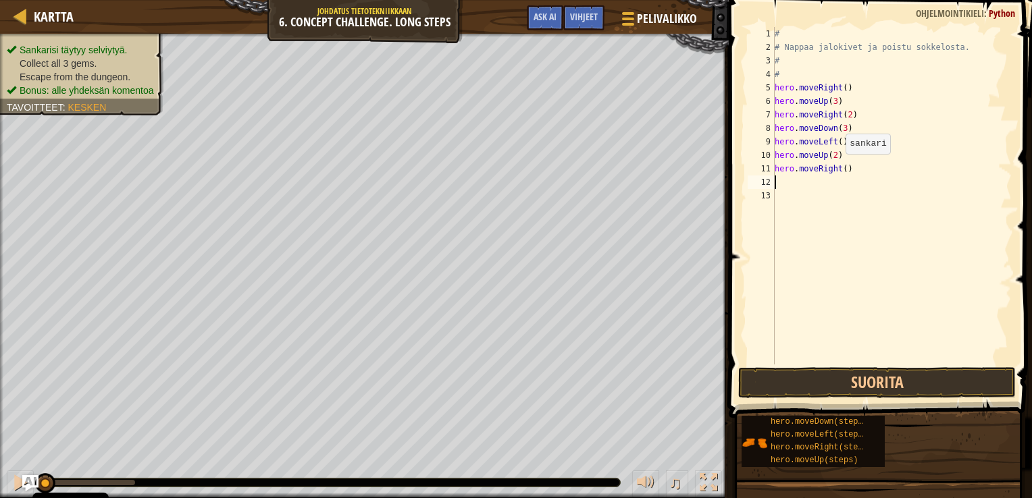
click at [838, 167] on div "# # Nappaa jalokivet ja poistu sokkelosta. # # hero . moveRight ( ) hero . move…" at bounding box center [892, 209] width 240 height 365
click at [840, 167] on div "# # Nappaa jalokivet ja poistu sokkelosta. # # hero . moveRight ( ) hero . move…" at bounding box center [892, 209] width 240 height 365
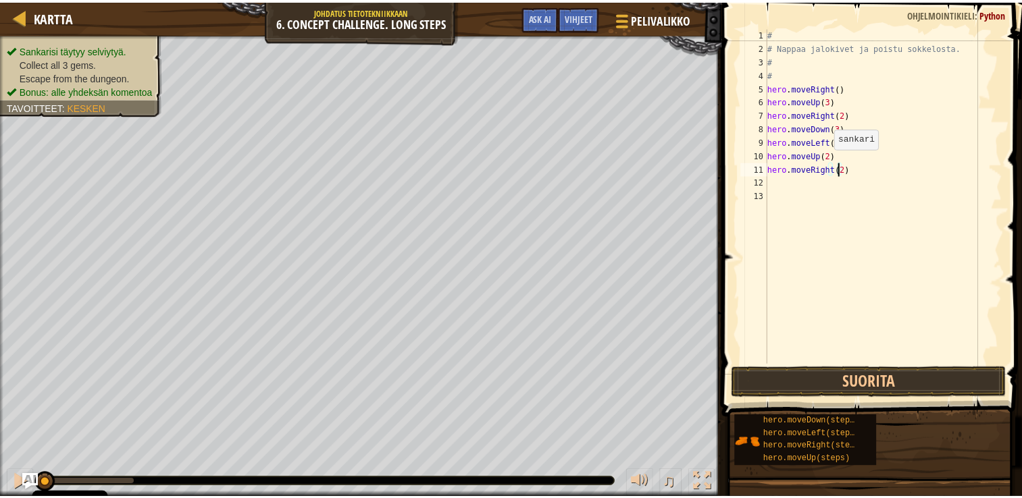
scroll to position [6, 5]
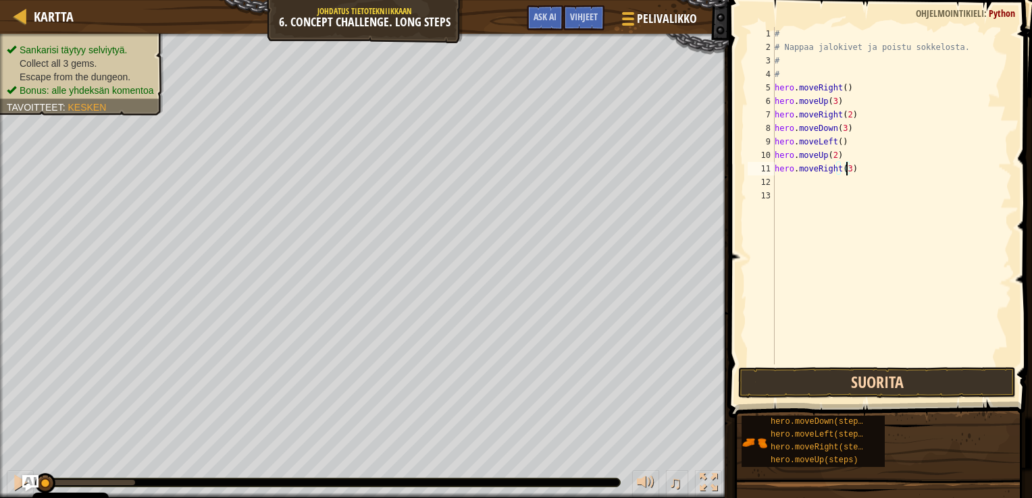
type textarea "hero.moveRight(3)"
click at [917, 384] on button "Suorita" at bounding box center [877, 382] width 278 height 31
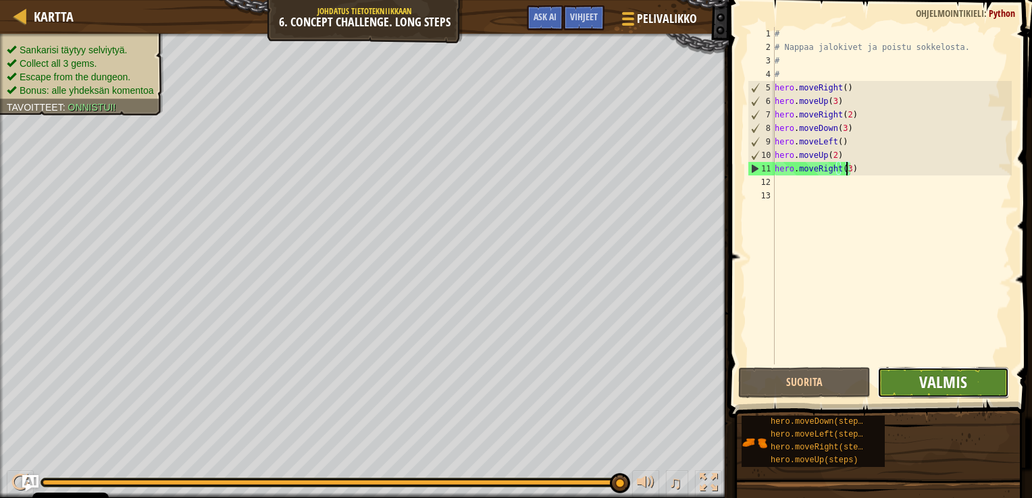
click at [956, 380] on span "Valmis" at bounding box center [943, 382] width 48 height 22
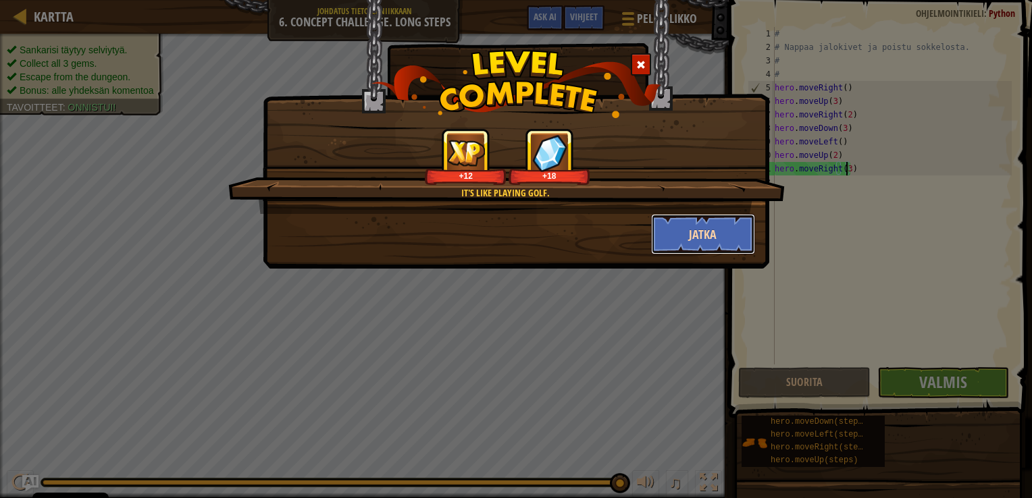
click at [706, 229] on button "Jatka" at bounding box center [703, 234] width 105 height 41
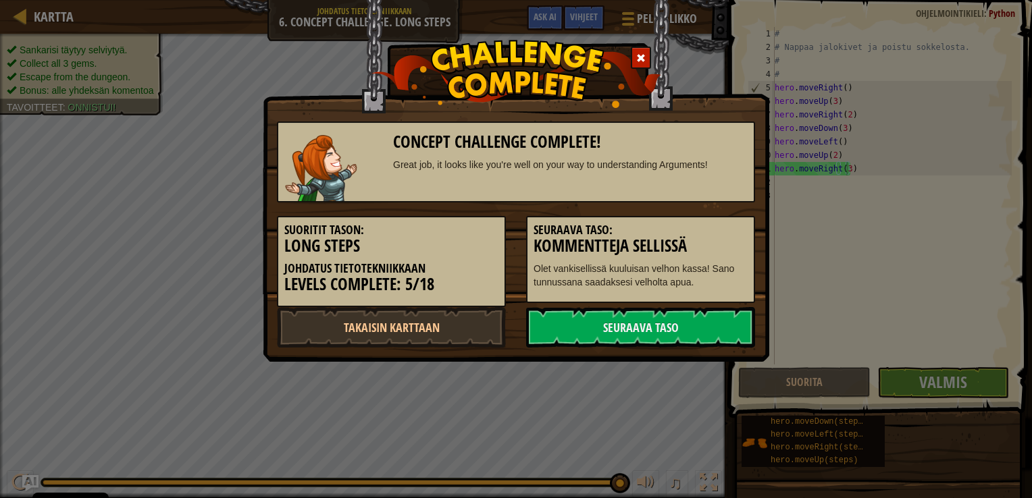
click at [578, 382] on div "Concept Challenge Complete! Great job, it looks like you're well on your way to…" at bounding box center [516, 249] width 1032 height 498
click at [476, 332] on link "Takaisin karttaan" at bounding box center [391, 327] width 229 height 41
select select "fi"
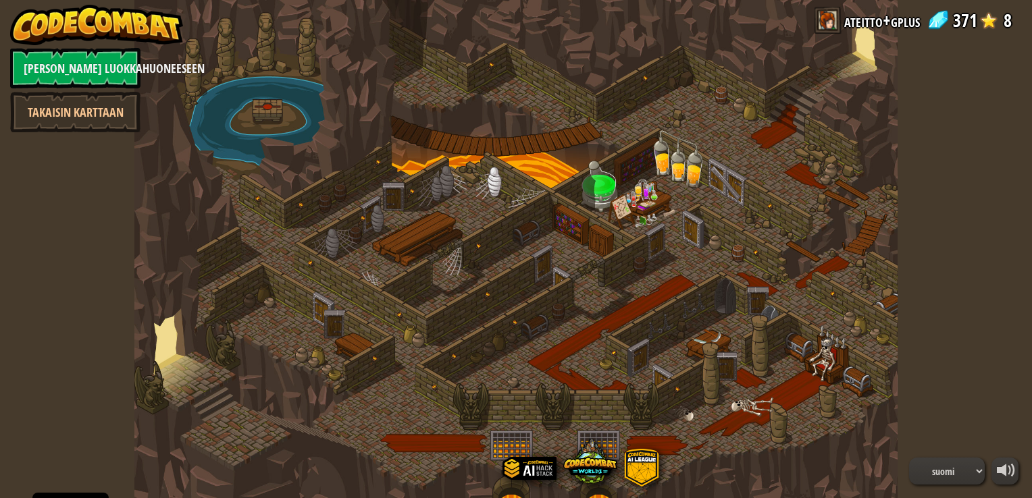
select select "fi"
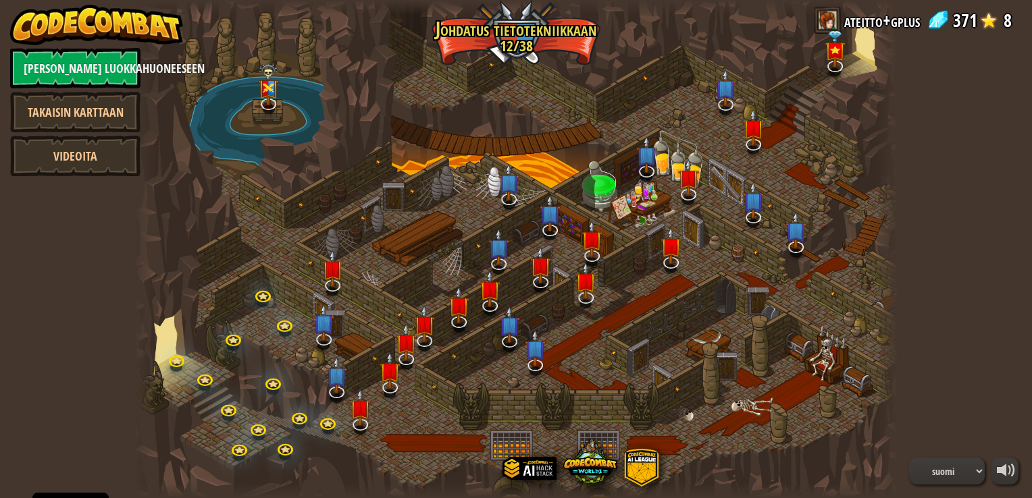
select select "fi"
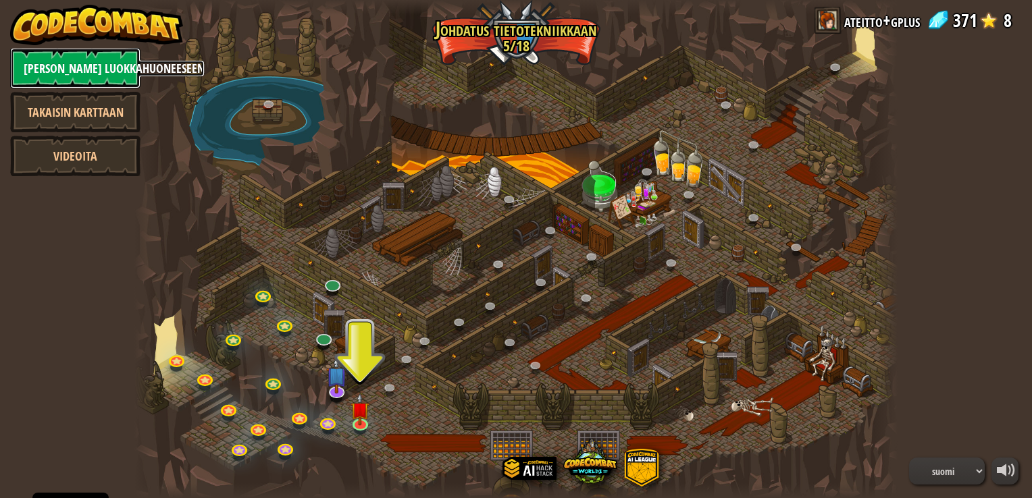
click at [73, 72] on link "[PERSON_NAME] luokkahuoneeseen" at bounding box center [75, 68] width 130 height 41
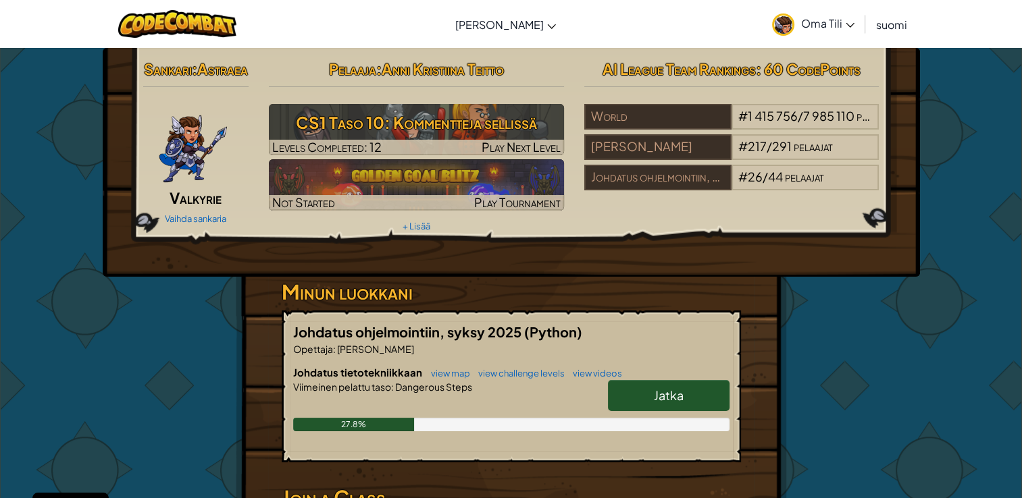
click at [852, 20] on link "Oma Tili" at bounding box center [813, 24] width 96 height 43
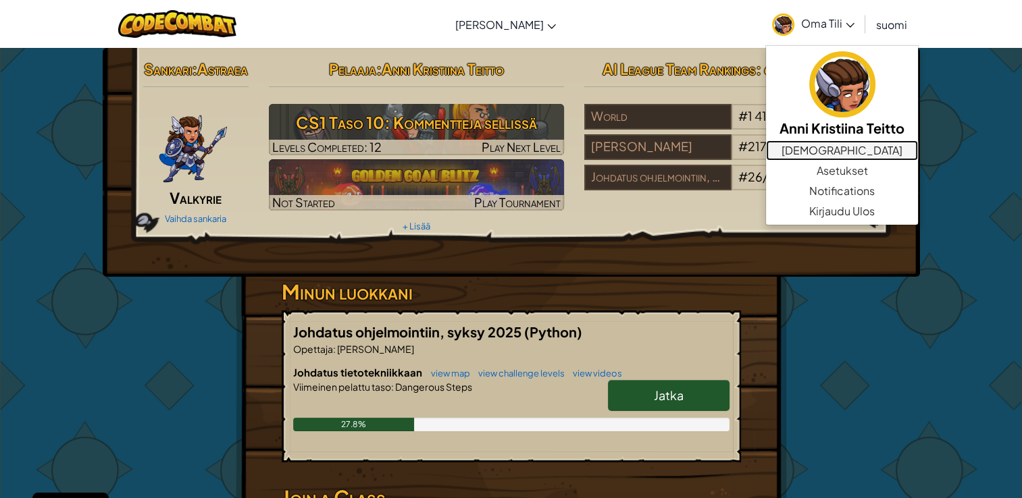
click at [837, 149] on link "[DEMOGRAPHIC_DATA]" at bounding box center [842, 150] width 152 height 20
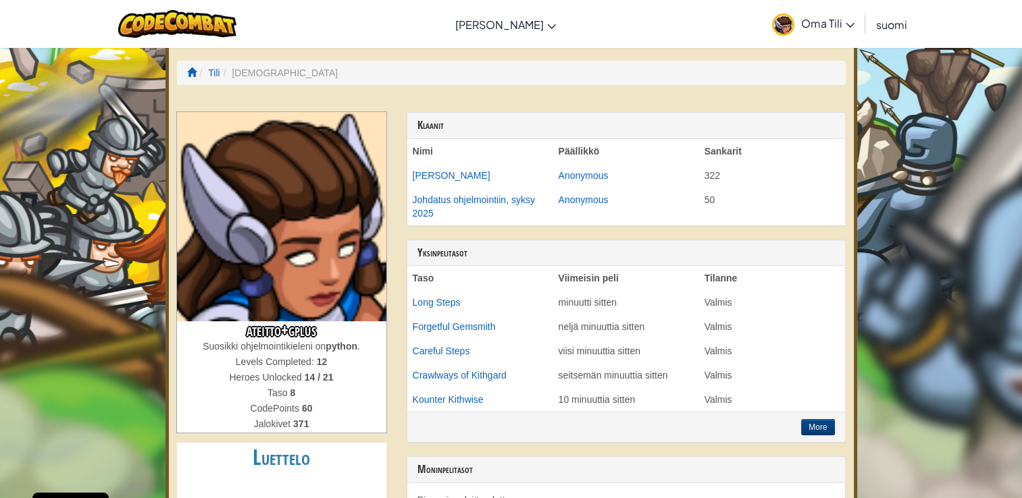
click at [843, 20] on span "Oma Tili" at bounding box center [827, 23] width 53 height 14
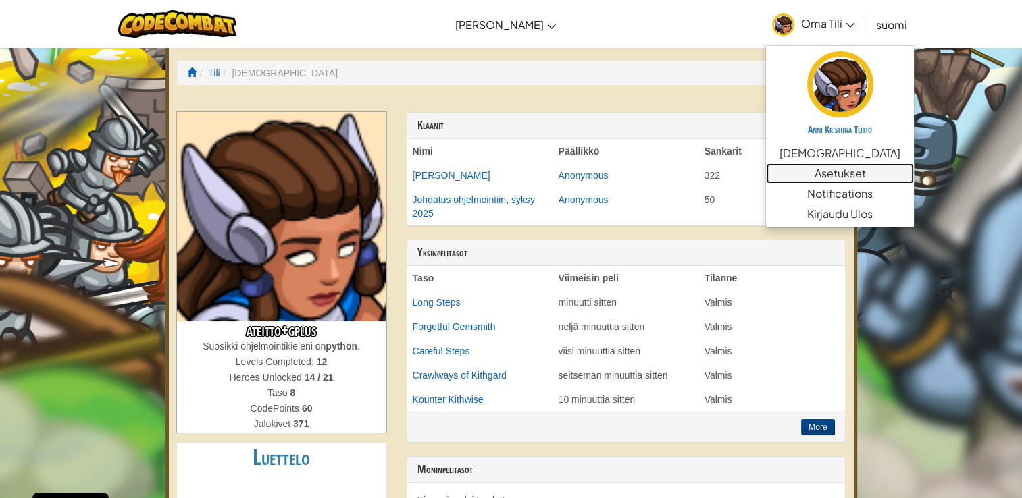
click at [821, 174] on link "Asetukset" at bounding box center [840, 173] width 148 height 20
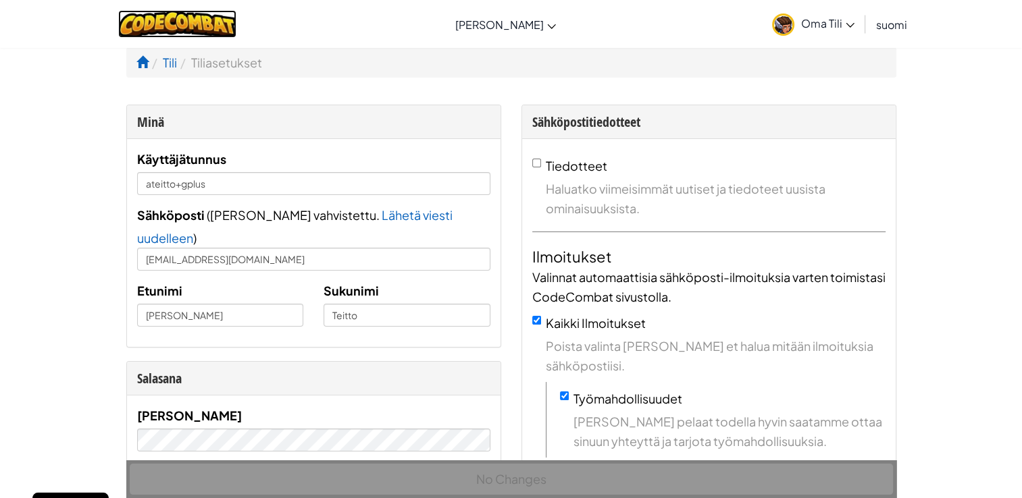
click at [213, 20] on img at bounding box center [177, 24] width 118 height 28
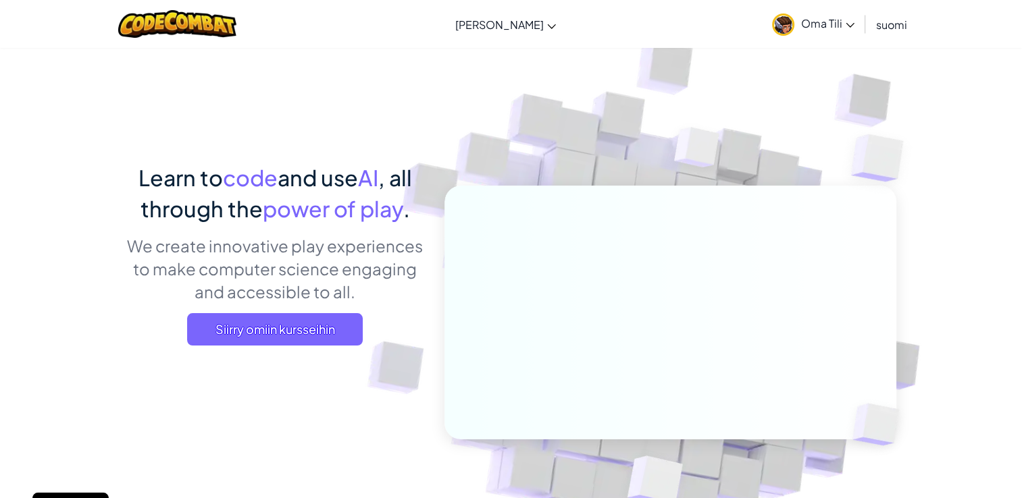
click at [820, 28] on span "Oma Tili" at bounding box center [827, 23] width 53 height 14
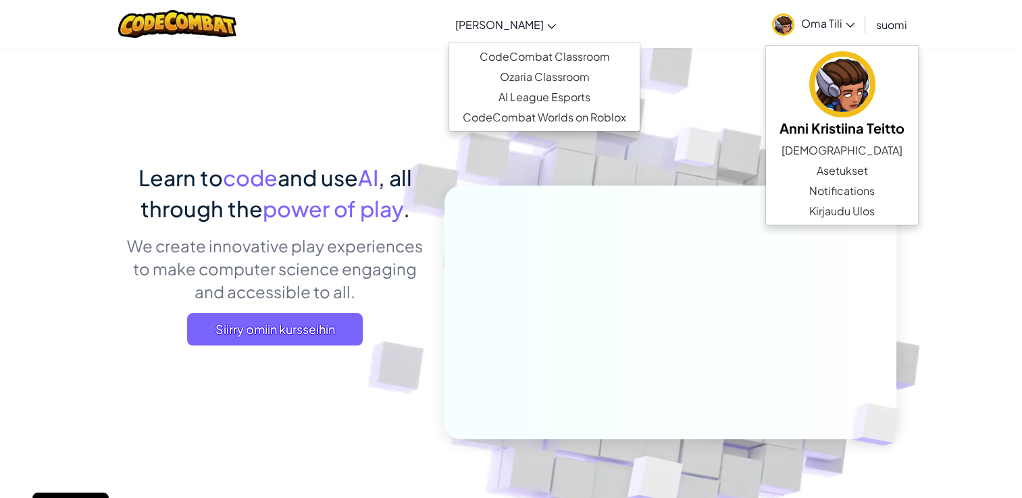
click at [505, 20] on span "[PERSON_NAME]" at bounding box center [499, 25] width 88 height 14
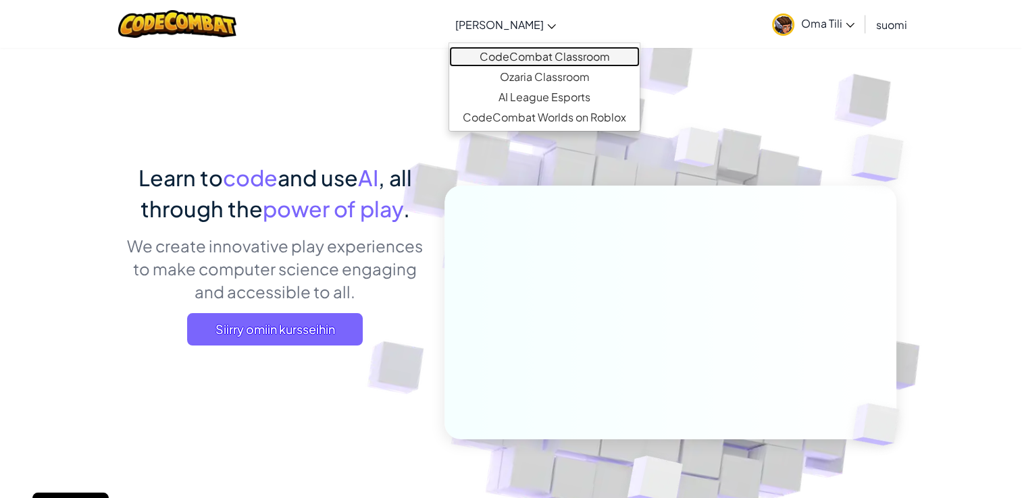
click at [525, 53] on link "CodeCombat Classroom" at bounding box center [544, 57] width 190 height 20
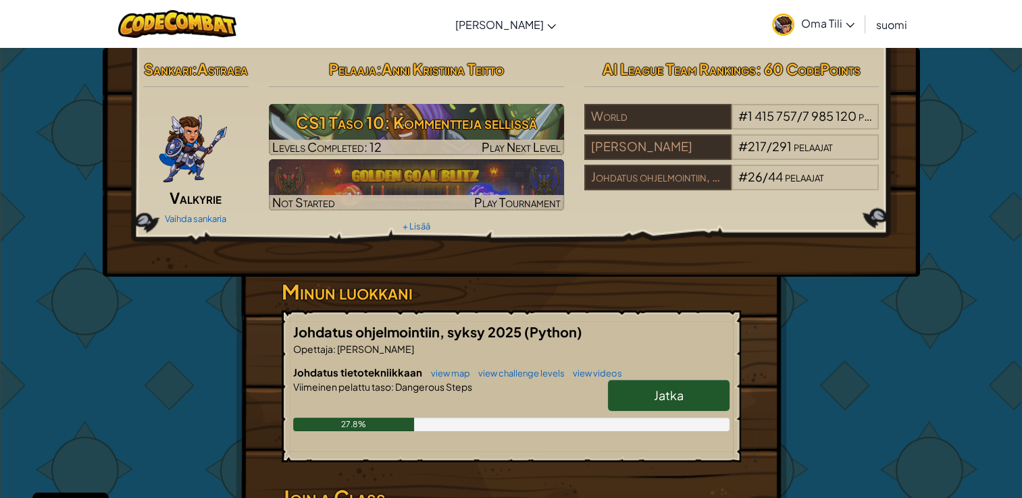
click at [409, 217] on div "Pelaaja : [PERSON_NAME] Teitto CS1 Taso 10: Kommentteja sellissä Levels Complet…" at bounding box center [416, 146] width 315 height 182
click at [416, 226] on link "+ Lisää" at bounding box center [416, 226] width 28 height 11
